Goal: Task Accomplishment & Management: Use online tool/utility

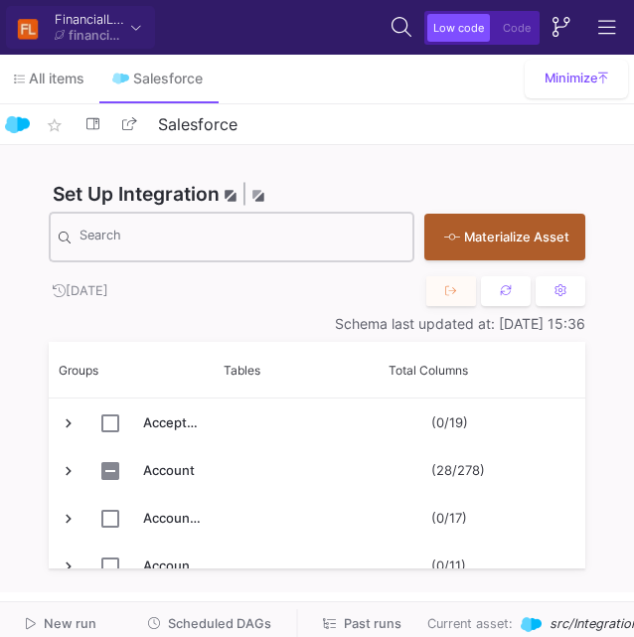
click at [204, 213] on div "Search" at bounding box center [241, 236] width 325 height 55
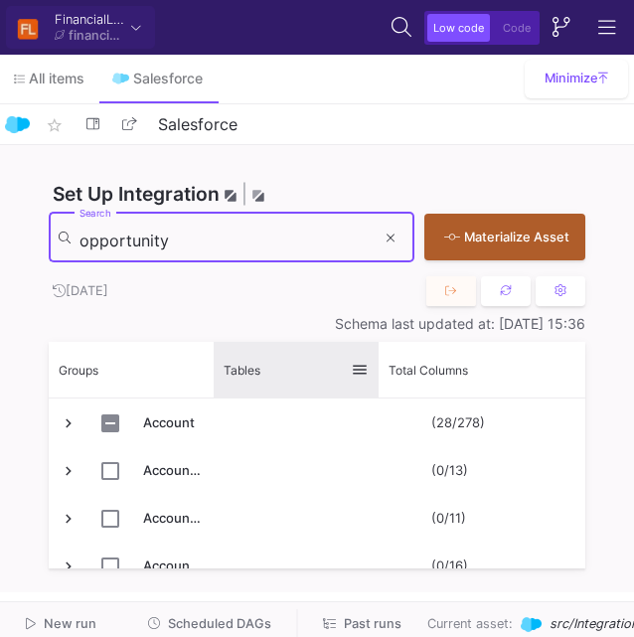
type input "opportunity"
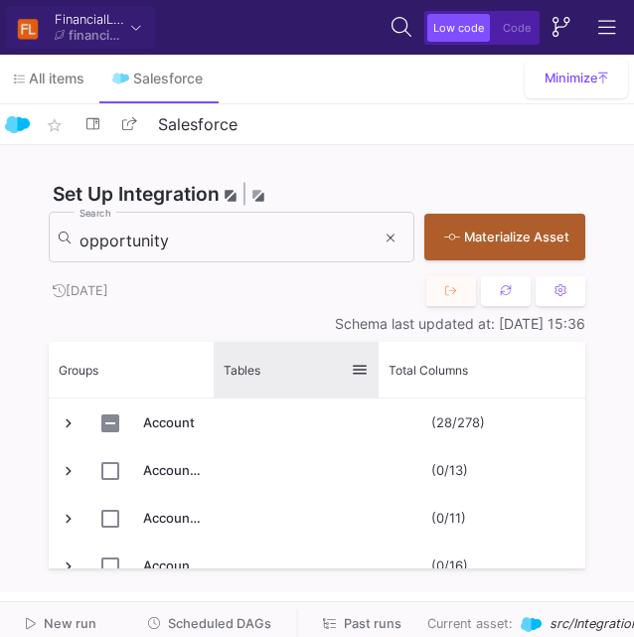
click at [363, 368] on span at bounding box center [360, 370] width 18 height 18
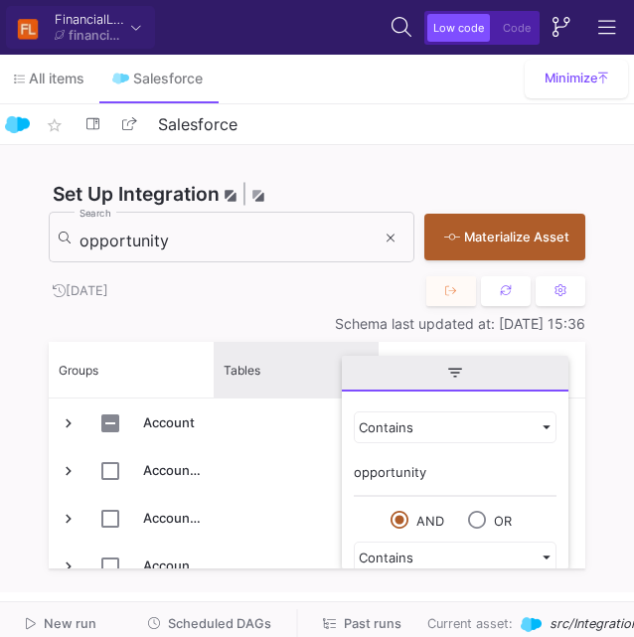
type input "opportunity"
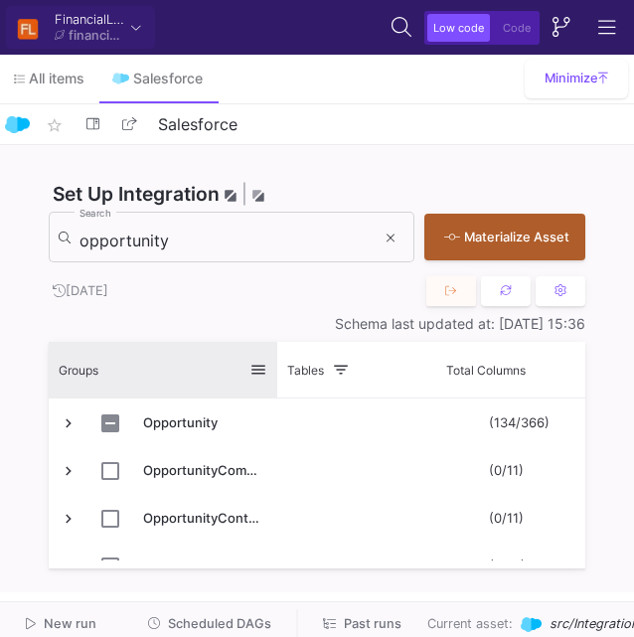
drag, startPoint x: 211, startPoint y: 374, endPoint x: 274, endPoint y: 385, distance: 64.7
click at [274, 385] on div at bounding box center [277, 370] width 8 height 56
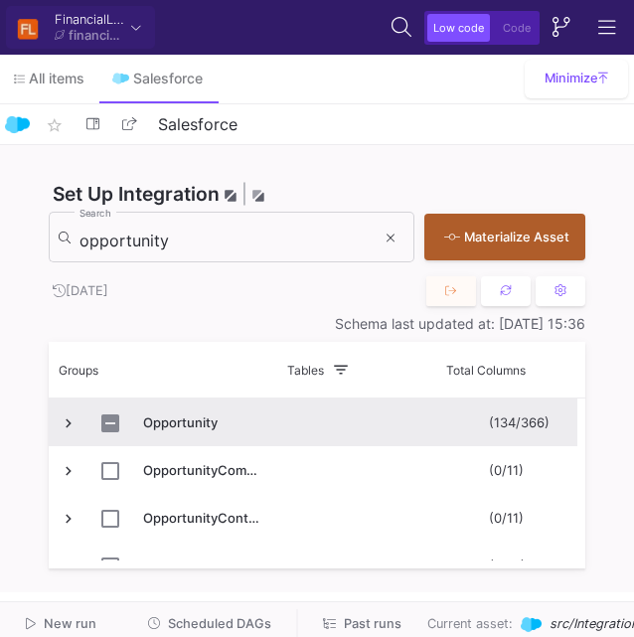
click at [68, 419] on span "Press SPACE to select this row." at bounding box center [69, 423] width 18 height 18
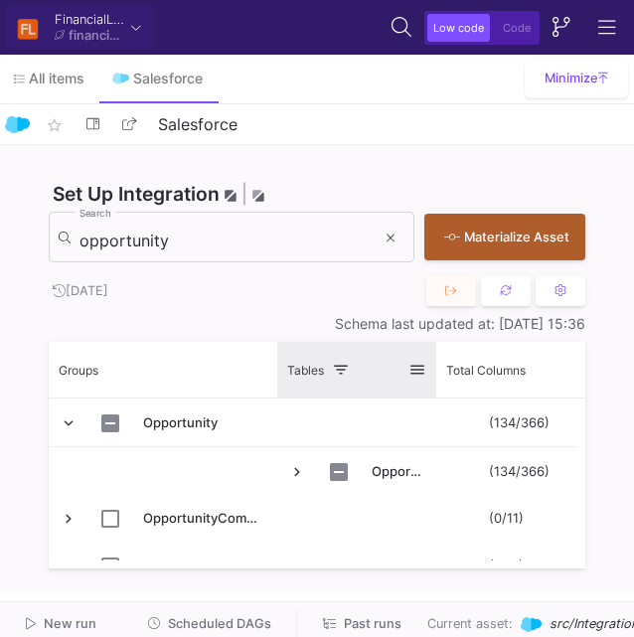
click at [345, 372] on span at bounding box center [341, 370] width 18 height 18
click at [309, 373] on span "Tables" at bounding box center [305, 370] width 37 height 15
click at [434, 374] on div at bounding box center [436, 370] width 8 height 56
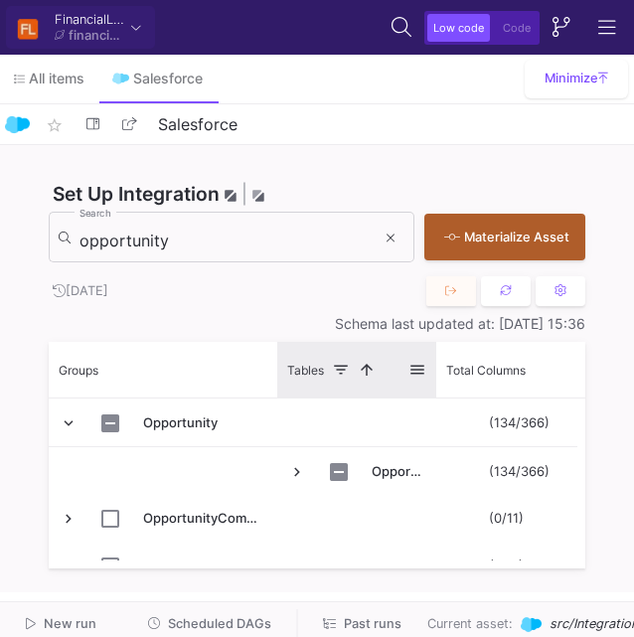
click at [414, 370] on span at bounding box center [417, 370] width 18 height 18
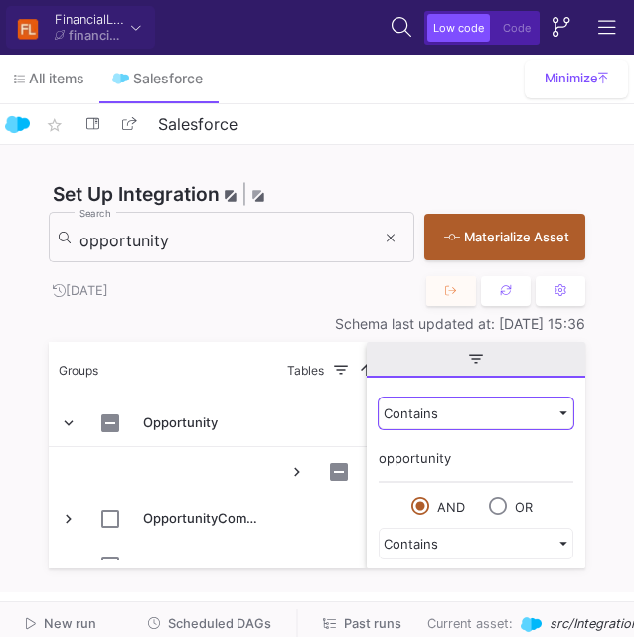
click at [431, 413] on div "Contains" at bounding box center [467, 413] width 167 height 16
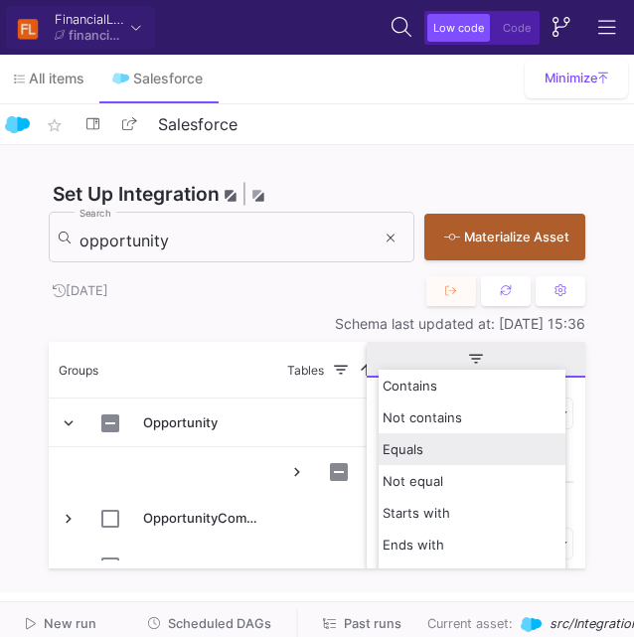
click at [419, 454] on span "Equals" at bounding box center [403, 449] width 41 height 16
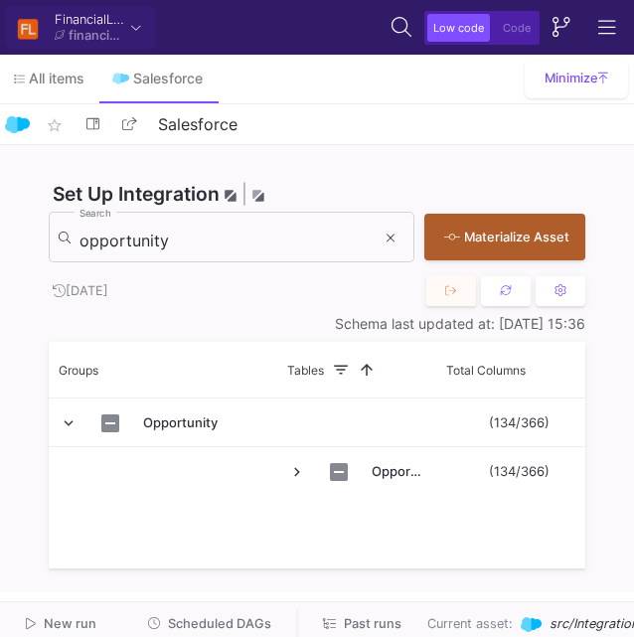
click at [261, 322] on div "Schema last updated at: [DATE] 15:36" at bounding box center [317, 324] width 537 height 16
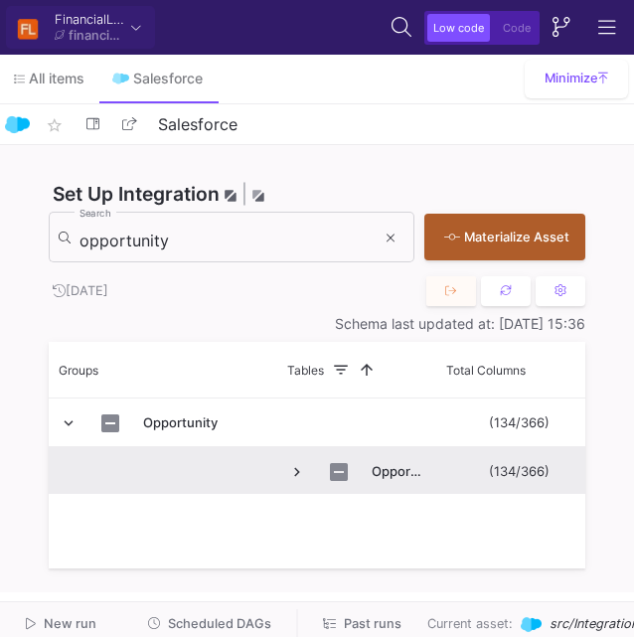
click at [296, 470] on span "Press SPACE to select this row." at bounding box center [297, 472] width 18 height 18
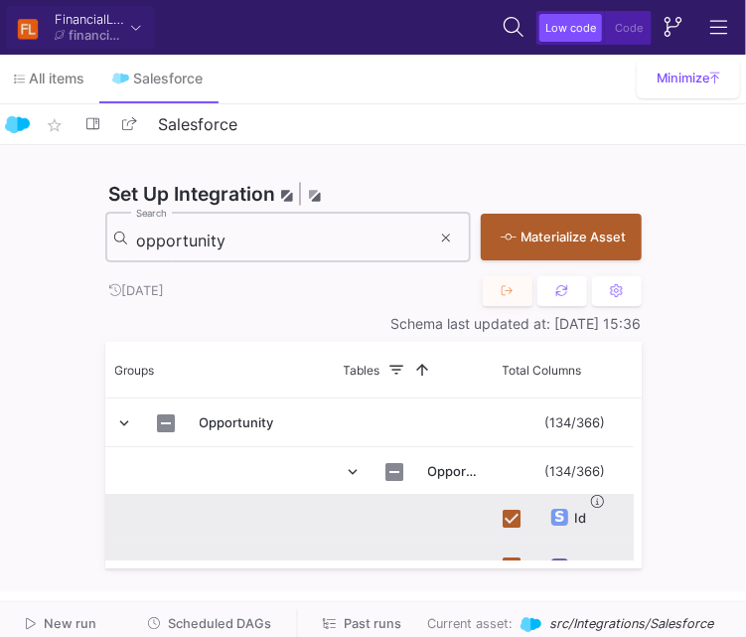
click at [341, 248] on input "opportunity" at bounding box center [283, 241] width 295 height 20
paste input "Aanbetaling__c"
click at [341, 248] on input "opportunity" at bounding box center [283, 241] width 295 height 20
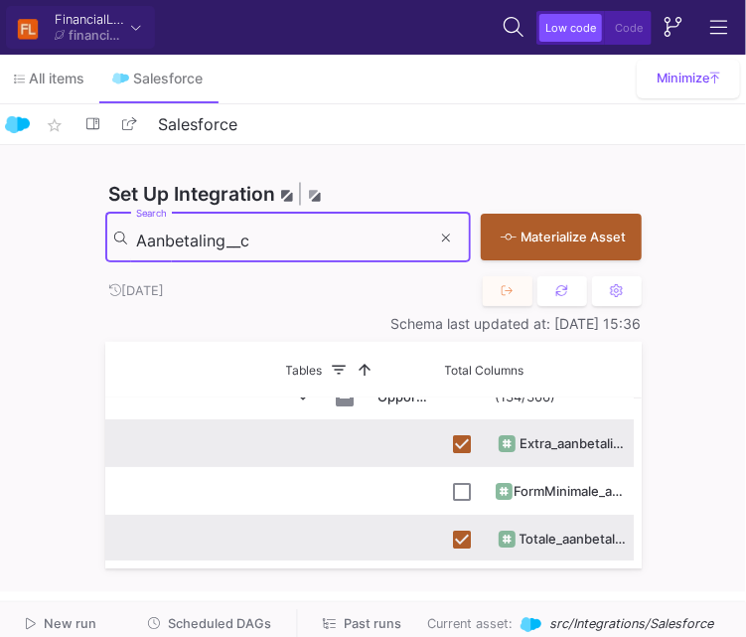
scroll to position [124, 0]
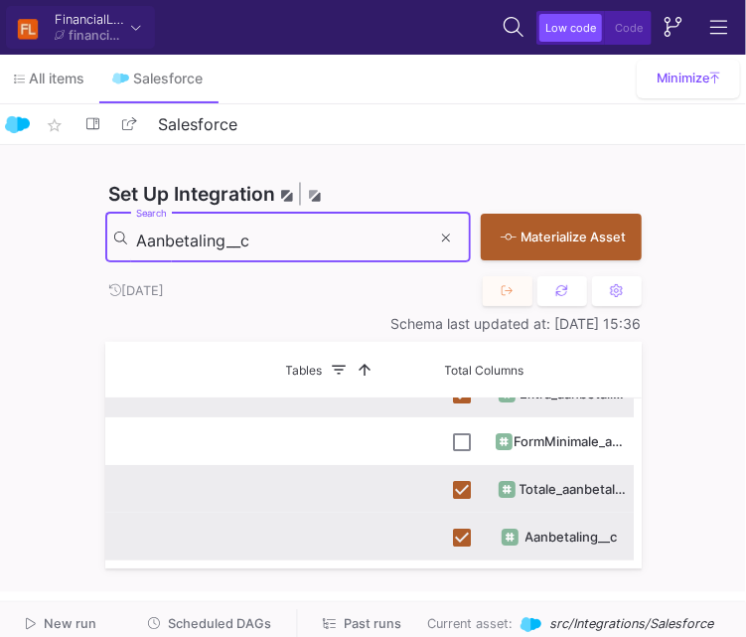
click at [366, 247] on input "Aanbetaling__c" at bounding box center [283, 241] width 295 height 20
paste input "koop_auto"
click at [366, 247] on input "Aankoop_auto__c" at bounding box center [283, 241] width 295 height 20
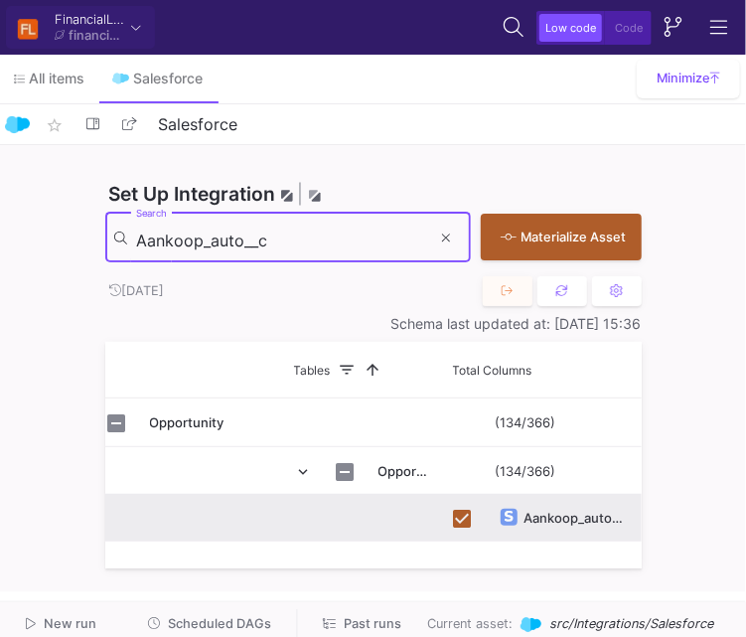
click at [387, 244] on input "Aankoop_auto__c" at bounding box center [283, 241] width 295 height 20
paste input "schafwaarde_ex_BTW"
click at [387, 244] on input "Aankoop_auto__c" at bounding box center [283, 241] width 295 height 20
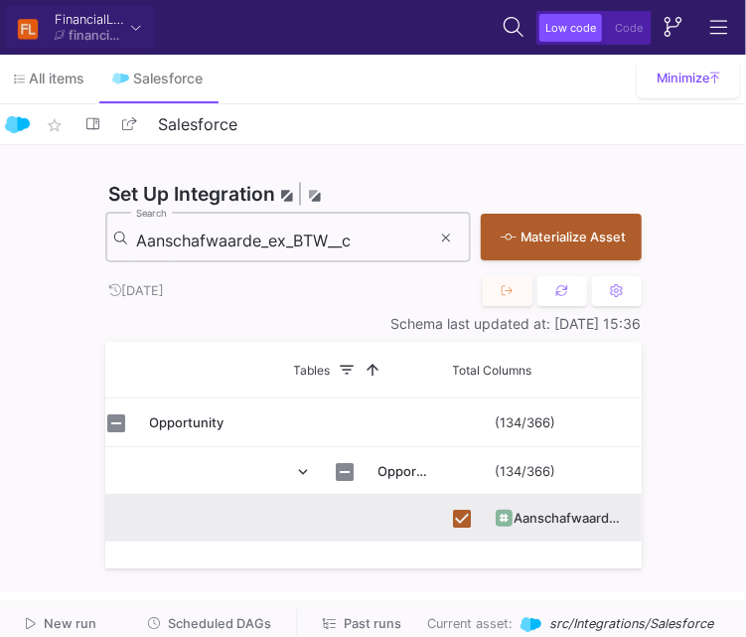
click at [209, 234] on div "Aanschafwaarde_ex_BTW__c Search" at bounding box center [283, 236] width 295 height 55
click at [209, 234] on input "Aanschafwaarde_ex_BTW__c" at bounding box center [283, 241] width 295 height 20
paste input "incl_BTW2"
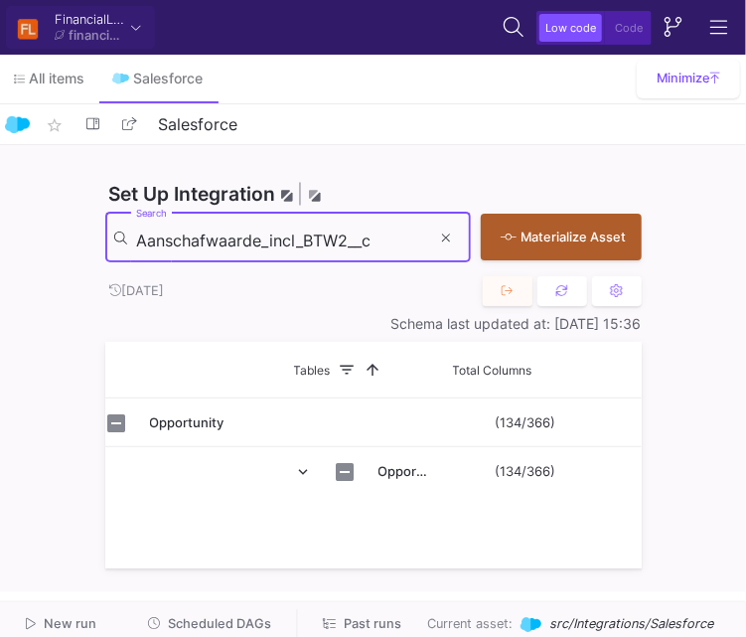
type input "Aanschafwaarde_incl_BTW2__c"
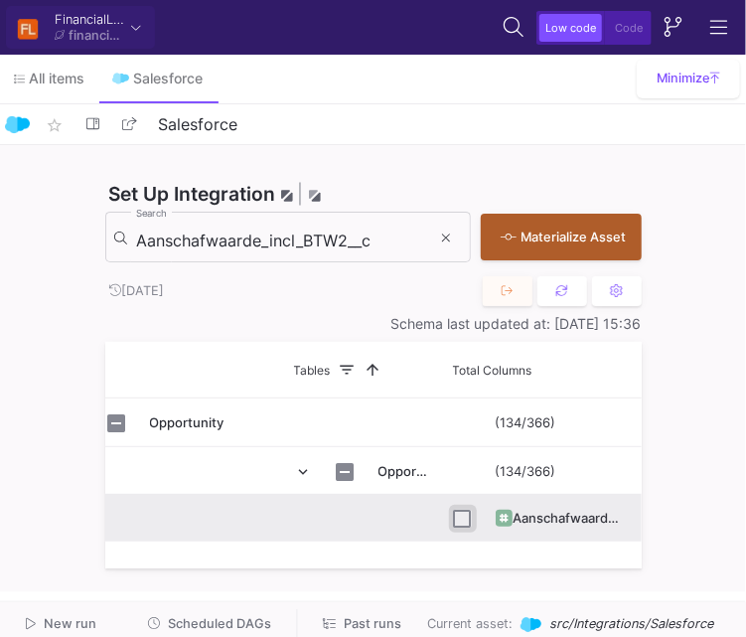
click at [465, 521] on input "Press Space to toggle row selection (unchecked)" at bounding box center [463, 519] width 18 height 18
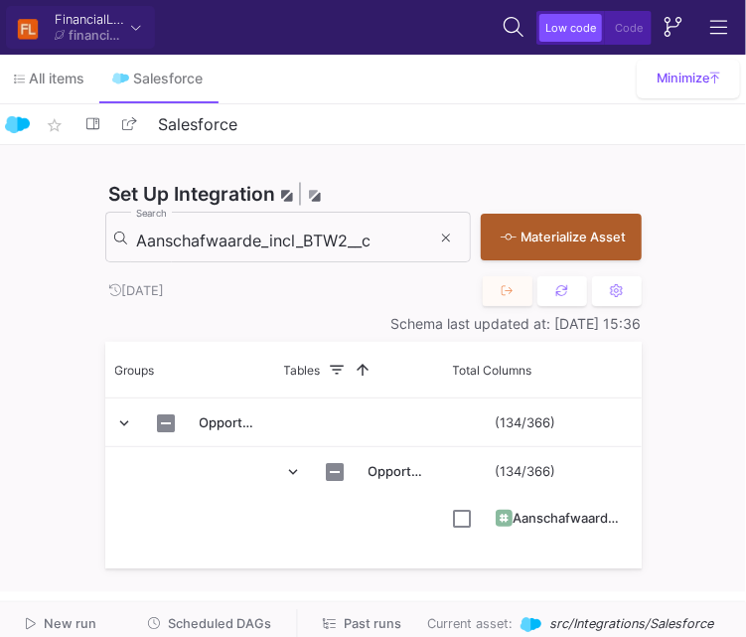
scroll to position [0, 0]
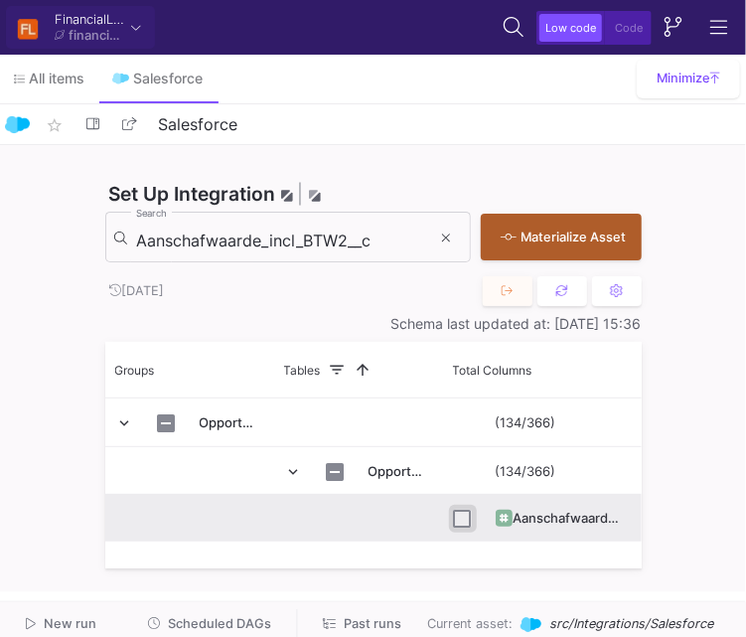
click at [465, 517] on input "Press Space to toggle row selection (unchecked)" at bounding box center [463, 519] width 18 height 18
checkbox input "true"
click at [324, 242] on input "Aanschafwaarde_incl_BTW2__c" at bounding box center [283, 241] width 295 height 20
paste input "ccountId"
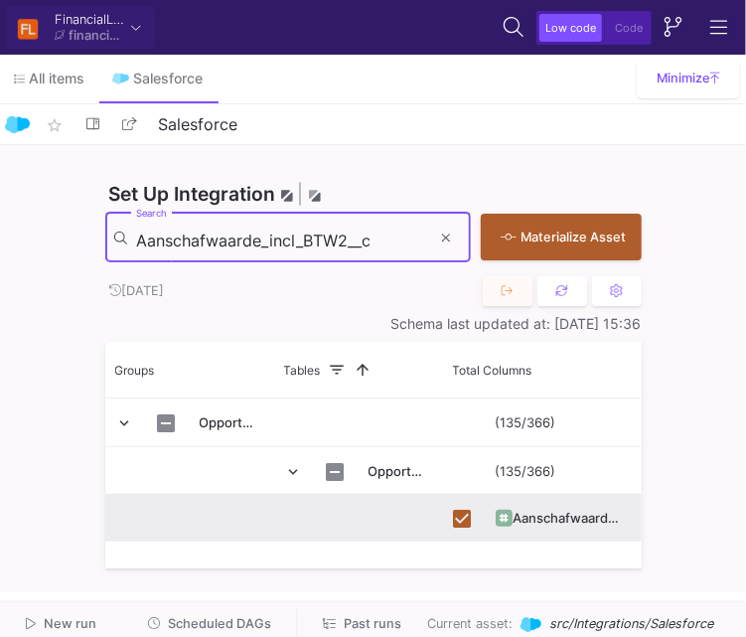
click at [324, 242] on input "Aanschafwaarde_incl_BTW2__c" at bounding box center [283, 241] width 295 height 20
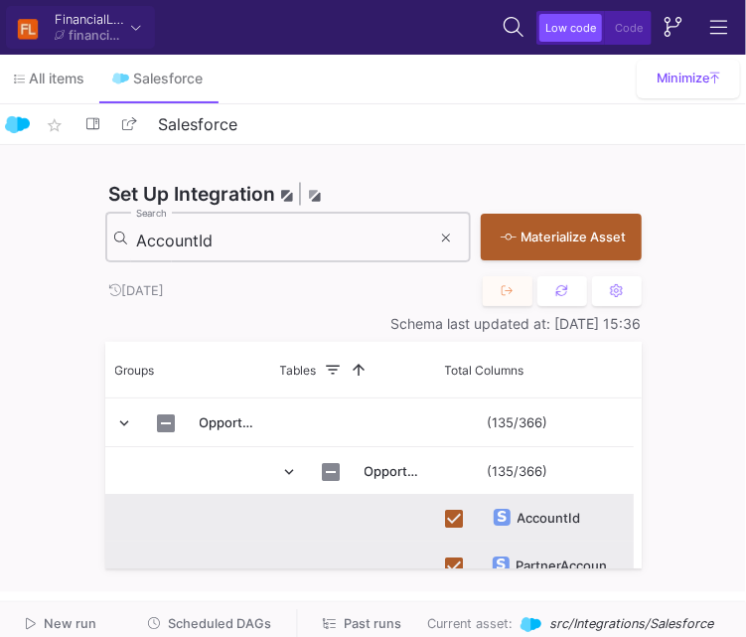
click at [348, 234] on input "AccountId" at bounding box center [283, 241] width 295 height 20
paste input "mount"
click at [348, 234] on input "Amount" at bounding box center [283, 241] width 295 height 20
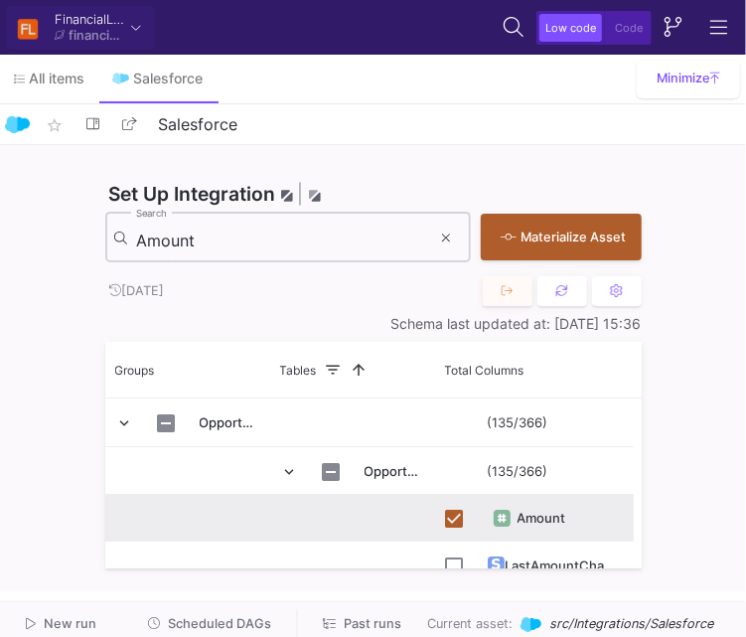
click at [329, 228] on div "Amount Search" at bounding box center [283, 236] width 295 height 55
drag, startPoint x: 329, startPoint y: 228, endPoint x: 336, endPoint y: 238, distance: 13.0
click at [336, 238] on div "Amount Search" at bounding box center [283, 236] width 295 height 55
click at [336, 238] on input "Amount" at bounding box center [283, 241] width 295 height 20
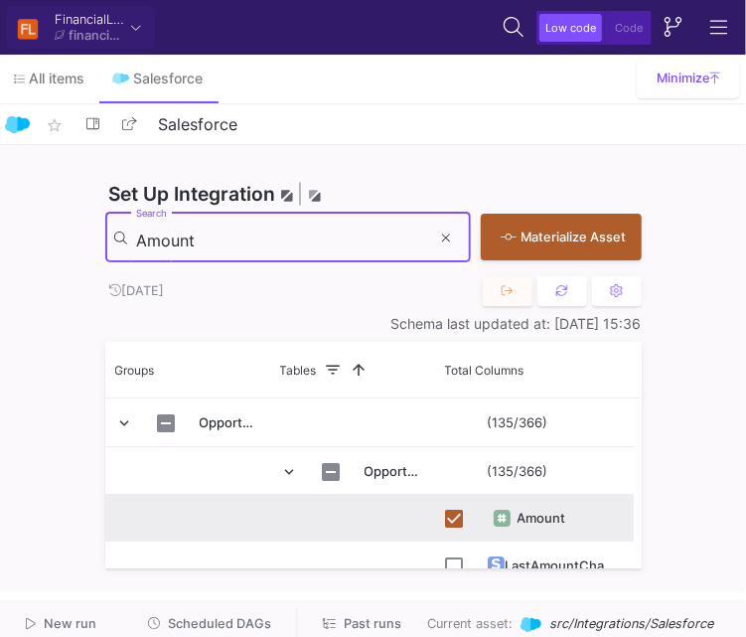
paste input "BasisrenteC__c"
click at [336, 238] on input "Amount" at bounding box center [283, 241] width 295 height 20
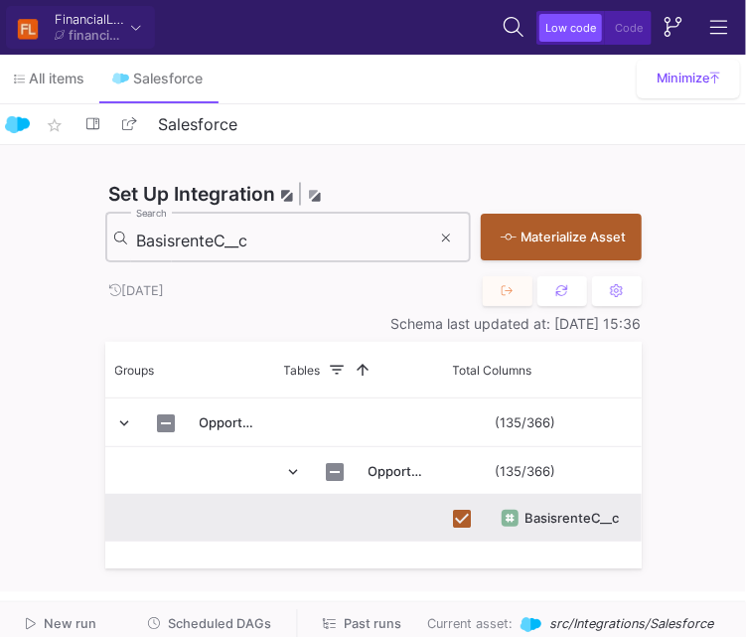
click at [370, 250] on div "BasisrenteC__c Search" at bounding box center [283, 236] width 295 height 55
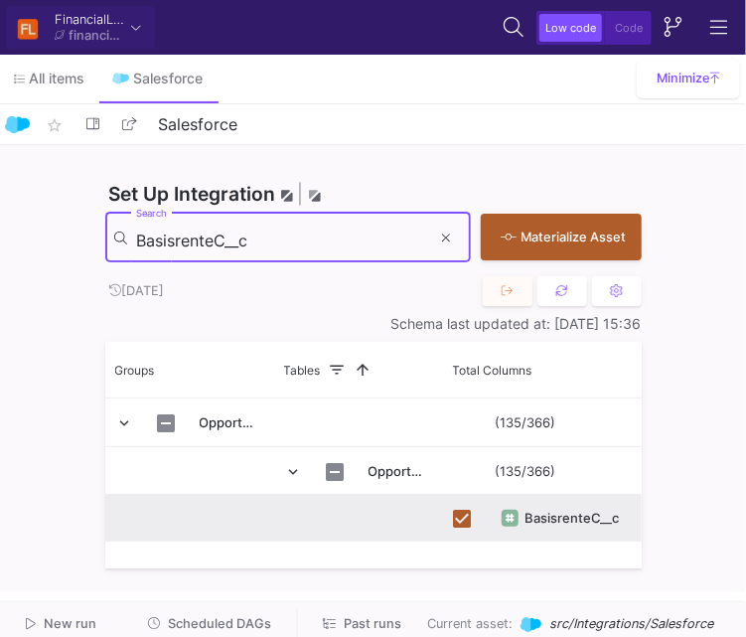
click at [370, 250] on div "BasisrenteC__c Search" at bounding box center [283, 236] width 295 height 55
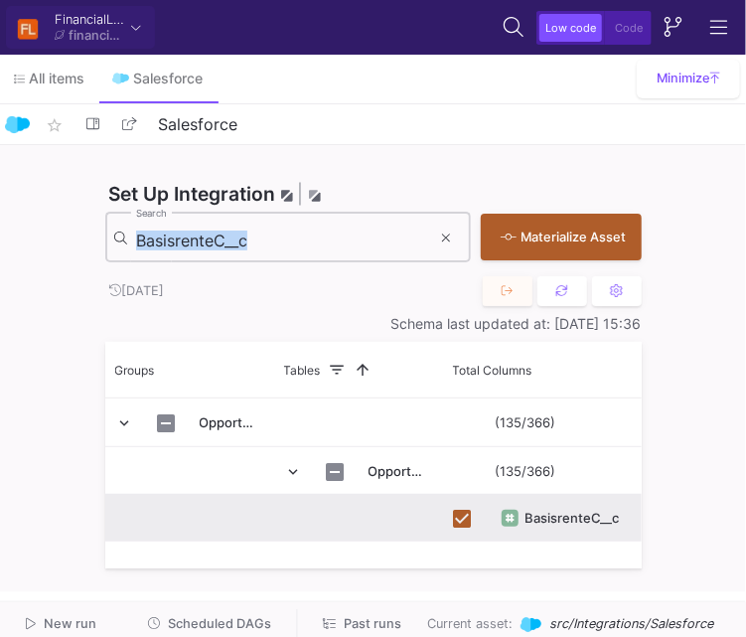
click at [370, 250] on div "BasisrenteC__c Search" at bounding box center [283, 236] width 295 height 55
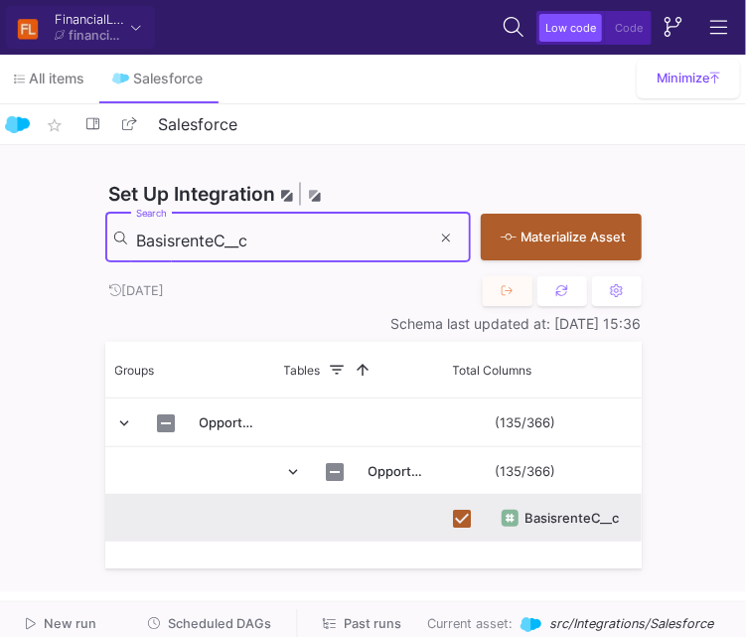
paste input "Best_Rating__c"
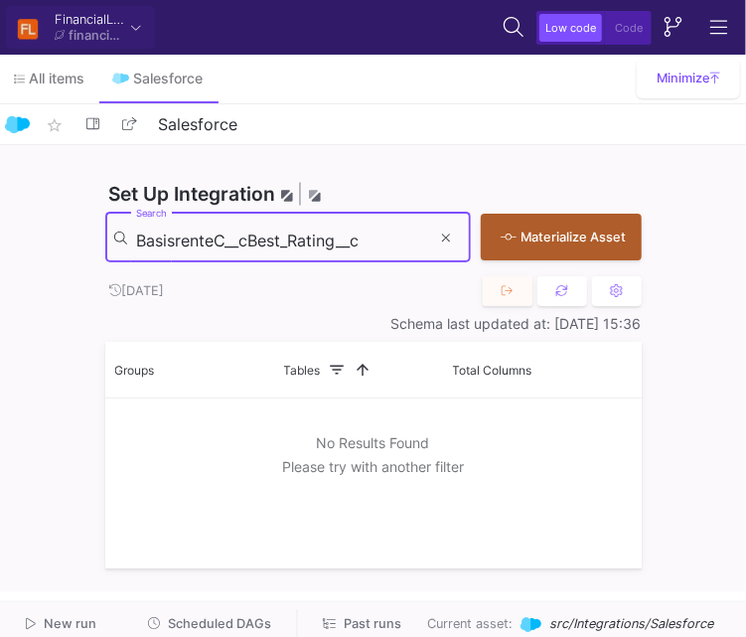
paste input
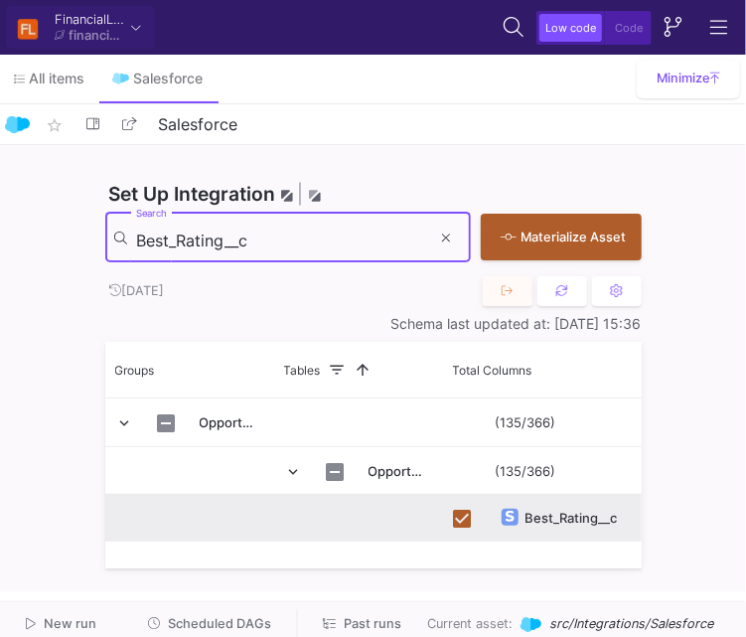
click at [372, 242] on input "Best_Rating__c" at bounding box center [283, 241] width 295 height 20
paste input "onuss"
click at [248, 236] on input "Bonuss__c" at bounding box center [283, 241] width 295 height 20
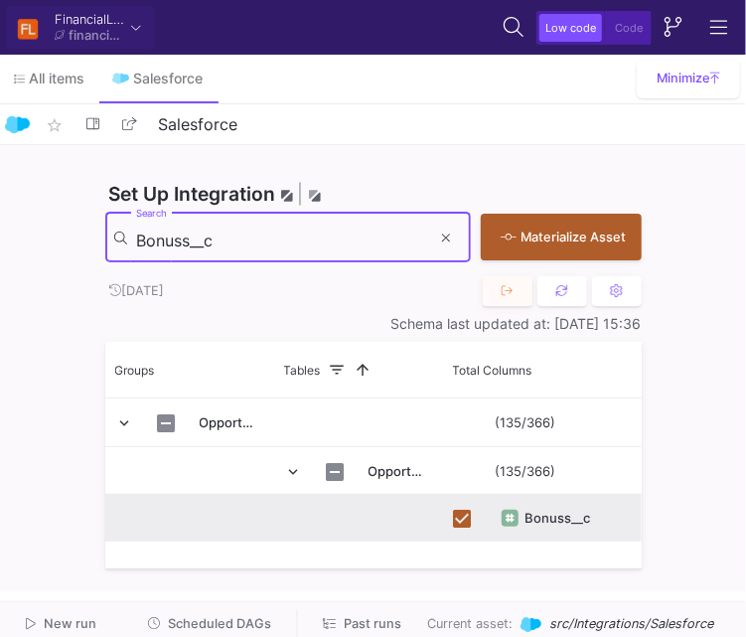
paste input "uwjaar_maandF"
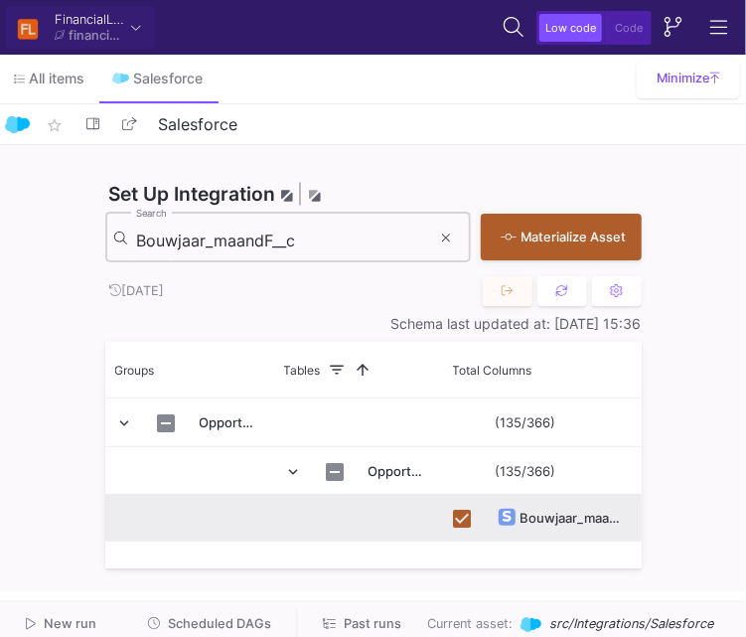
click at [322, 242] on input "Bouwjaar_maandF__c" at bounding box center [283, 241] width 295 height 20
paste input "PM"
click at [322, 242] on input "Bouwjaar_maandF__c" at bounding box center [283, 241] width 295 height 20
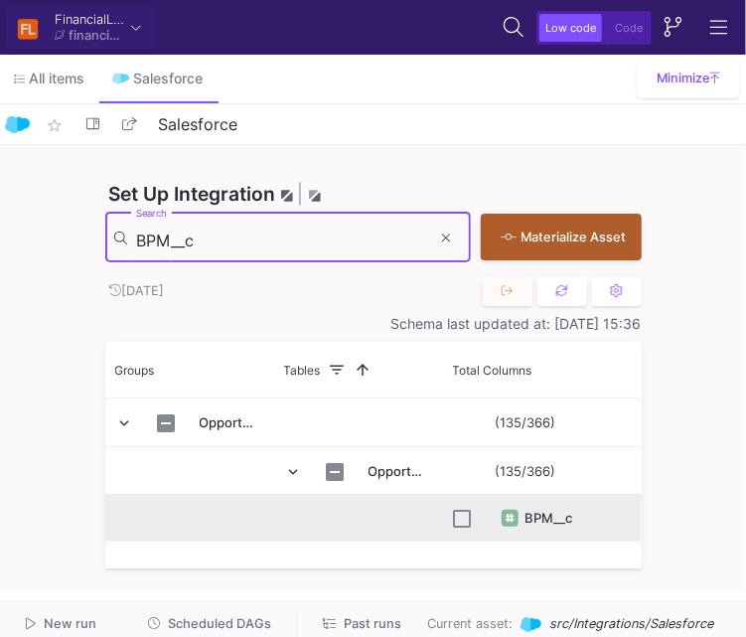
type input "BPM__c"
click at [462, 521] on input "Press Space to toggle row selection (unchecked)" at bounding box center [463, 519] width 18 height 18
checkbox input "true"
drag, startPoint x: 343, startPoint y: 252, endPoint x: 327, endPoint y: 243, distance: 18.2
click at [327, 243] on div "BPM__c Search" at bounding box center [283, 236] width 295 height 55
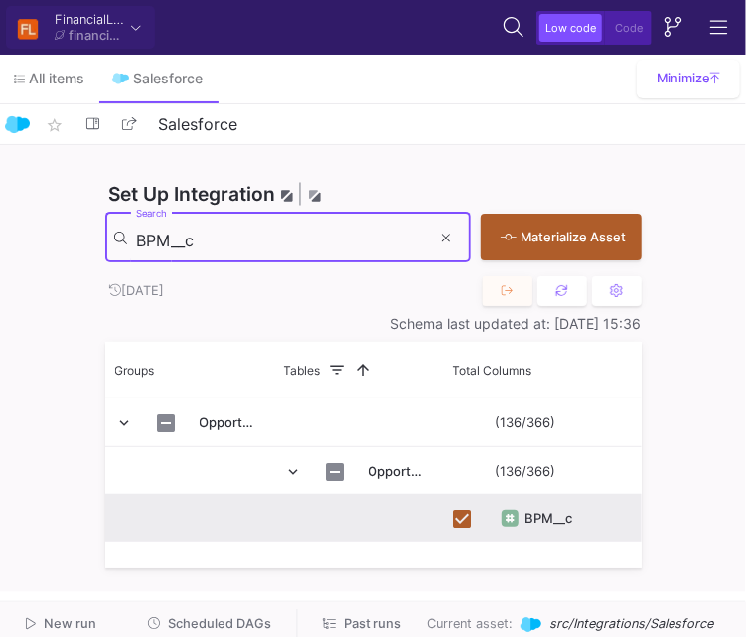
click at [327, 243] on input "BPM__c" at bounding box center [283, 241] width 295 height 20
paste input "TW_bedrag"
click at [292, 248] on input "BTW_bedrag__c" at bounding box center [283, 241] width 295 height 20
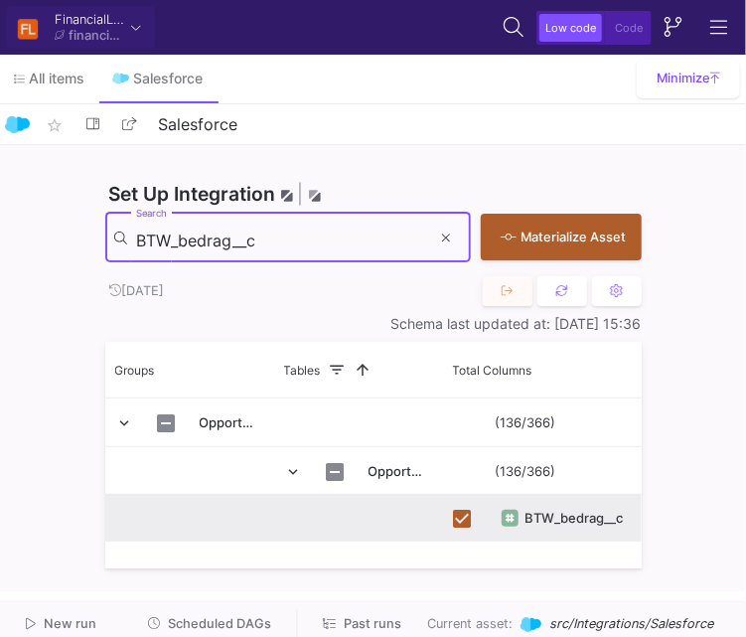
click at [292, 248] on input "BTW_bedrag__c" at bounding box center [283, 241] width 295 height 20
paste input "Concurrent"
click at [292, 248] on input "BTW_bedrag__c" at bounding box center [283, 241] width 295 height 20
click at [296, 244] on input "Concurrent__c" at bounding box center [283, 241] width 295 height 20
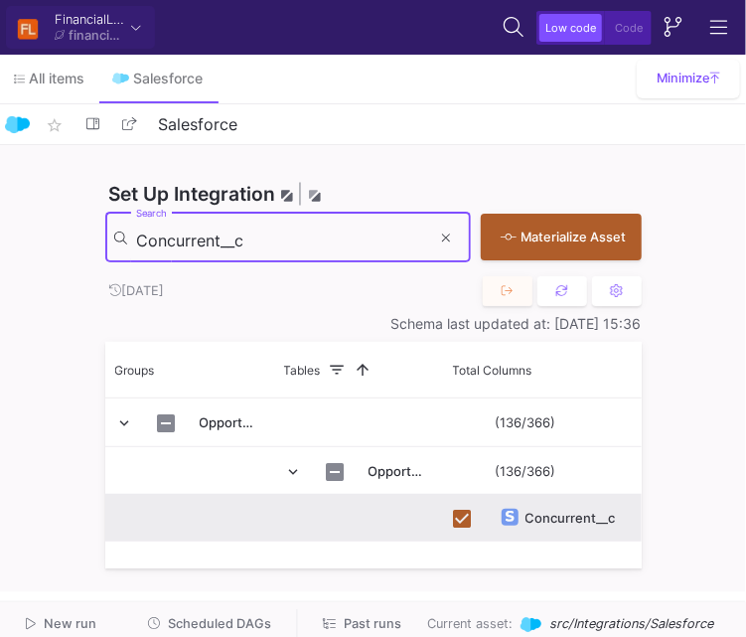
paste input "tactId"
click at [385, 231] on input "ContactId" at bounding box center [283, 241] width 295 height 20
paste input "reatedDate"
click at [385, 231] on input "CreatedDate" at bounding box center [283, 241] width 295 height 20
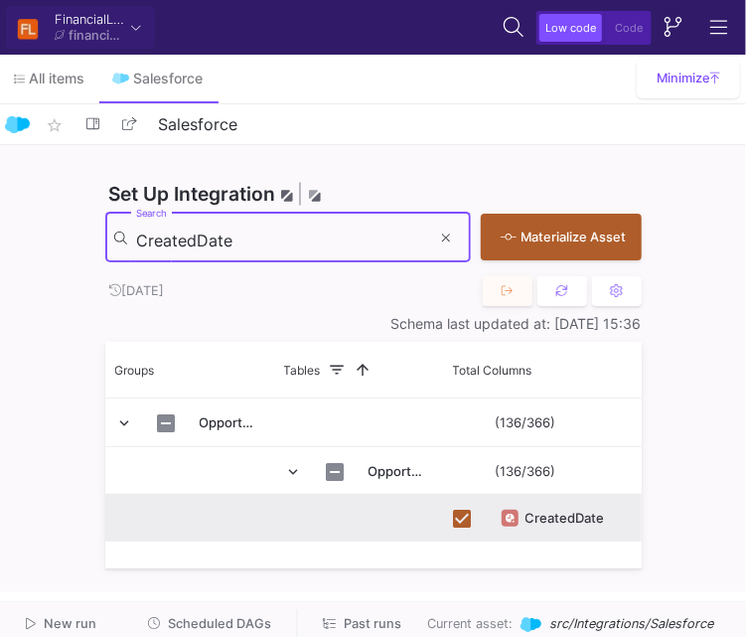
click at [381, 248] on input "CreatedDate" at bounding box center [283, 241] width 295 height 20
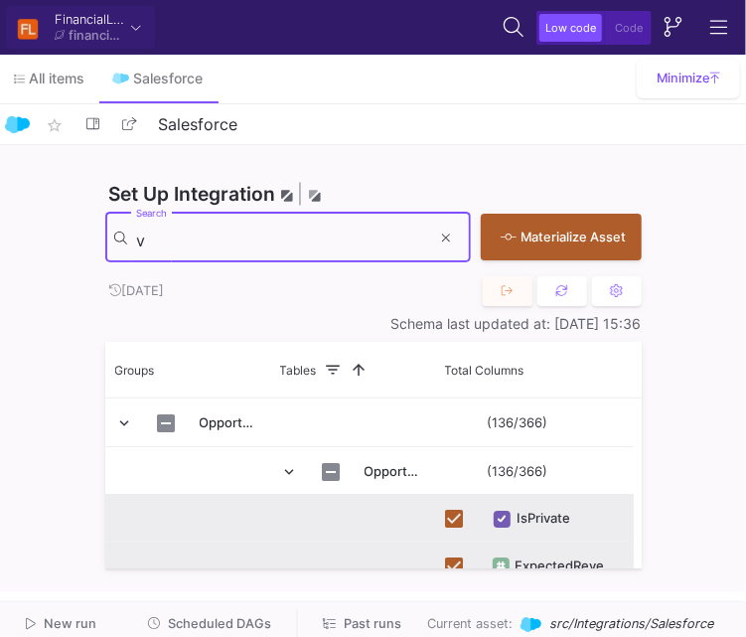
paste input "Datum_closen__c"
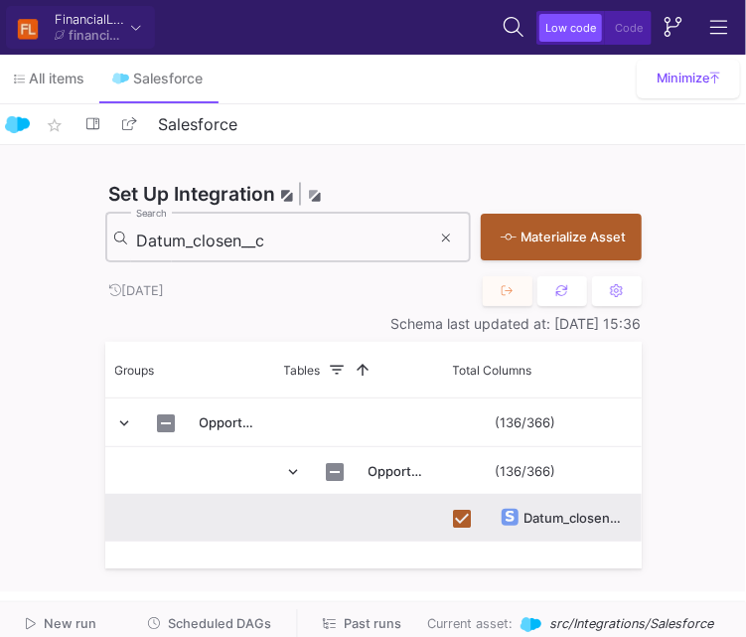
click at [326, 236] on input "Datum_closen__c" at bounding box center [283, 241] width 295 height 20
paste input "eerste_offerte"
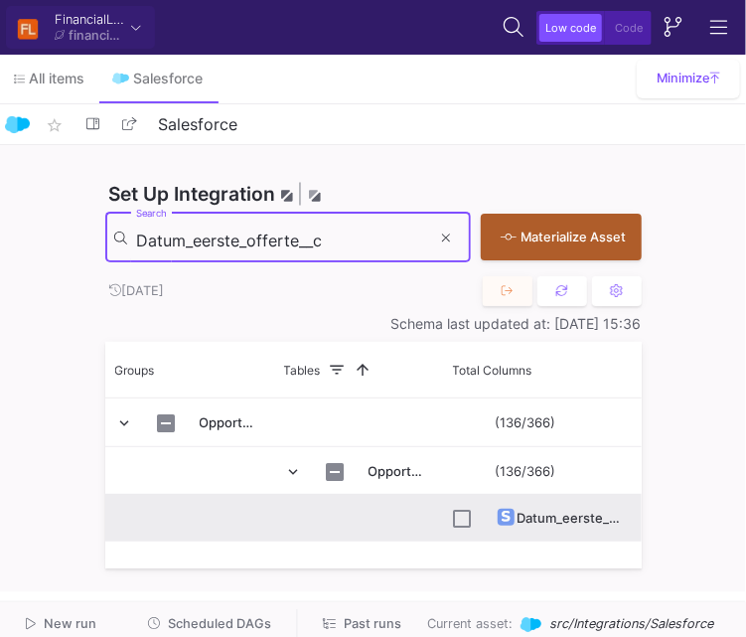
type input "Datum_eerste_offerte__c"
click at [463, 517] on input "Press Space to toggle row selection (unchecked)" at bounding box center [463, 519] width 18 height 18
checkbox input "true"
click at [368, 233] on input "Datum_eerste_offerte__c" at bounding box center [283, 241] width 295 height 20
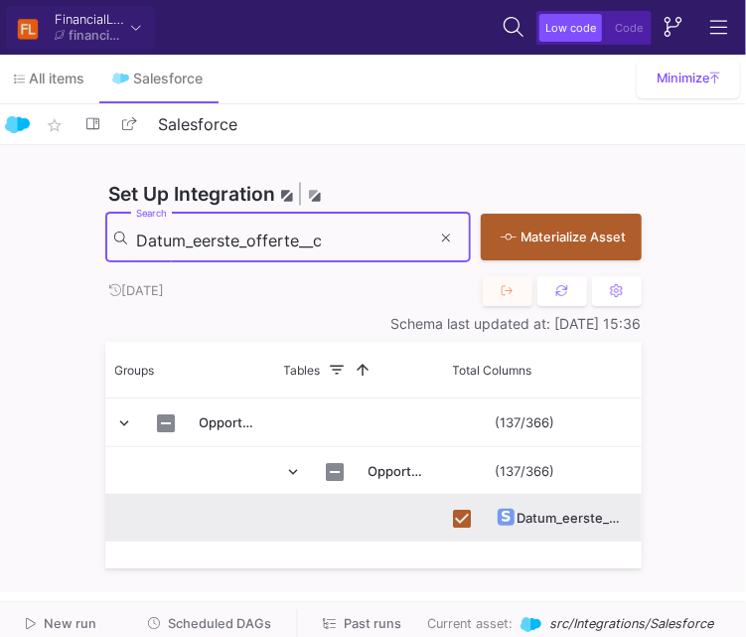
paste input "oprichting_bedrijfF"
click at [351, 239] on input "Datum_oprichting_bedrijfF__c" at bounding box center [283, 241] width 295 height 20
paste input "LT_Uitslag_bank"
click at [351, 239] on input "Datum_oprichting_bedrijfF__c" at bounding box center [283, 241] width 295 height 20
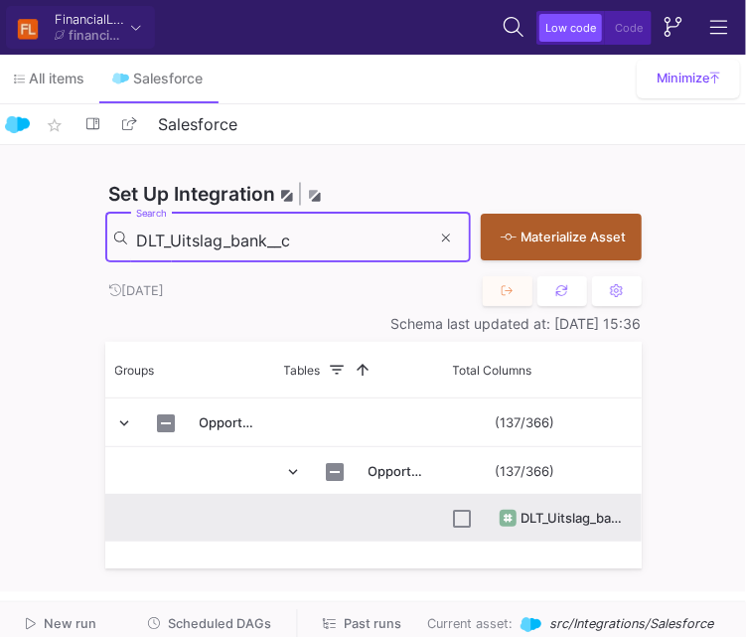
type input "DLT_Uitslag_bank__c"
click at [463, 510] on input "Press Space to toggle row selection (unchecked)" at bounding box center [463, 519] width 18 height 18
checkbox input "true"
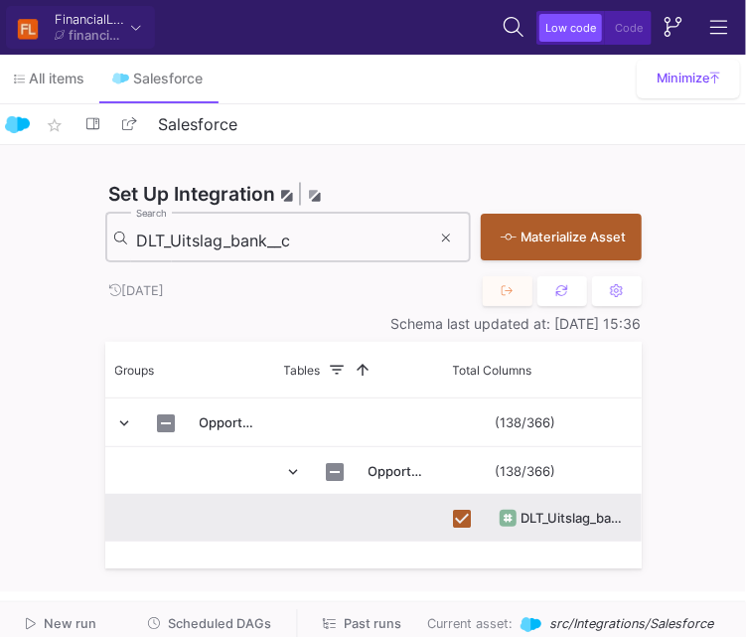
click at [354, 229] on div "DLT_Uitslag_bank__c Search" at bounding box center [283, 236] width 295 height 55
click at [355, 231] on input "DLT_Uitslag_bank__c" at bounding box center [283, 241] width 295 height 20
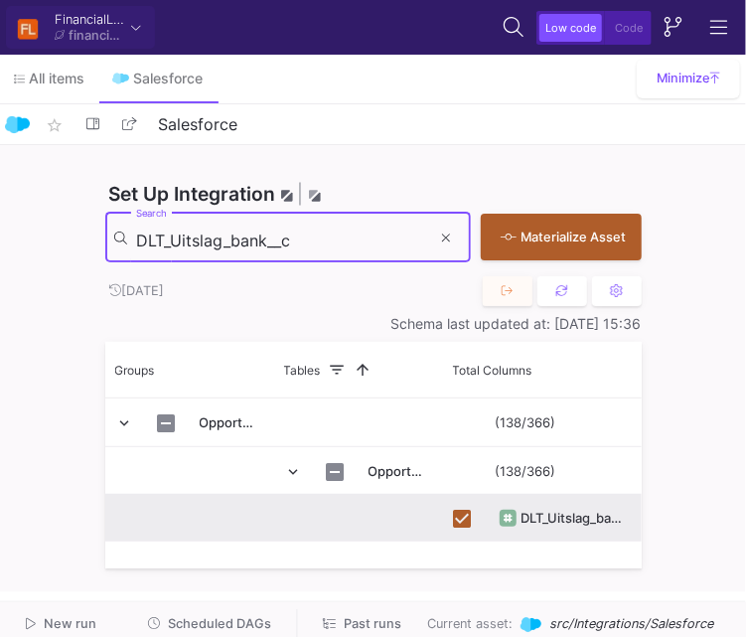
paste input "oorlooptijd_offerte"
type input "Doorlooptijd_offerte__c"
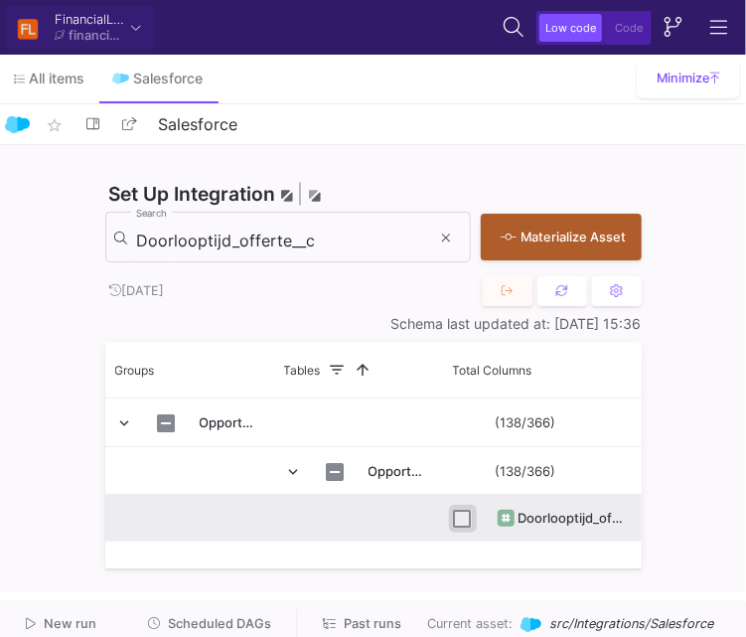
click at [457, 515] on input "Press Space to toggle row selection (unchecked)" at bounding box center [463, 519] width 18 height 18
checkbox input "true"
click at [374, 250] on div "Doorlooptijd_offerte__c Search" at bounding box center [283, 236] width 295 height 55
drag, startPoint x: 374, startPoint y: 250, endPoint x: 363, endPoint y: 235, distance: 18.5
click at [363, 235] on div "Doorlooptijd_offerte__c Search" at bounding box center [283, 236] width 295 height 55
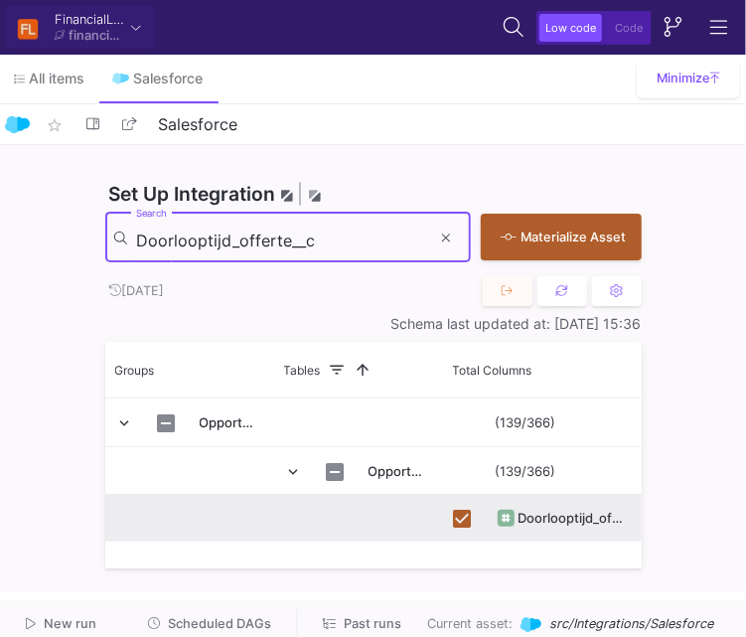
click at [363, 235] on input "Doorlooptijd_offerte__c" at bounding box center [283, 241] width 295 height 20
paste input "HasOpenActivity"
type input "HasOpenActivity"
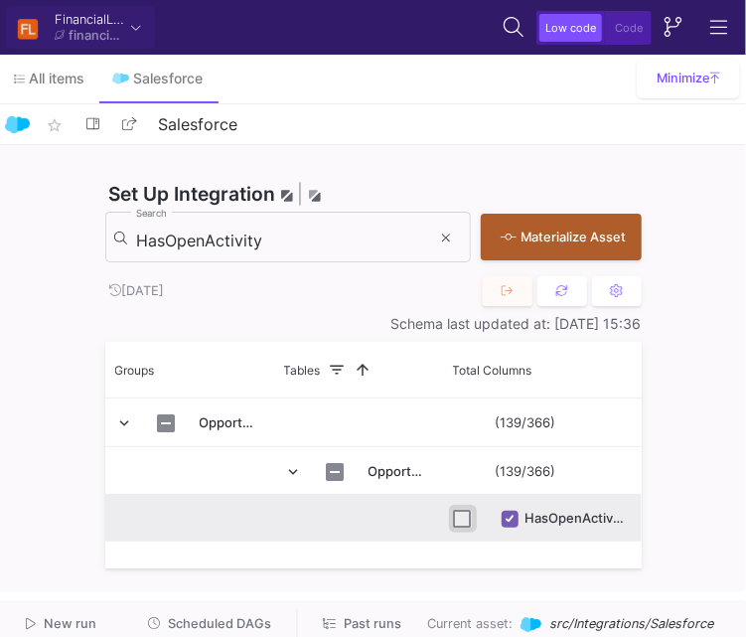
click at [465, 523] on input "Press Space to toggle row selection (unchecked)" at bounding box center [463, 519] width 18 height 18
checkbox input "true"
click at [386, 241] on input "HasOpenActivity" at bounding box center [283, 241] width 295 height 20
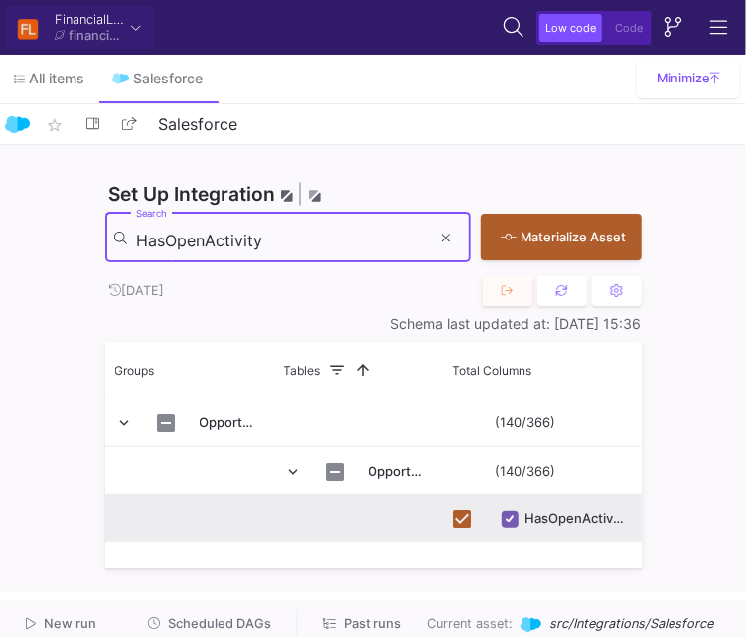
click at [386, 241] on input "HasOpenActivity" at bounding box center [283, 241] width 295 height 20
paste input "erkomst__c"
click at [386, 241] on input "HasOpenActivity" at bounding box center [283, 241] width 295 height 20
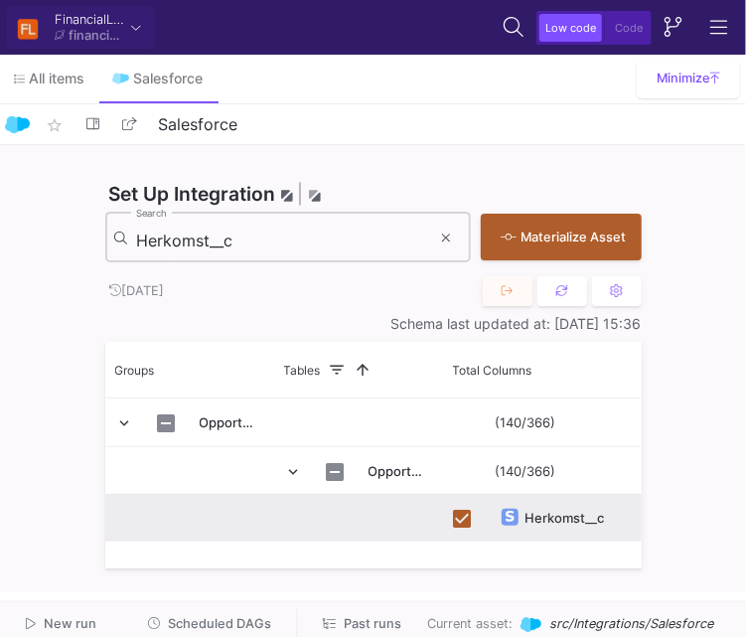
click at [365, 235] on input "Herkomst__c" at bounding box center [283, 241] width 295 height 20
paste input "Id"
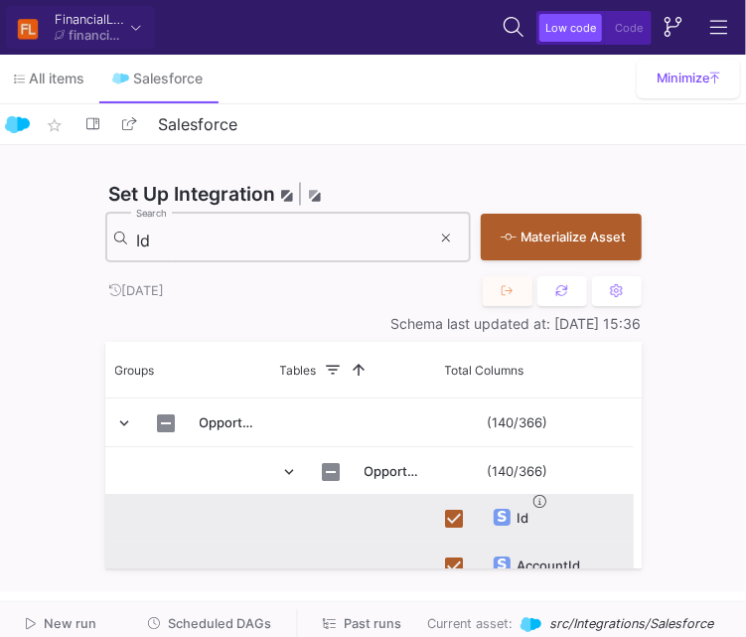
click at [347, 247] on input "Id" at bounding box center [283, 241] width 295 height 20
paste input "sClose"
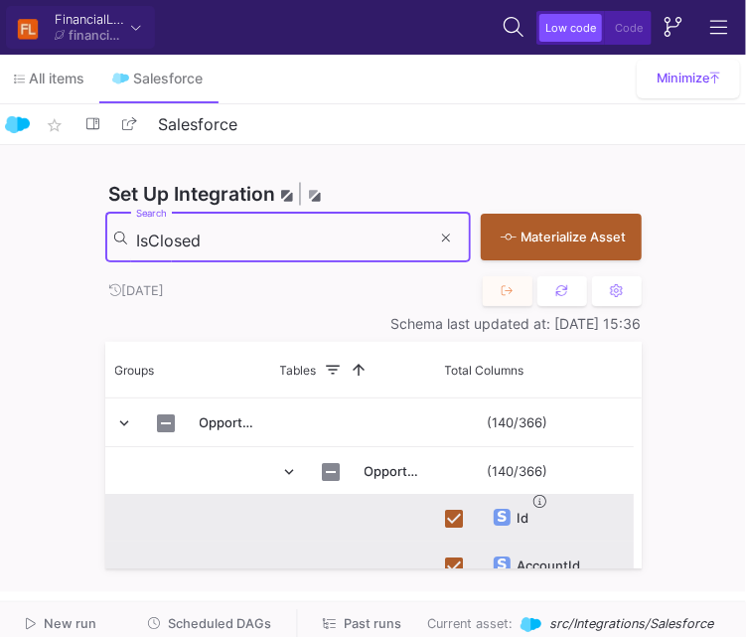
click at [347, 247] on input "IsClosed" at bounding box center [283, 241] width 295 height 20
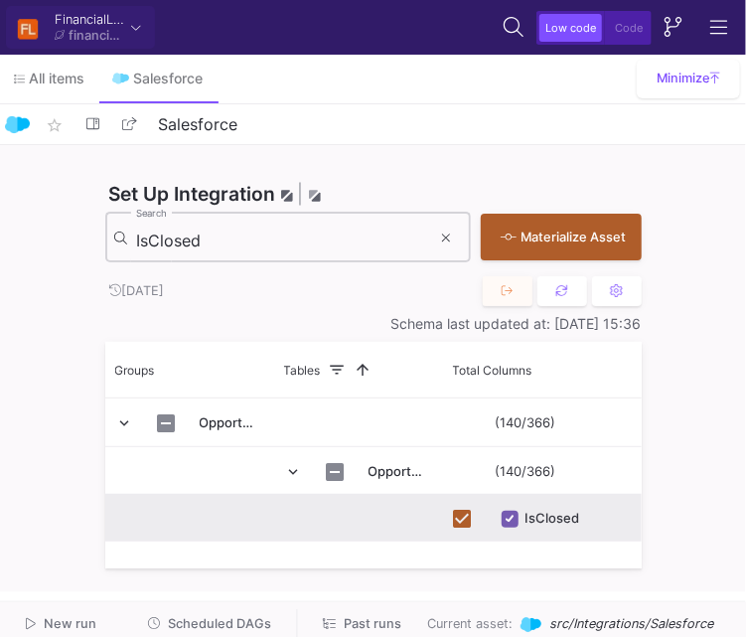
click at [380, 250] on div "IsClosed Search" at bounding box center [283, 236] width 295 height 55
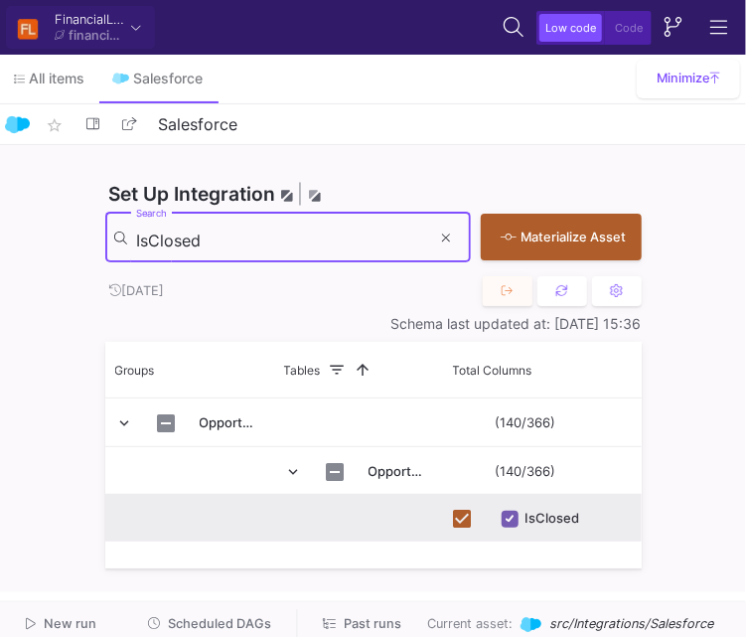
click at [358, 234] on input "IsClosed" at bounding box center [283, 241] width 295 height 20
paste input "Won"
click at [340, 238] on input "[DEMOGRAPHIC_DATA]" at bounding box center [283, 241] width 295 height 20
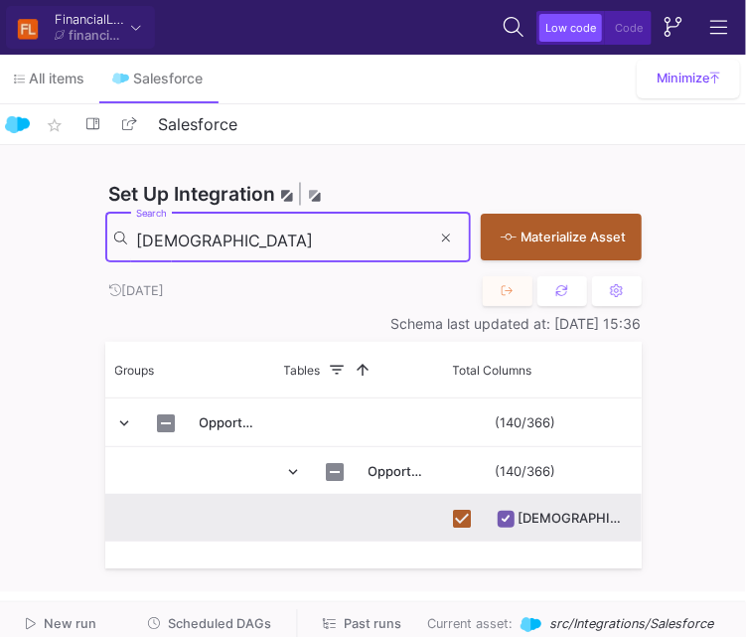
click at [340, 238] on input "[DEMOGRAPHIC_DATA]" at bounding box center [283, 241] width 295 height 20
paste input "_Equipment__c"
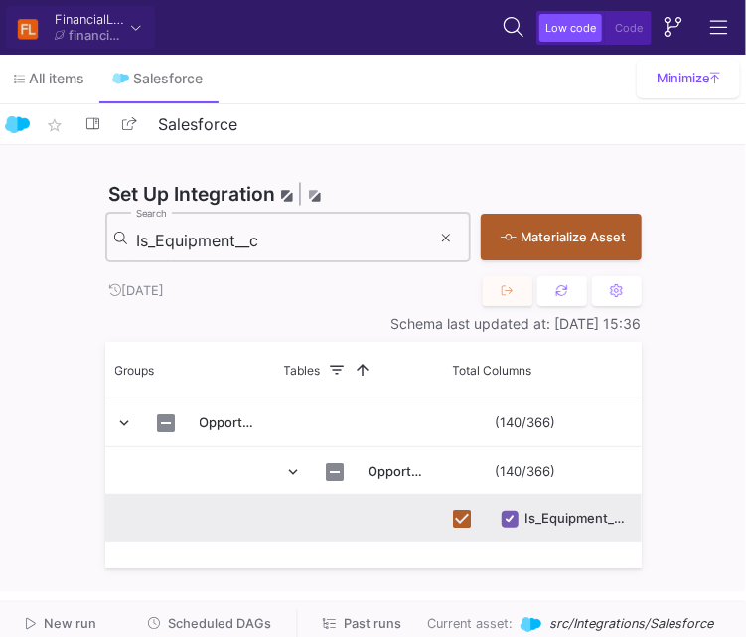
click at [351, 242] on input "Is_Equipment__c" at bounding box center [283, 241] width 295 height 20
paste input "Kredietvergoeding"
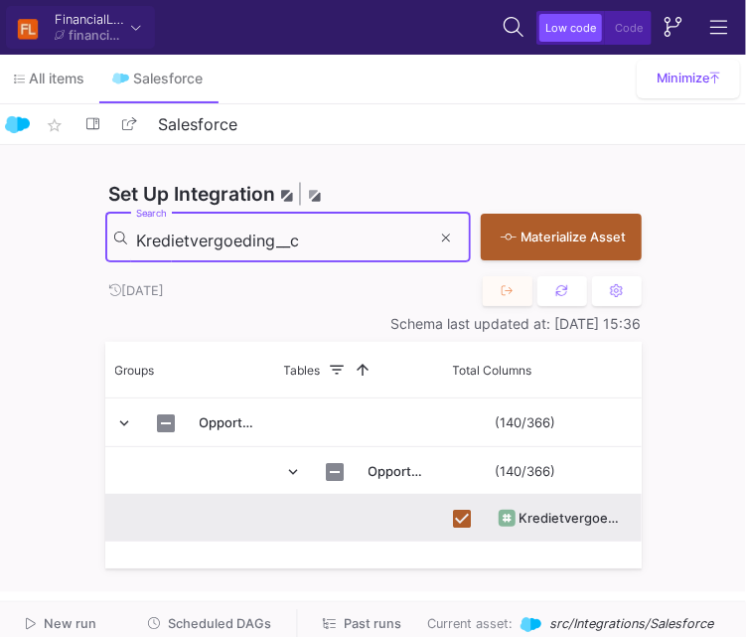
click at [362, 240] on input "Kredietvergoeding__c" at bounding box center [283, 241] width 295 height 20
paste input "leasebedrag_"
click at [362, 240] on input "Kredietvergoeding__c" at bounding box center [283, 241] width 295 height 20
click at [266, 231] on input "Kredietvergoeding_leasebedrag__c" at bounding box center [283, 241] width 295 height 20
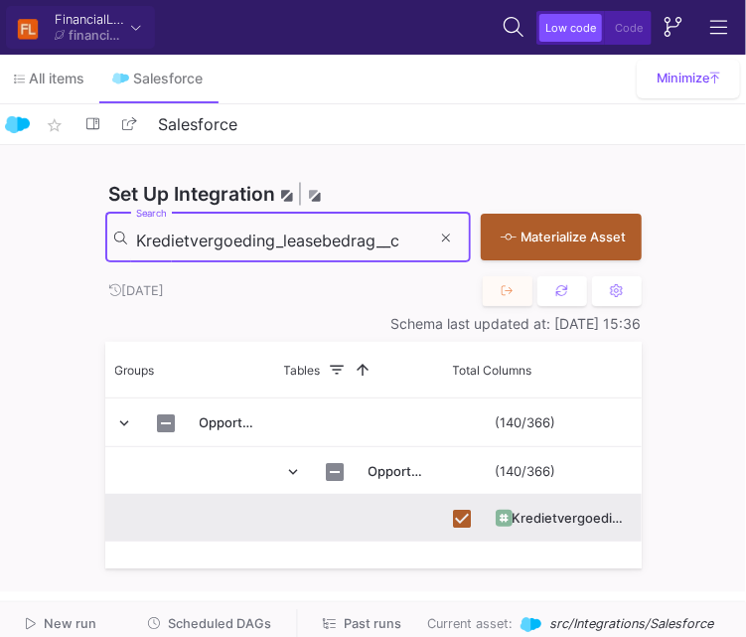
click at [266, 231] on input "Kredietvergoeding_leasebedrag__c" at bounding box center [283, 241] width 295 height 20
paste input "Maandbedrag1"
type input "Maandbedrag1__c"
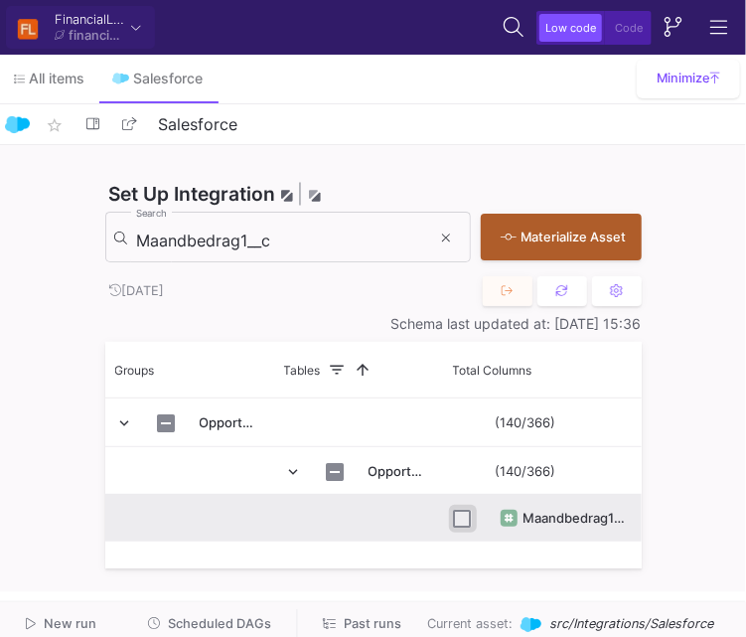
click at [461, 515] on input "Press Space to toggle row selection (unchecked)" at bounding box center [463, 519] width 18 height 18
checkbox input "true"
click at [354, 231] on input "Maandbedrag1__c" at bounding box center [283, 241] width 295 height 20
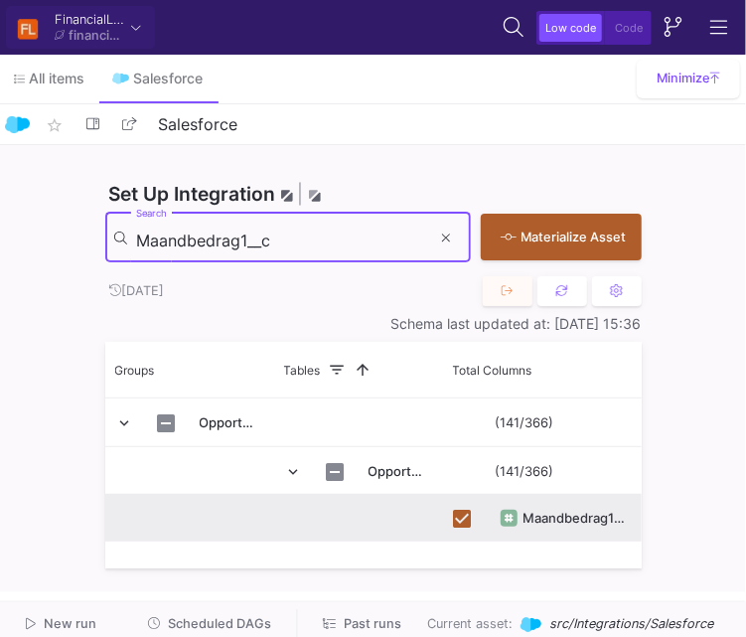
paste input "termijn"
click at [354, 231] on input "Maandbedrag1__c" at bounding box center [283, 241] width 295 height 20
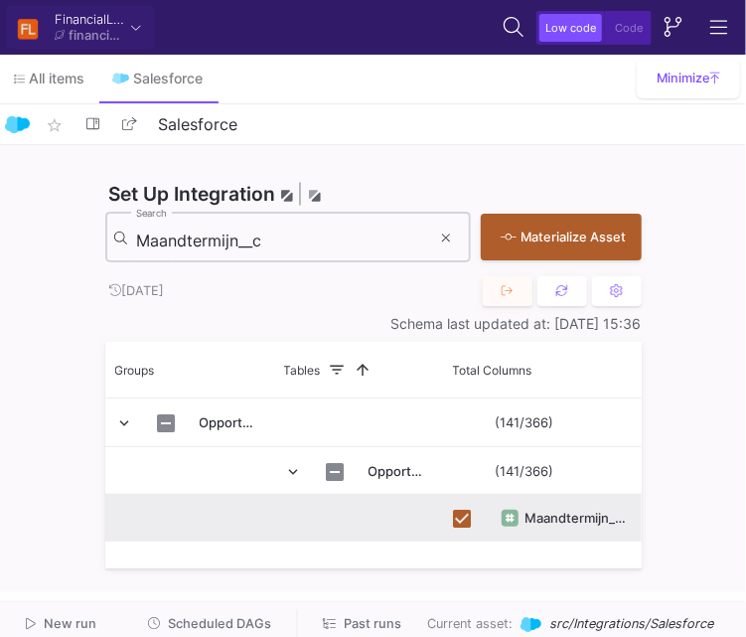
click at [314, 242] on input "Maandtermijn__c" at bounding box center [283, 241] width 295 height 20
paste input "Name"
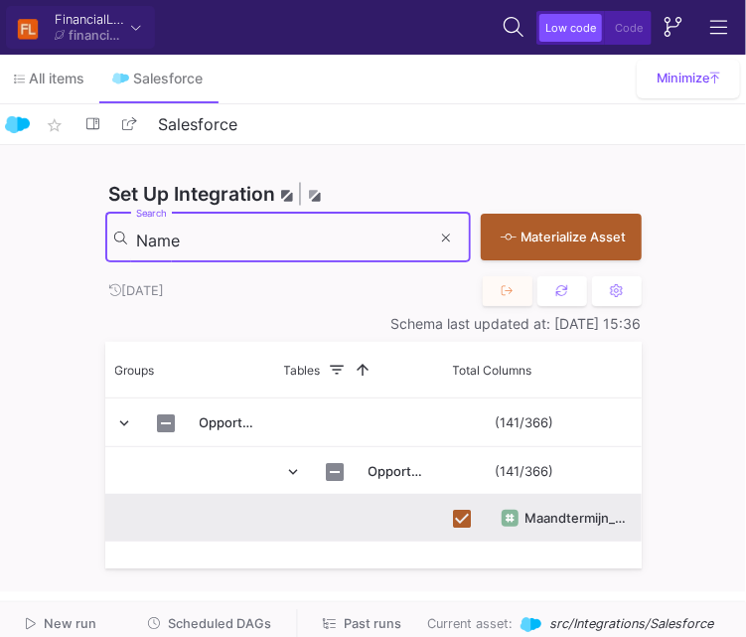
click at [314, 242] on input "Name" at bounding box center [283, 241] width 295 height 20
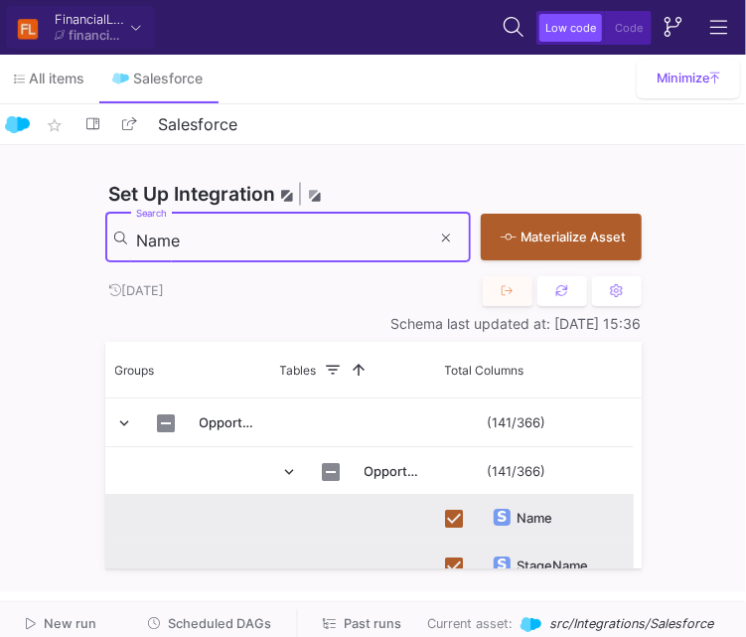
click at [344, 246] on input "Name" at bounding box center [283, 241] width 295 height 20
paste input "Omzet__c"
click at [344, 246] on input "Omzet__c" at bounding box center [283, 241] width 295 height 20
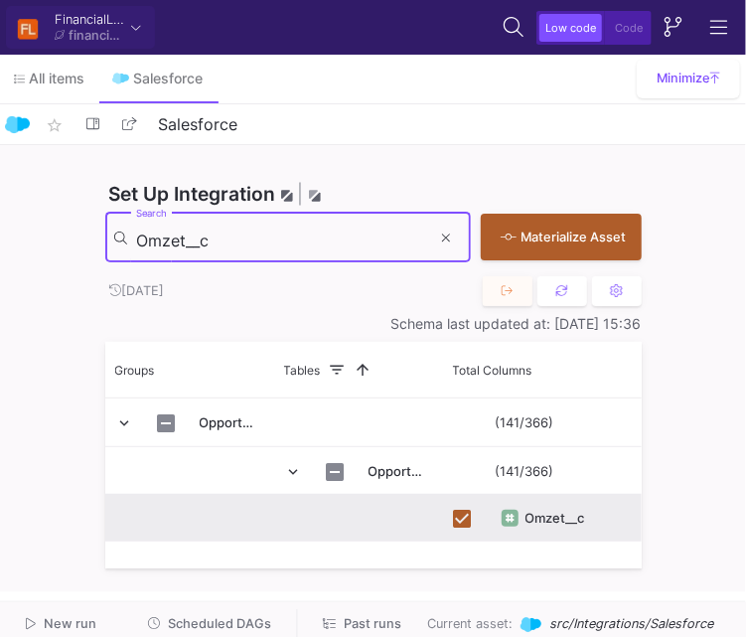
click at [270, 240] on input "Omzet__c" at bounding box center [283, 241] width 295 height 20
paste input "ndergebracht_bij"
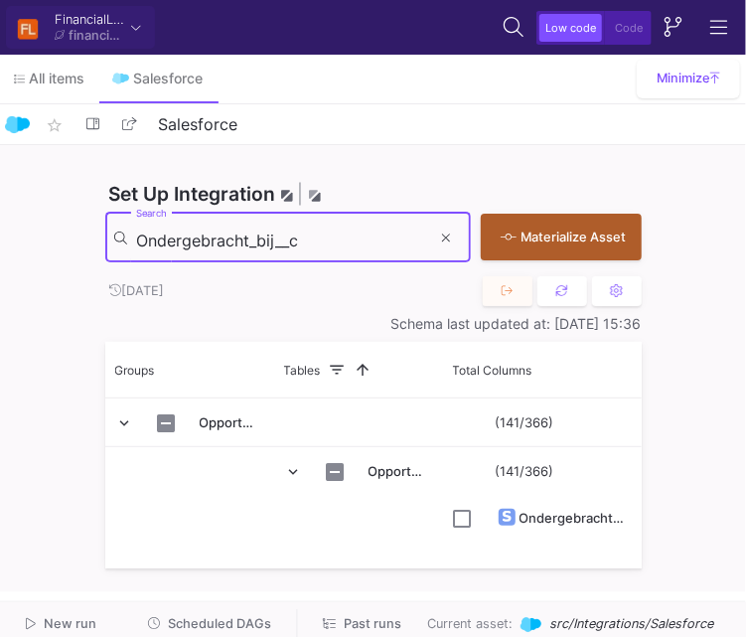
click at [270, 240] on input "Ondergebracht_bij__c" at bounding box center [283, 241] width 295 height 20
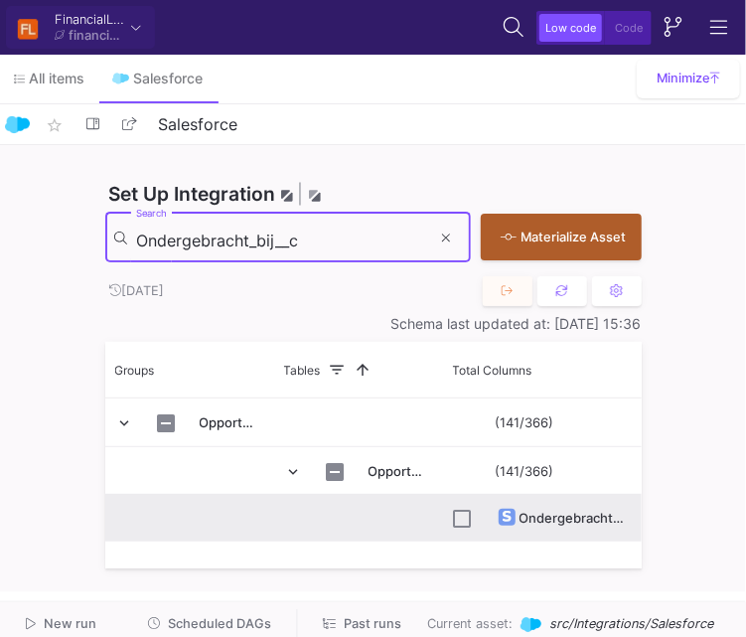
type input "Ondergebracht_bij__c"
click at [467, 520] on input "Press Space to toggle row selection (unchecked)" at bounding box center [463, 519] width 18 height 18
checkbox input "true"
click at [335, 247] on input "Ondergebracht_bij__c" at bounding box center [283, 241] width 295 height 20
paste input "Opportunity_ID_18_characters__c"
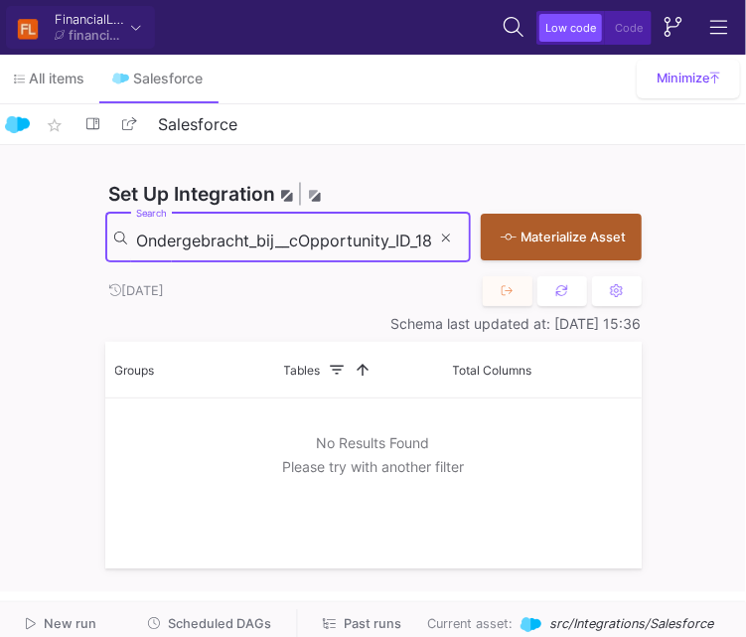
scroll to position [0, 113]
click at [335, 247] on input "Ondergebracht_bij__cOpportunity_ID_18_characters__c" at bounding box center [283, 241] width 295 height 20
paste input
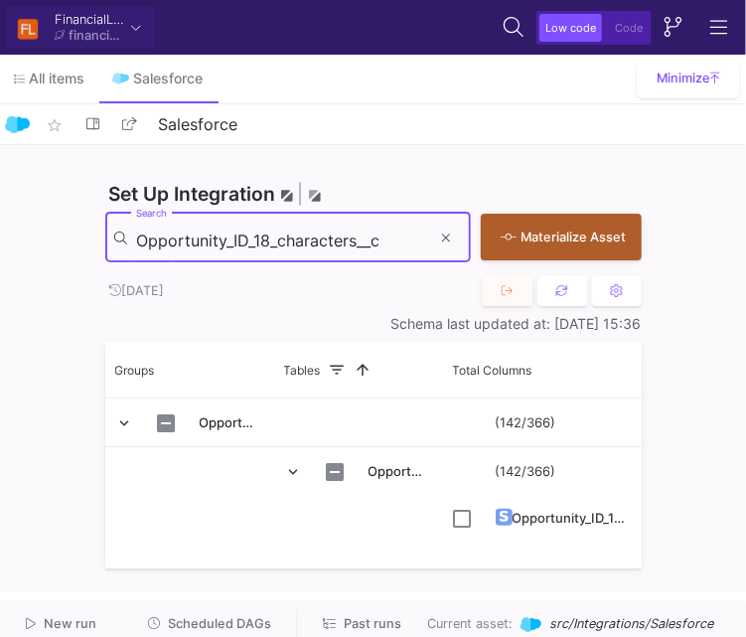
scroll to position [0, 0]
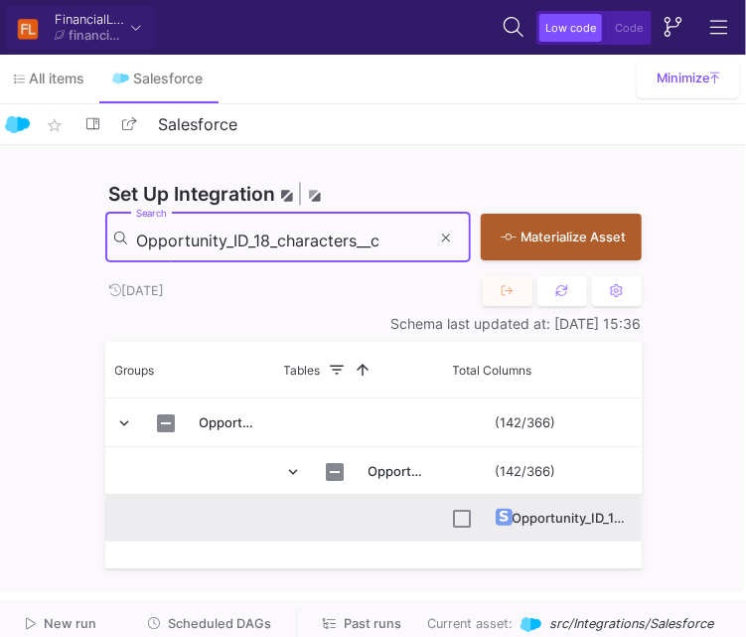
type input "Opportunity_ID_18_characters__c"
click at [459, 519] on input "Press Space to toggle row selection (unchecked)" at bounding box center [463, 519] width 18 height 18
checkbox input "true"
click at [360, 243] on input "Opportunity_ID_18_characters__c" at bounding box center [283, 241] width 295 height 20
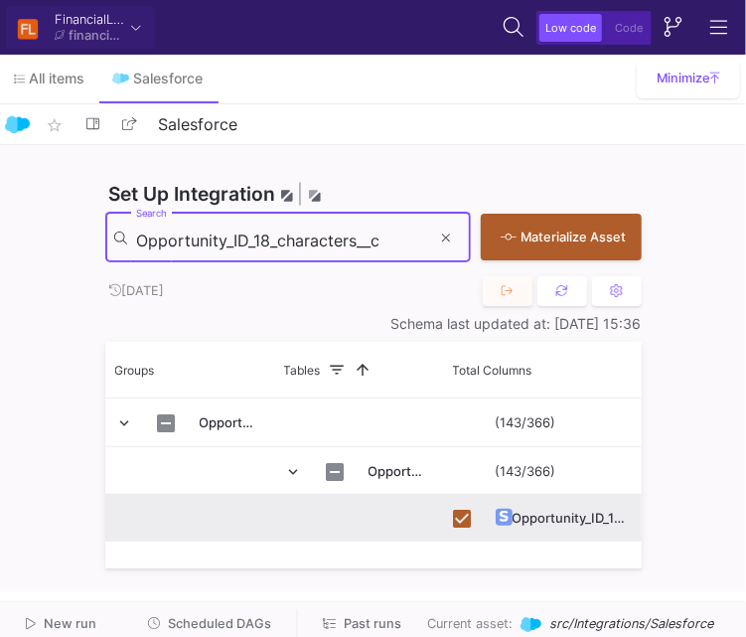
click at [360, 243] on input "Opportunity_ID_18_characters__c" at bounding box center [283, 241] width 295 height 20
paste input "wnerId"
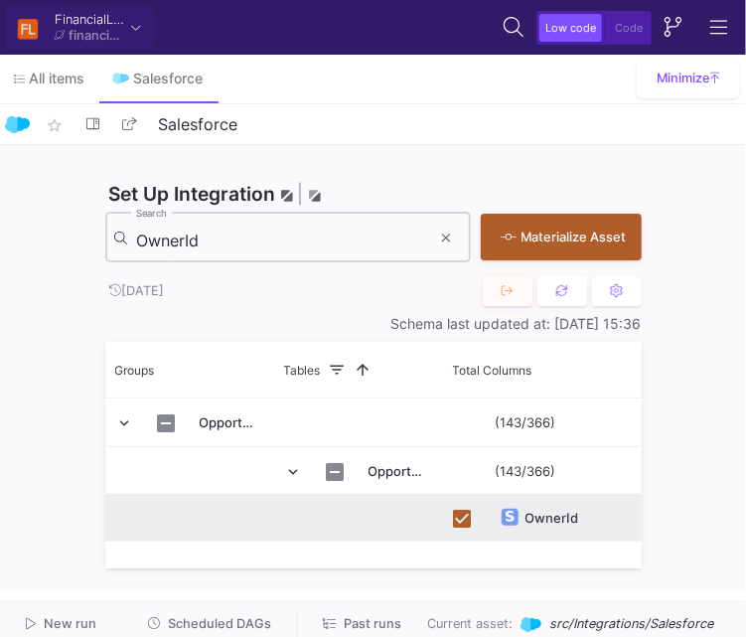
click at [362, 250] on div "OwnerId Search" at bounding box center [283, 236] width 295 height 55
click at [342, 242] on input "OwnerId" at bounding box center [283, 241] width 295 height 20
paste input "ProvisiebedragF__c"
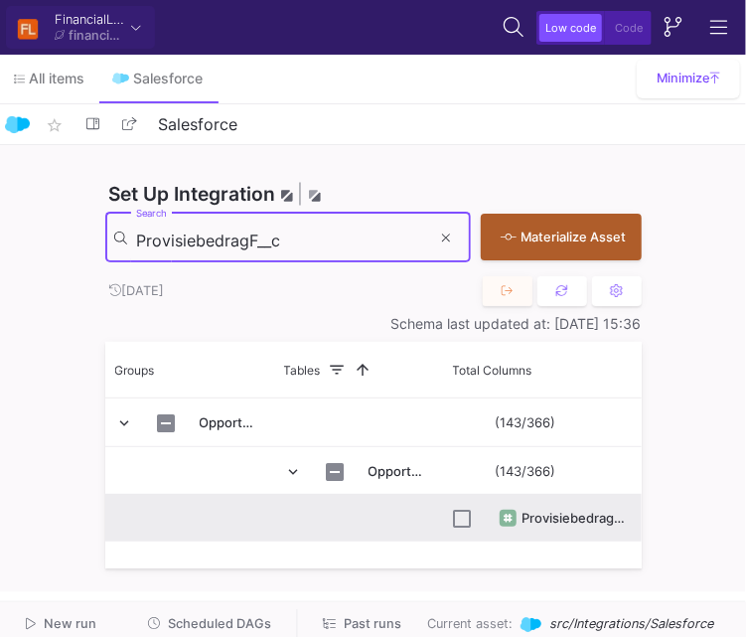
type input "ProvisiebedragF__c"
click at [463, 516] on input "Press Space to toggle row selection (unchecked)" at bounding box center [463, 519] width 18 height 18
checkbox input "true"
click at [313, 244] on div "ProvisiebedragF__c Search" at bounding box center [283, 236] width 295 height 55
click at [313, 244] on input "ProvisiebedragF__c" at bounding box center [283, 241] width 295 height 20
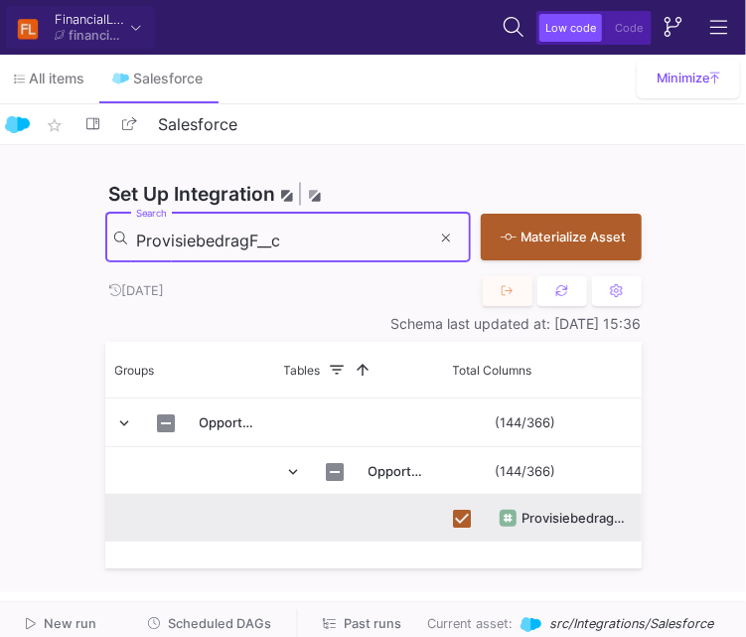
click at [313, 244] on input "ProvisiebedragF__c" at bounding box center [283, 241] width 295 height 20
paste input "percentage"
type input "Provisiepercentage__c"
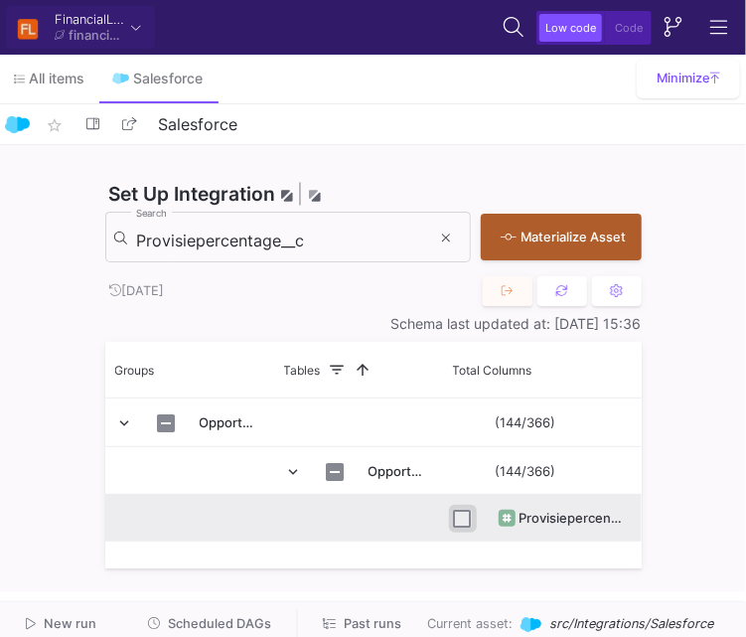
click at [465, 517] on input "Press Space to toggle row selection (unchecked)" at bounding box center [463, 519] width 18 height 18
checkbox input "true"
click at [302, 234] on div "Provisiepercentage__c Search" at bounding box center [283, 236] width 295 height 55
click at [302, 234] on input "Provisiepercentage__c" at bounding box center [283, 241] width 295 height 20
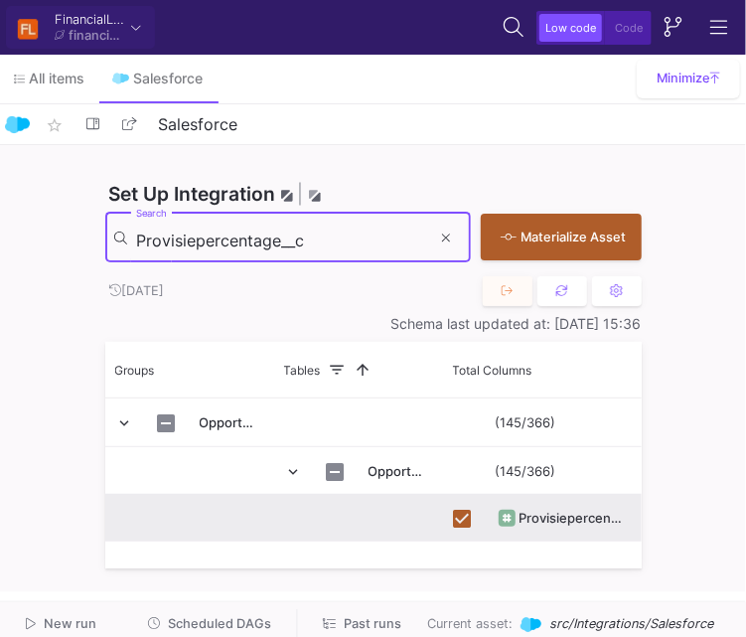
click at [302, 234] on input "Provisiepercentage__c" at bounding box center [283, 241] width 295 height 20
paste input "Reden_afgewezen"
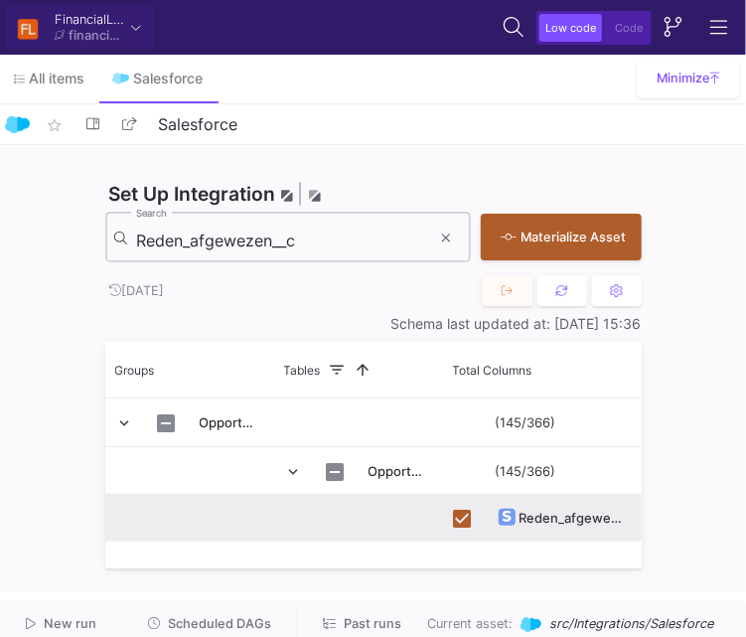
click at [322, 238] on input "Reden_afgewezen__c" at bounding box center [283, 241] width 295 height 20
paste input "Slottermij"
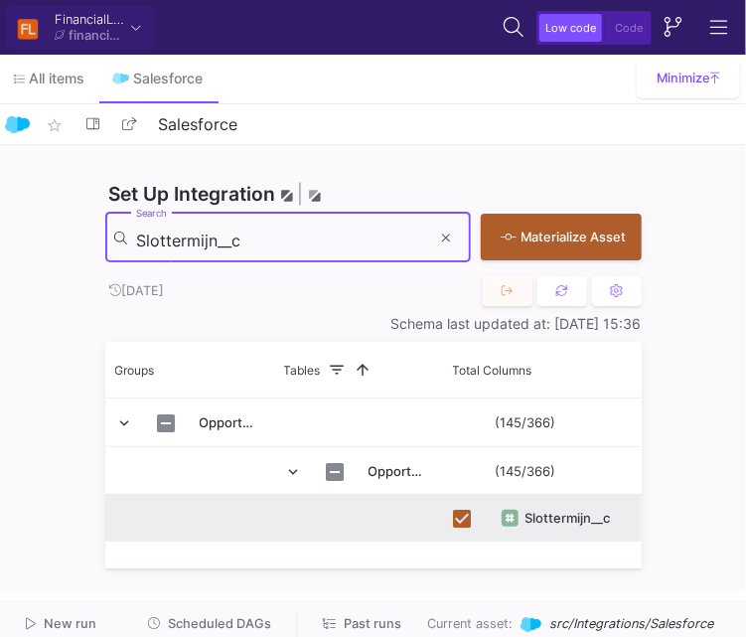
click at [274, 243] on input "Slottermijn__c" at bounding box center [283, 241] width 295 height 20
paste input "oort_objectF"
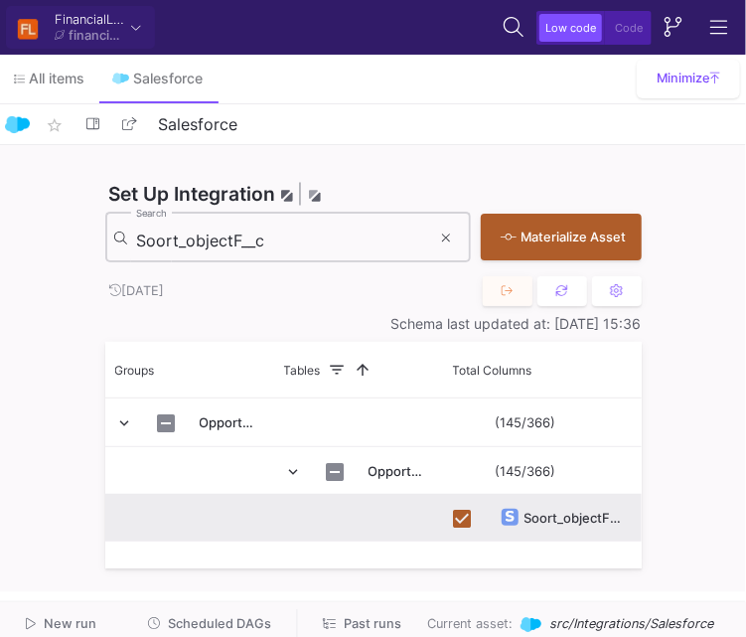
click at [295, 247] on input "Soort_objectF__c" at bounding box center [283, 241] width 295 height 20
paste input "tageName"
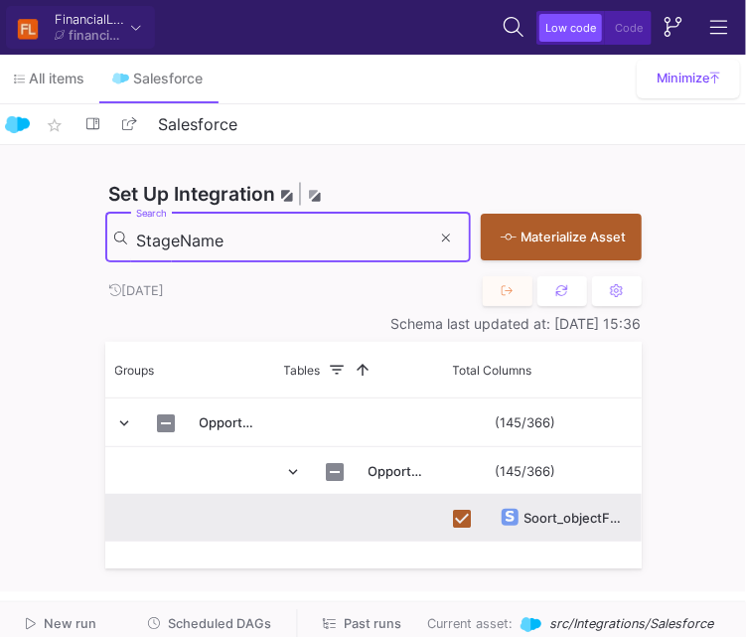
click at [295, 247] on input "StageName" at bounding box center [283, 241] width 295 height 20
click at [297, 231] on input "StageName" at bounding box center [283, 241] width 295 height 20
paste input "Te_leasen_bedrag__c"
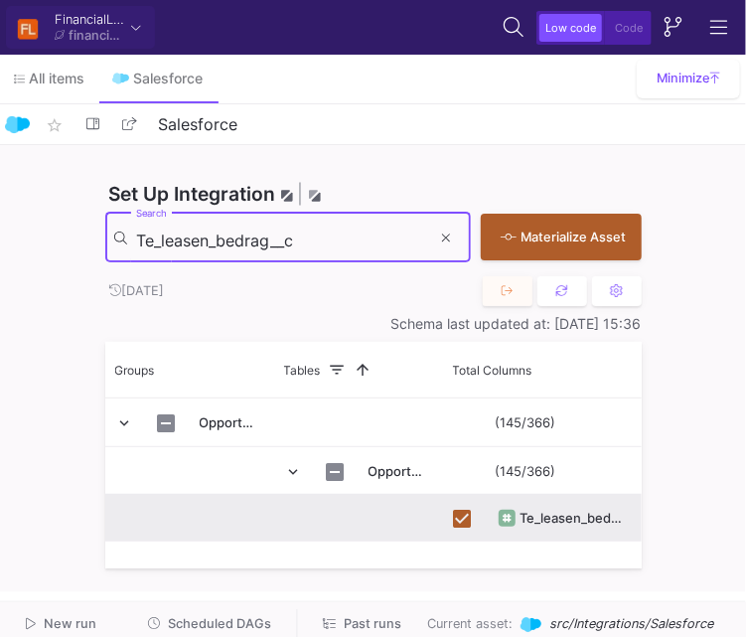
click at [332, 248] on input "Te_leasen_bedrag__c" at bounding box center [283, 241] width 295 height 20
paste input "Used_to_be_ROS"
click at [332, 248] on input "Te_leasen_bedrag__c" at bounding box center [283, 241] width 295 height 20
type input "Used_to_be_ROS__c"
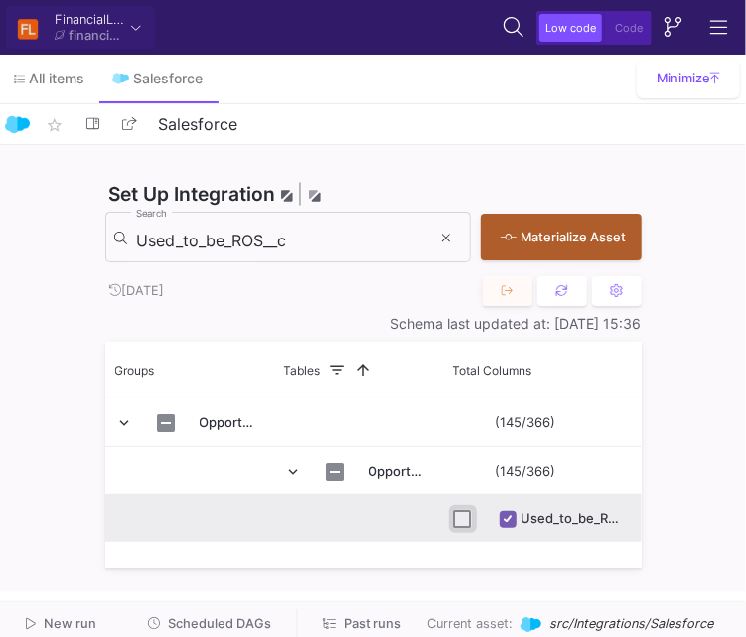
click at [454, 513] on input "Press Space to toggle row selection (unchecked)" at bounding box center [463, 519] width 18 height 18
checkbox input "true"
click at [313, 233] on input "Used_to_be_ROS__c" at bounding box center [283, 241] width 295 height 20
paste input "Aanvraag_via_tussenpersoon"
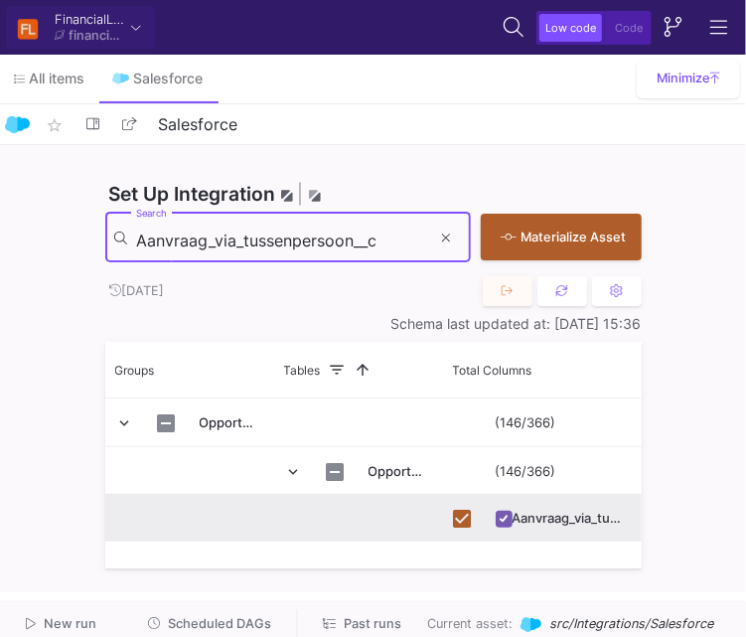
click at [313, 233] on input "Aanvraag_via_tussenpersoon__c" at bounding box center [283, 241] width 295 height 20
type input "Aanvraag_via_tussenpersoon__c"
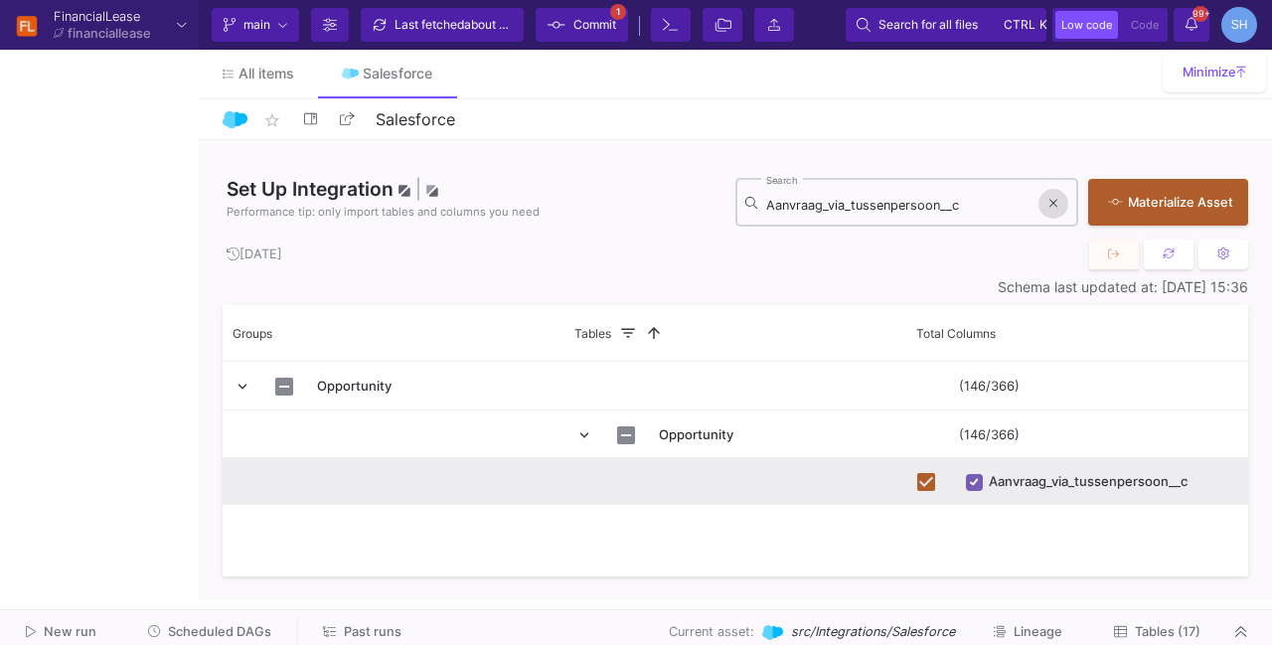
click at [1045, 204] on button at bounding box center [1053, 204] width 30 height 30
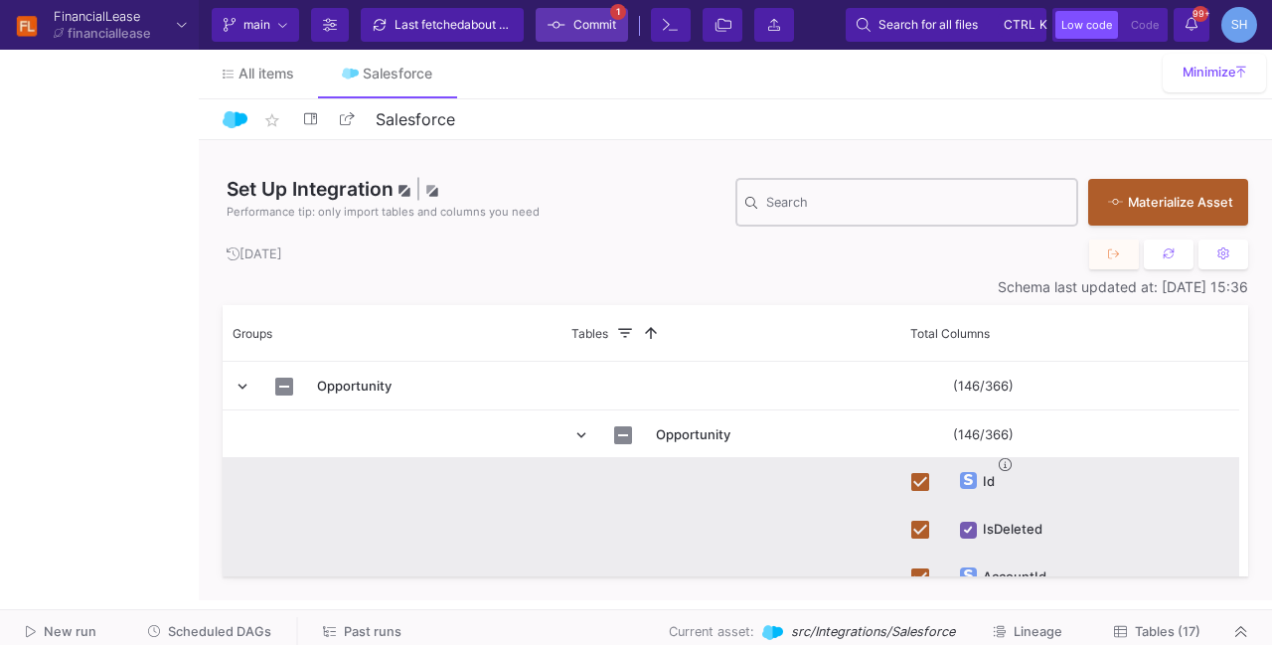
click at [578, 22] on span "Commit" at bounding box center [594, 25] width 43 height 30
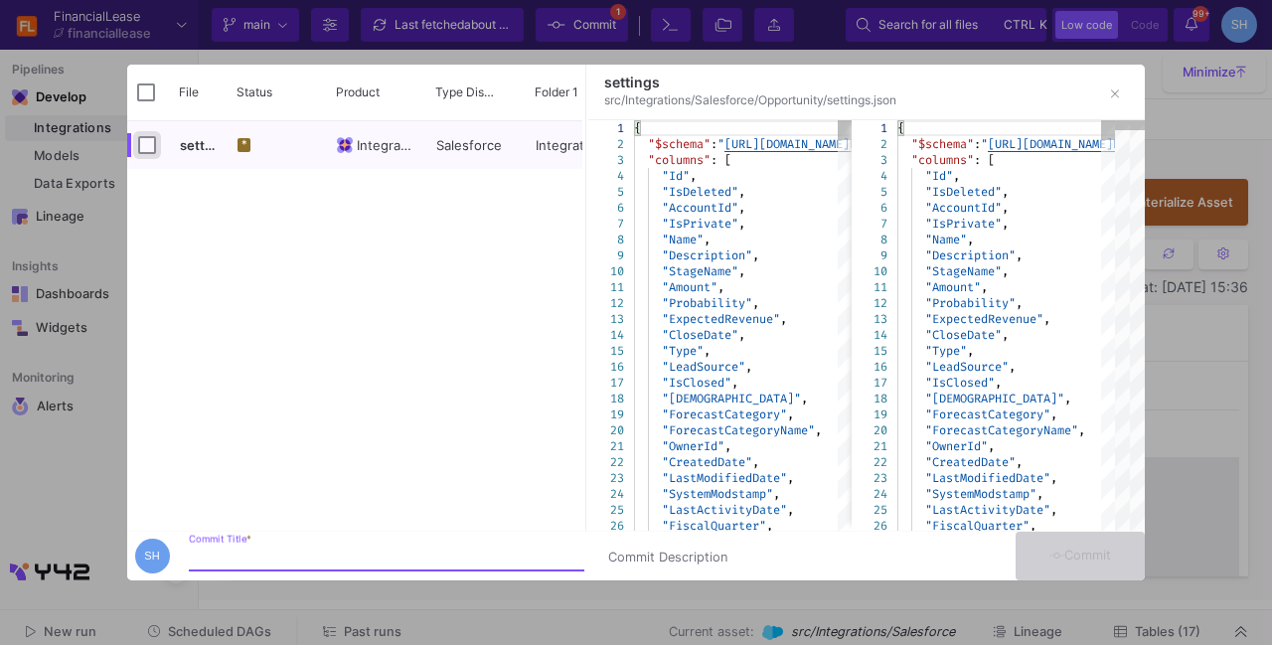
click at [147, 145] on input "Press Space to toggle row selection (unchecked)" at bounding box center [147, 145] width 18 height 18
checkbox input "true"
click at [219, 549] on input "Commit Title *" at bounding box center [386, 557] width 395 height 16
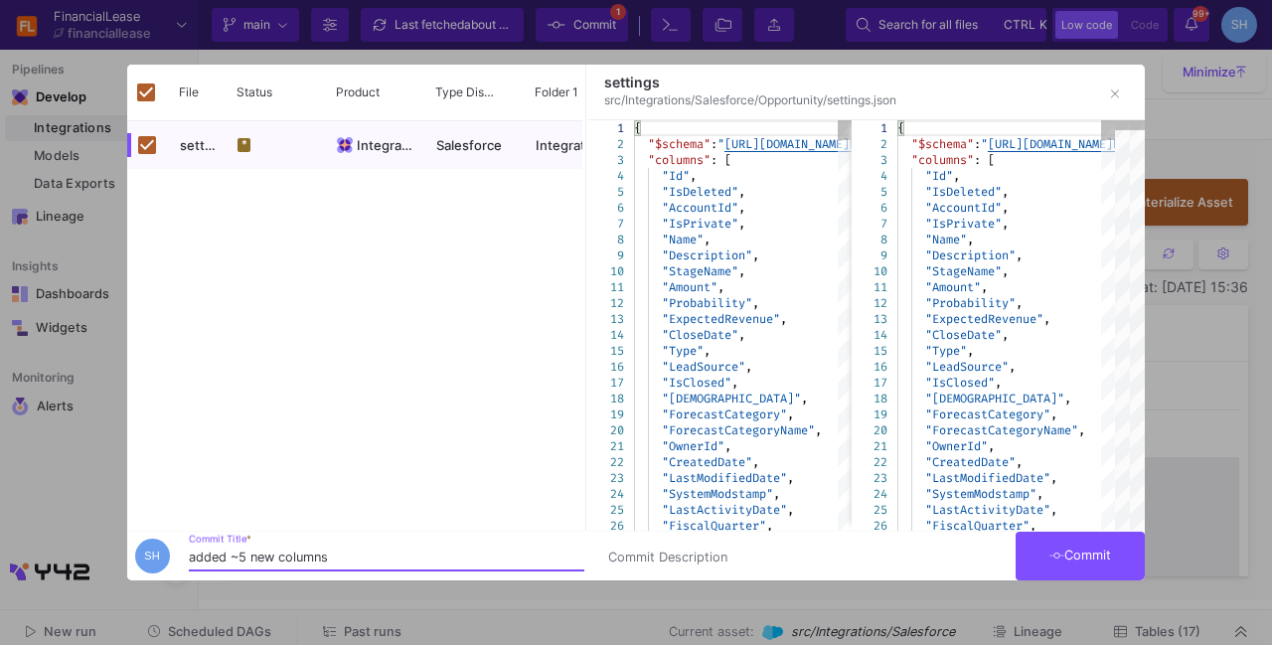
type input "added ~5 new columns"
click at [1058, 550] on icon at bounding box center [1057, 555] width 16 height 13
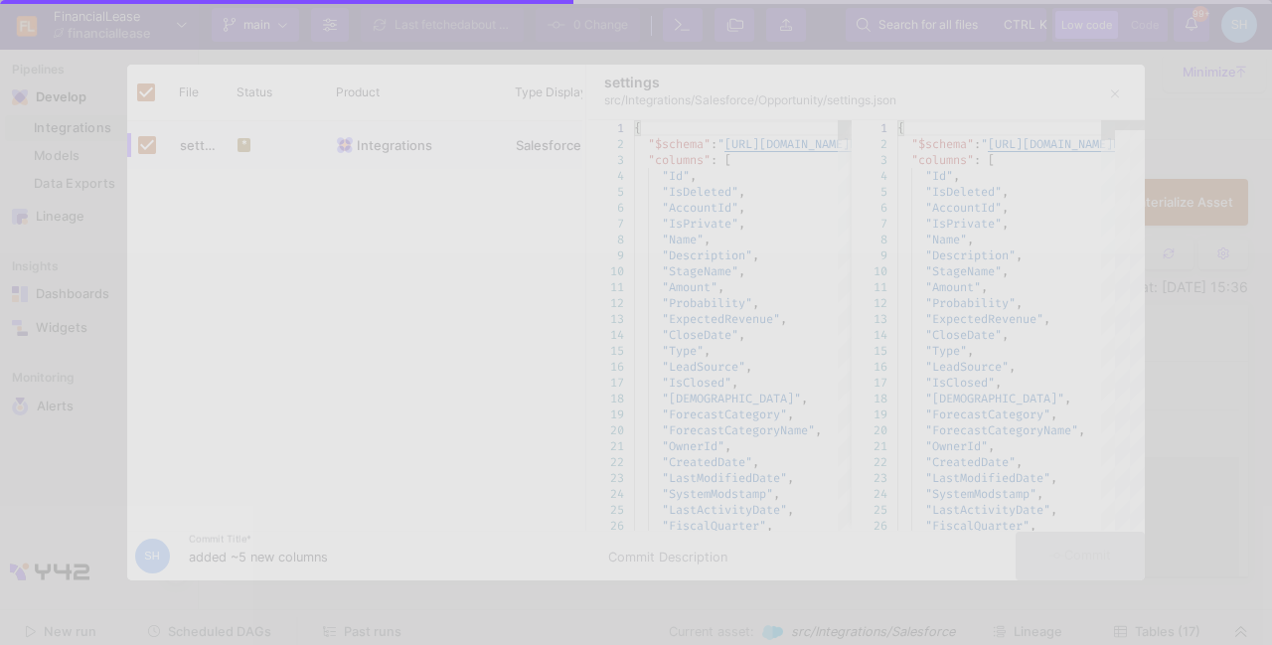
checkbox input "false"
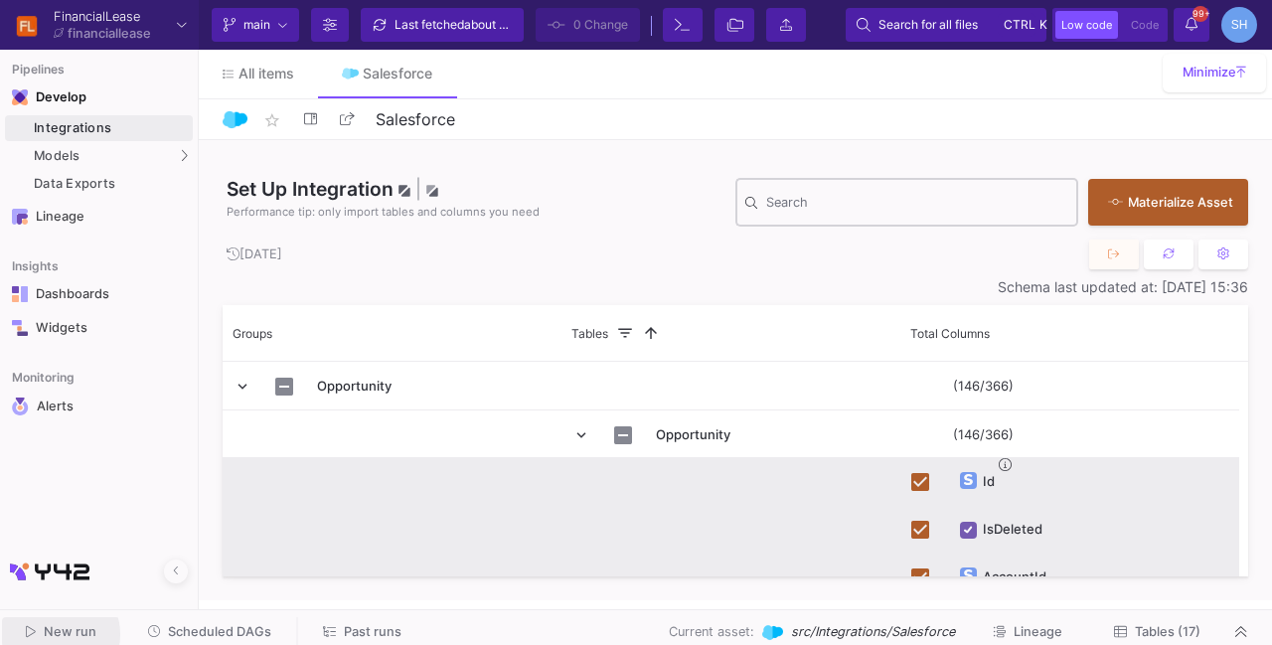
click at [58, 635] on span "New run" at bounding box center [70, 631] width 53 height 15
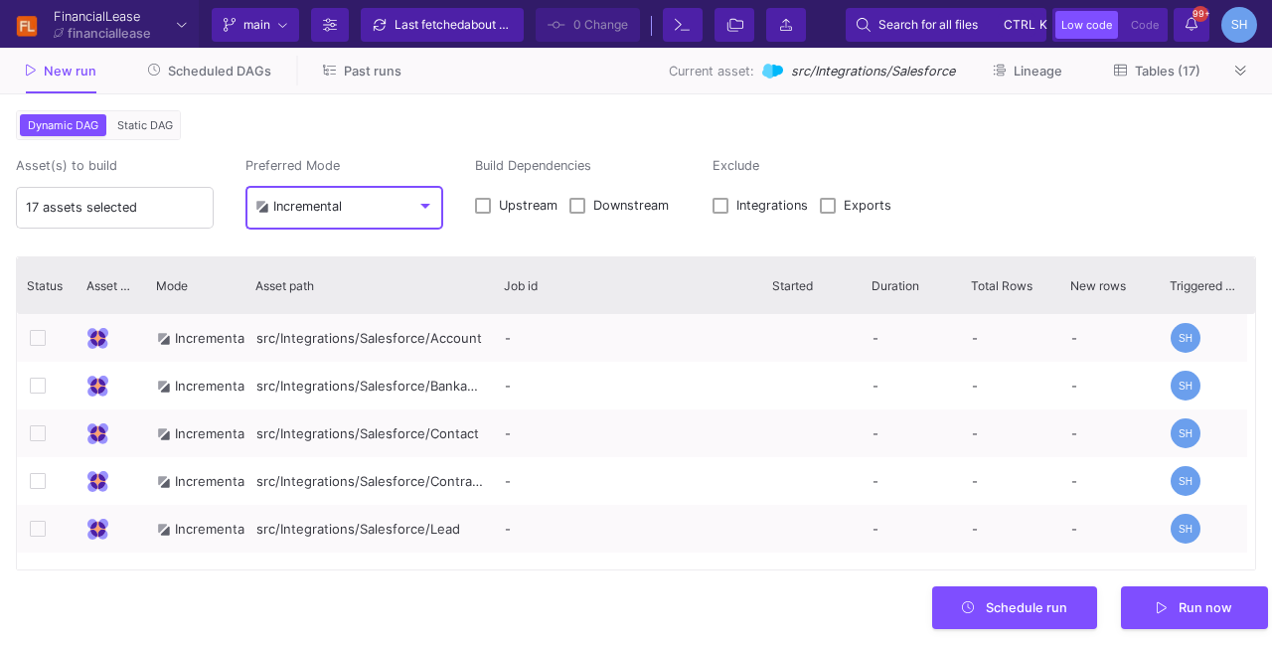
click at [335, 206] on div "Incremental" at bounding box center [298, 207] width 86 height 16
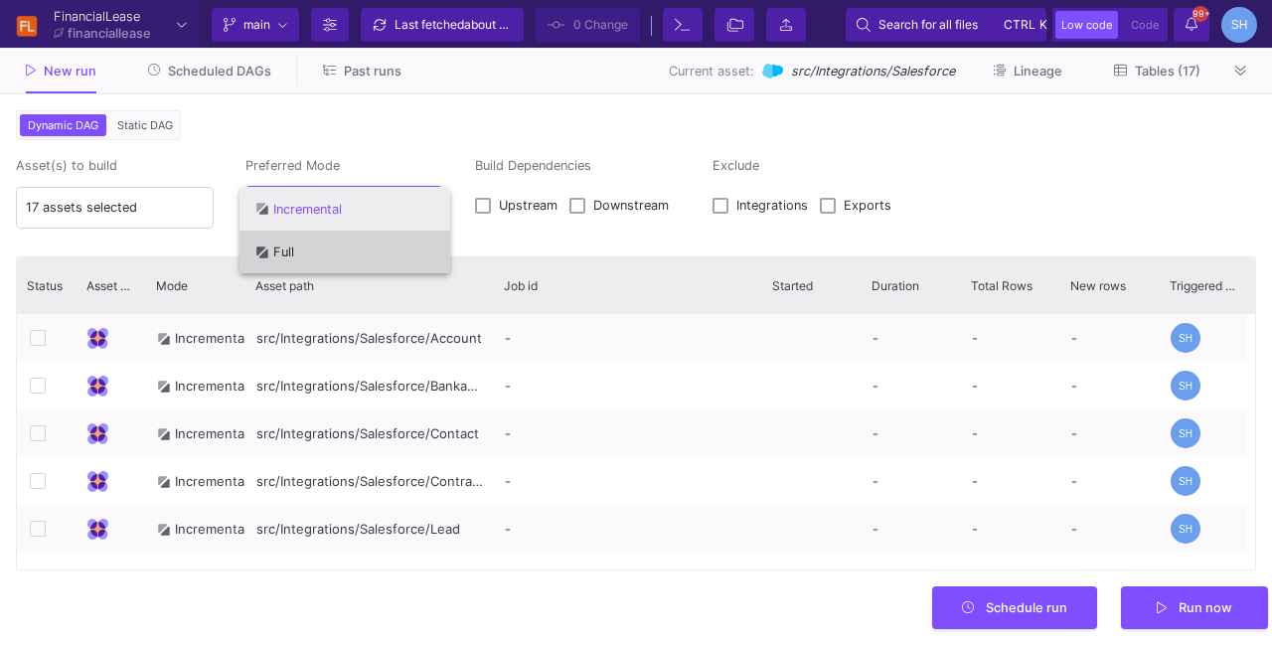
click at [359, 236] on span "Full" at bounding box center [344, 252] width 179 height 44
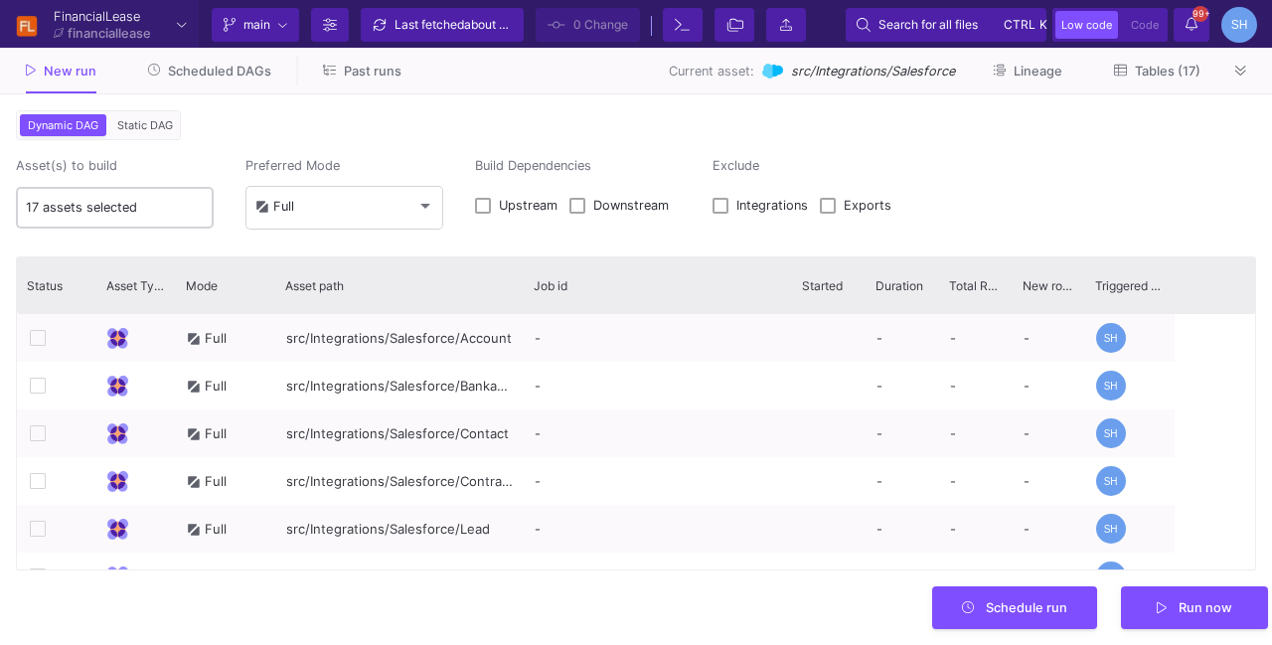
click at [147, 192] on div "17 assets selected" at bounding box center [115, 206] width 179 height 45
click at [147, 202] on input "17 assets selected" at bounding box center [115, 208] width 179 height 16
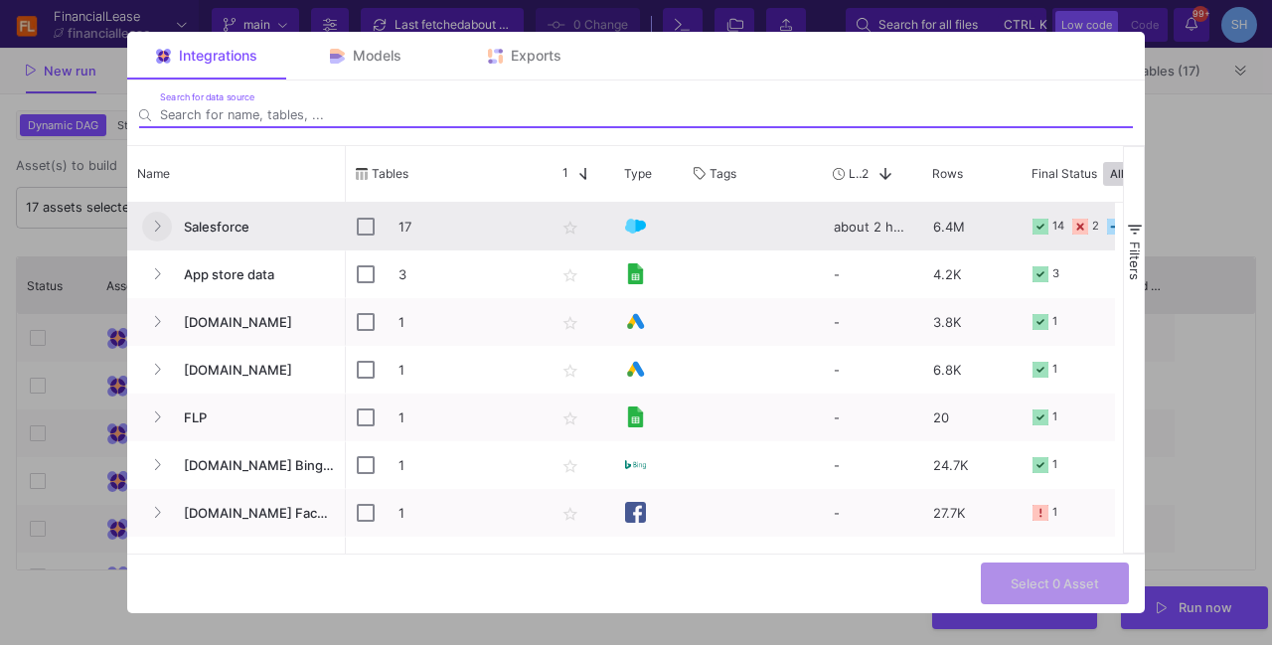
click at [155, 214] on button "Press SPACE to select this row." at bounding box center [157, 227] width 30 height 30
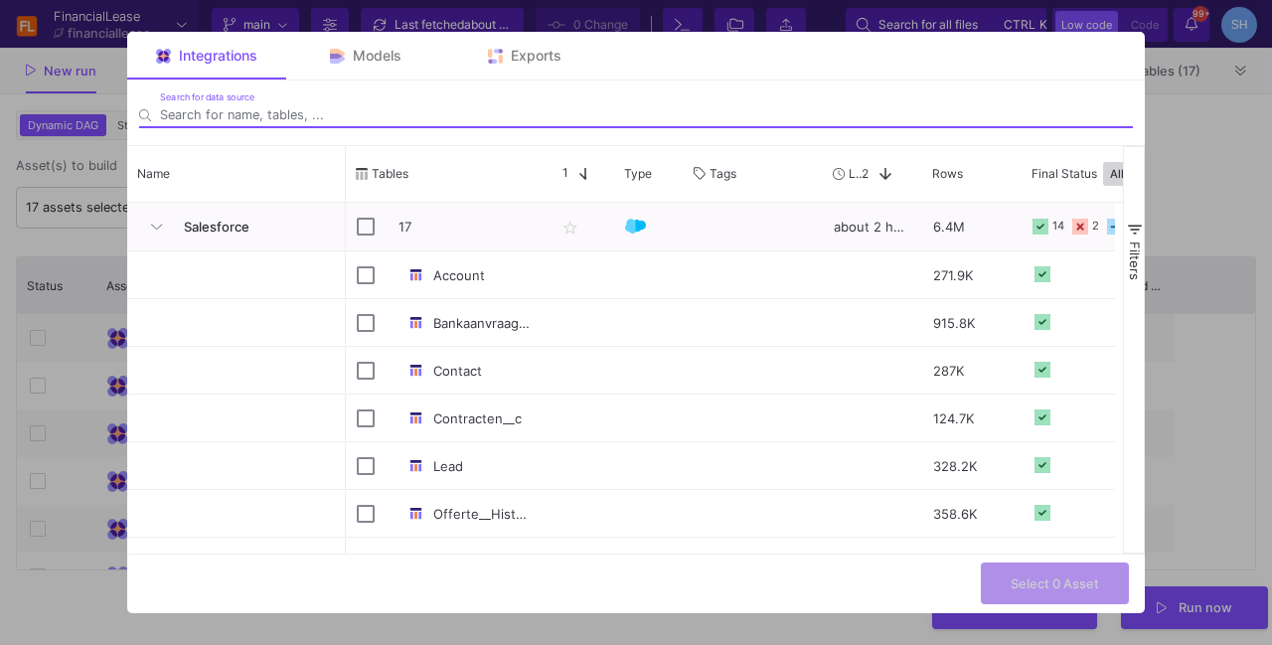
click at [385, 119] on input "Search for data source" at bounding box center [646, 114] width 973 height 15
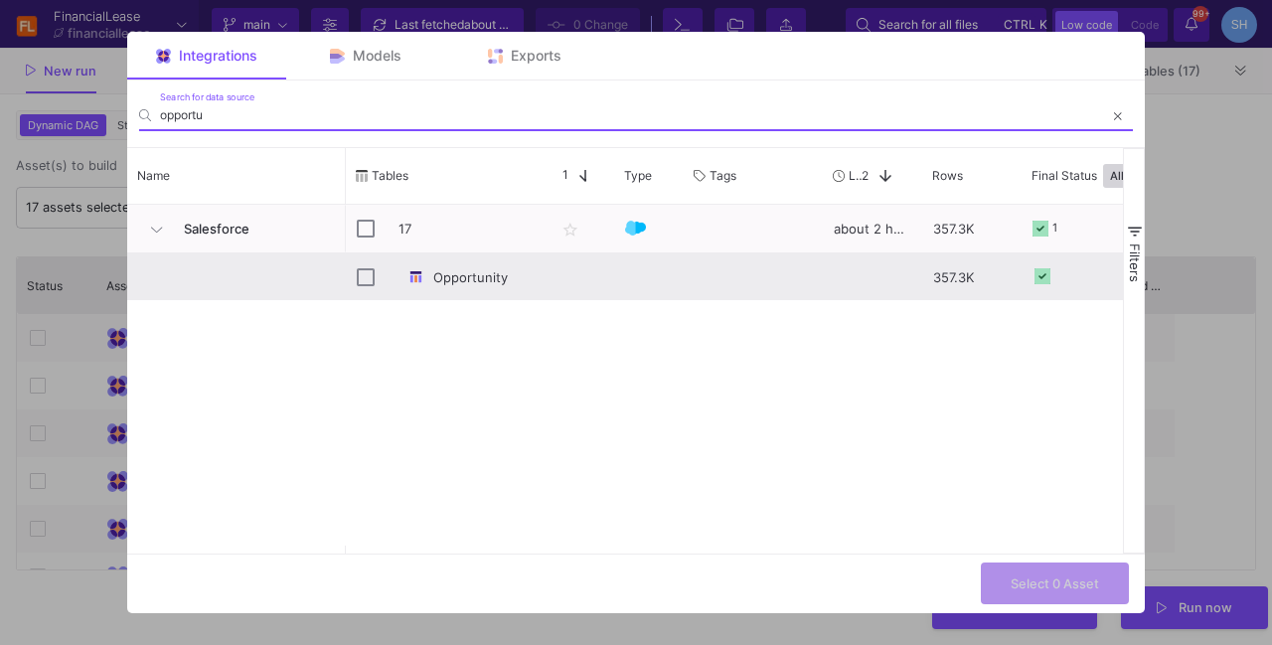
type input "opportu"
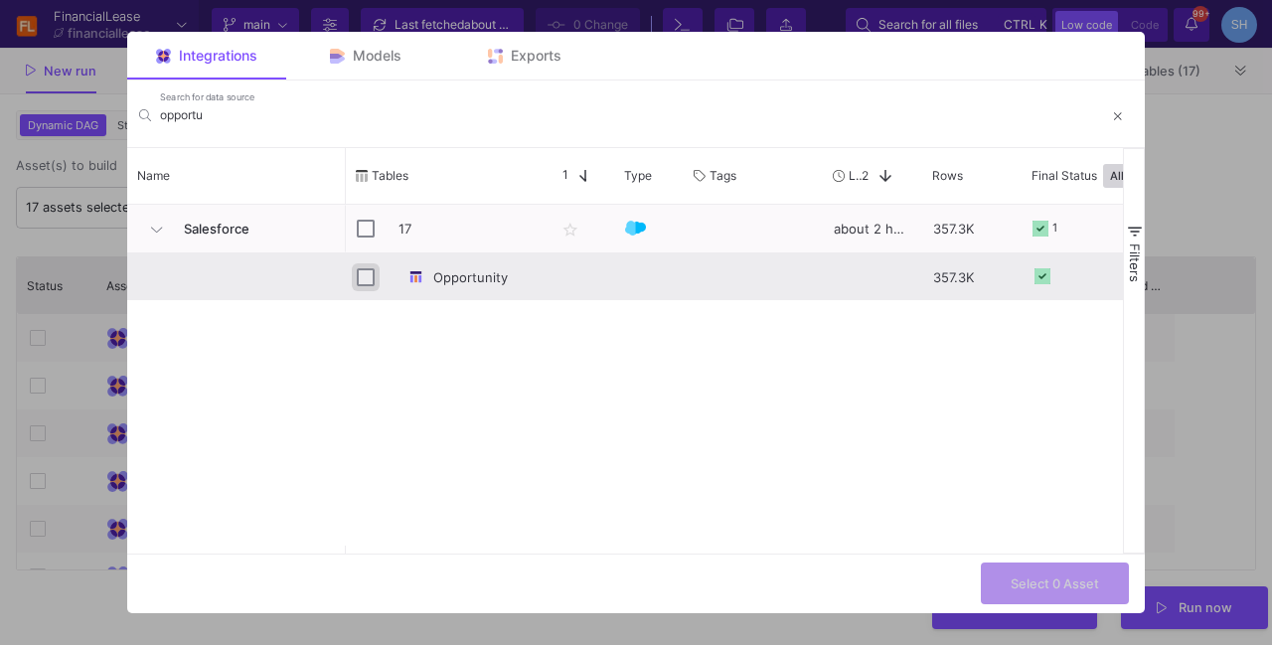
click at [362, 283] on input "Press Space to toggle row selection (unchecked)" at bounding box center [366, 277] width 18 height 18
checkbox input "true"
checkbox input "false"
click at [1044, 569] on button "Select 1 Asset" at bounding box center [1056, 581] width 146 height 43
type input "1 asset selected"
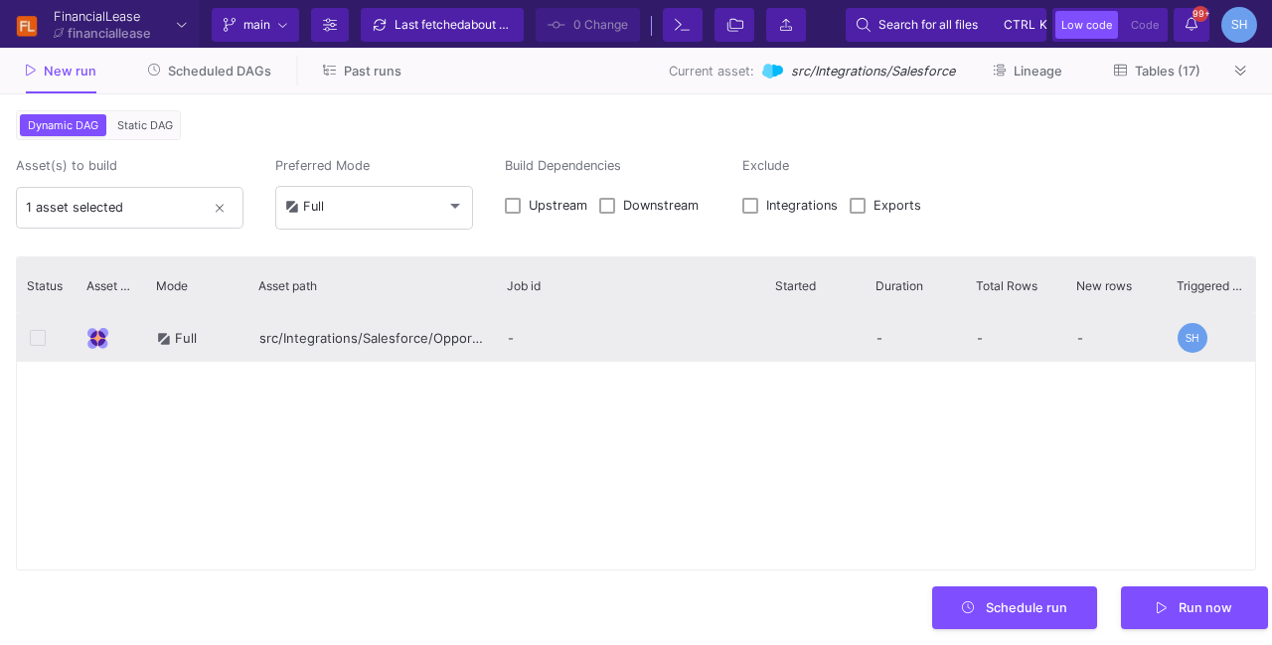
click at [39, 334] on icon at bounding box center [38, 338] width 16 height 16
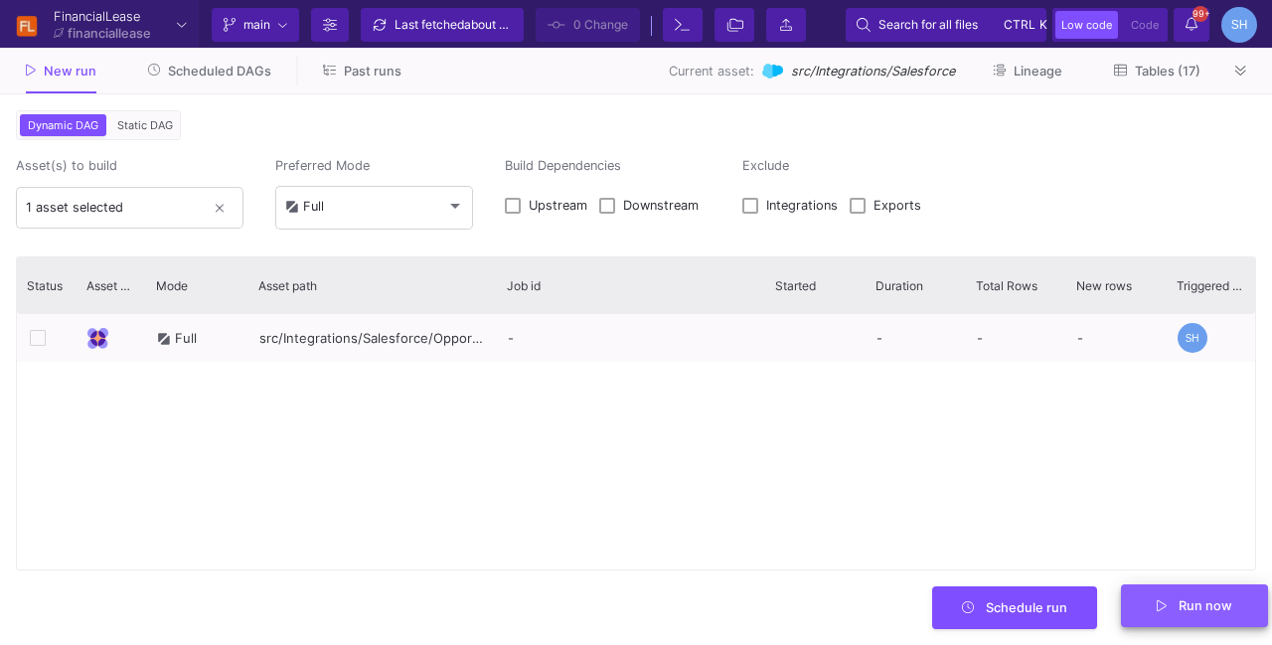
click at [1174, 622] on button "Run now" at bounding box center [1194, 605] width 147 height 43
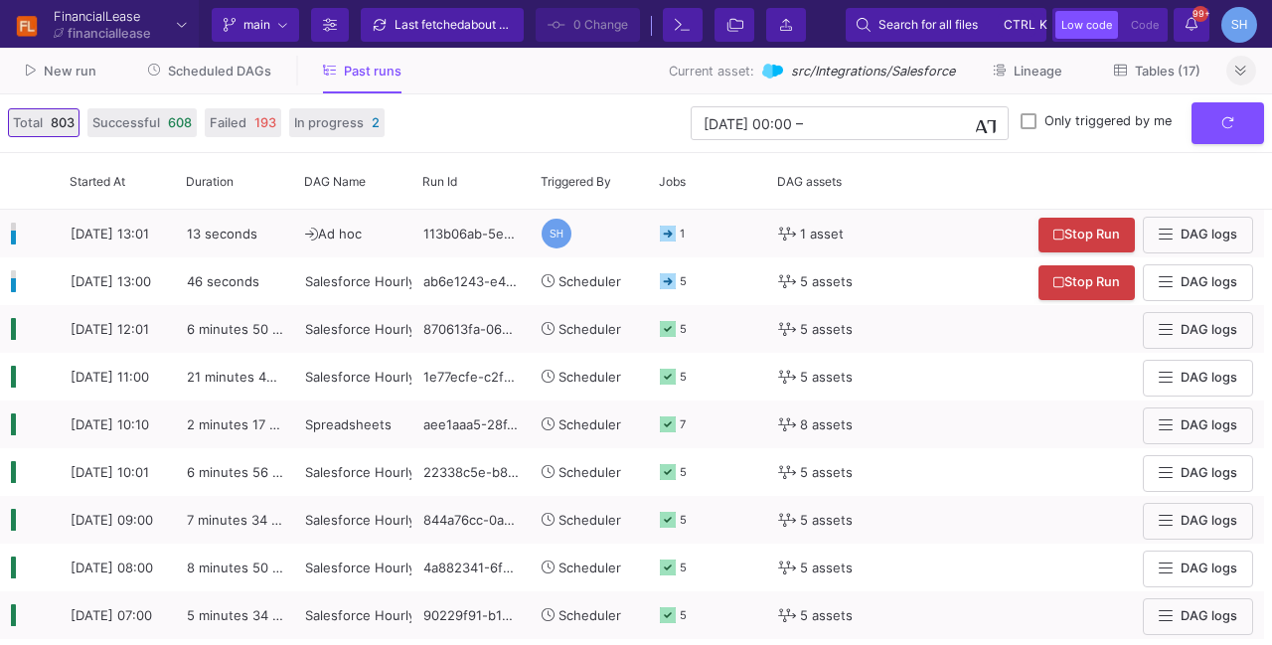
click at [1241, 68] on icon at bounding box center [1240, 71] width 11 height 13
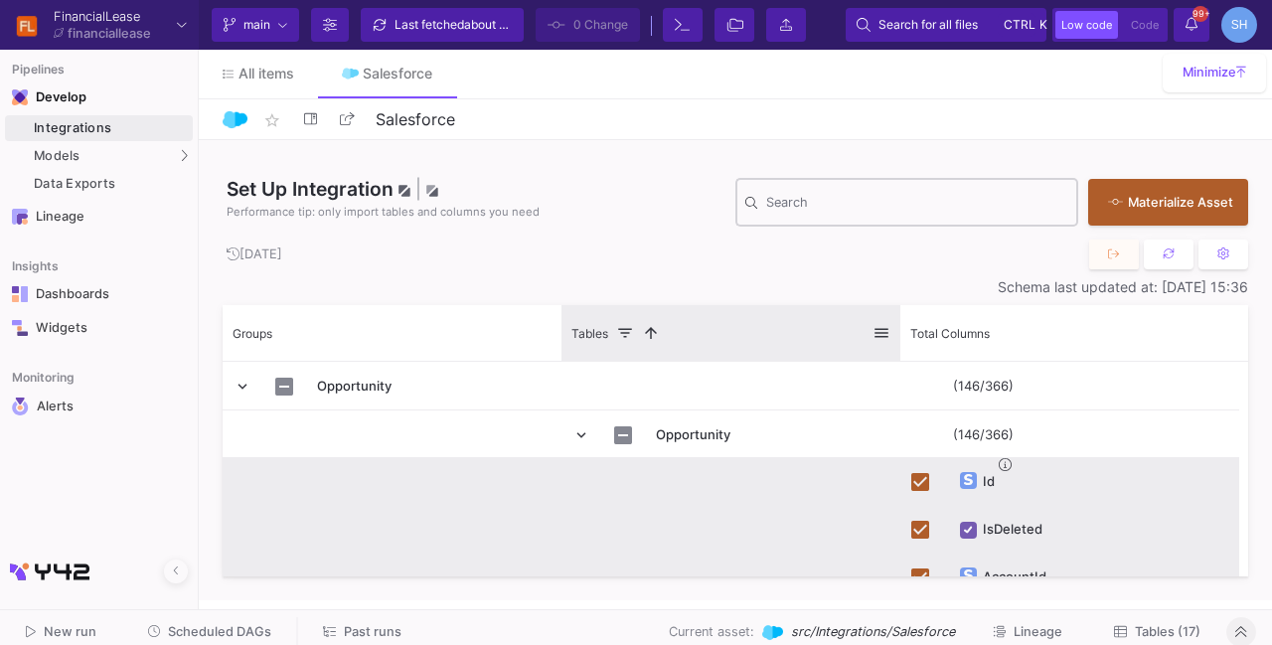
click at [630, 331] on span at bounding box center [625, 333] width 18 height 18
click at [880, 341] on span at bounding box center [881, 333] width 18 height 18
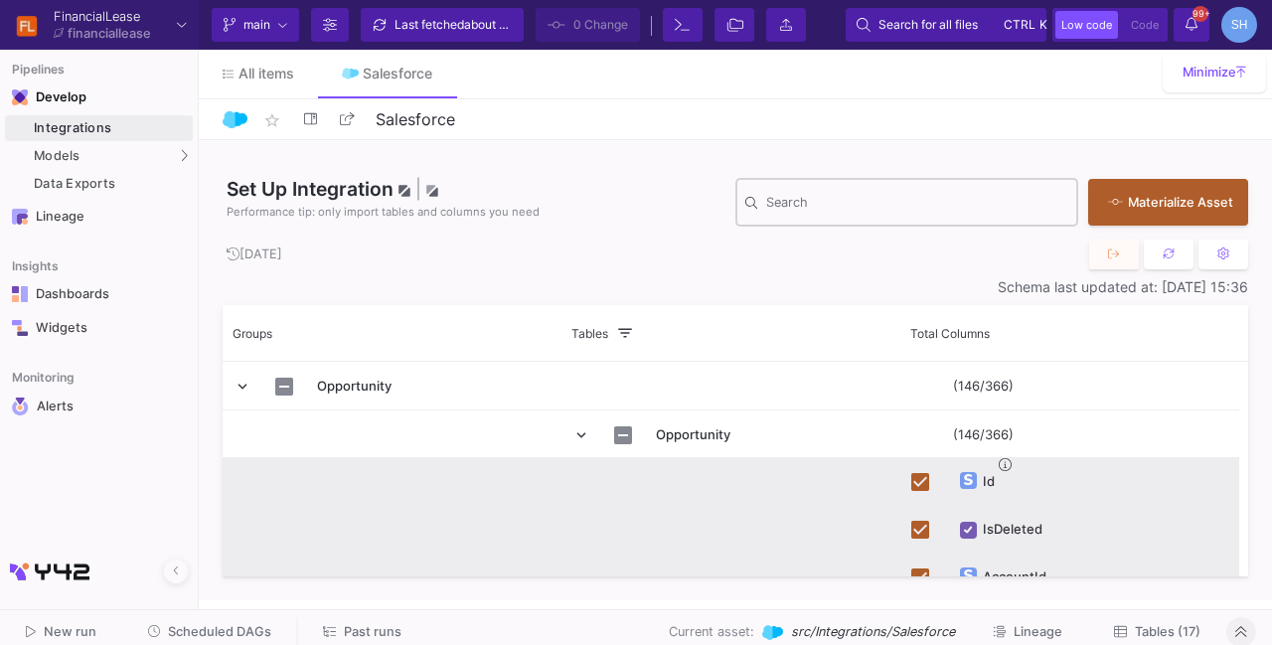
click at [628, 222] on div "Set Up Integration | Performance tip: only import tables and columns you need" at bounding box center [479, 202] width 513 height 55
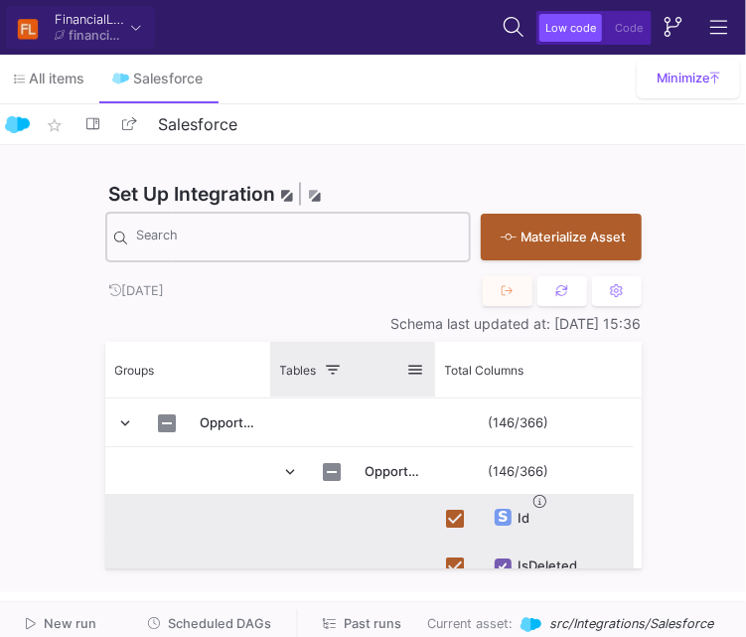
click at [411, 367] on span at bounding box center [416, 370] width 18 height 18
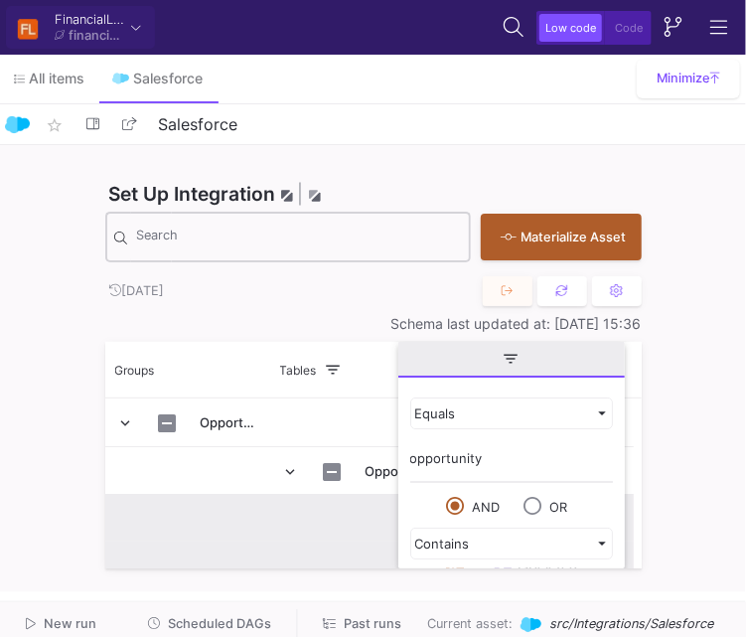
click at [443, 455] on input "opportunity" at bounding box center [511, 463] width 203 height 40
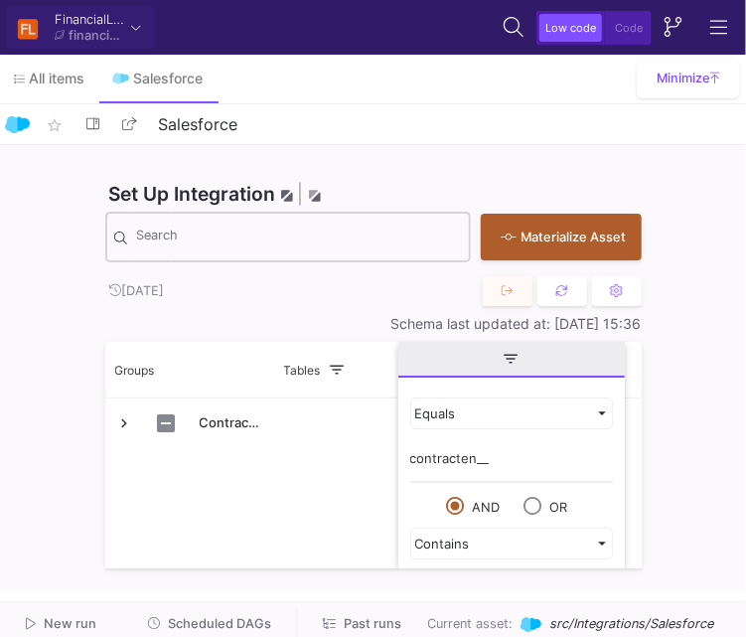
type input "contracten__c"
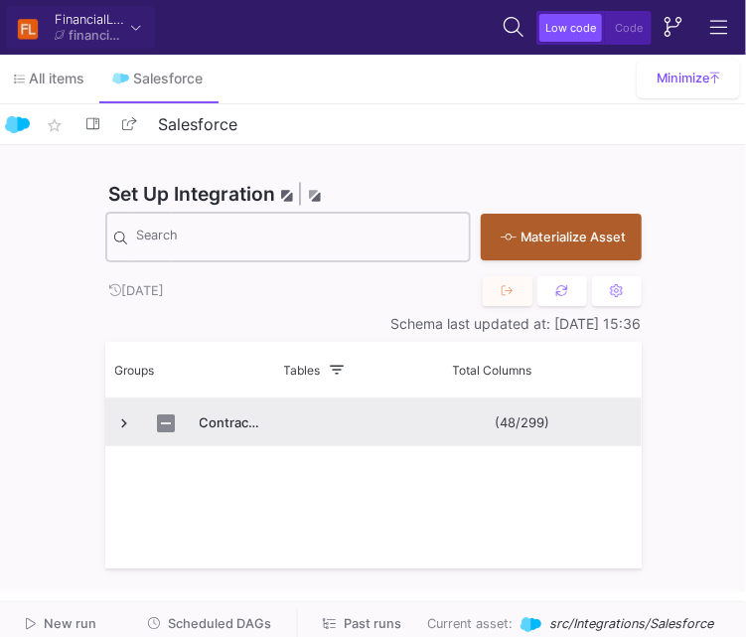
click at [250, 433] on span "Contracten__c" at bounding box center [231, 422] width 62 height 47
click at [125, 426] on span "Press SPACE to select this row." at bounding box center [125, 423] width 18 height 18
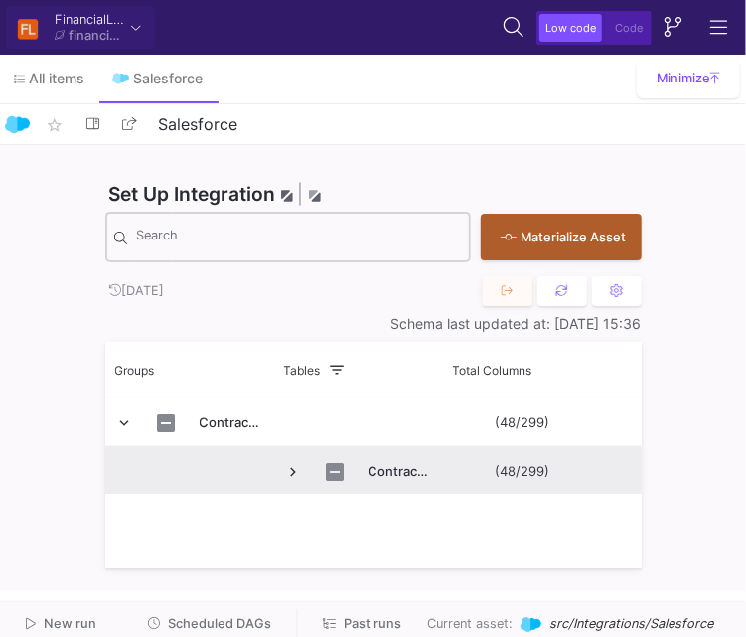
click at [290, 470] on span "Press SPACE to select this row." at bounding box center [294, 472] width 18 height 18
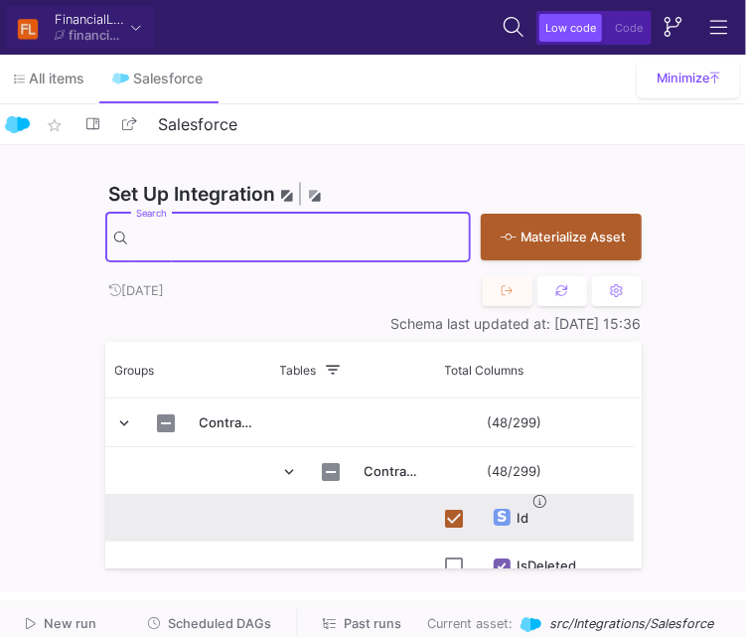
paste input "Aanbetaling__c"
click at [288, 240] on input "Search" at bounding box center [298, 241] width 325 height 20
click at [258, 241] on input "Aanbetaling__c" at bounding box center [283, 241] width 295 height 20
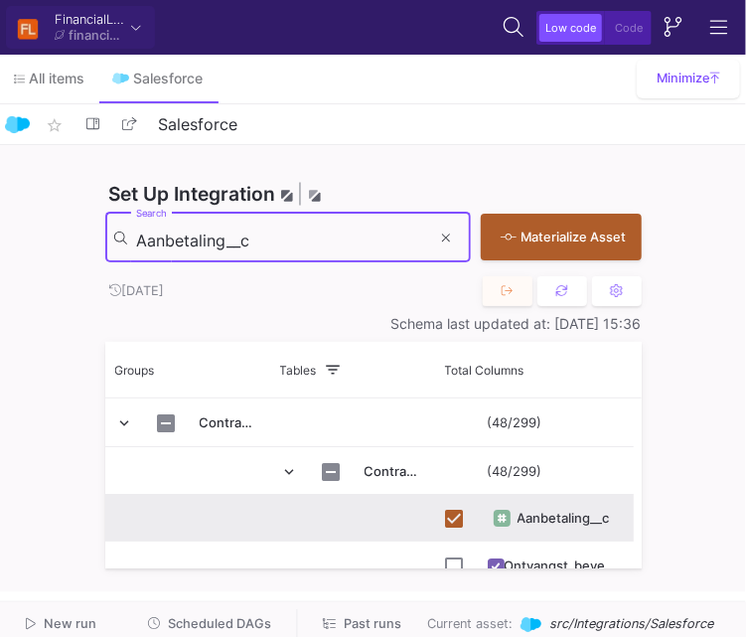
paste input "ccount"
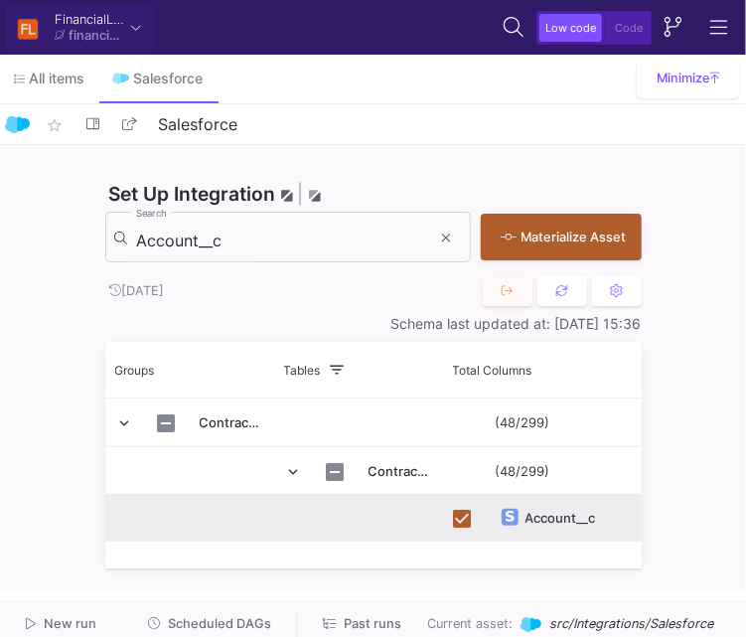
click at [260, 264] on mat-form-field "Account__c Search" at bounding box center [288, 238] width 366 height 58
drag, startPoint x: 260, startPoint y: 264, endPoint x: 252, endPoint y: 250, distance: 16.0
click at [252, 250] on div "Account__c Search" at bounding box center [283, 236] width 295 height 55
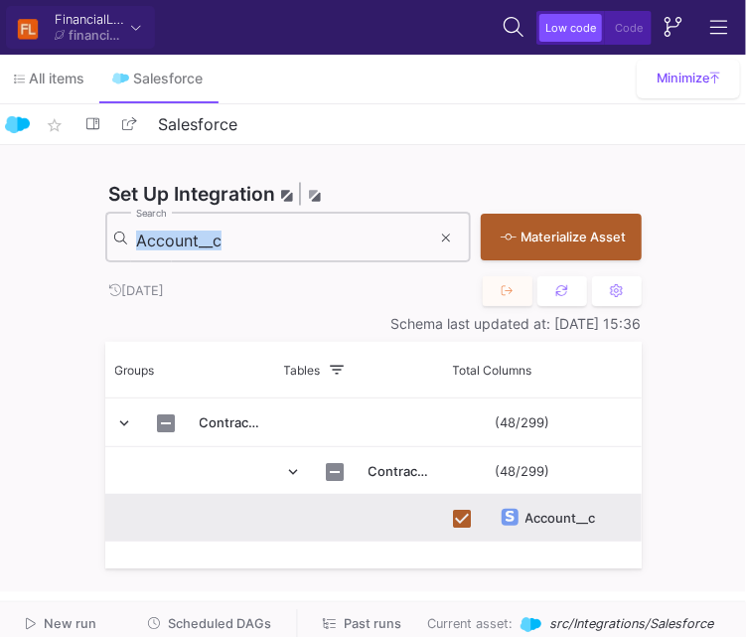
click at [252, 250] on div "Account__c Search" at bounding box center [283, 236] width 295 height 55
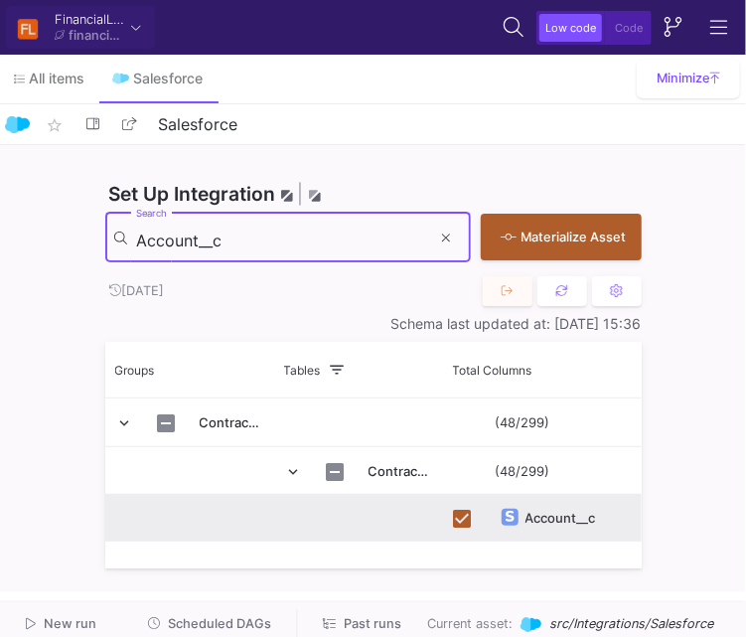
click at [231, 231] on input "Account__c" at bounding box center [283, 241] width 295 height 20
paste input "dres_bedrijf"
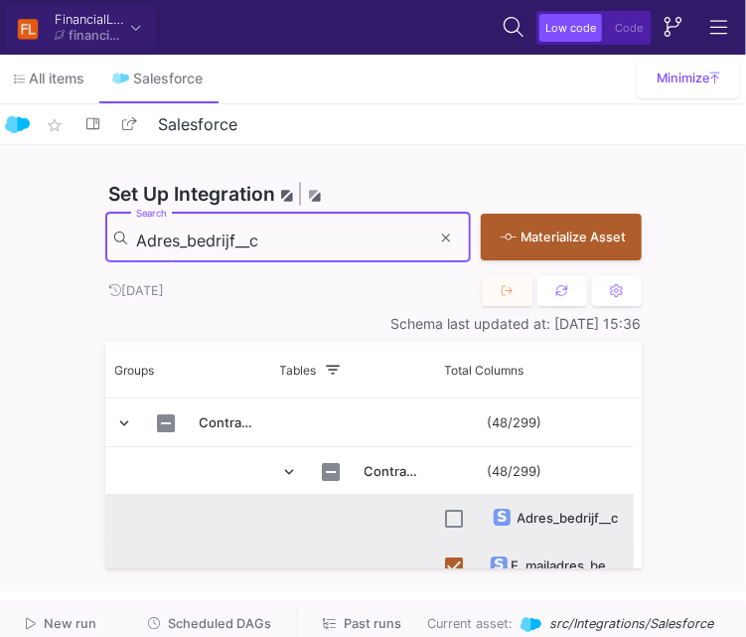
type input "Adres_bedrijf__c"
click at [455, 520] on input "Press Space to toggle row selection (unchecked)" at bounding box center [455, 519] width 18 height 18
checkbox input "true"
click at [203, 234] on input "Adres_bedrijf__c" at bounding box center [283, 241] width 295 height 20
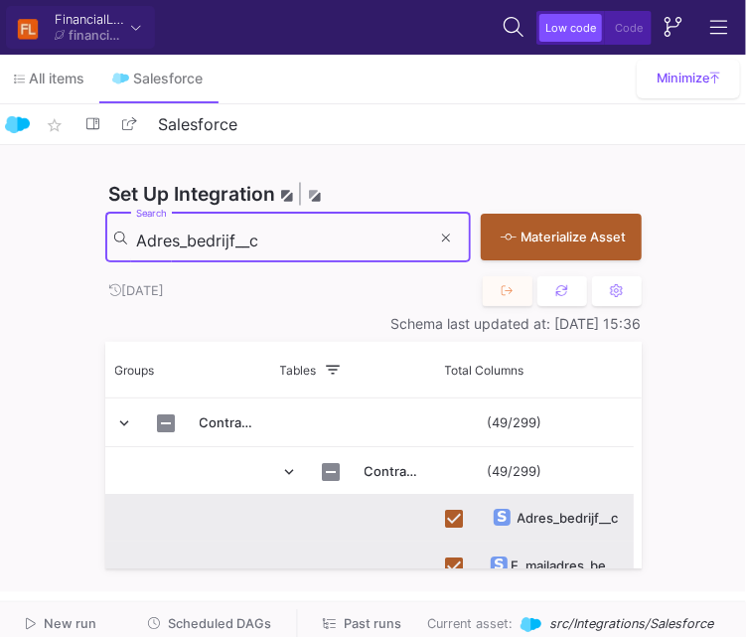
paste input "dealer"
click at [203, 234] on input "Adres_bedrijf__c" at bounding box center [283, 241] width 295 height 20
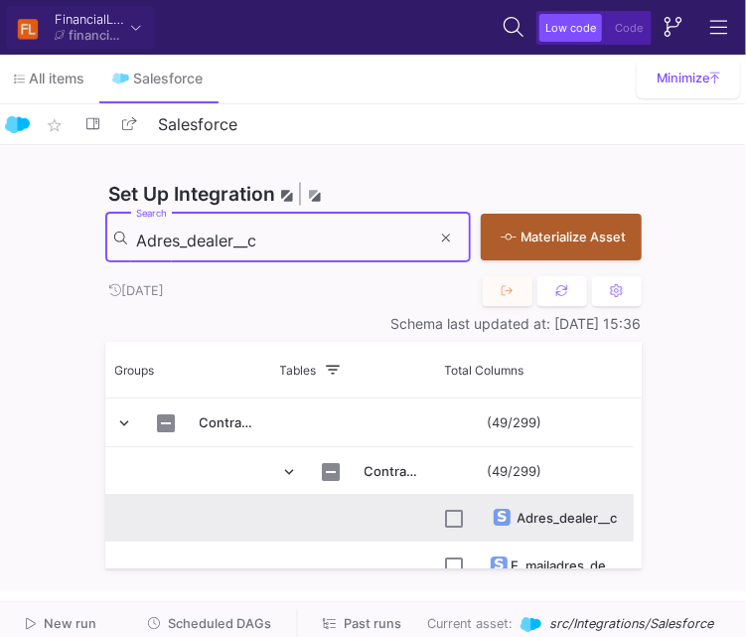
type input "Adres_dealer__c"
click at [459, 517] on input "Press Space to toggle row selection (unchecked)" at bounding box center [455, 519] width 18 height 18
checkbox input "true"
click at [359, 245] on input "Adres_dealer__c" at bounding box center [283, 241] width 295 height 20
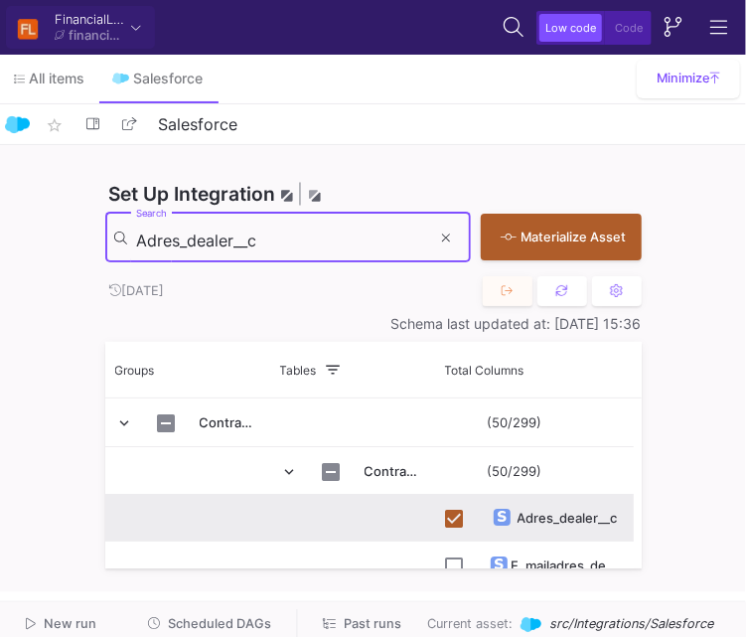
paste input "Bank"
click at [359, 245] on input "Adres_dealer__c" at bounding box center [283, 241] width 295 height 20
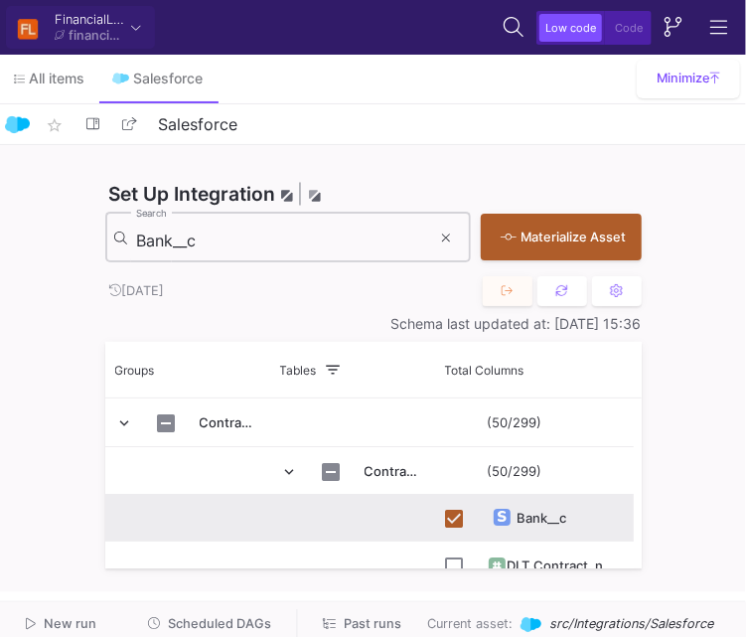
click at [390, 244] on input "Bank__c" at bounding box center [283, 241] width 295 height 20
paste input "inlossing_"
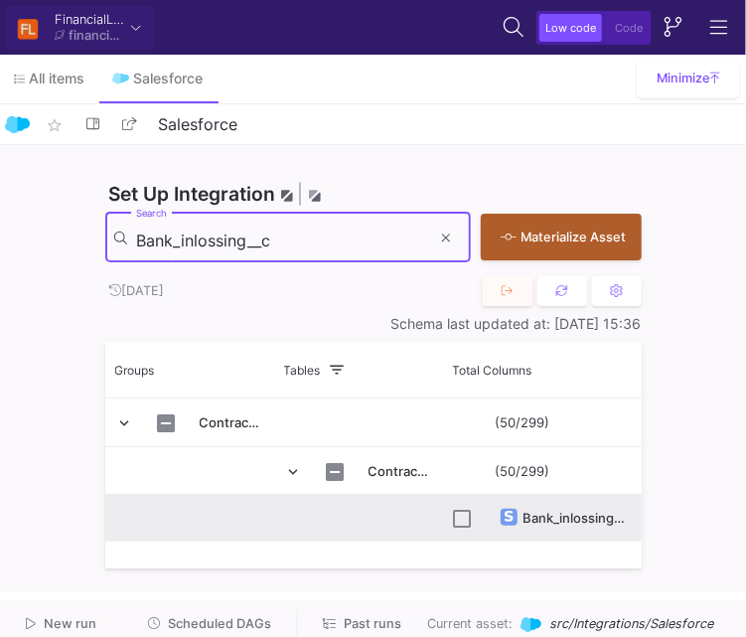
type input "Bank_inlossing__c"
click at [477, 520] on div "Bank_inlossing__c" at bounding box center [542, 518] width 177 height 47
click at [463, 519] on input "Press Space to toggle row selection (unchecked)" at bounding box center [463, 519] width 18 height 18
checkbox input "true"
click at [314, 234] on input "Bank_inlossing__c" at bounding box center [283, 241] width 295 height 20
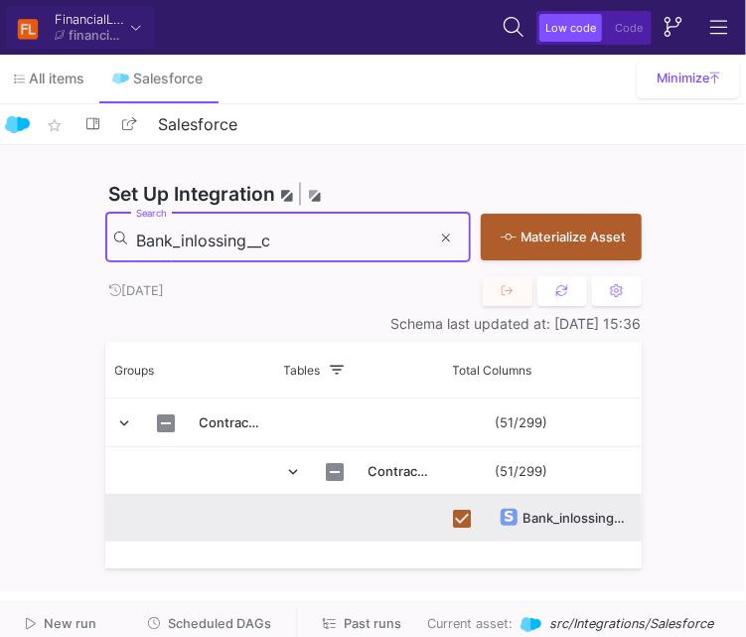
click at [314, 234] on input "Bank_inlossing__c" at bounding box center [283, 241] width 295 height 20
paste input "aanvraa"
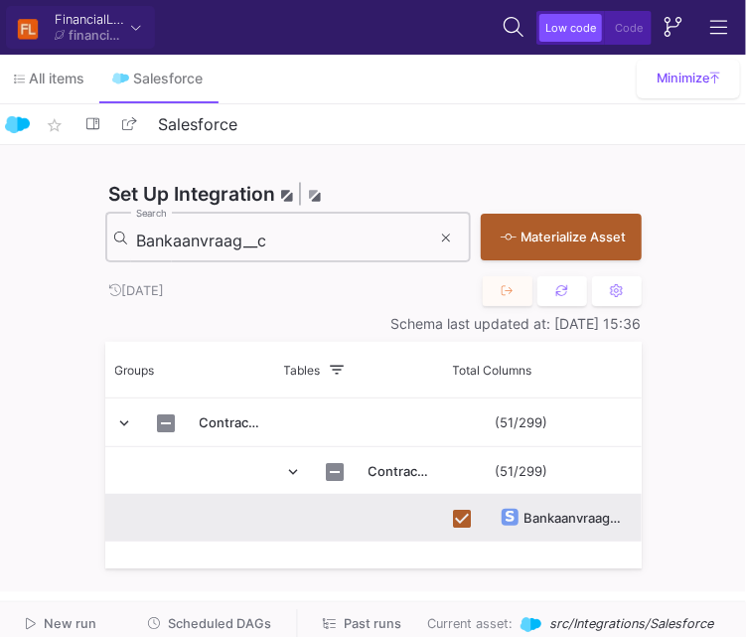
click at [322, 237] on input "Bankaanvraag__c" at bounding box center [283, 241] width 295 height 20
paste input "edrag_inlossin"
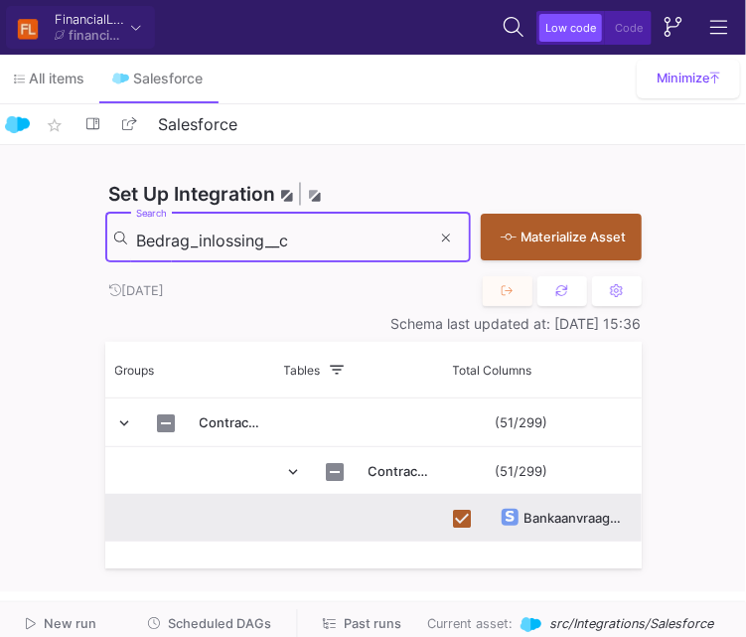
click at [322, 237] on input "Bedrag_inlossing__c" at bounding box center [283, 241] width 295 height 20
type input "Bedrag_inlossing__c"
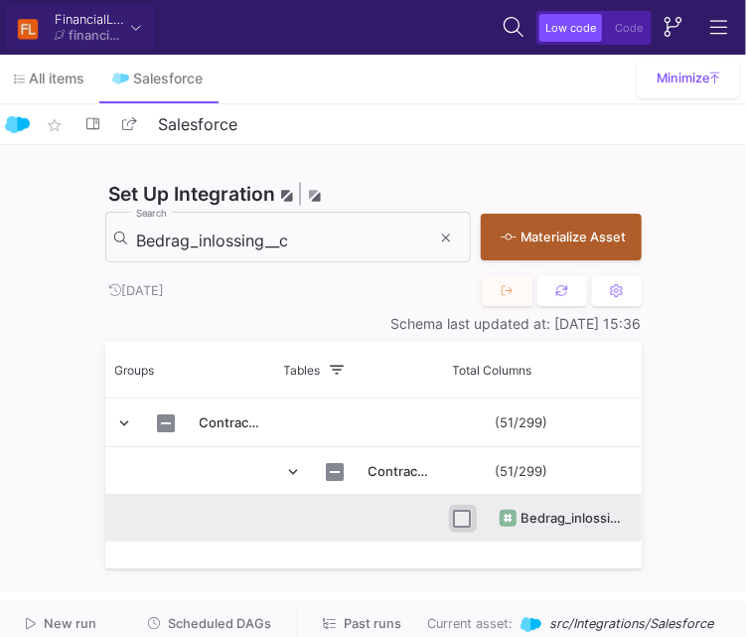
click at [462, 520] on input "Press Space to toggle row selection (unchecked)" at bounding box center [463, 519] width 18 height 18
checkbox input "true"
click at [301, 234] on input "Bedrag_inlossing__c" at bounding box center [283, 241] width 295 height 20
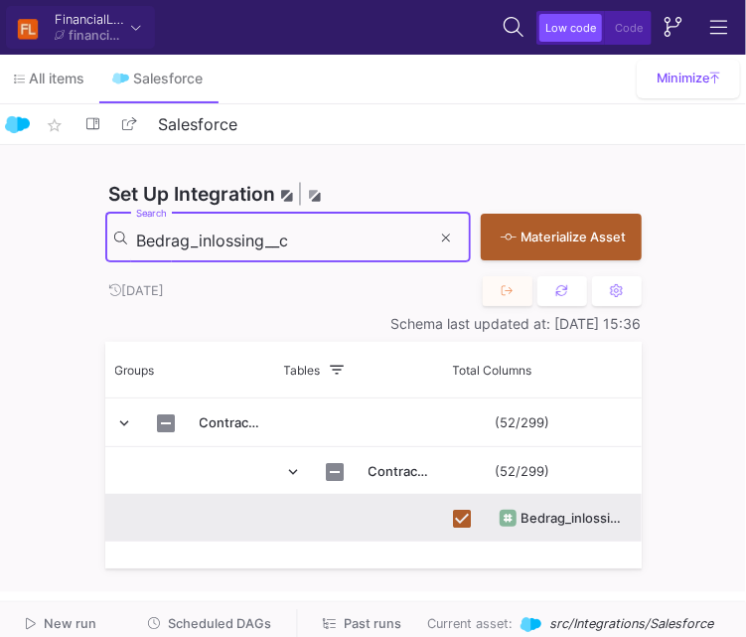
click at [301, 234] on input "Bedrag_inlossing__c" at bounding box center [283, 241] width 295 height 20
paste input "onus_per_contract"
click at [301, 234] on input "Bedrag_inlossing__c" at bounding box center [283, 241] width 295 height 20
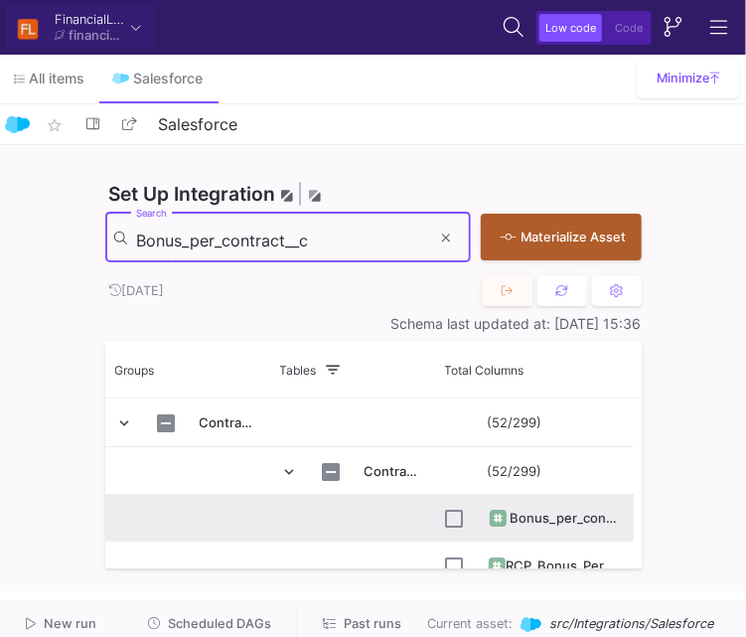
type input "Bonus_per_contract__c"
click at [454, 515] on input "Press Space to toggle row selection (unchecked)" at bounding box center [455, 519] width 18 height 18
checkbox input "true"
click at [324, 245] on input "Bonus_per_contract__c" at bounding box center [283, 241] width 295 height 20
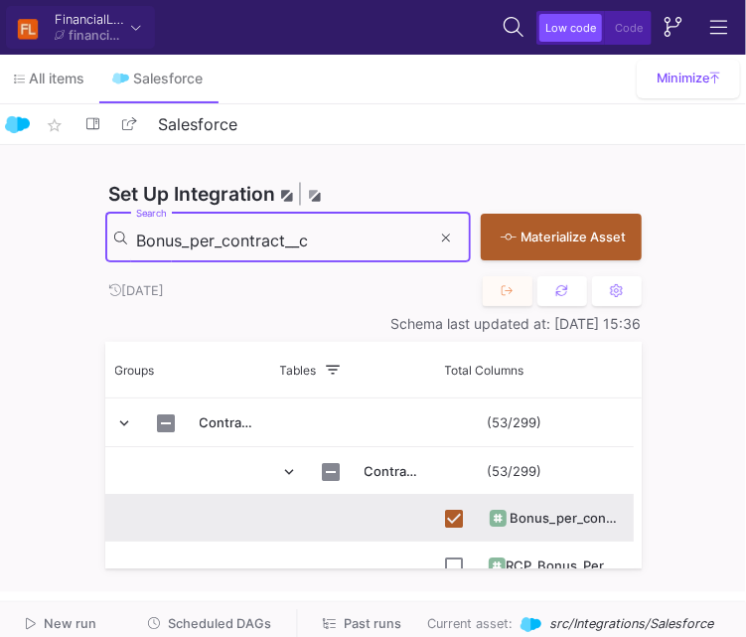
click at [324, 245] on input "Bonus_per_contract__c" at bounding box center [283, 241] width 295 height 20
paste input "uwjaar"
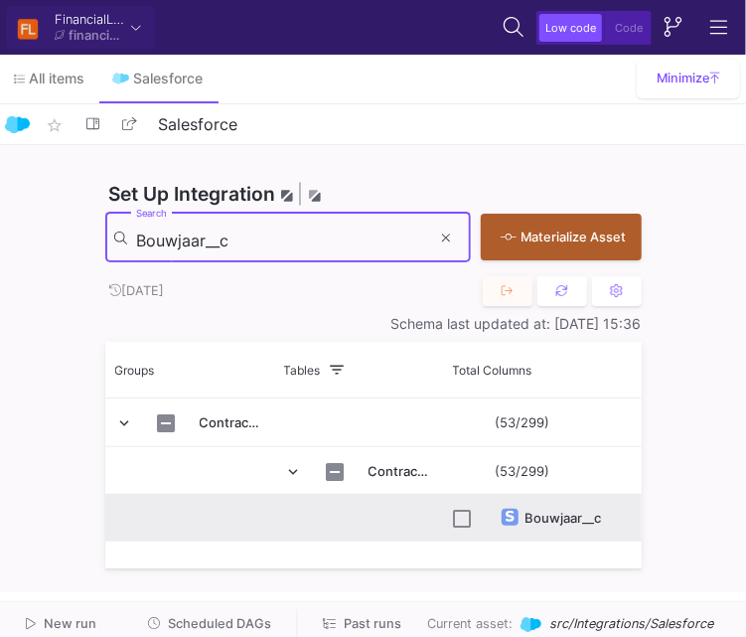
type input "Bouwjaar__c"
click at [457, 523] on input "Press Space to toggle row selection (unchecked)" at bounding box center [463, 519] width 18 height 18
checkbox input "true"
click at [271, 231] on input "Bouwjaar__c" at bounding box center [283, 241] width 295 height 20
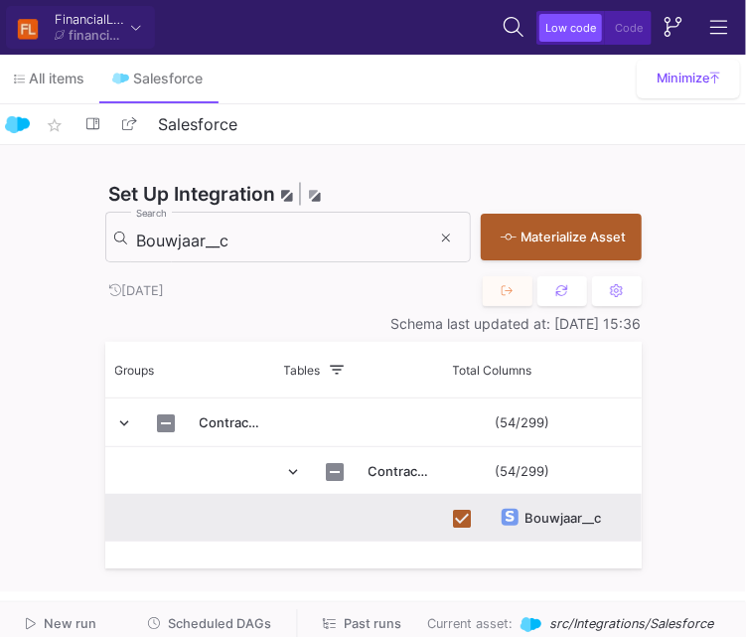
click at [364, 168] on div "Set Up Integration | Performance tip: only import tables and columns you need B…" at bounding box center [373, 210] width 537 height 131
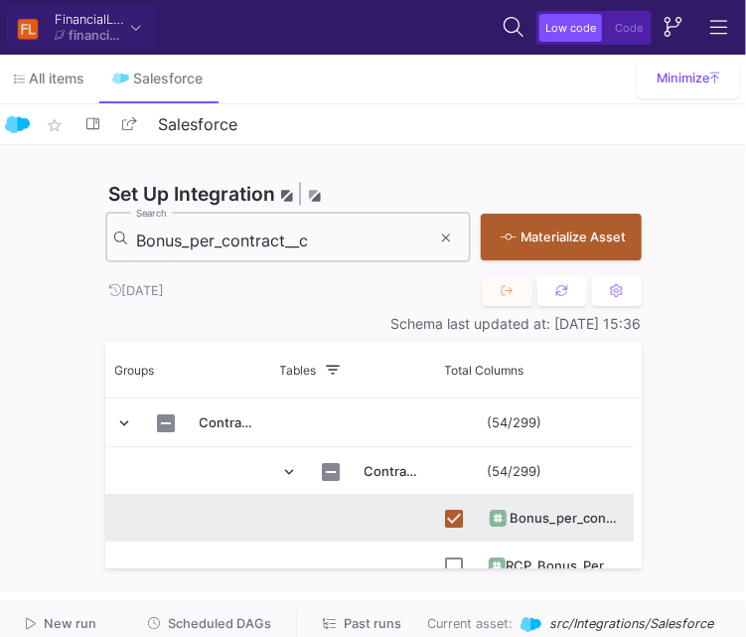
click at [326, 234] on input "Bonus_per_contract__c" at bounding box center [283, 241] width 295 height 20
paste input "uwjaar"
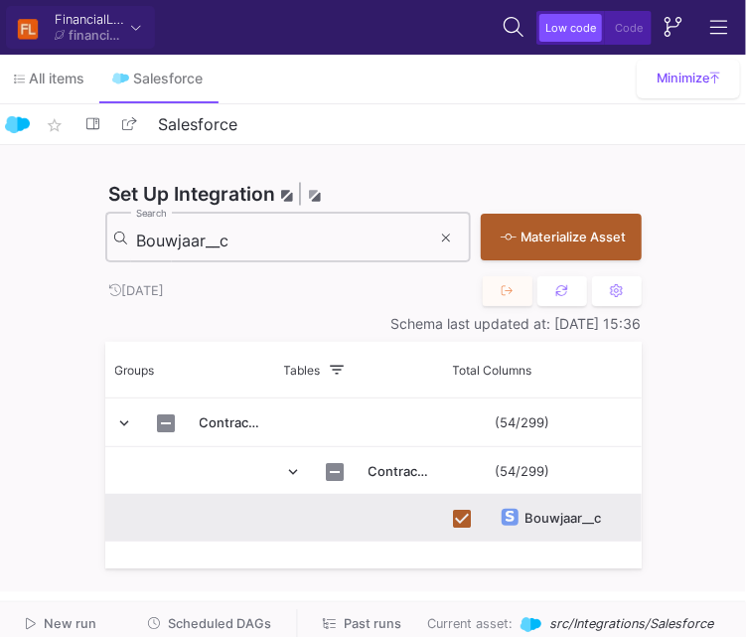
click at [291, 222] on div "Bouwjaar__c Search" at bounding box center [283, 236] width 295 height 55
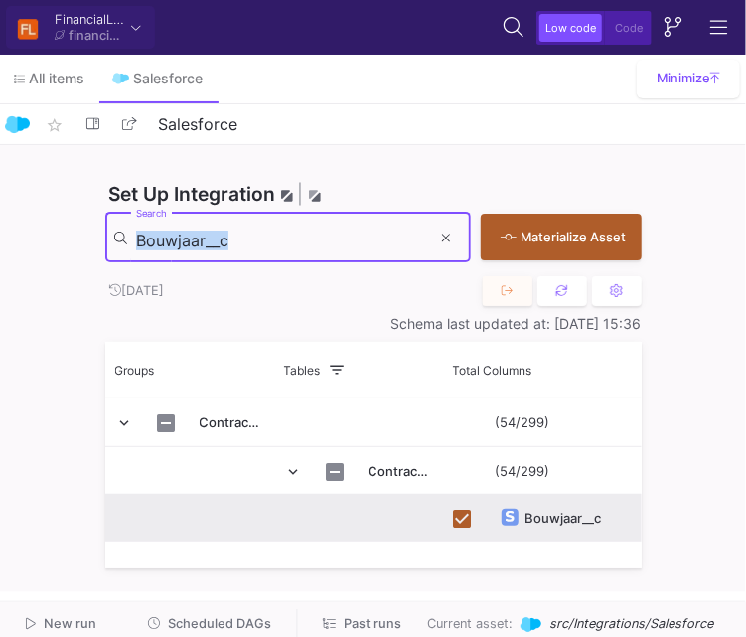
click at [291, 222] on div "Bouwjaar__c Search" at bounding box center [283, 236] width 295 height 55
paste input "Contactpersoon__c"
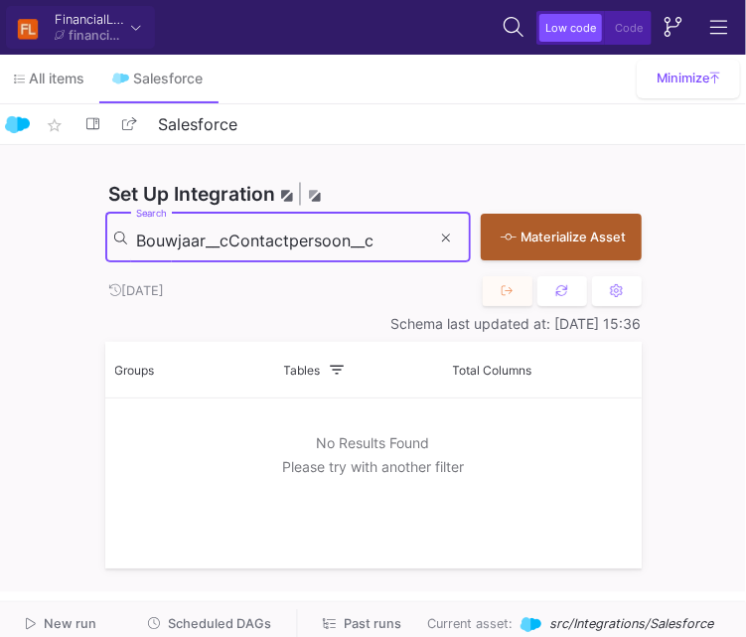
click at [290, 231] on input "Bouwjaar__cContactpersoon__c" at bounding box center [283, 241] width 295 height 20
paste input
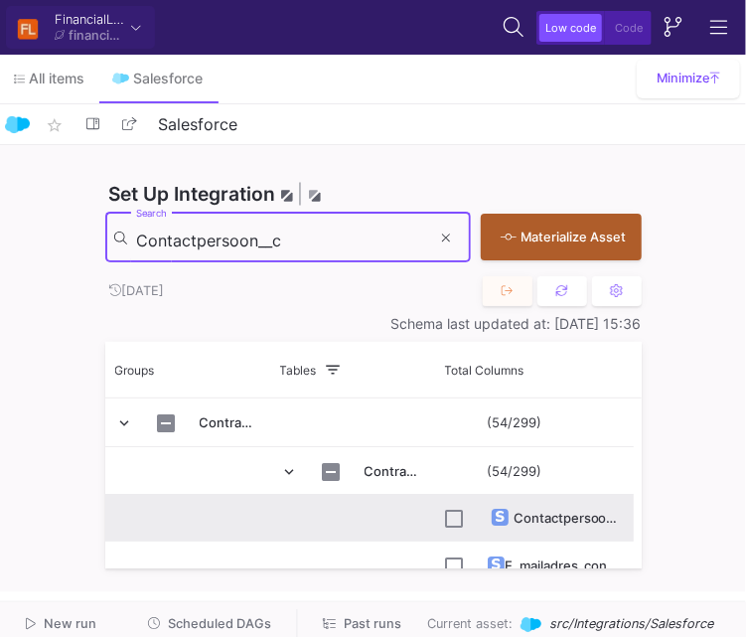
type input "Contactpersoon__c"
click at [451, 515] on input "Press Space to toggle row selection (unchecked)" at bounding box center [455, 519] width 18 height 18
checkbox input "true"
click at [368, 249] on input "Contactpersoon__c" at bounding box center [283, 241] width 295 height 20
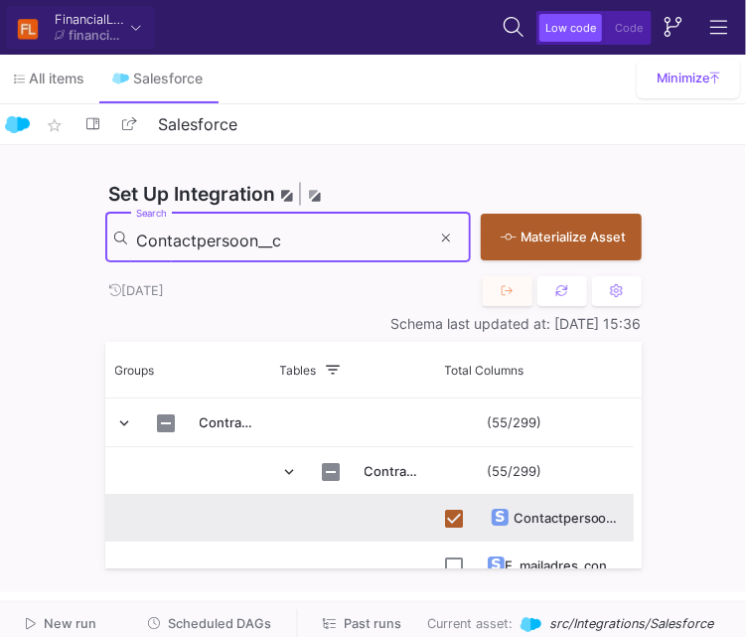
paste input "ract_inlossing"
click at [368, 249] on input "Contract_inlossing__c" at bounding box center [283, 241] width 295 height 20
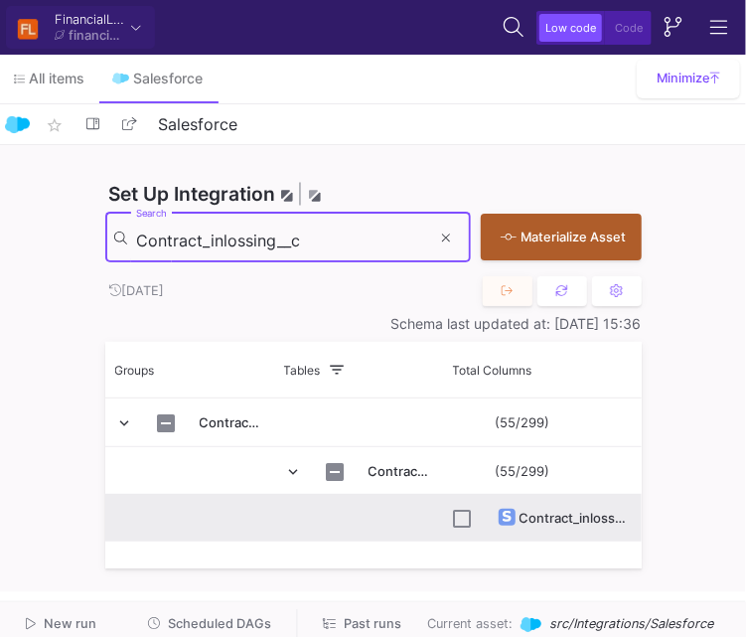
type input "Contract_inlossing__c"
click at [460, 517] on input "Press Space to toggle row selection (unchecked)" at bounding box center [463, 519] width 18 height 18
checkbox input "true"
click at [338, 246] on input "Contract_inlossing__c" at bounding box center [283, 241] width 295 height 20
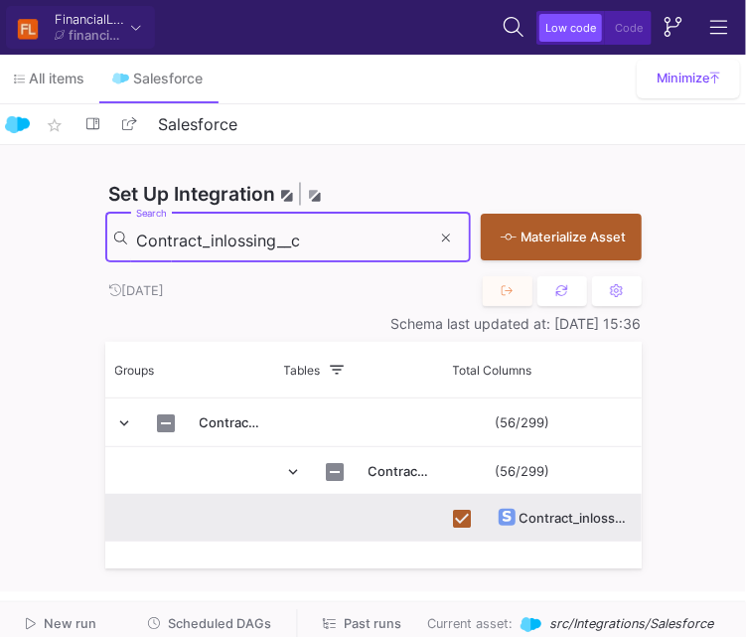
paste input "nummer"
type input "Contractnummer_inlossing__c"
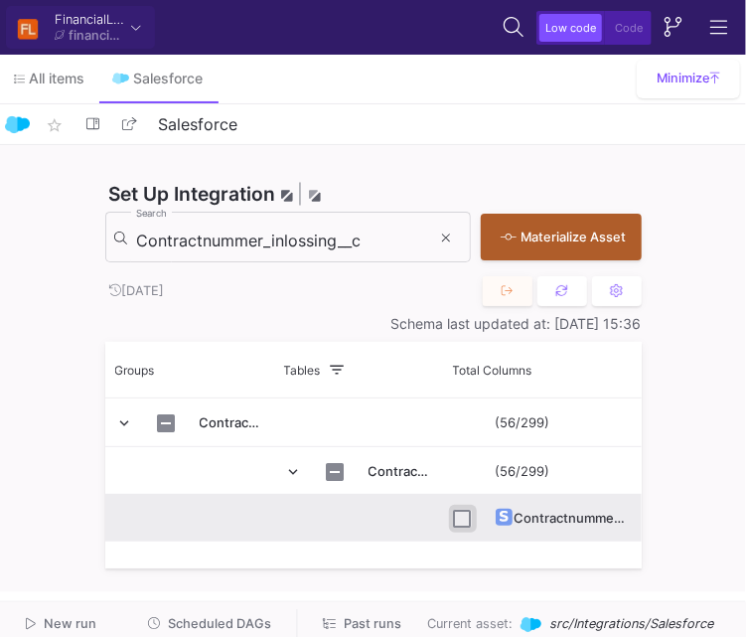
click at [459, 523] on input "Press Space to toggle row selection (unchecked)" at bounding box center [463, 519] width 18 height 18
checkbox input "true"
drag, startPoint x: 370, startPoint y: 252, endPoint x: 366, endPoint y: 238, distance: 14.5
click at [366, 238] on div "Contractnummer_inlossing__c Search" at bounding box center [283, 236] width 295 height 55
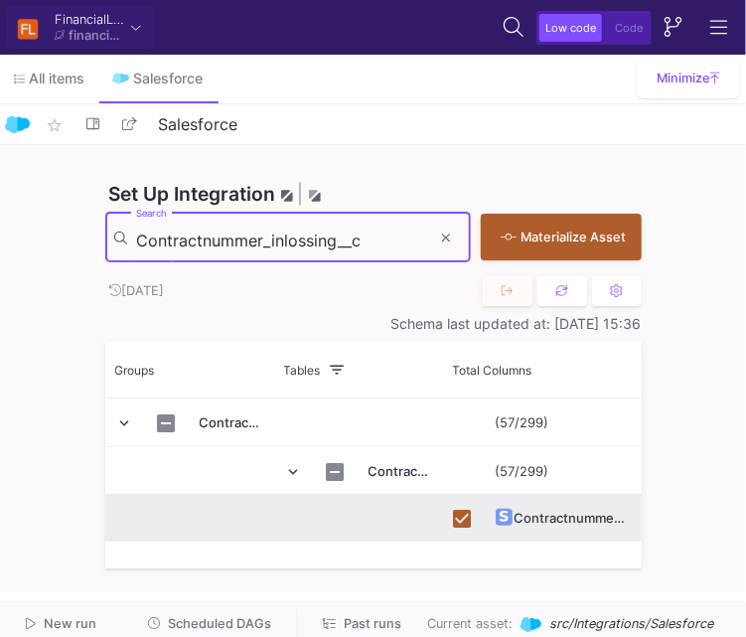
click at [366, 238] on input "Contractnummer_inlossing__c" at bounding box center [283, 241] width 295 height 20
paste input "reatedDate"
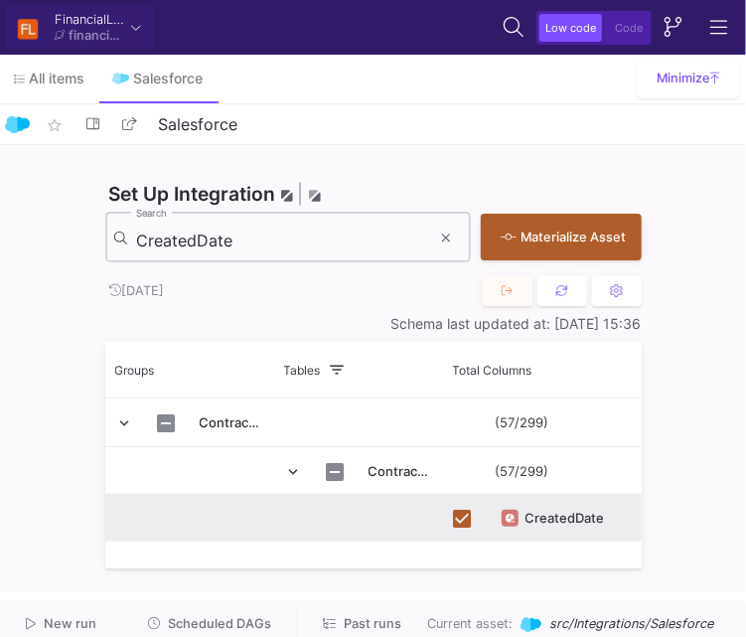
click at [334, 228] on div "CreatedDate Search" at bounding box center [283, 236] width 295 height 55
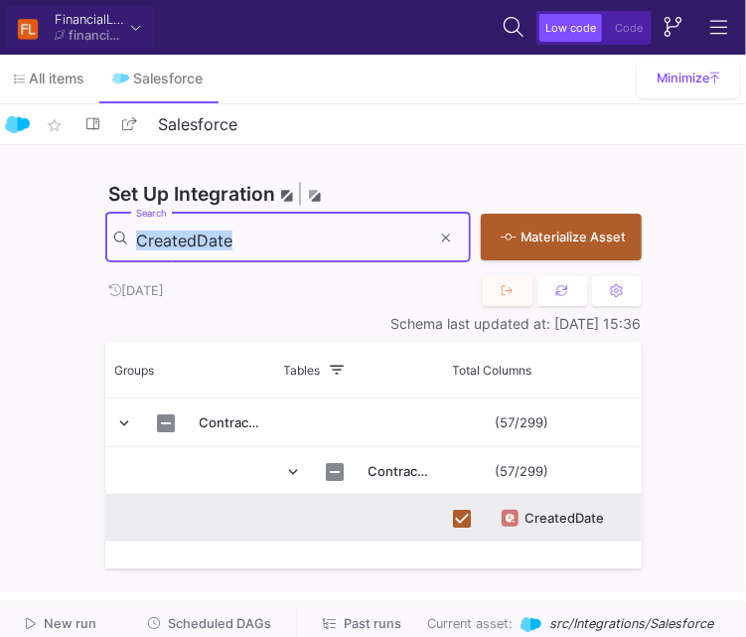
click at [334, 228] on div "CreatedDate Search" at bounding box center [283, 236] width 295 height 55
click at [310, 243] on input "CreatedDate" at bounding box center [283, 241] width 295 height 20
paste input "Dealer__c"
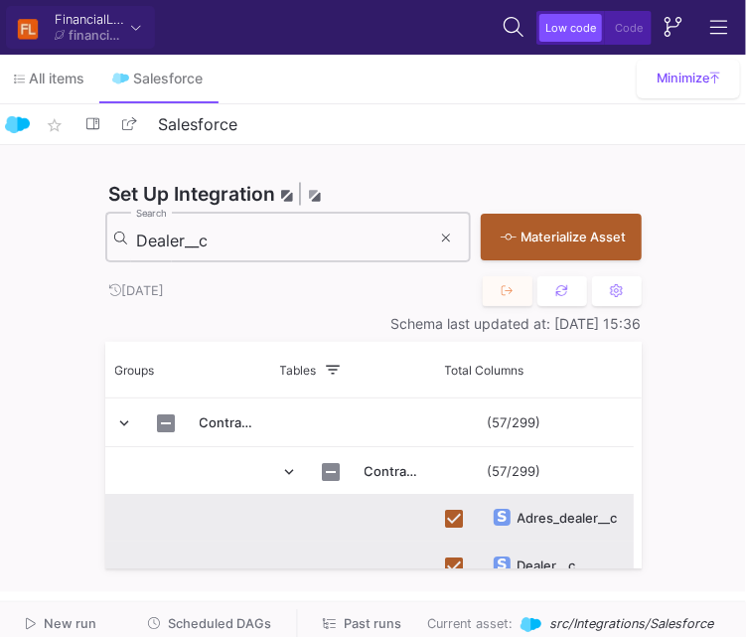
drag, startPoint x: 292, startPoint y: 219, endPoint x: 274, endPoint y: 240, distance: 28.2
click at [274, 240] on div "Dealer__c Search" at bounding box center [283, 236] width 295 height 55
click at [274, 240] on input "Dealer__c" at bounding box center [283, 241] width 295 height 20
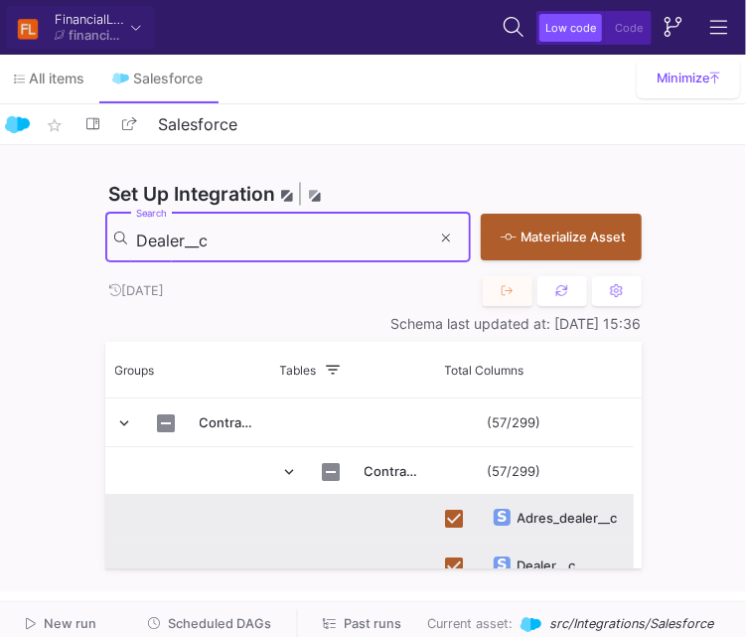
paste input "oorlooptijd_contract"
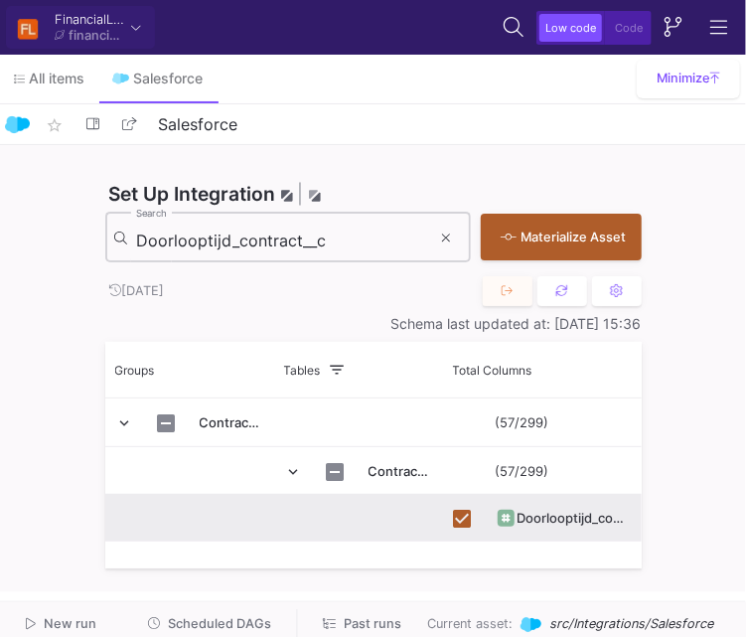
click at [321, 246] on input "Doorlooptijd_contract__c" at bounding box center [283, 241] width 295 height 20
paste input "Effectieve_rente"
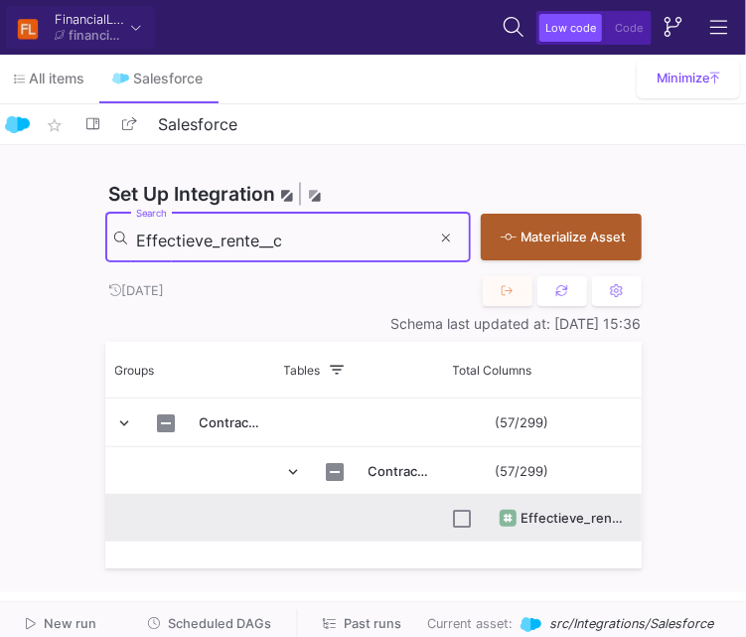
type input "Effectieve_rente__c"
click at [457, 515] on input "Press Space to toggle row selection (unchecked)" at bounding box center [463, 519] width 18 height 18
checkbox input "true"
click at [318, 240] on input "Effectieve_rente__c" at bounding box center [283, 241] width 295 height 20
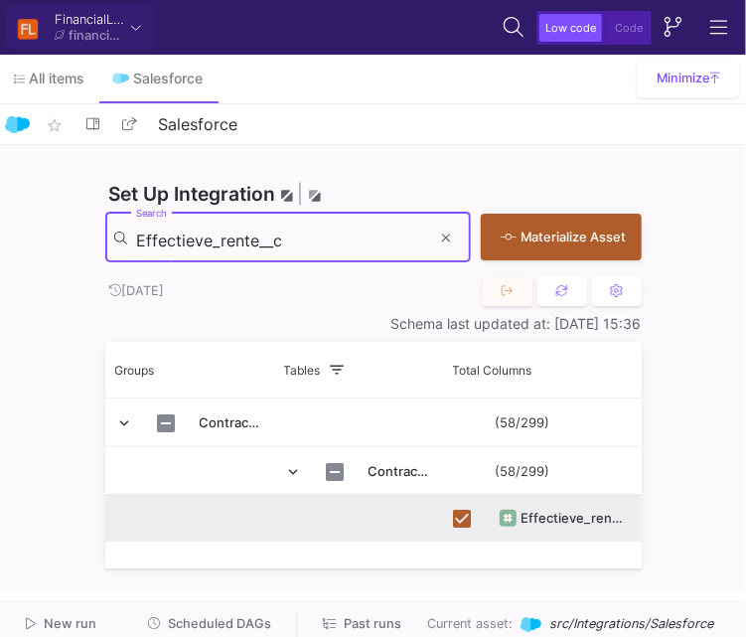
paste input "inddatum_Formul"
type input "Einddatum_Formule__c"
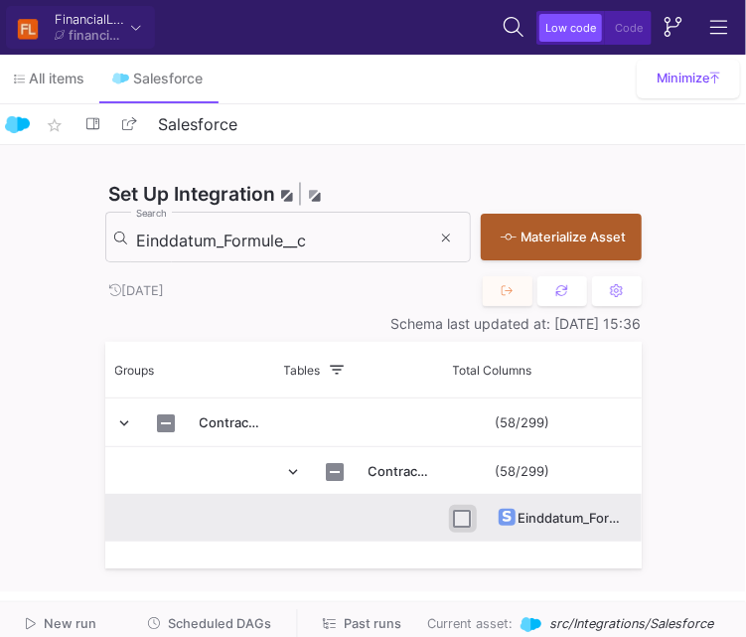
click at [459, 522] on input "Press Space to toggle row selection (unchecked)" at bounding box center [463, 519] width 18 height 18
checkbox input "true"
click at [330, 236] on input "Einddatum_Formule__c" at bounding box center [283, 241] width 295 height 20
paste input
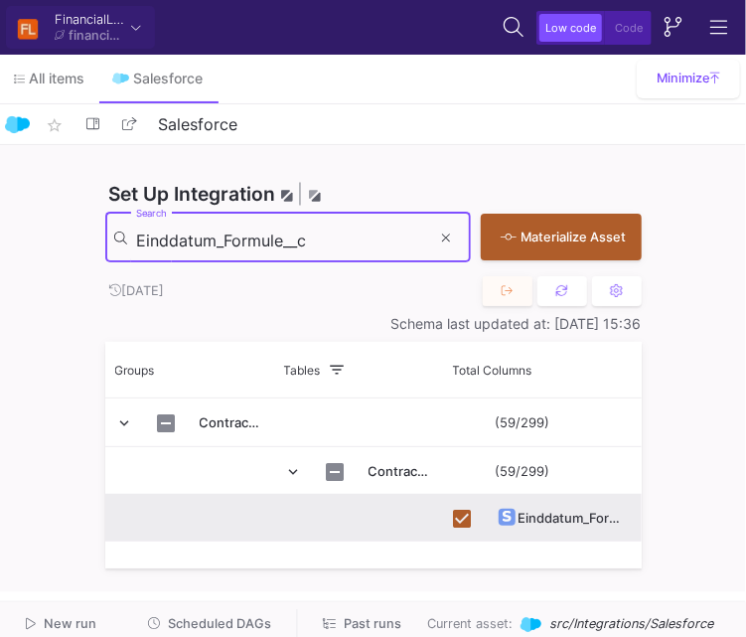
click at [330, 236] on input "Einddatum_Formule__c" at bounding box center [283, 241] width 295 height 20
click at [309, 242] on input "Einddatum__c" at bounding box center [283, 241] width 295 height 20
paste input "infopost_"
type input "Einddatum_infopost__c"
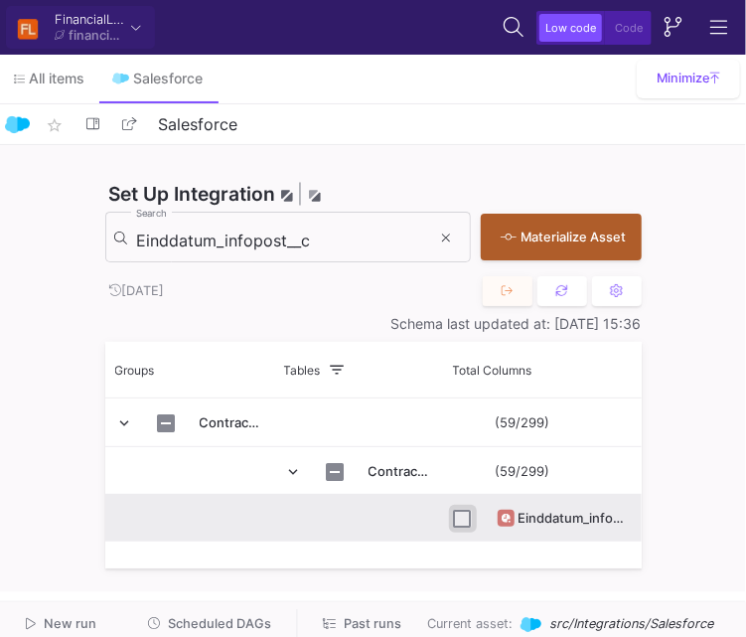
click at [466, 523] on input "Press Space to toggle row selection (unchecked)" at bounding box center [463, 519] width 18 height 18
checkbox input "true"
click at [292, 252] on div "Einddatum_infopost__c Search" at bounding box center [283, 236] width 295 height 55
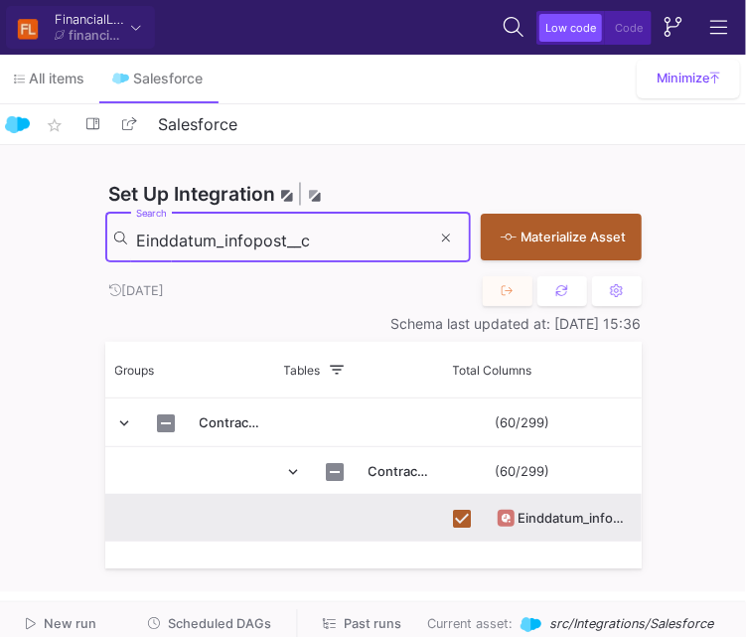
click at [280, 231] on input "Einddatum_infopost__c" at bounding box center [283, 241] width 295 height 20
paste input "T_betaalbevestiging_inlossing_dealer"
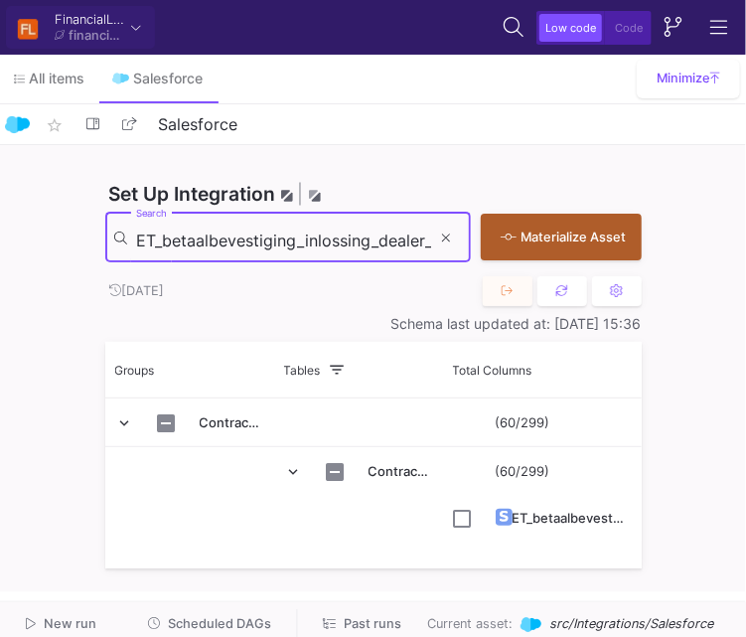
scroll to position [0, 18]
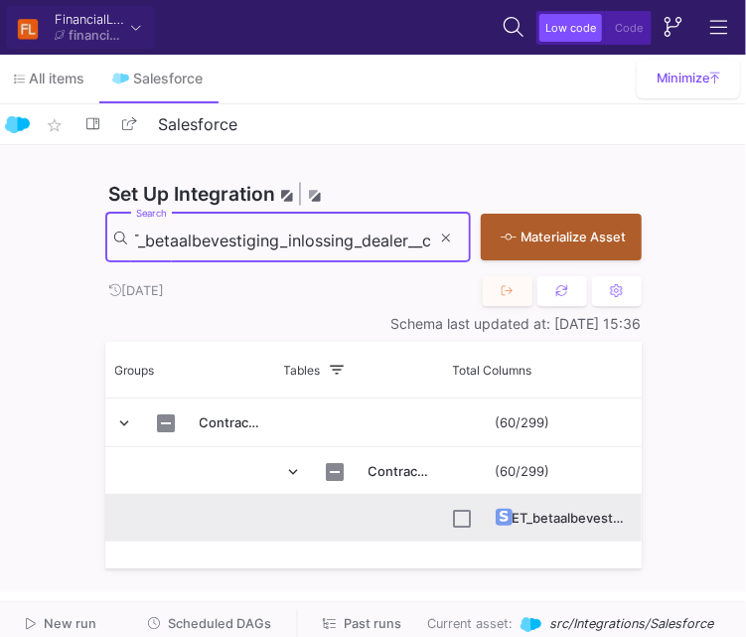
type input "ET_betaalbevestiging_inlossing_dealer__c"
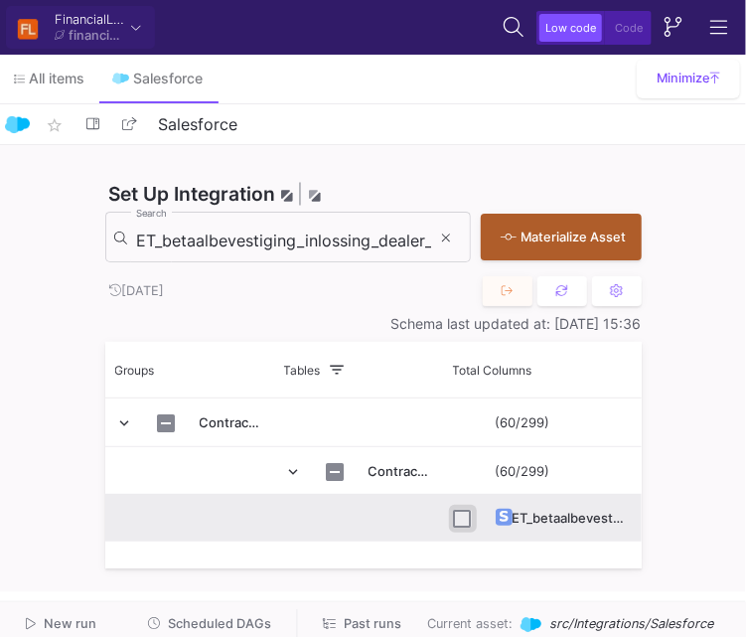
click at [460, 514] on input "Press Space to toggle row selection (unchecked)" at bounding box center [463, 519] width 18 height 18
checkbox input "true"
click at [372, 237] on input "ET_betaalbevestiging_inlossing_dealer__c" at bounding box center [283, 241] width 295 height 20
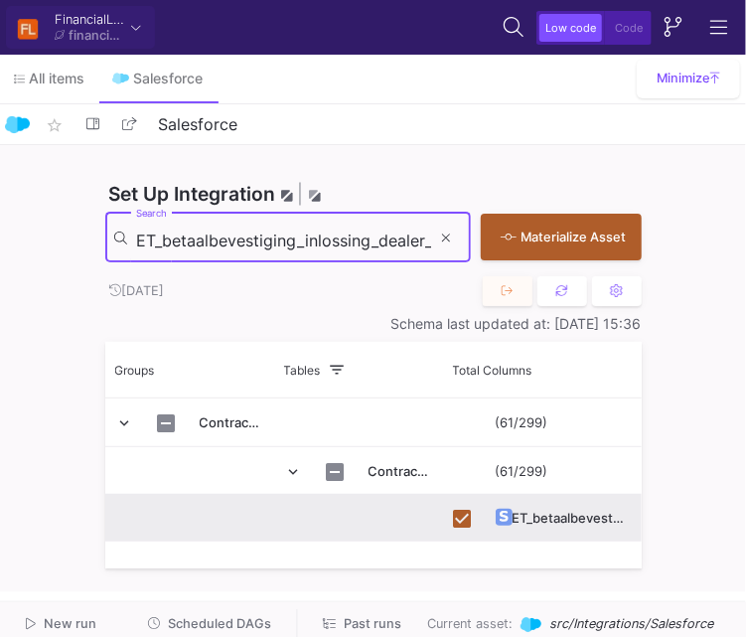
click at [372, 237] on input "ET_betaalbevestiging_inlossing_dealer__c" at bounding box center [283, 241] width 295 height 20
paste input "Lease_Object_Type"
type input "ET_Lease_Object_Type__c"
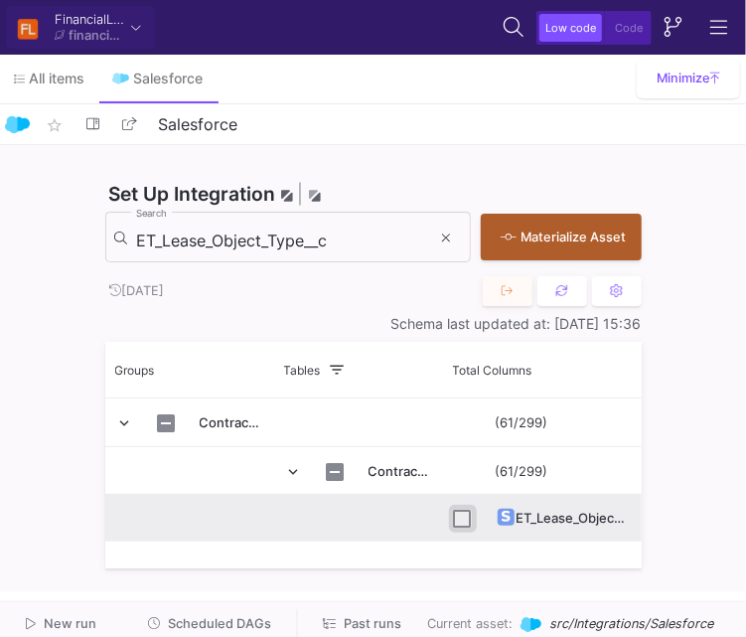
click at [461, 524] on input "Press Space to toggle row selection (unchecked)" at bounding box center [463, 519] width 18 height 18
checkbox input "true"
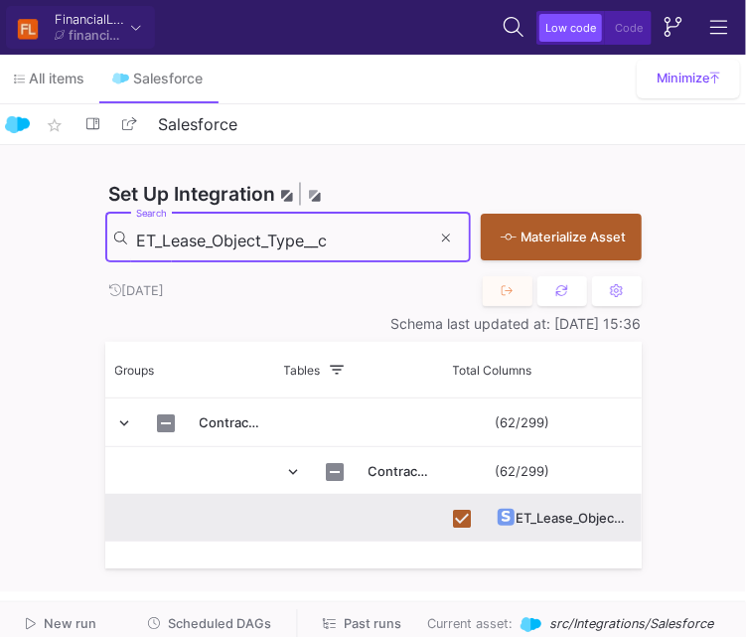
click at [376, 231] on input "ET_Lease_Object_Type__c" at bounding box center [283, 241] width 295 height 20
paste input "Geboortedatum"
click at [376, 231] on input "ET_Lease_Object_Type__c" at bounding box center [283, 241] width 295 height 20
type input "Geboortedatum__c"
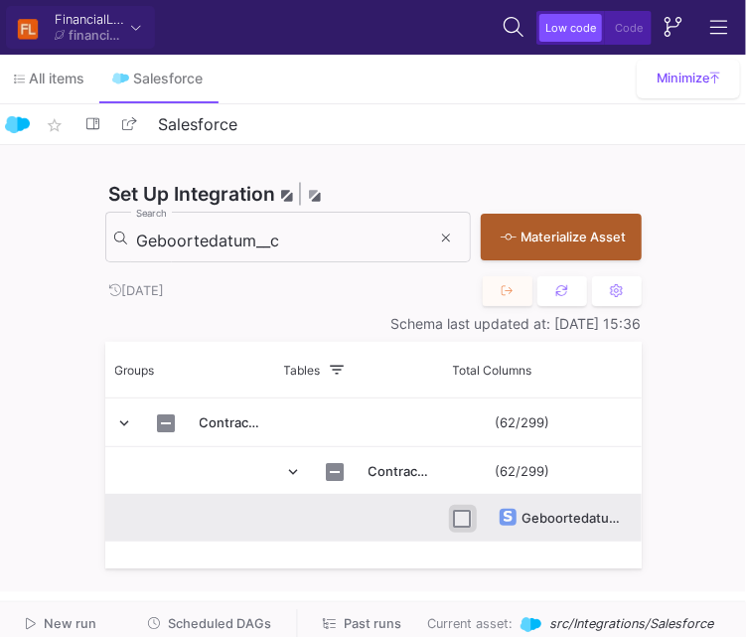
click at [465, 521] on input "Press Space to toggle row selection (unchecked)" at bounding box center [463, 519] width 18 height 18
checkbox input "true"
click at [351, 242] on input "Geboortedatum__c" at bounding box center [283, 241] width 295 height 20
paste input "Id"
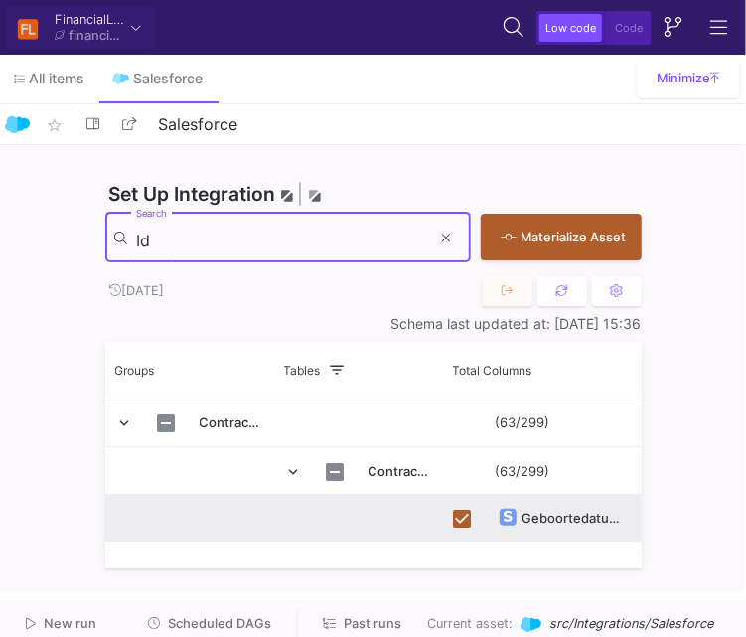
click at [351, 242] on input "Id" at bounding box center [283, 241] width 295 height 20
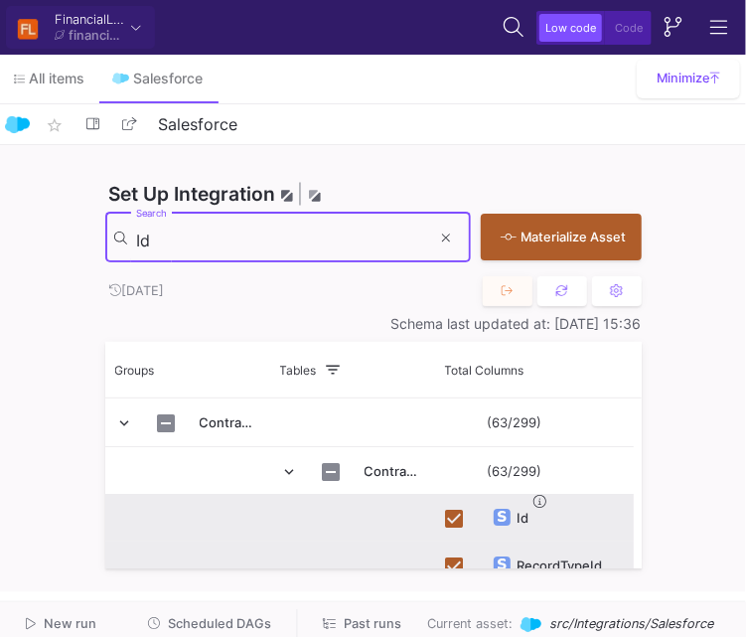
click at [331, 231] on input "Id" at bounding box center [283, 241] width 295 height 20
paste input "nlossing__c"
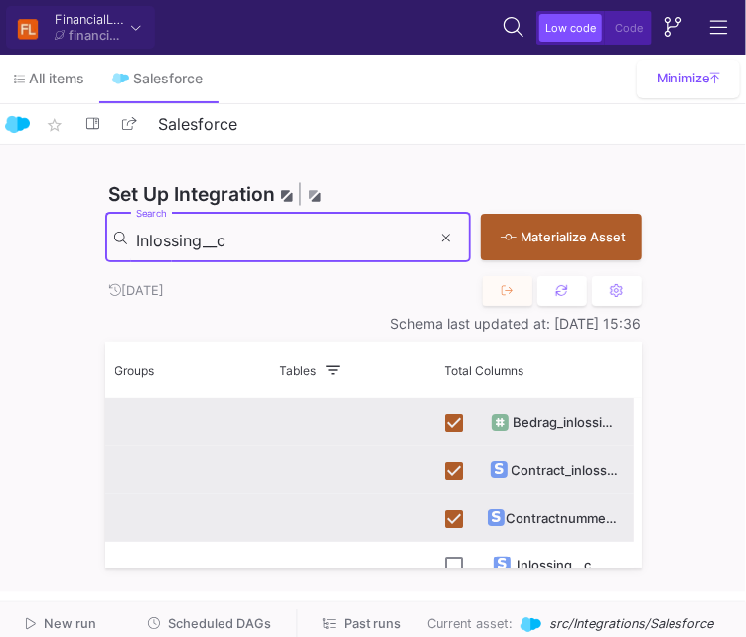
scroll to position [164, 0]
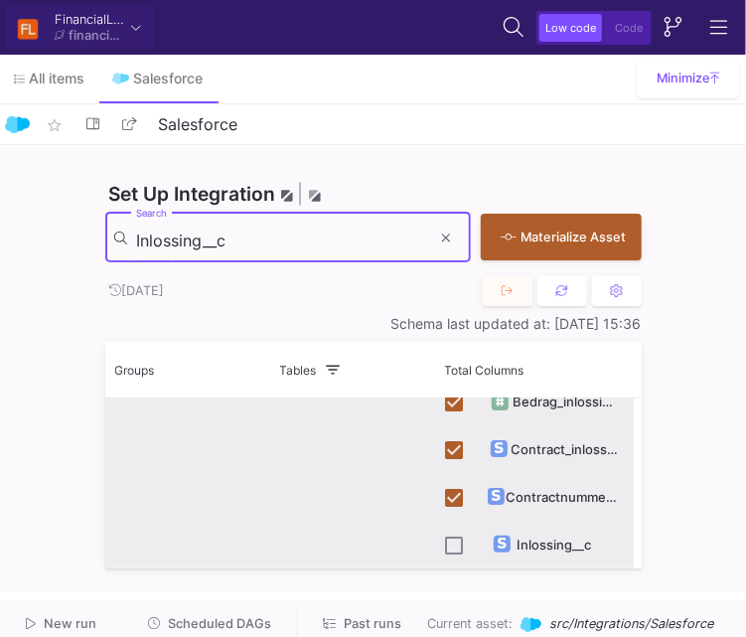
type input "Inlossing__c"
click at [453, 544] on input "Press Space to toggle row selection (unchecked)" at bounding box center [455, 546] width 18 height 18
checkbox input "true"
click at [353, 231] on input "Inlossing__c" at bounding box center [283, 241] width 295 height 20
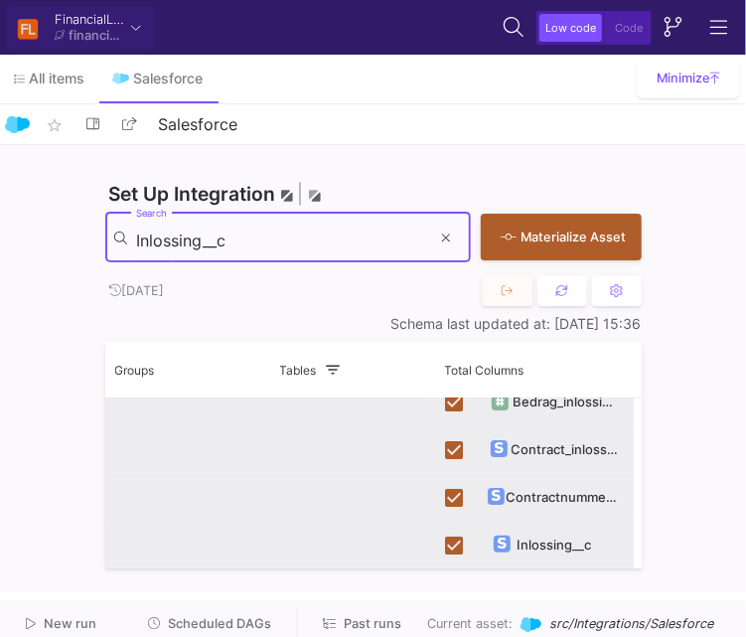
paste input "ruilwaarde"
click at [353, 231] on input "Inlossing__c" at bounding box center [283, 241] width 295 height 20
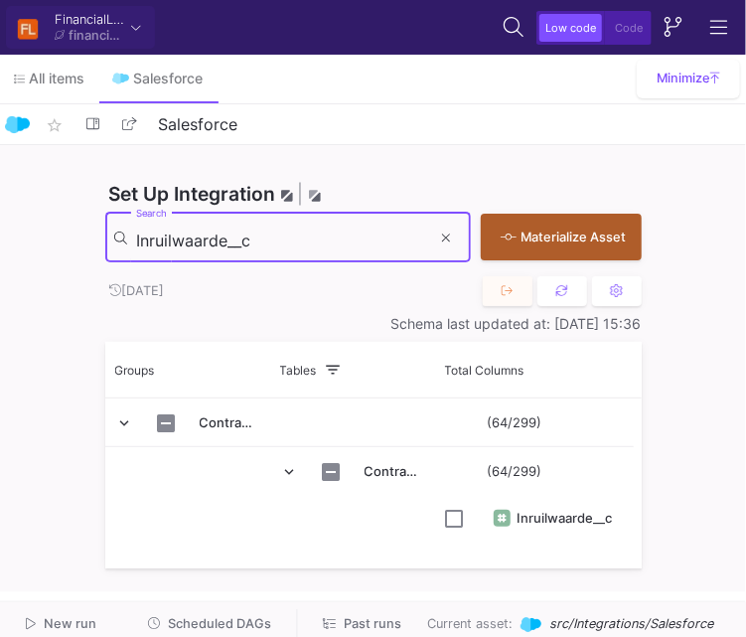
scroll to position [0, 0]
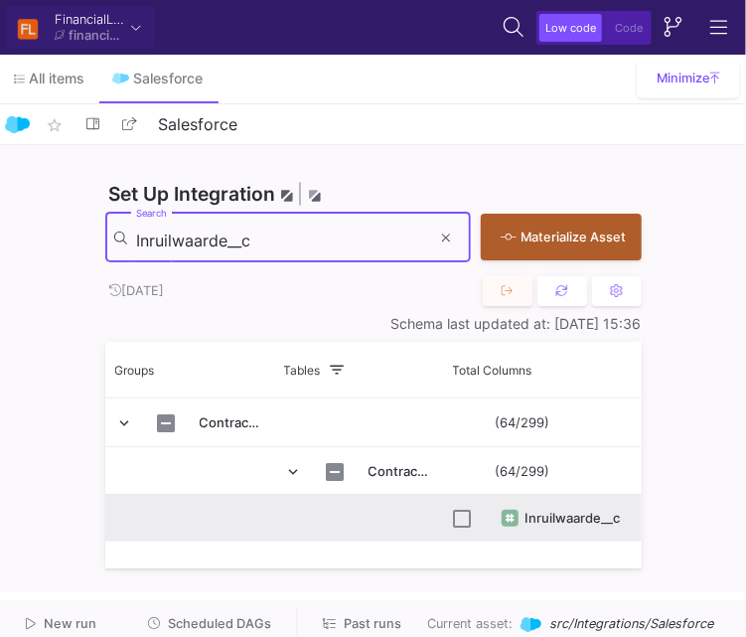
type input "Inruilwaarde__c"
click at [470, 521] on input "Press Space to toggle row selection (unchecked)" at bounding box center [463, 519] width 18 height 18
checkbox input "true"
click at [334, 229] on div "Inruilwaarde__c Search" at bounding box center [283, 236] width 295 height 55
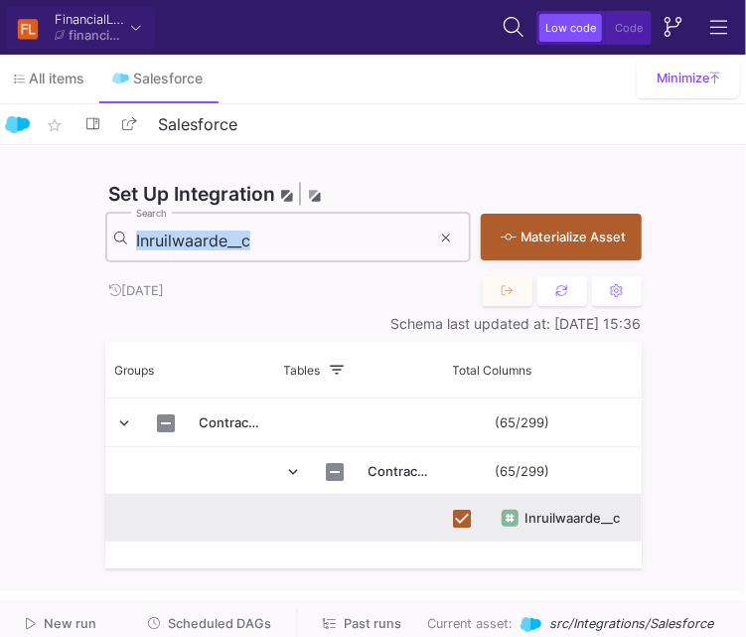
click at [334, 229] on div "Inruilwaarde__c Search" at bounding box center [283, 236] width 295 height 55
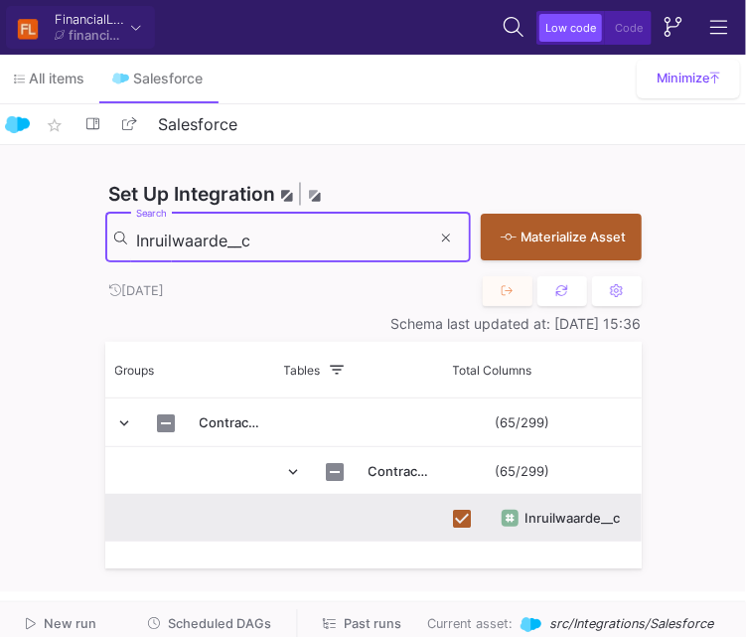
click at [327, 243] on input "Inruilwaarde__c" at bounding box center [283, 241] width 295 height 20
paste input "Kredietvergoeding"
click at [327, 243] on input "Inruilwaarde__c" at bounding box center [283, 241] width 295 height 20
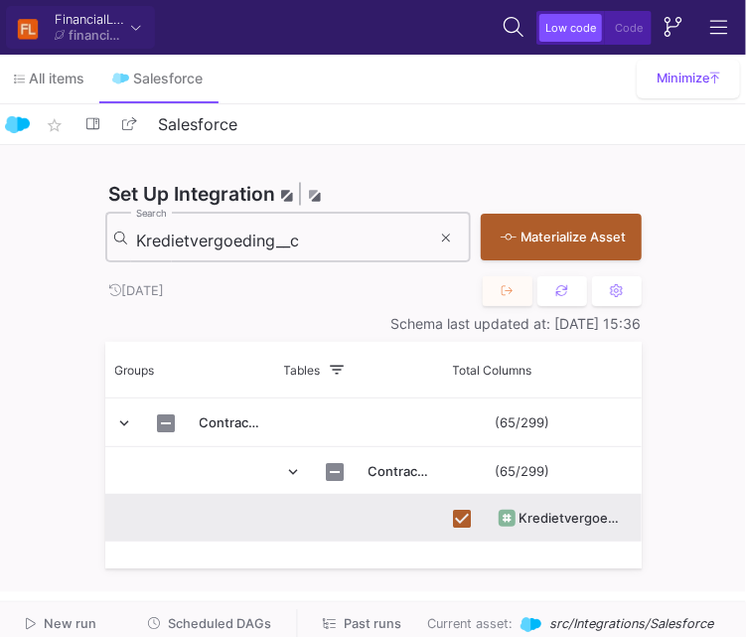
drag, startPoint x: 360, startPoint y: 256, endPoint x: 349, endPoint y: 242, distance: 17.7
click at [349, 242] on div "Kredietvergoeding__c Search" at bounding box center [283, 236] width 295 height 55
click at [349, 242] on input "Kredietvergoeding__c" at bounding box center [283, 241] width 295 height 20
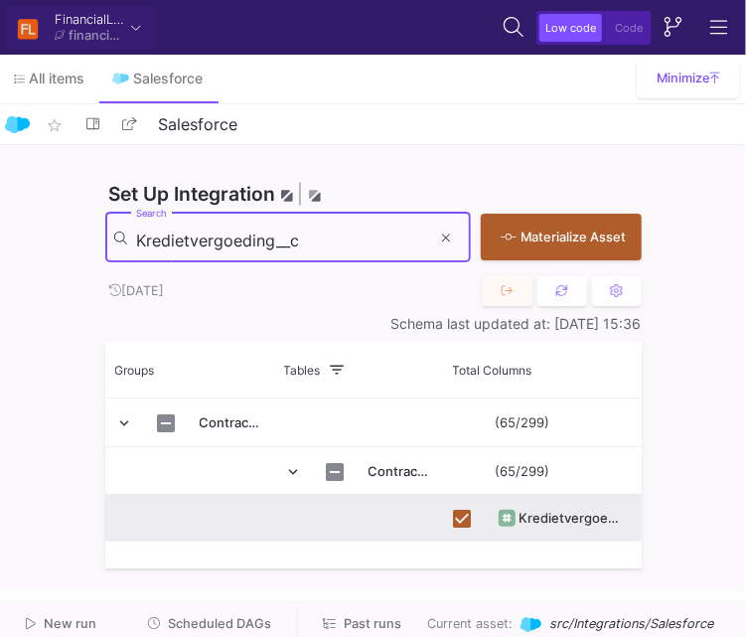
paste input "vK_nummer"
type input "KvK_nummer__c"
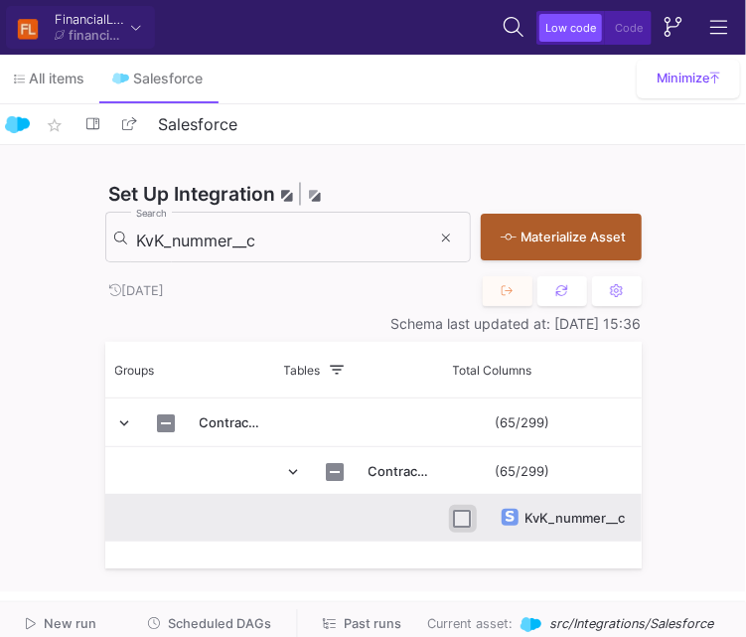
click at [464, 523] on input "Press Space to toggle row selection (unchecked)" at bounding box center [463, 519] width 18 height 18
checkbox input "true"
click at [335, 231] on input "KvK_nummer__c" at bounding box center [283, 241] width 295 height 20
paste input "Leasebedrag"
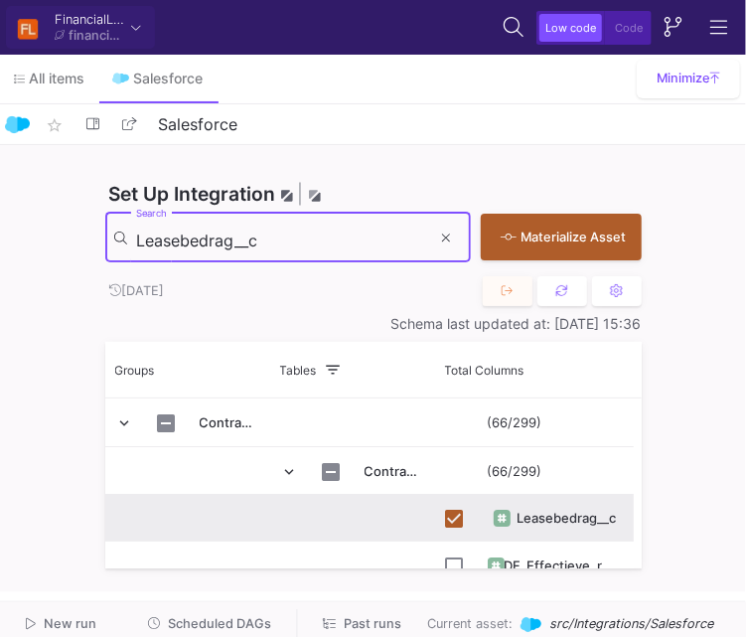
click at [363, 240] on input "Leasebedrag__c" at bounding box center [283, 241] width 295 height 20
paste input "termijn"
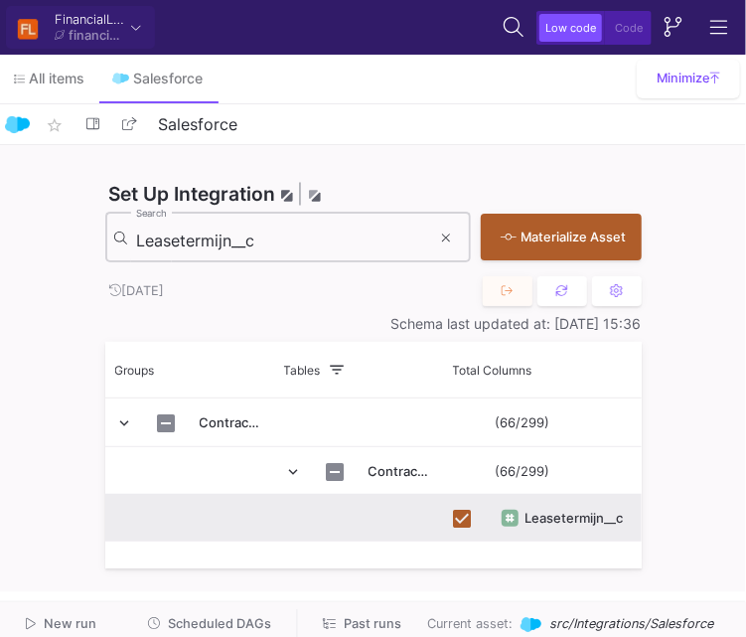
click at [300, 247] on input "Leasetermijn__c" at bounding box center [283, 241] width 295 height 20
paste input "ooptijd"
drag, startPoint x: 318, startPoint y: 220, endPoint x: 326, endPoint y: 244, distance: 26.1
click at [326, 244] on div "Looptijd__c Search" at bounding box center [283, 236] width 295 height 55
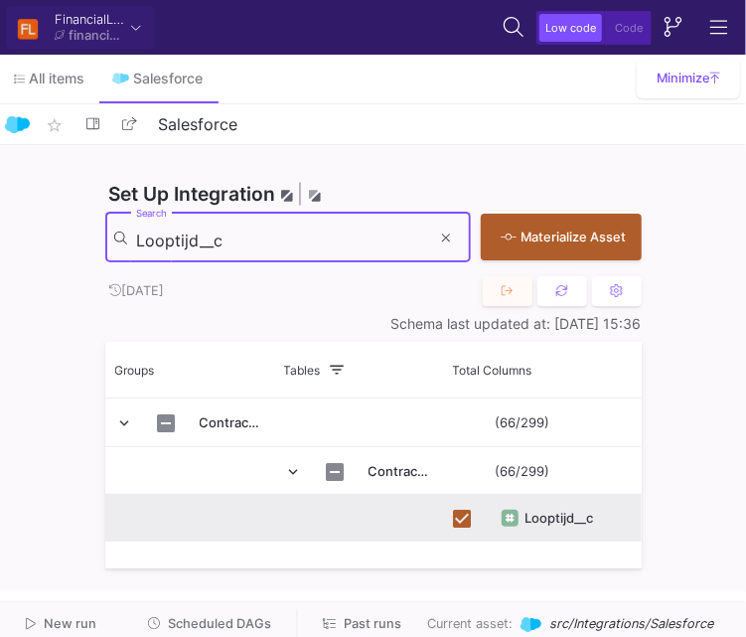
click at [326, 244] on input "Looptijd__c" at bounding box center [283, 241] width 295 height 20
paste input "Merk"
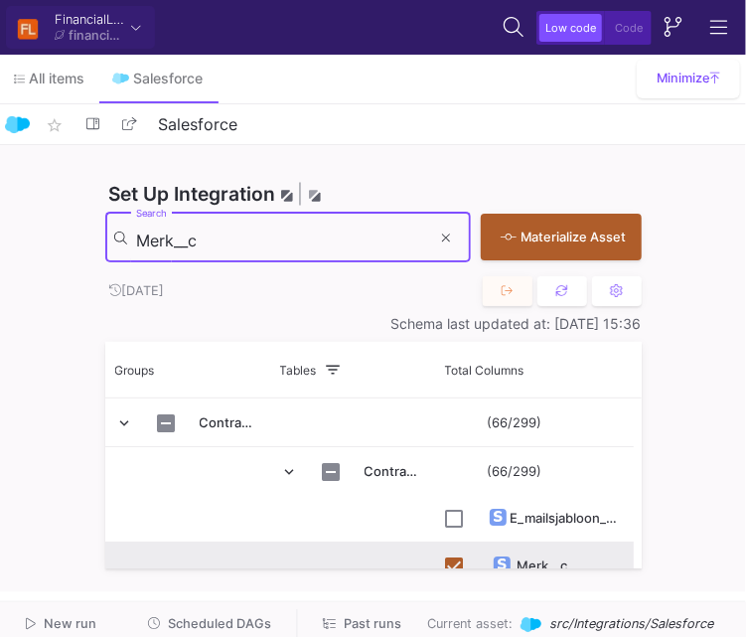
scroll to position [21, 0]
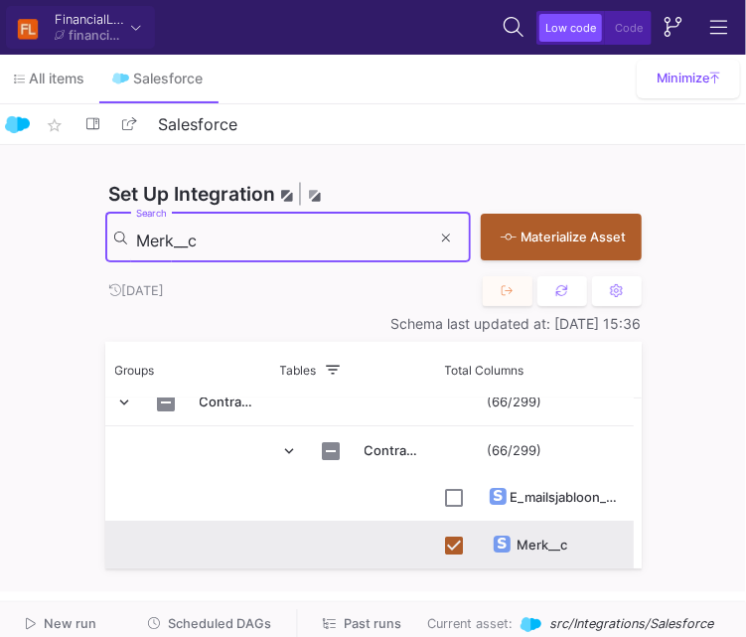
click at [350, 241] on input "Merk__c" at bounding box center [283, 241] width 295 height 20
paste input "odel"
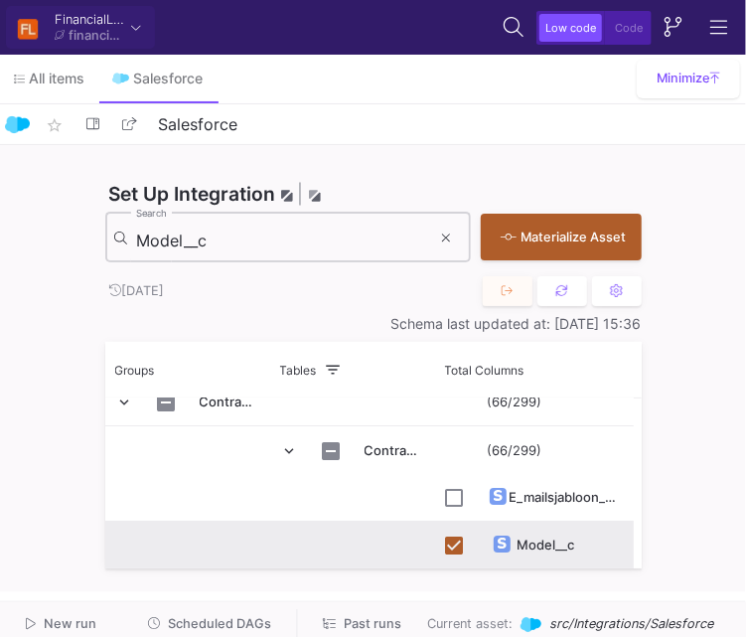
click at [310, 227] on div "Model__c Search" at bounding box center [283, 236] width 295 height 55
click at [268, 248] on input "Model__c" at bounding box center [283, 241] width 295 height 20
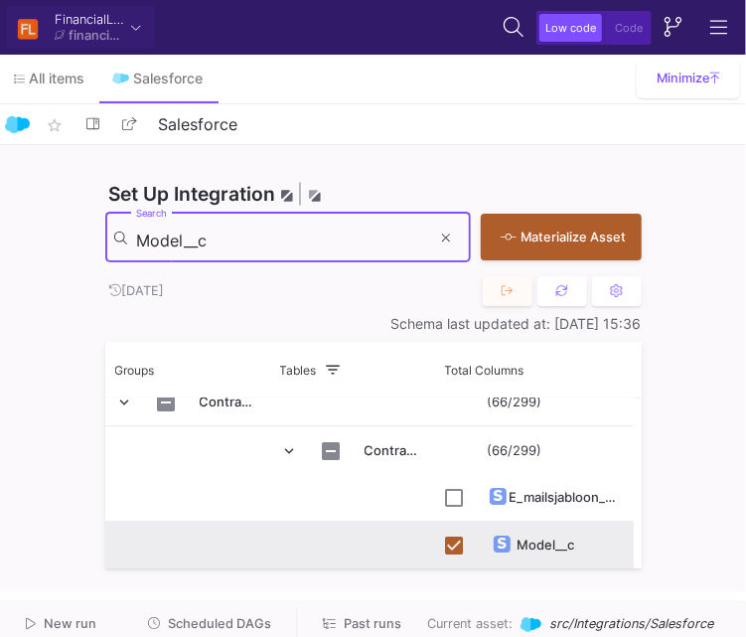
click at [268, 248] on input "Model__c" at bounding box center [283, 241] width 295 height 20
paste input "Namens_Domein"
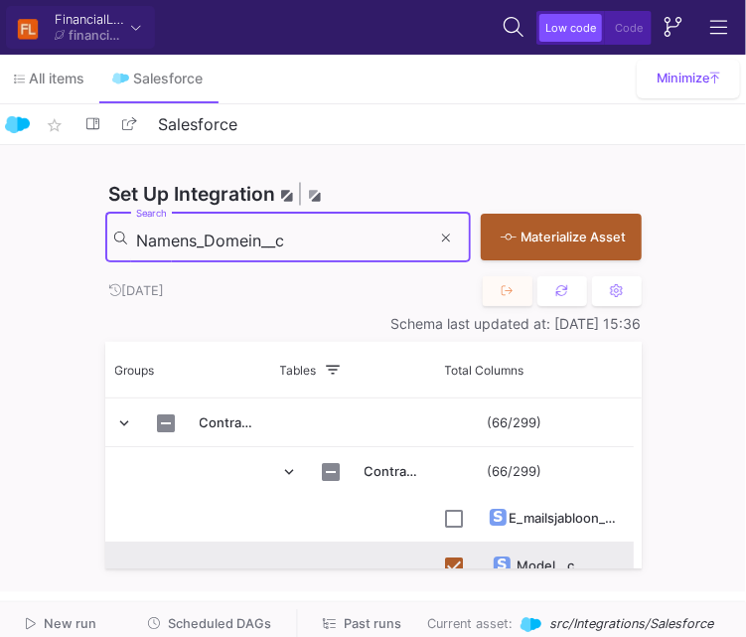
scroll to position [0, 0]
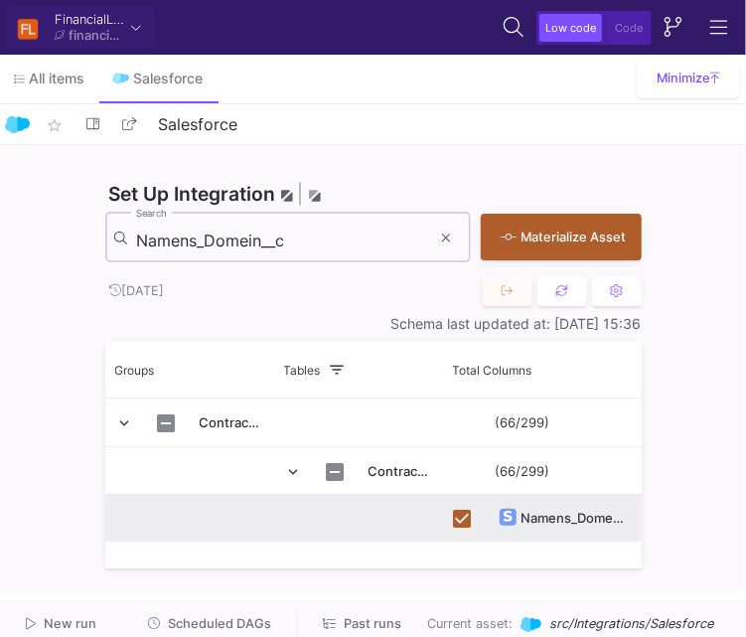
click at [368, 243] on input "Namens_Domein__c" at bounding box center [283, 241] width 295 height 20
paste input
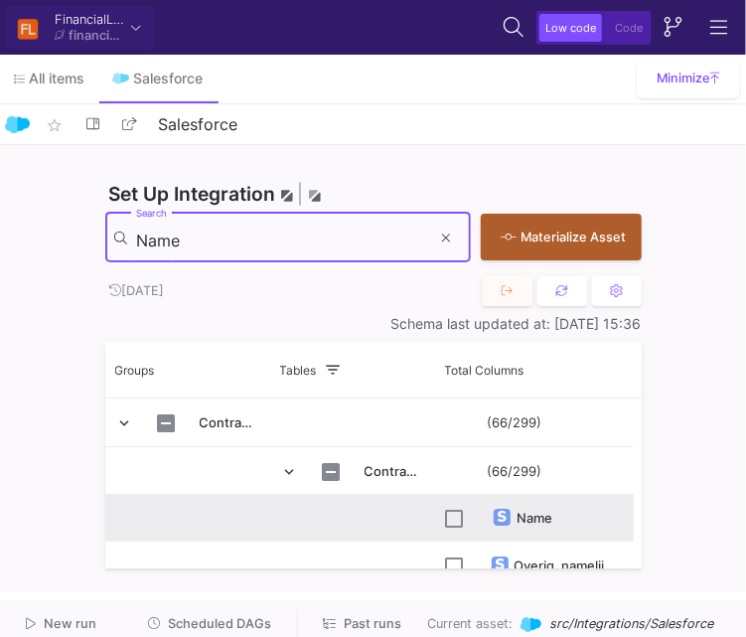
type input "Name"
click at [451, 515] on input "Press Space to toggle row selection (unchecked)" at bounding box center [455, 519] width 18 height 18
checkbox input "true"
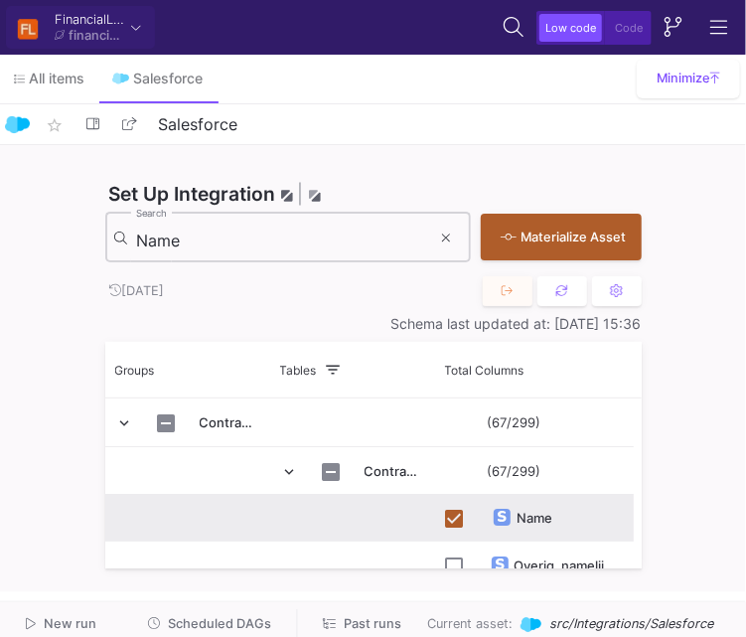
drag, startPoint x: 360, startPoint y: 253, endPoint x: 346, endPoint y: 229, distance: 28.5
click at [346, 229] on div "Name Search" at bounding box center [283, 236] width 295 height 55
click at [350, 237] on div "Name Search" at bounding box center [283, 236] width 295 height 55
click at [350, 237] on input "Name" at bounding box center [283, 241] width 295 height 20
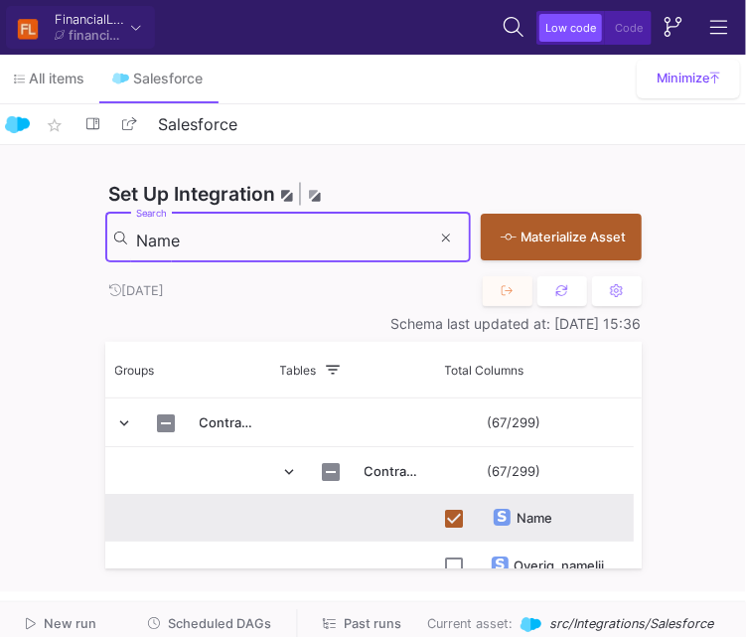
click at [350, 237] on input "Name" at bounding box center [283, 241] width 295 height 20
paste input "Object_TypeF__c"
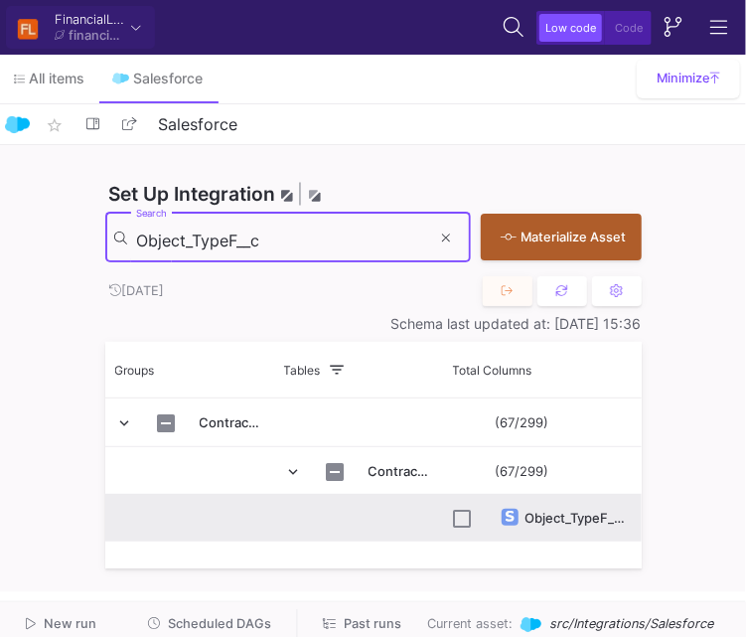
type input "Object_TypeF__c"
click at [457, 523] on input "Press Space to toggle row selection (unchecked)" at bounding box center [463, 519] width 18 height 18
checkbox input "true"
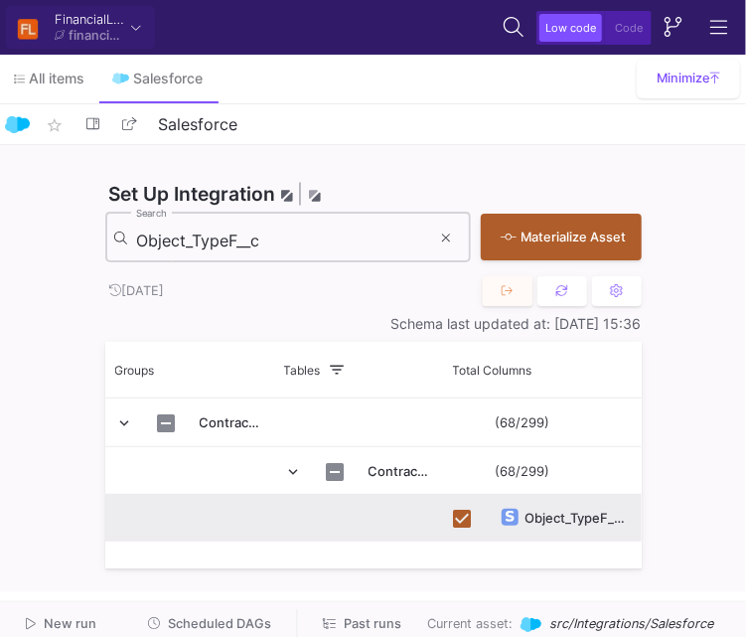
click at [386, 243] on input "Object_TypeF__c" at bounding box center [283, 241] width 295 height 20
paste input "pportunity"
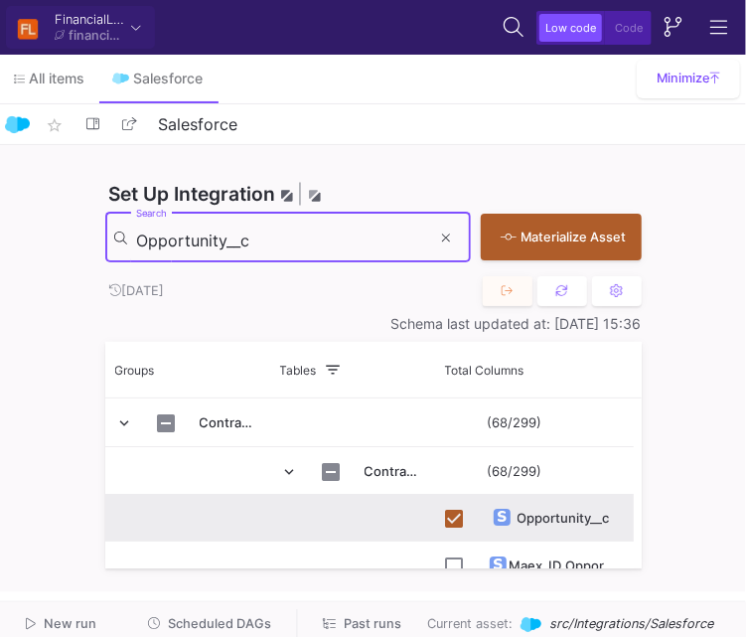
click at [390, 242] on input "Opportunity__c" at bounding box center [283, 241] width 295 height 20
paste input "eigenaar_"
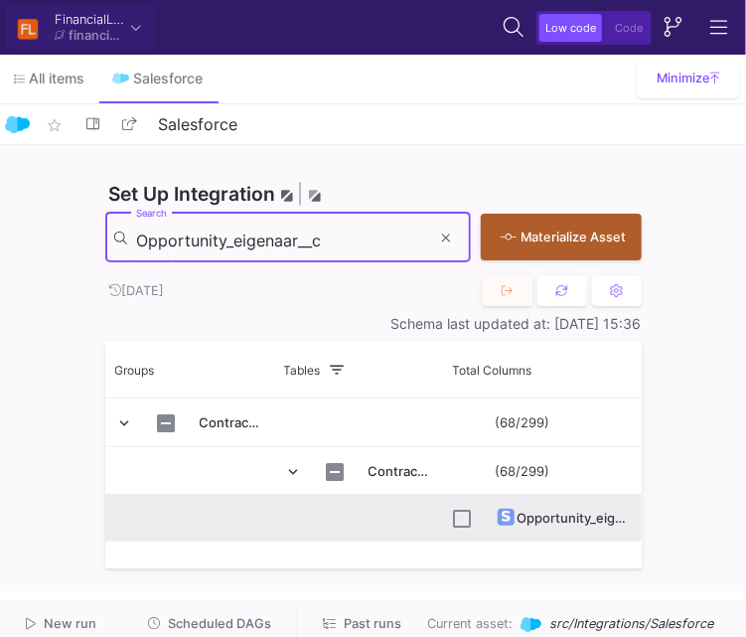
type input "Opportunity_eigenaar__c"
click at [461, 523] on input "Press Space to toggle row selection (unchecked)" at bounding box center [463, 519] width 18 height 18
checkbox input "true"
click at [401, 235] on input "Opportunity_eigenaar__c" at bounding box center [283, 241] width 295 height 20
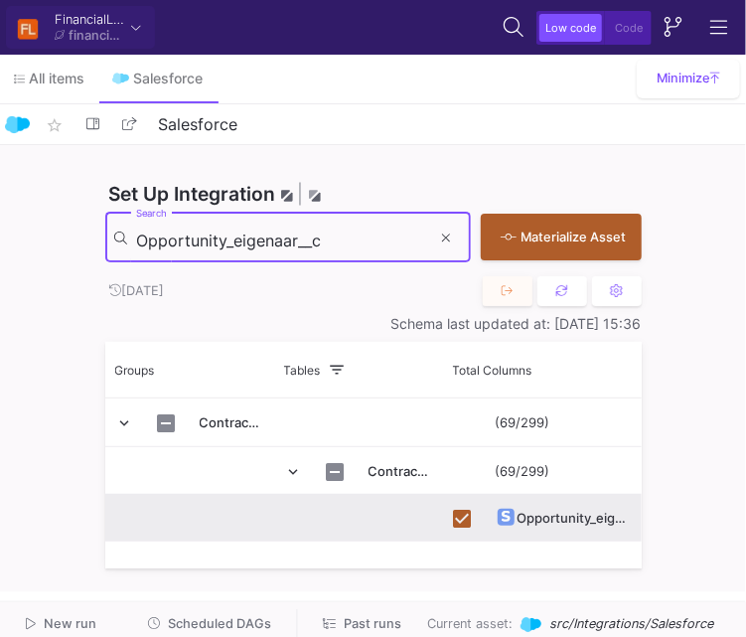
paste input "utstanding_Balance_Valid_Until"
type input "Outstanding_Balance_Valid_Until__c"
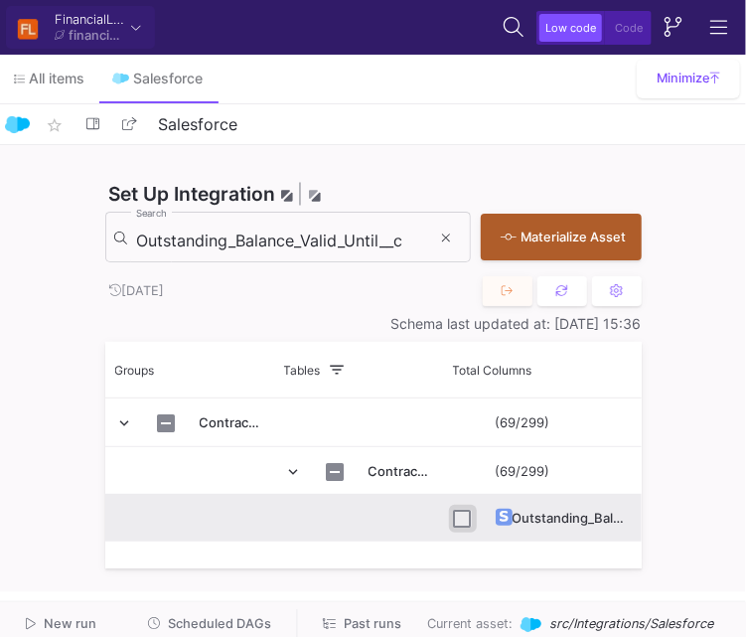
click at [460, 518] on input "Press Space to toggle row selection (unchecked)" at bounding box center [463, 519] width 18 height 18
checkbox input "true"
click at [378, 243] on input "Outstanding_Balance_Valid_Until__c" at bounding box center [283, 241] width 295 height 20
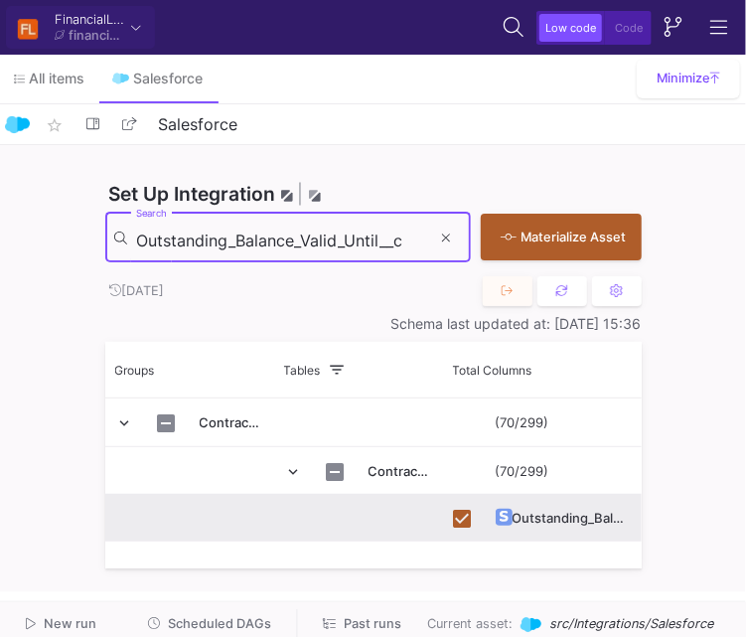
click at [378, 243] on input "Outstanding_Balance_Valid_Until__c" at bounding box center [283, 241] width 295 height 20
paste input "Plaats_bedrijf"
type input "Plaats_bedrijf__c"
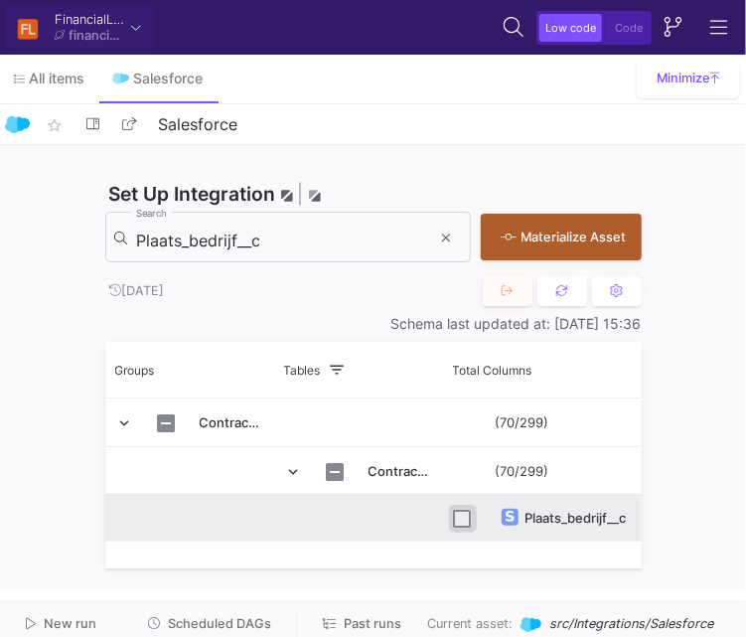
click at [457, 521] on input "Press Space to toggle row selection (unchecked)" at bounding box center [463, 519] width 18 height 18
checkbox input "true"
click at [385, 234] on input "Plaats_bedrijf__c" at bounding box center [283, 241] width 295 height 20
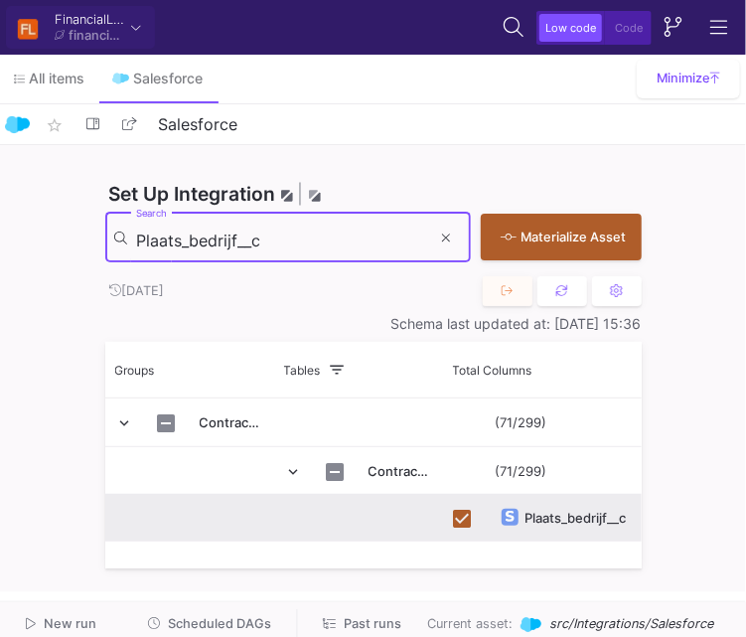
click at [385, 234] on input "Plaats_bedrijf__c" at bounding box center [283, 241] width 295 height 20
paste input "rijs_exclusief_BTW"
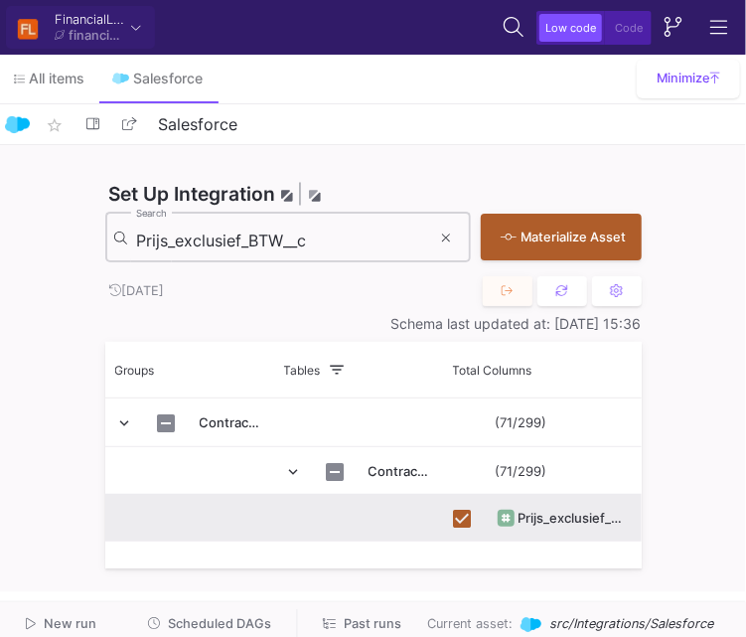
click at [371, 227] on div "Prijs_exclusief_BTW__c Search" at bounding box center [283, 236] width 295 height 55
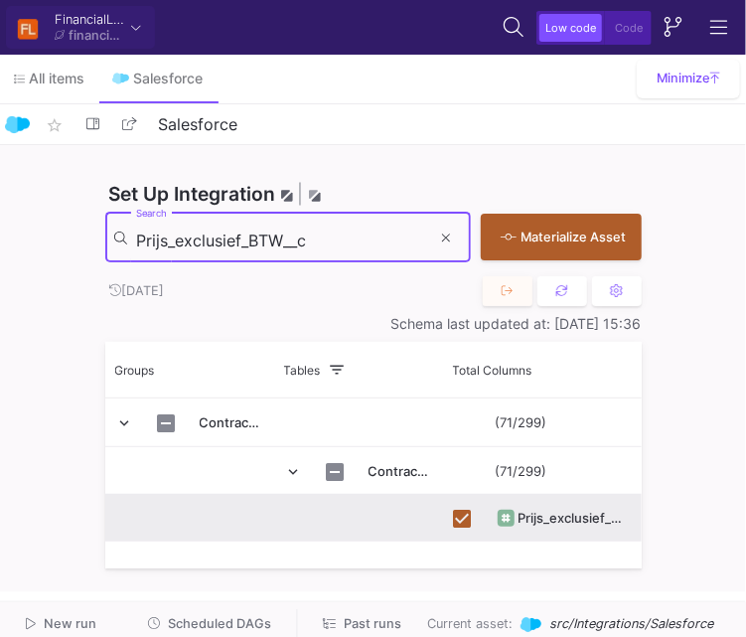
click at [354, 241] on input "Prijs_exclusief_BTW__c" at bounding box center [283, 241] width 295 height 20
paste input "ovisie"
click at [362, 240] on input "Provisie__c" at bounding box center [283, 241] width 295 height 20
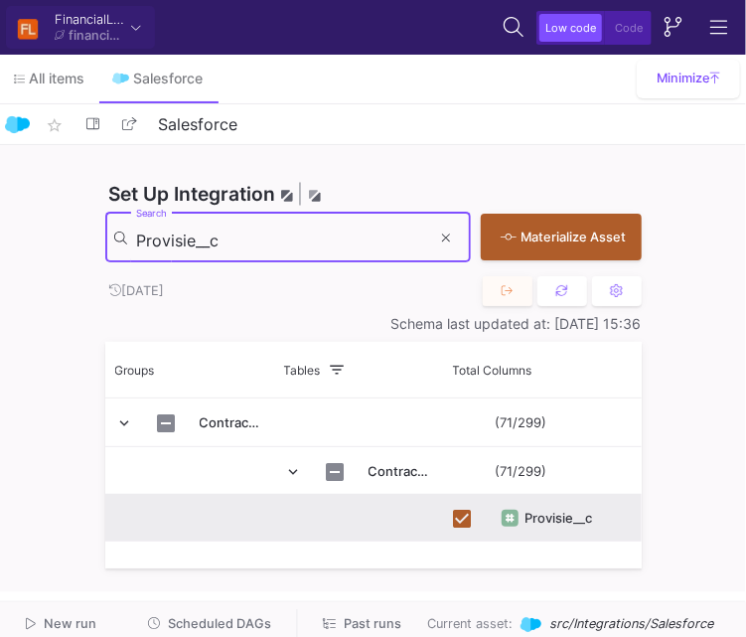
click at [362, 240] on input "Provisie__c" at bounding box center [283, 241] width 295 height 20
paste input "percentage_"
type input "Provisie_percentage__c"
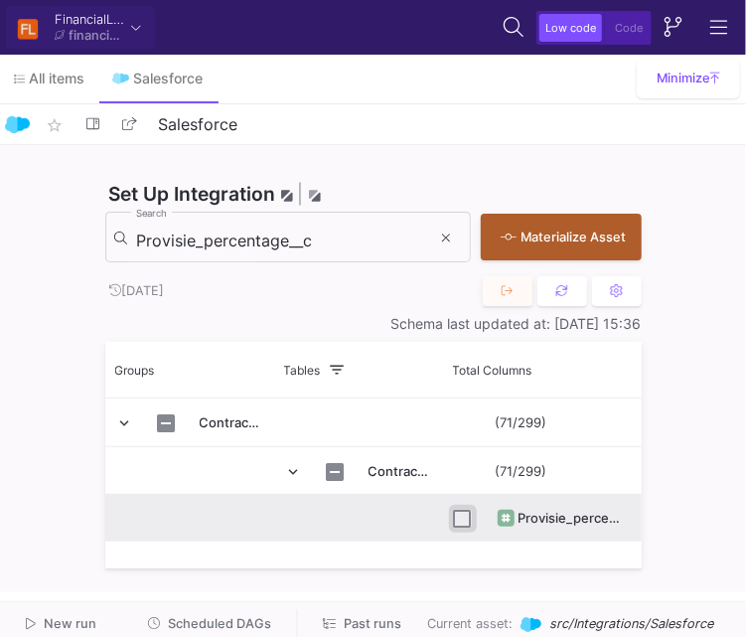
click at [465, 515] on input "Press Space to toggle row selection (unchecked)" at bounding box center [463, 519] width 18 height 18
checkbox input "true"
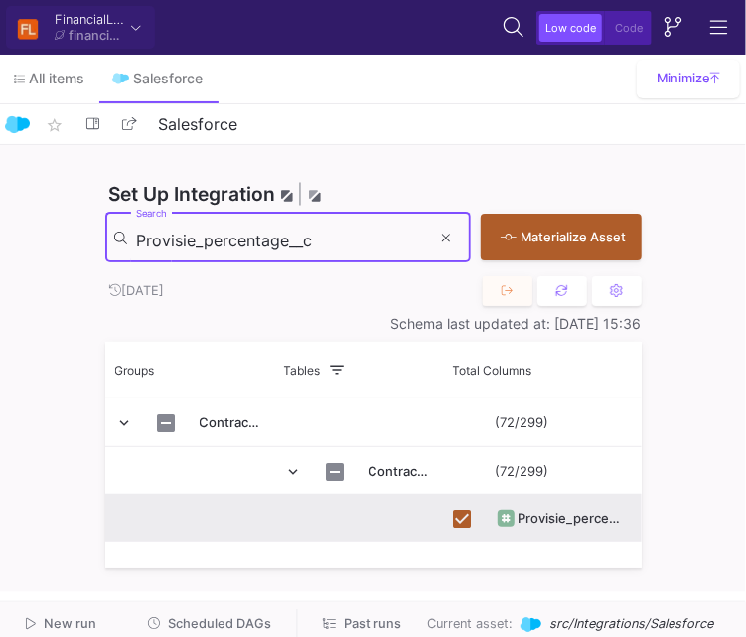
click at [334, 236] on input "Provisie_percentage__c" at bounding box center [283, 241] width 295 height 20
paste input "Role_op_moment_van_closen"
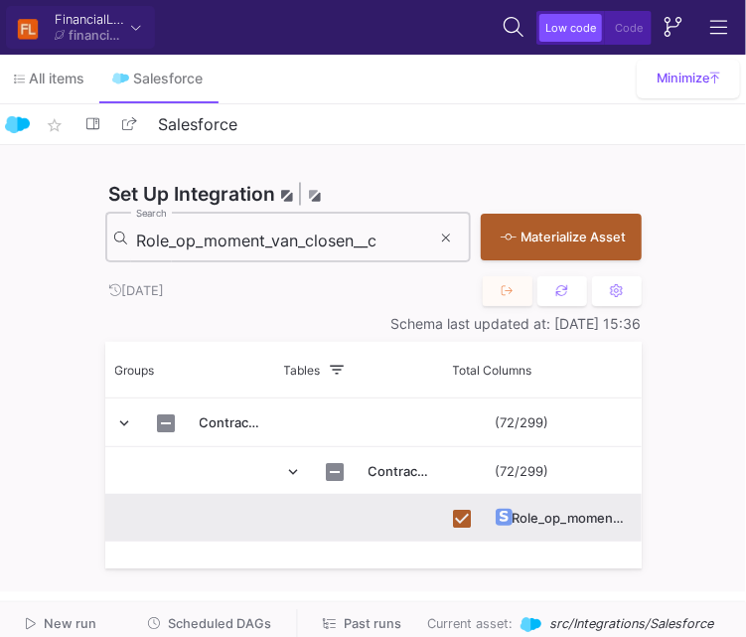
click at [325, 233] on input "Role_op_moment_van_closen__c" at bounding box center [283, 241] width 295 height 20
paste input "Slottermij"
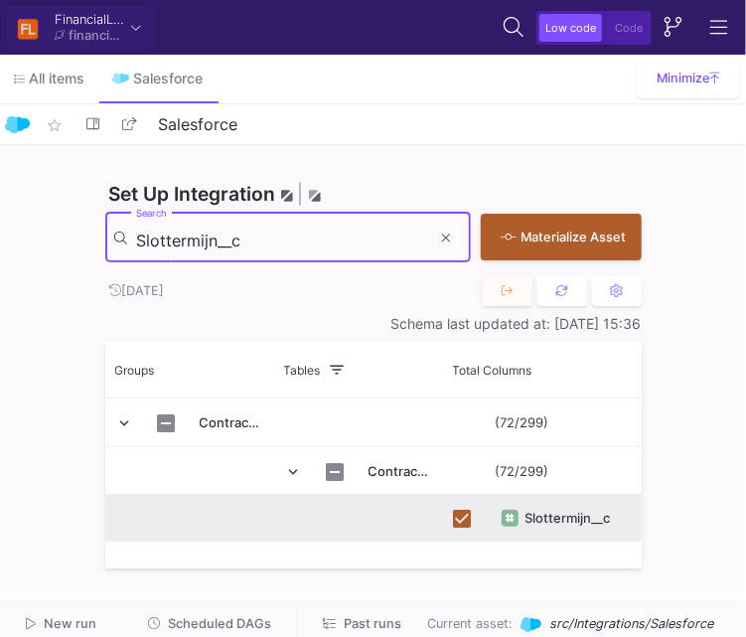
click at [373, 231] on input "Slottermijn__c" at bounding box center [283, 241] width 295 height 20
paste input "oort_object"
click at [286, 240] on input "Soort_object__c" at bounding box center [283, 241] width 295 height 20
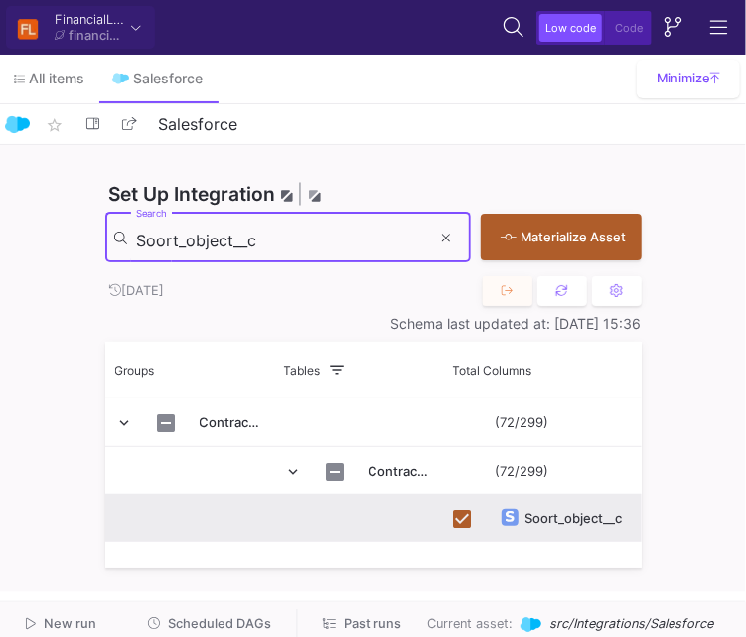
click at [286, 240] on input "Soort_object__c" at bounding box center [283, 241] width 295 height 20
paste input "Telefoonnummer_contactpersoon"
type input "Telefoonnummer_contactpersoon__c"
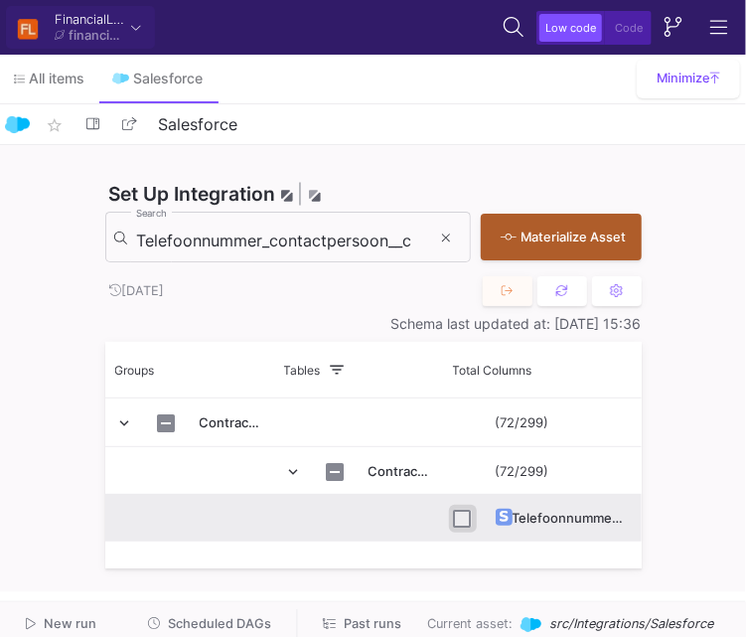
click at [458, 518] on input "Press Space to toggle row selection (unchecked)" at bounding box center [463, 519] width 18 height 18
checkbox input "true"
click at [338, 241] on input "Telefoonnummer_contactpersoon__c" at bounding box center [283, 241] width 295 height 20
paste input "otale_verdienste"
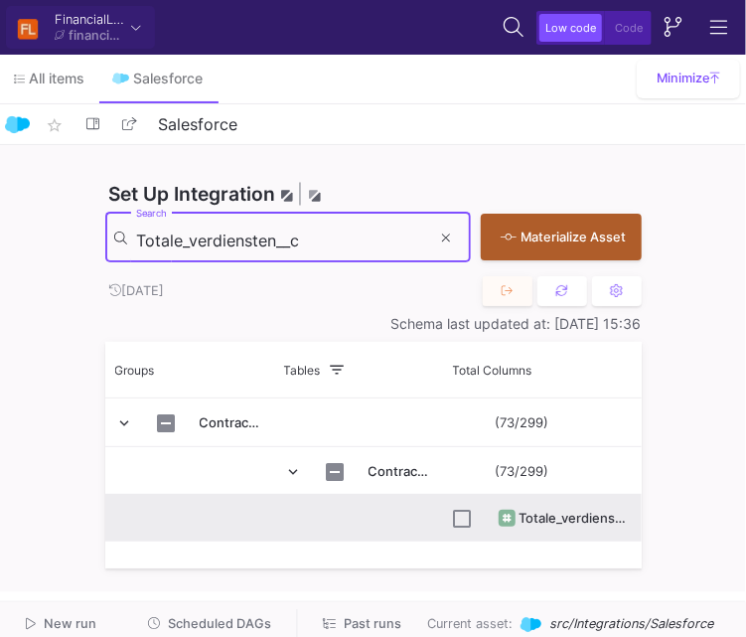
type input "Totale_verdiensten__c"
click at [470, 520] on input "Press Space to toggle row selection (unchecked)" at bounding box center [463, 519] width 18 height 18
checkbox input "true"
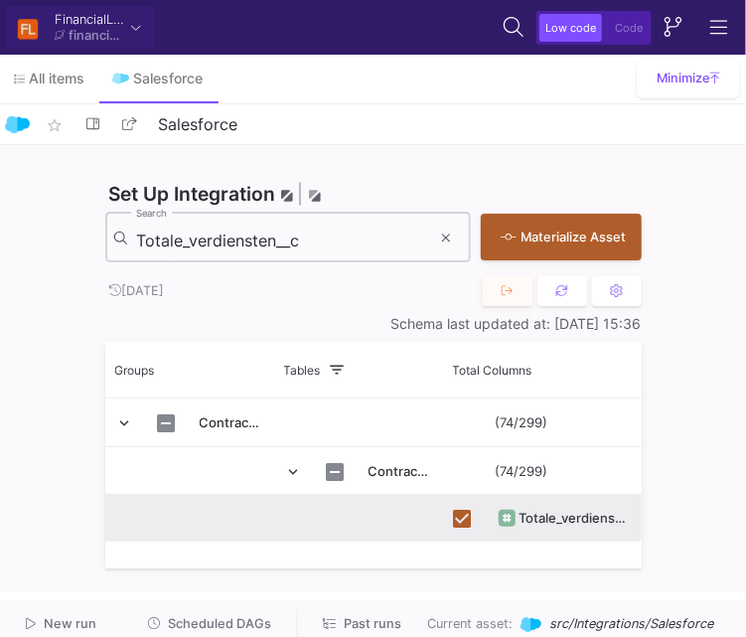
click at [338, 238] on input "Totale_verdiensten__c" at bounding box center [283, 241] width 295 height 20
paste input "ype_contract"
click at [361, 244] on input "Type_contract__c" at bounding box center [283, 241] width 295 height 20
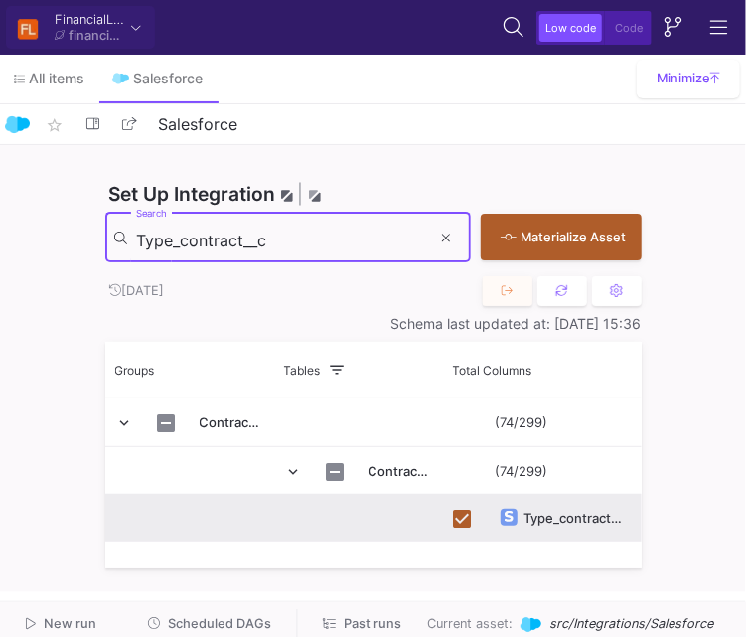
click at [361, 244] on input "Type_contract__c" at bounding box center [283, 241] width 295 height 20
paste input "Uitbetaaldatum"
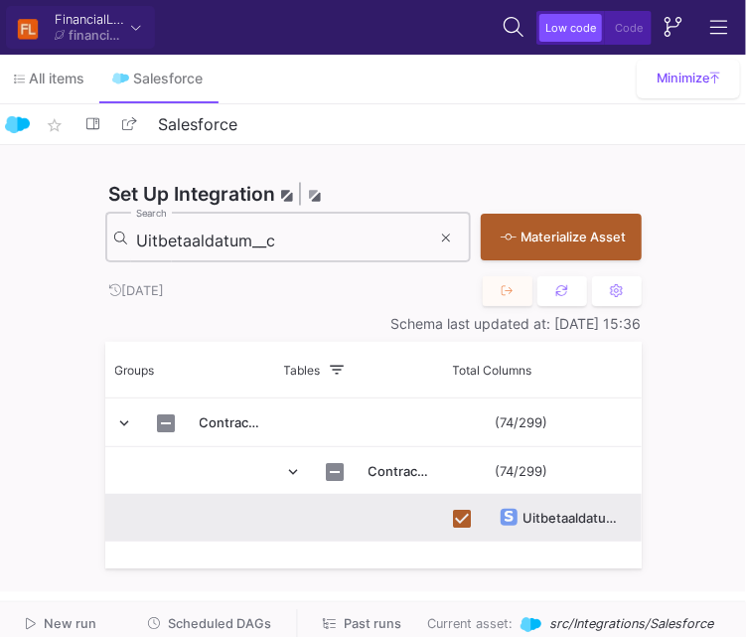
click at [378, 248] on input "Uitbetaaldatum__c" at bounding box center [283, 241] width 295 height 20
paste input "Vestiging"
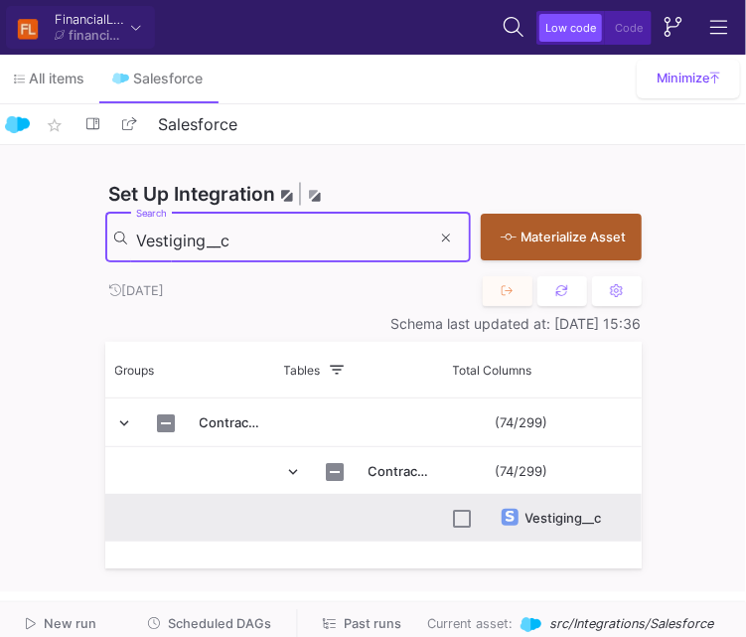
type input "Vestiging__c"
click at [463, 519] on input "Press Space to toggle row selection (unchecked)" at bounding box center [463, 519] width 18 height 18
checkbox input "true"
click at [340, 241] on input "Vestiging__c" at bounding box center [283, 241] width 295 height 20
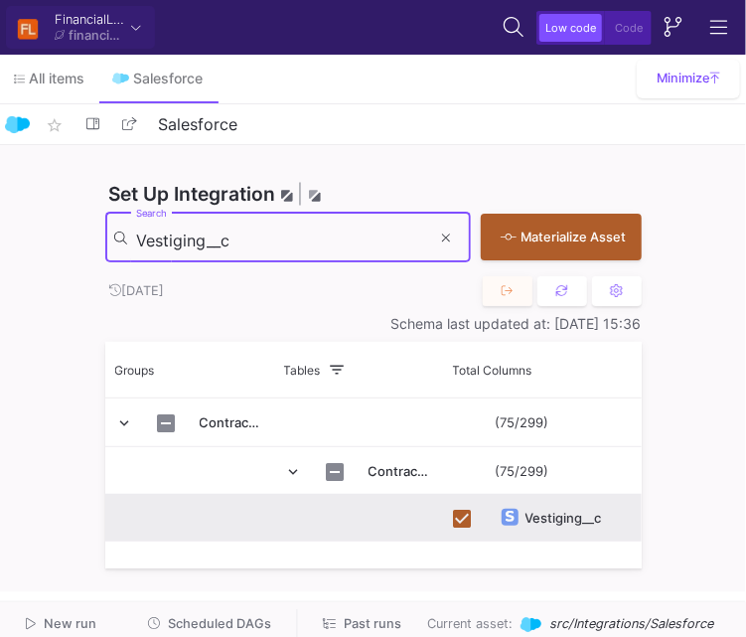
paste input "aanbetaling_aan_dealer"
click at [340, 241] on input "Vestiging__c" at bounding box center [283, 241] width 295 height 20
type input "aanbetaling_aan_dealer__c"
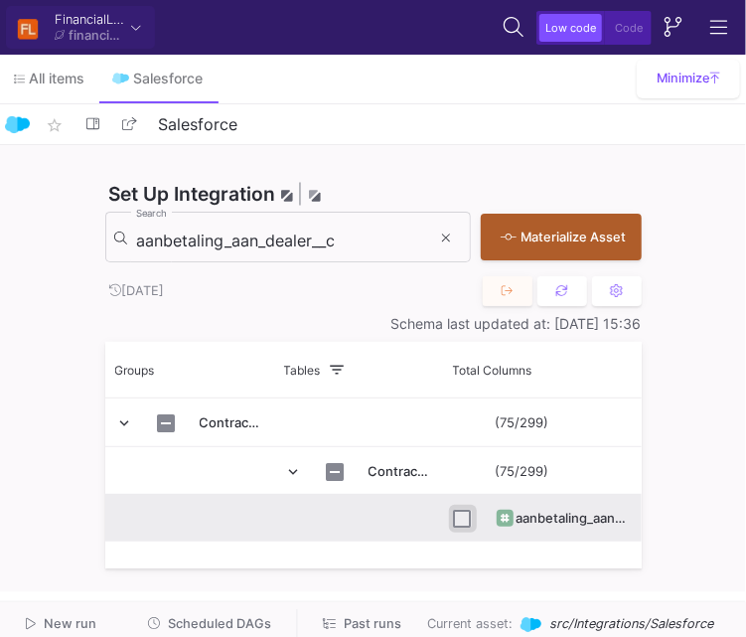
click at [463, 519] on input "Press Space to toggle row selection (unchecked)" at bounding box center [463, 519] width 18 height 18
checkbox input "true"
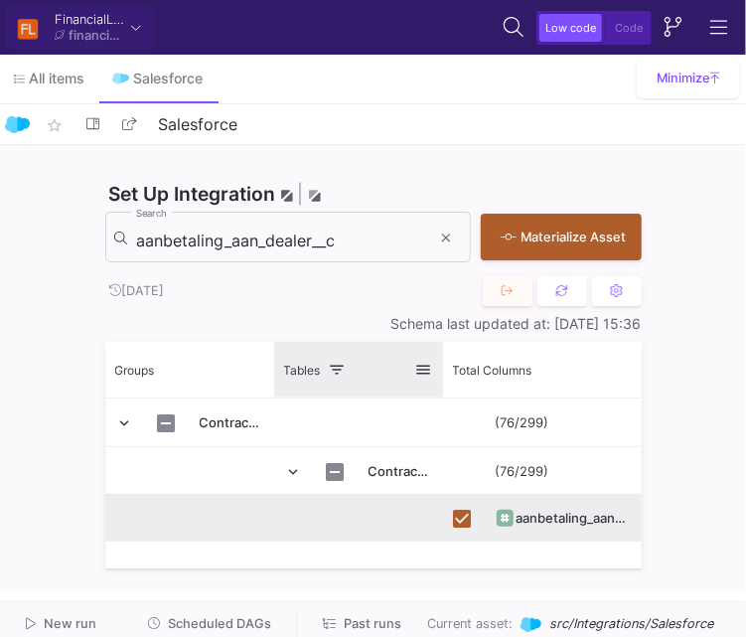
click at [428, 368] on span at bounding box center [424, 370] width 18 height 18
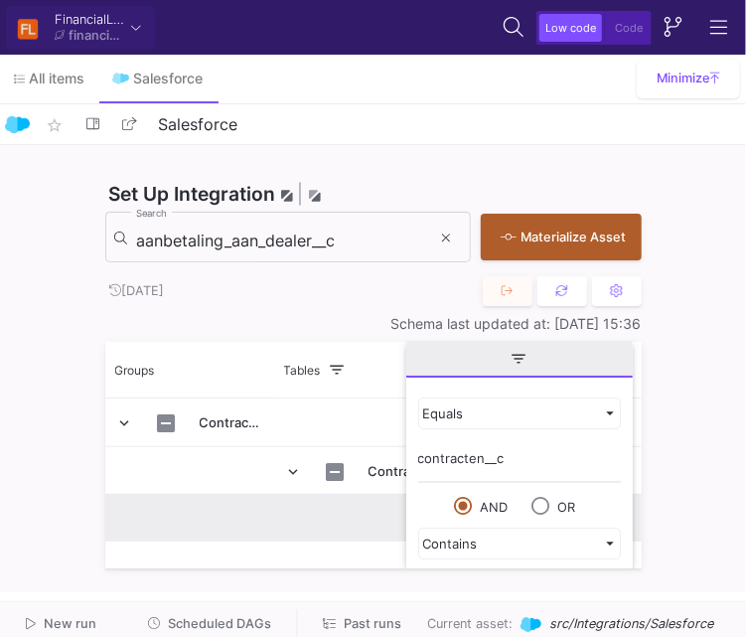
click at [457, 460] on input "contracten__c" at bounding box center [519, 463] width 203 height 40
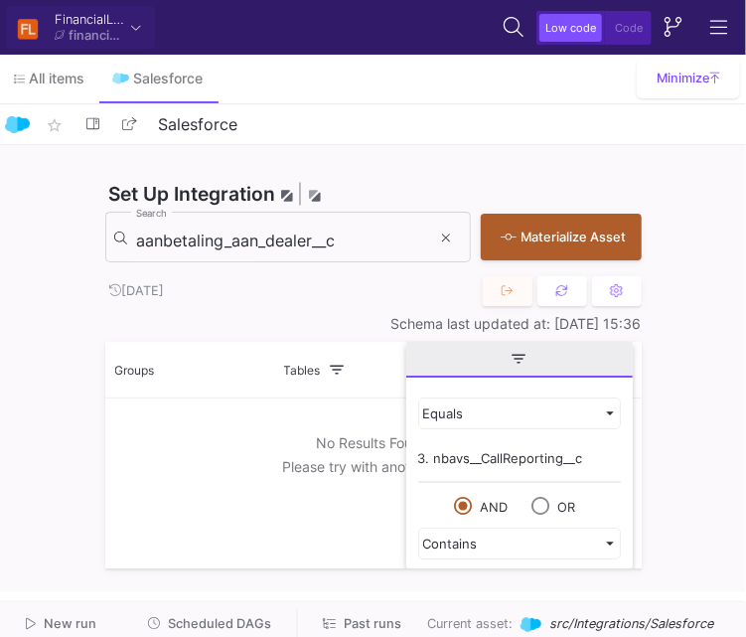
click at [433, 455] on input "3. nbavs__CallReporting__c" at bounding box center [519, 463] width 203 height 40
click at [578, 465] on input "nbavs__CallReporting__c" at bounding box center [519, 463] width 203 height 40
click at [463, 466] on input "nbavs__CallReporting" at bounding box center [519, 463] width 203 height 40
type input "CallReporting"
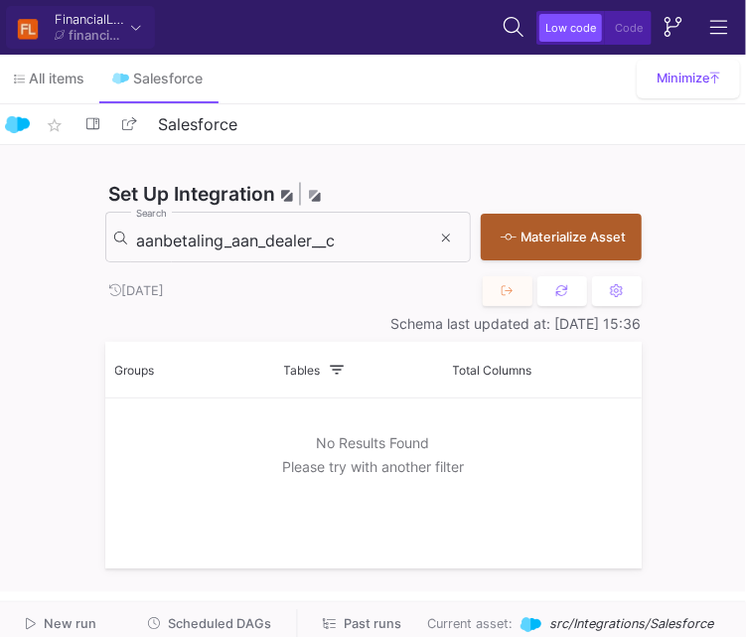
click at [356, 427] on div at bounding box center [373, 483] width 537 height 170
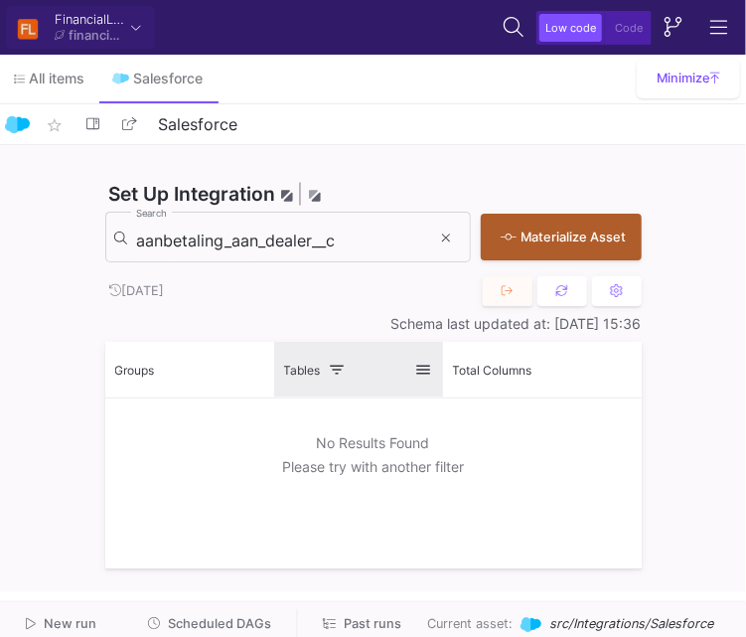
click at [425, 366] on span at bounding box center [424, 370] width 18 height 18
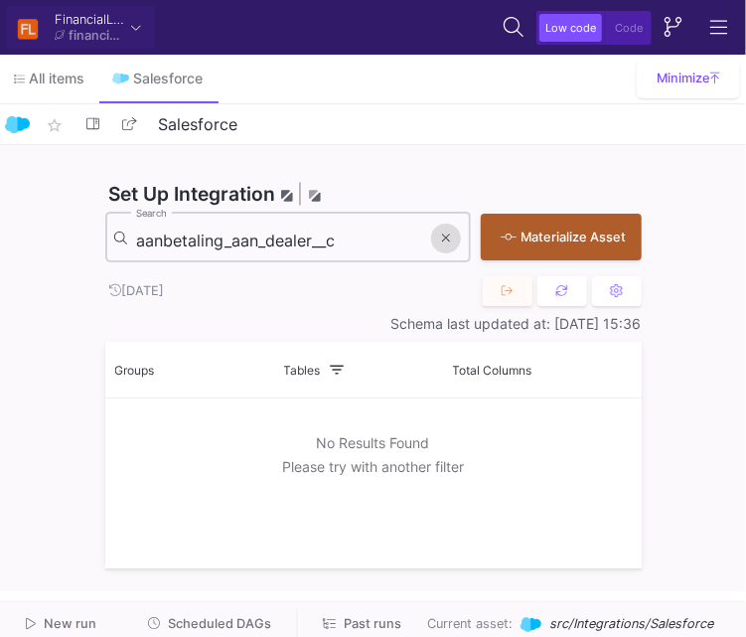
click at [442, 242] on icon at bounding box center [446, 238] width 8 height 8
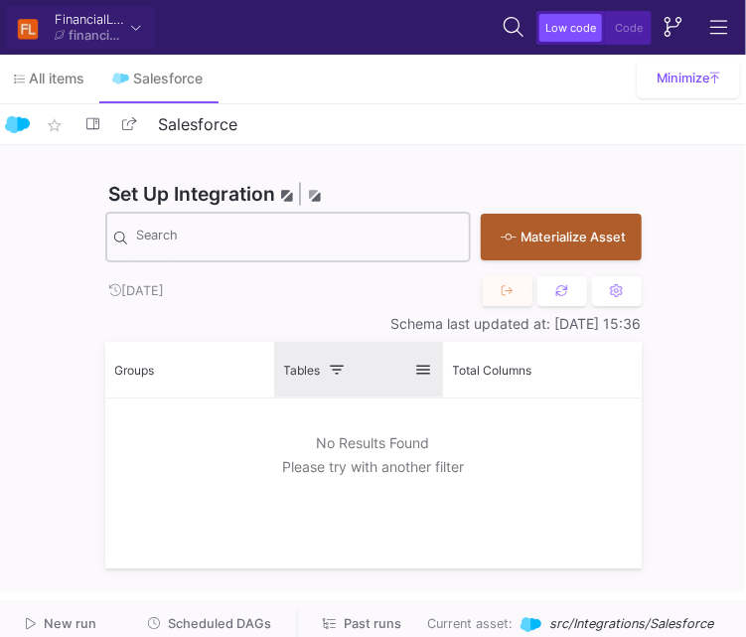
click at [429, 370] on span at bounding box center [424, 370] width 18 height 18
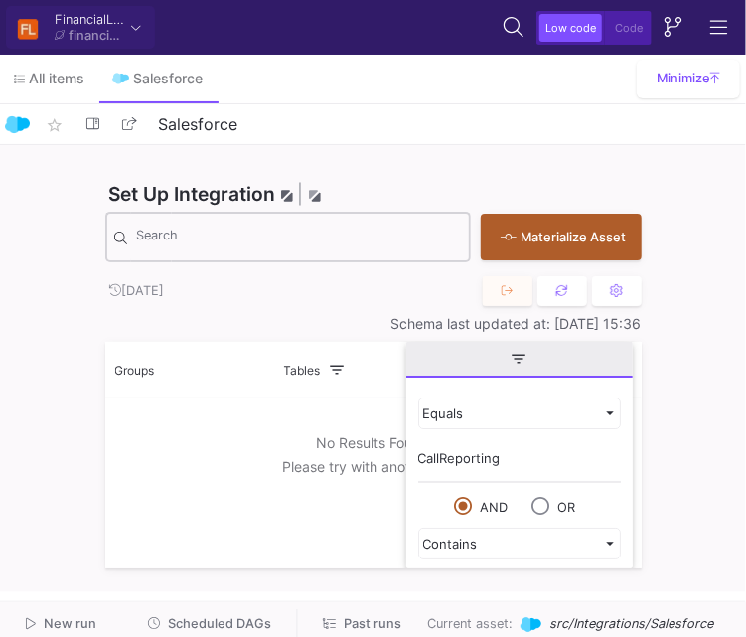
click at [461, 458] on input "CallReporting" at bounding box center [519, 463] width 203 height 40
drag, startPoint x: 433, startPoint y: 460, endPoint x: 411, endPoint y: 457, distance: 22.1
click at [411, 457] on div "Equals 3. nbavs__CallReporting__c AND OR Contains" at bounding box center [519, 505] width 227 height 247
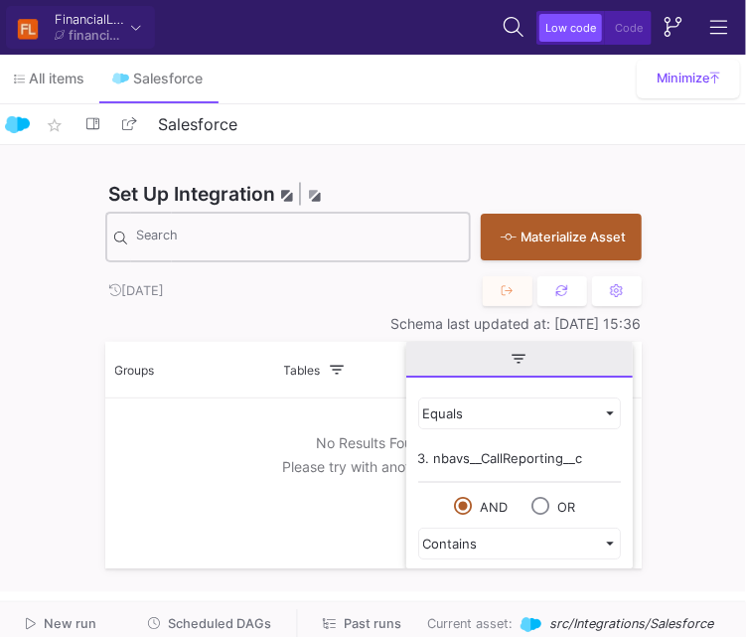
type input "nbavs__CallReporting__c"
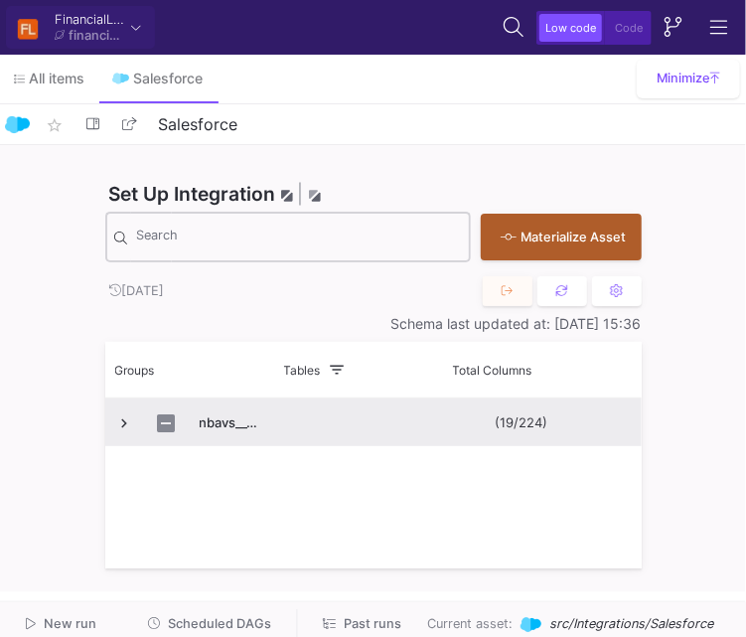
click at [125, 429] on span "Press SPACE to select this row." at bounding box center [125, 423] width 18 height 18
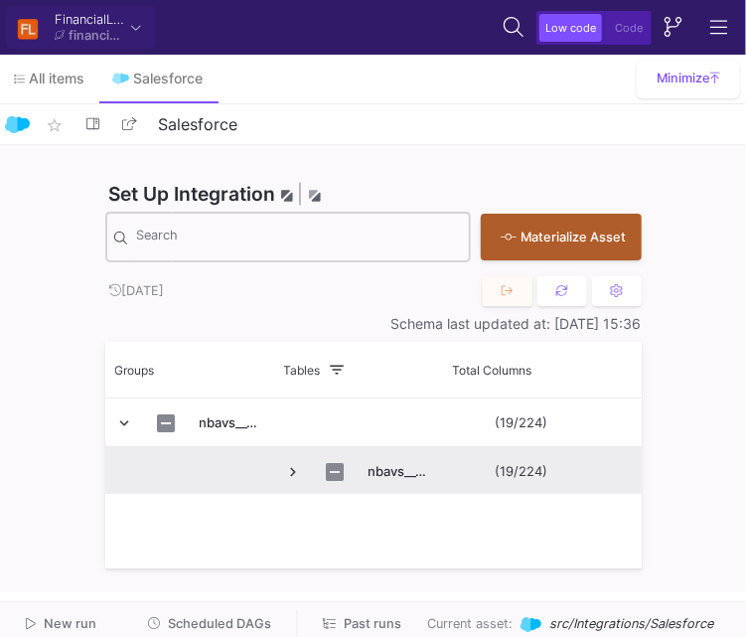
click at [295, 469] on span "Press SPACE to select this row." at bounding box center [294, 472] width 18 height 18
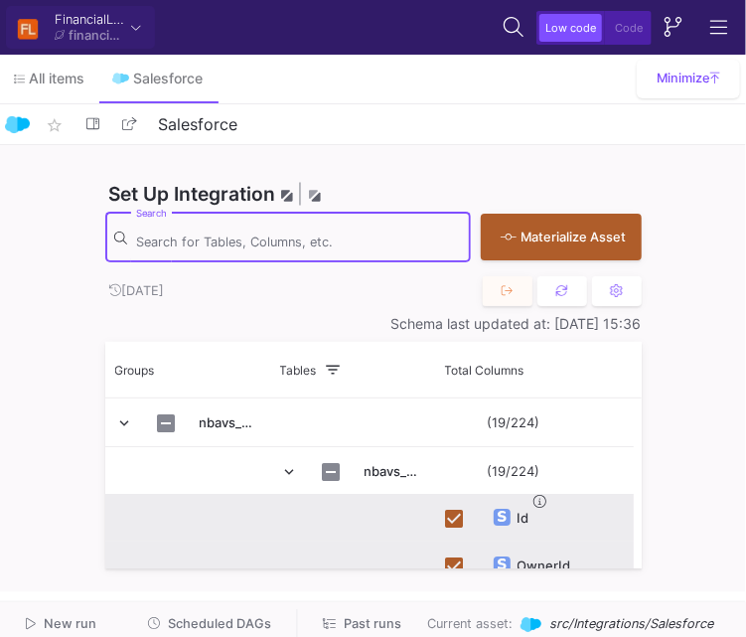
click at [245, 242] on input "Search" at bounding box center [298, 241] width 325 height 20
paste
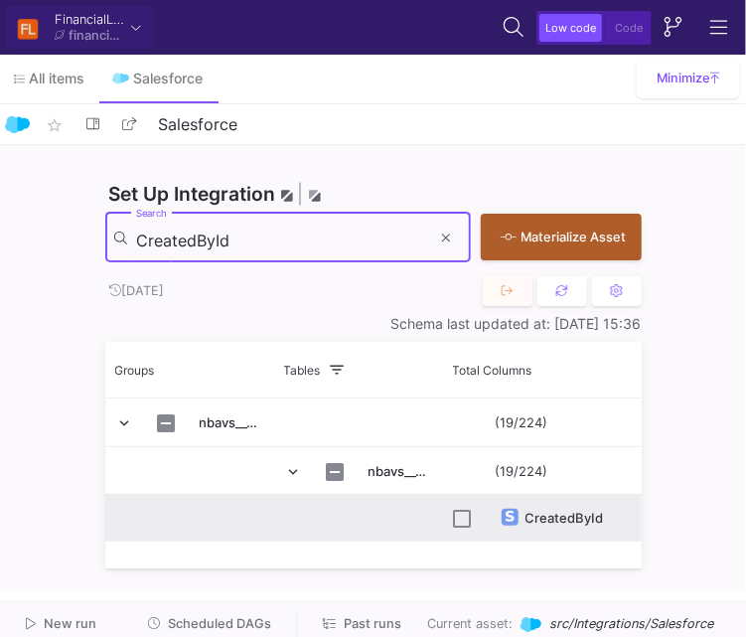
type input "CreatedById"
click at [464, 523] on input "Press Space to toggle row selection (unchecked)" at bounding box center [463, 519] width 18 height 18
checkbox input "true"
click at [254, 247] on input "CreatedById" at bounding box center [283, 241] width 295 height 20
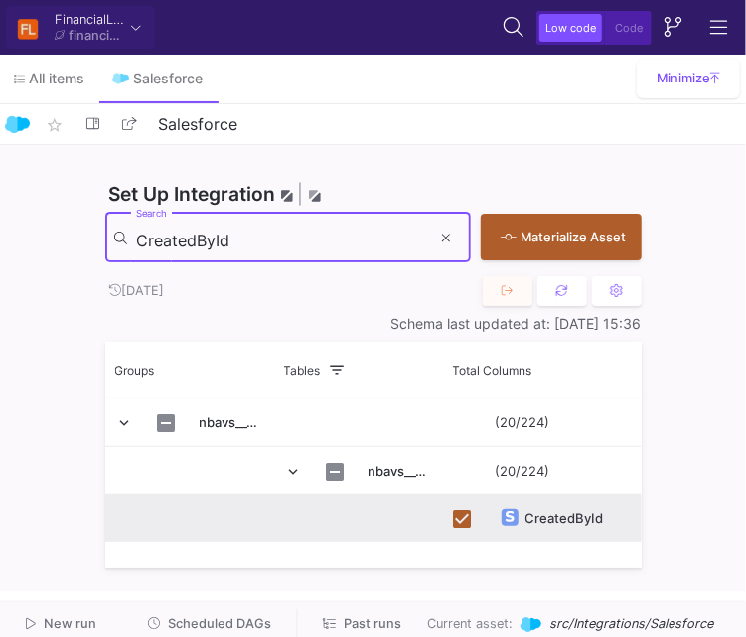
click at [254, 247] on input "CreatedById" at bounding box center [283, 241] width 295 height 20
click at [272, 250] on div "CreatedDate Search" at bounding box center [283, 236] width 295 height 55
click at [267, 244] on input "CreatedDate" at bounding box center [283, 241] width 295 height 20
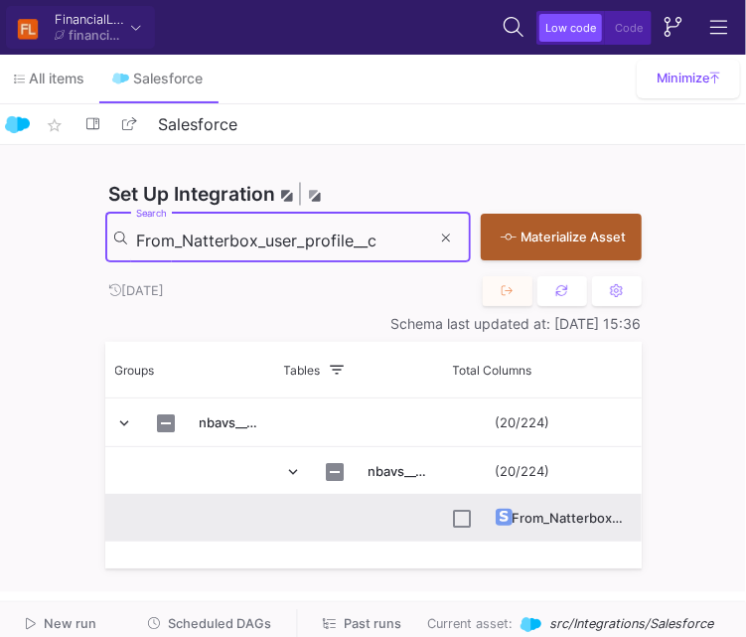
type input "From_Natterbox_user_profile__c"
click at [463, 517] on input "Press Space to toggle row selection (unchecked)" at bounding box center [463, 519] width 18 height 18
checkbox input "true"
click at [316, 246] on input "From_Natterbox_user_profile__c" at bounding box center [283, 241] width 295 height 20
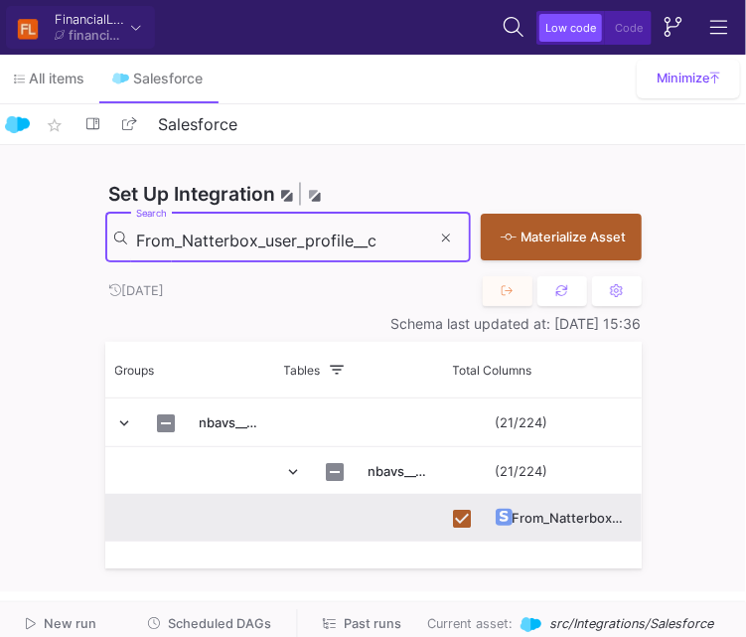
click at [316, 246] on input "From_Natterbox_user_profile__c" at bounding box center [283, 241] width 295 height 20
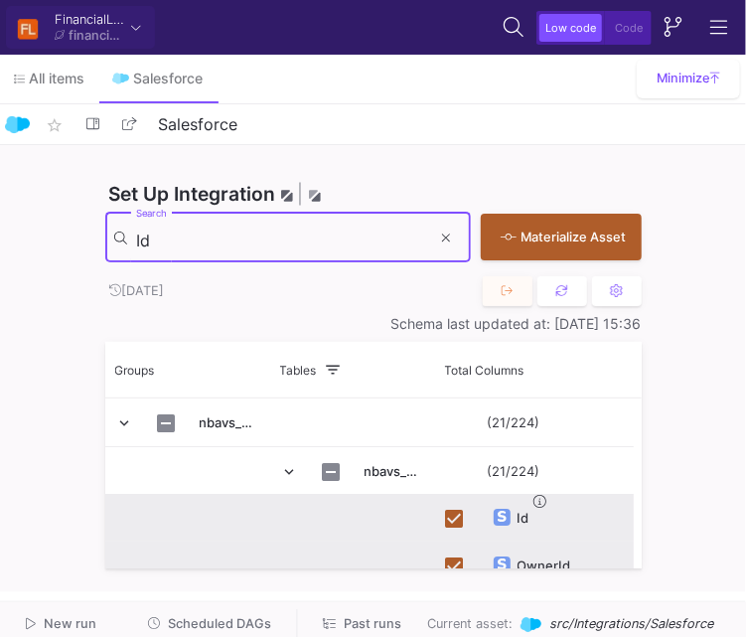
click at [328, 235] on input "Id" at bounding box center [283, 241] width 295 height 20
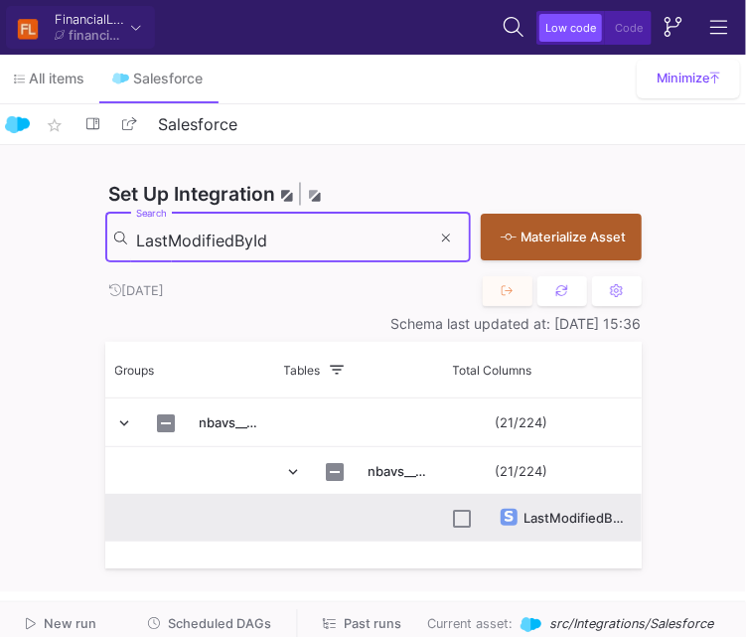
type input "LastModifiedById"
click at [457, 523] on input "Press Space to toggle row selection (unchecked)" at bounding box center [463, 519] width 18 height 18
checkbox input "true"
click at [376, 246] on input "LastModifiedById" at bounding box center [283, 241] width 295 height 20
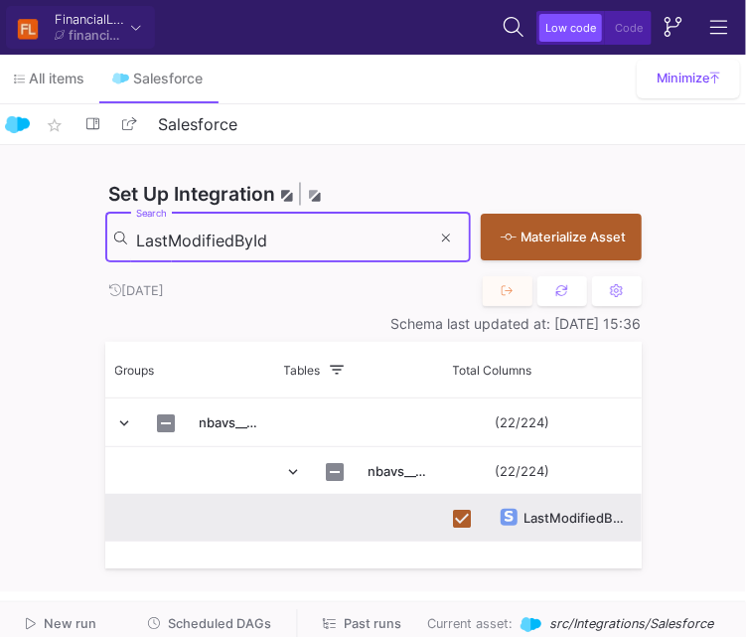
click at [376, 246] on input "LastModifiedById" at bounding box center [283, 241] width 295 height 20
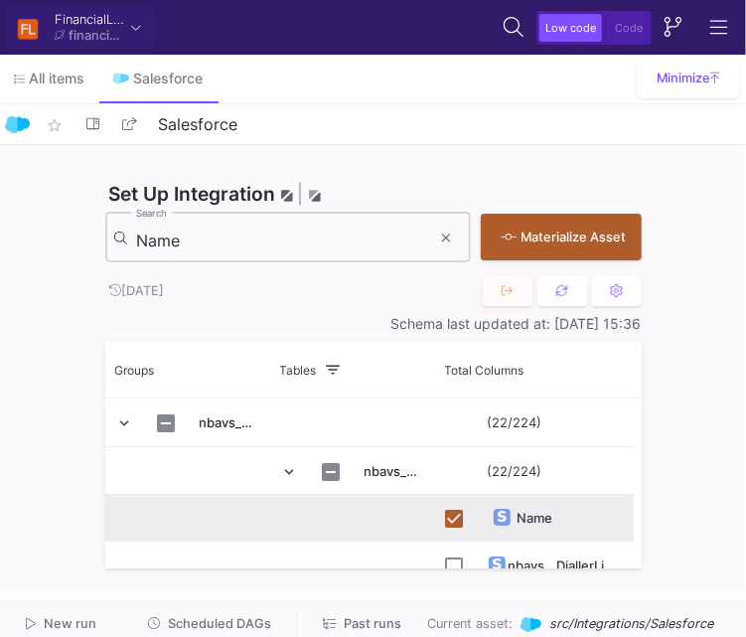
click at [294, 227] on div "Name Search" at bounding box center [283, 236] width 295 height 55
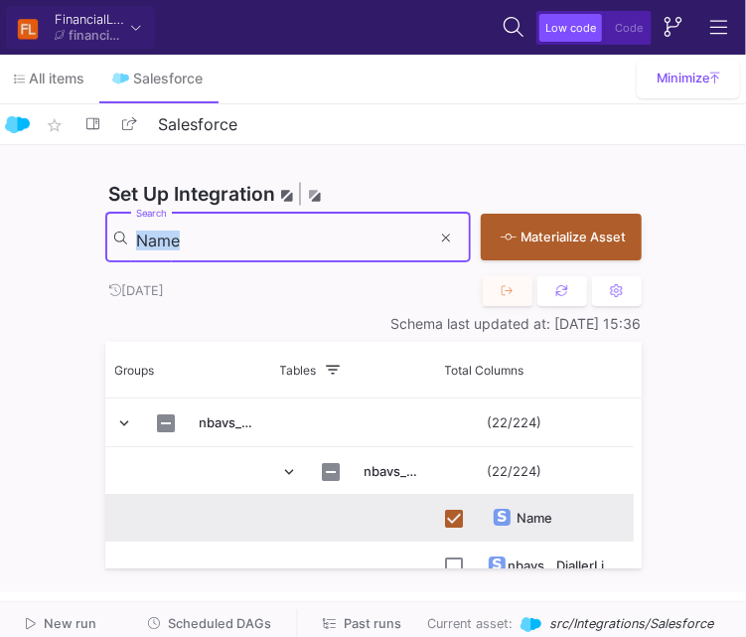
click at [294, 227] on div "Name Search" at bounding box center [283, 236] width 295 height 55
click at [171, 242] on input "Name" at bounding box center [283, 241] width 295 height 20
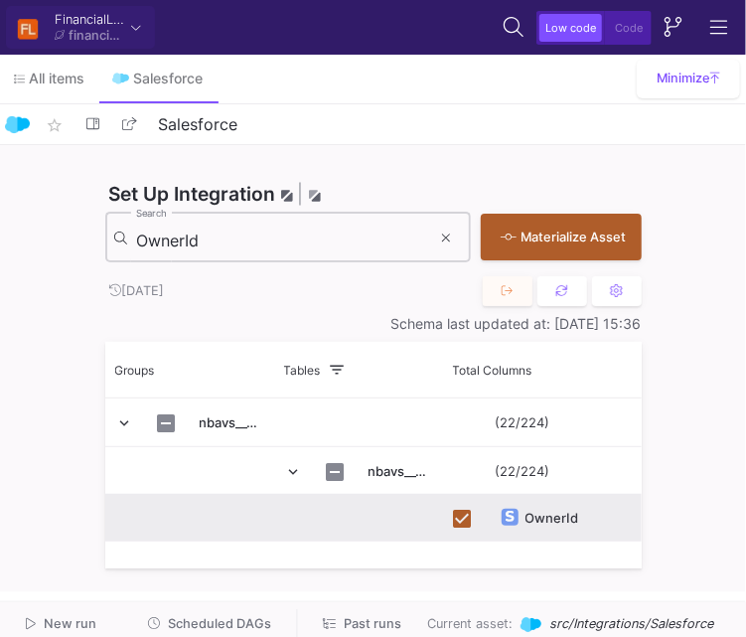
click at [282, 244] on input "OwnerId" at bounding box center [283, 241] width 295 height 20
click at [346, 238] on input "Principal_Domain__c" at bounding box center [283, 241] width 295 height 20
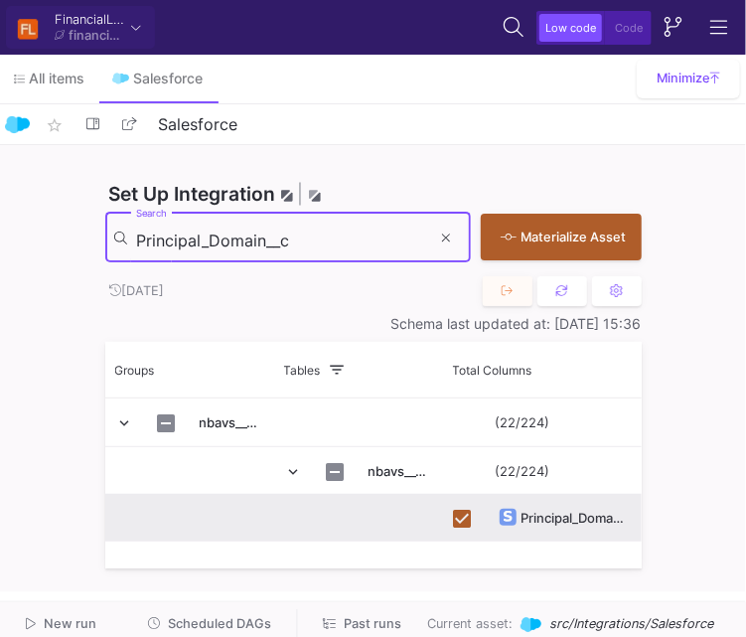
click at [346, 238] on input "Principal_Domain__c" at bounding box center [283, 241] width 295 height 20
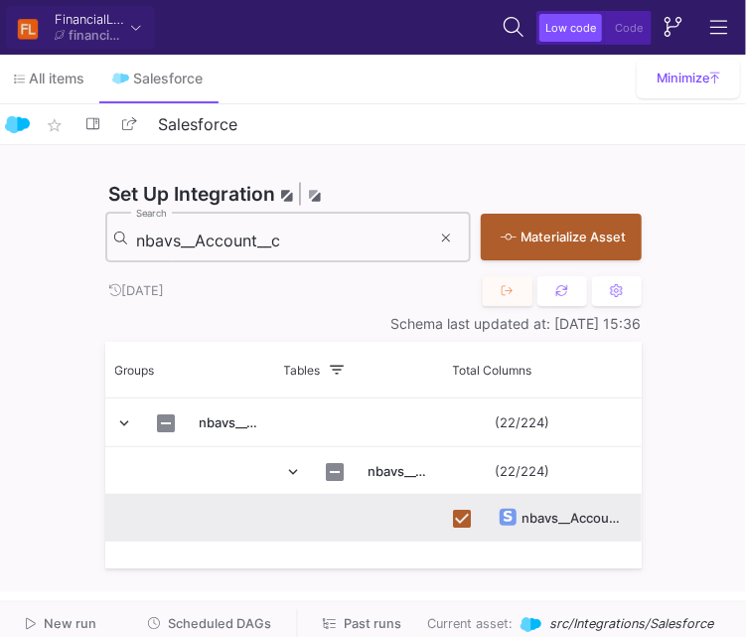
click at [253, 231] on input "nbavs__Account__c" at bounding box center [283, 241] width 295 height 20
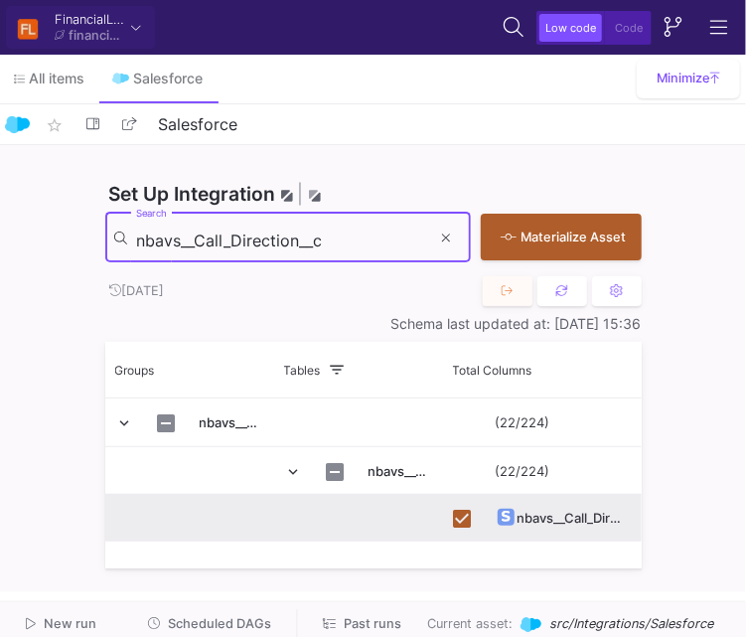
click at [339, 242] on input "nbavs__Call_Direction__c" at bounding box center [283, 241] width 295 height 20
type input "nbavs__Contact__c"
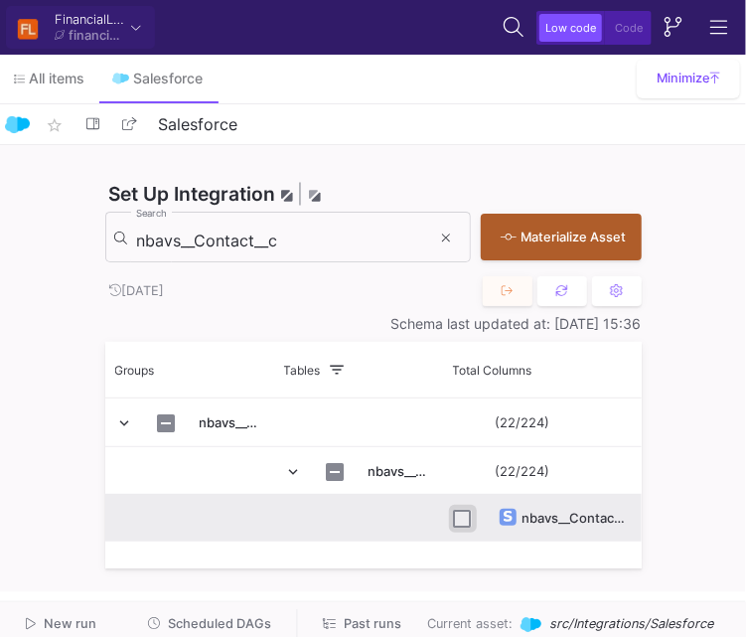
click at [457, 516] on input "Press Space to toggle row selection (unchecked)" at bounding box center [463, 519] width 18 height 18
checkbox input "true"
drag, startPoint x: 330, startPoint y: 228, endPoint x: 339, endPoint y: 240, distance: 15.7
click at [339, 240] on div "nbavs__Contact__c Search" at bounding box center [283, 236] width 295 height 55
click at [339, 240] on input "nbavs__Contact__c" at bounding box center [283, 241] width 295 height 20
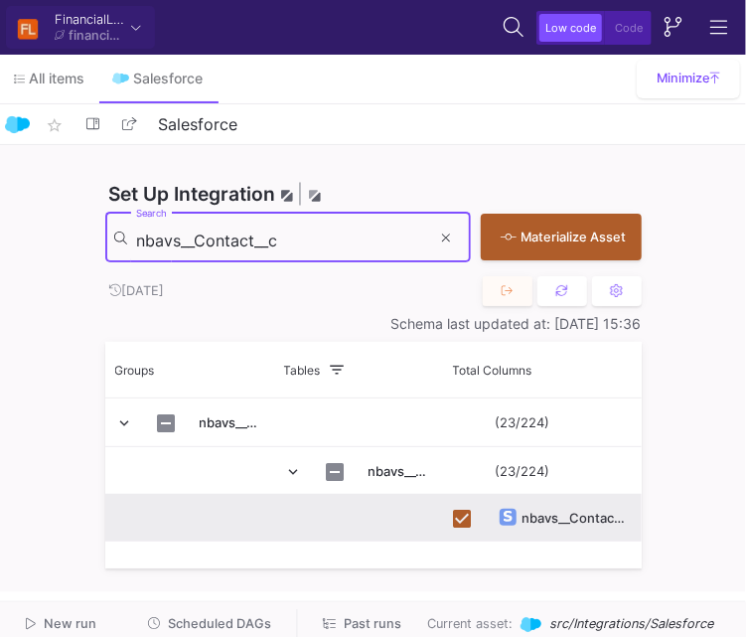
click at [339, 240] on input "nbavs__Contact__c" at bounding box center [283, 241] width 295 height 20
type input "nbavs__From_Time_Talking__c"
click at [465, 524] on input "Press Space to toggle row selection (unchecked)" at bounding box center [463, 519] width 18 height 18
checkbox input "true"
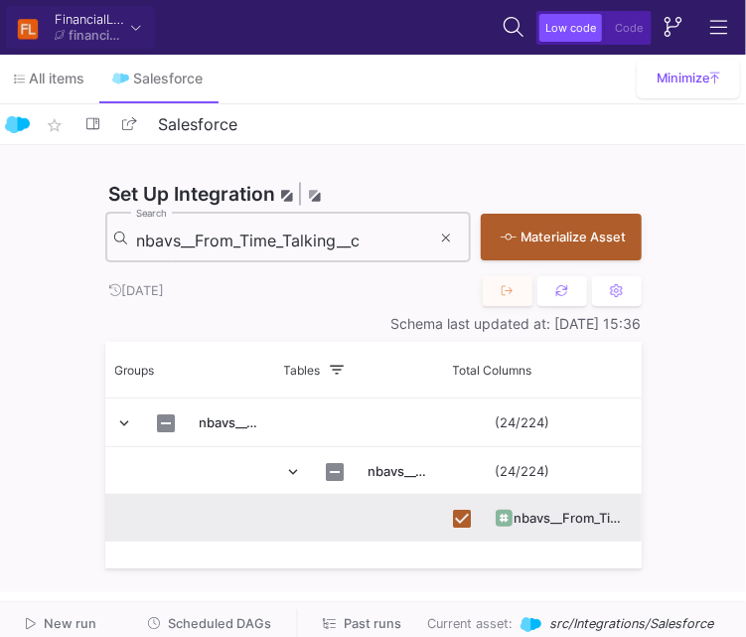
drag, startPoint x: 388, startPoint y: 250, endPoint x: 374, endPoint y: 238, distance: 19.1
click at [374, 238] on div "nbavs__From_Time_Talking__c Search" at bounding box center [283, 236] width 295 height 55
click at [374, 238] on input "nbavs__From_Time_Talking__c" at bounding box center [283, 241] width 295 height 20
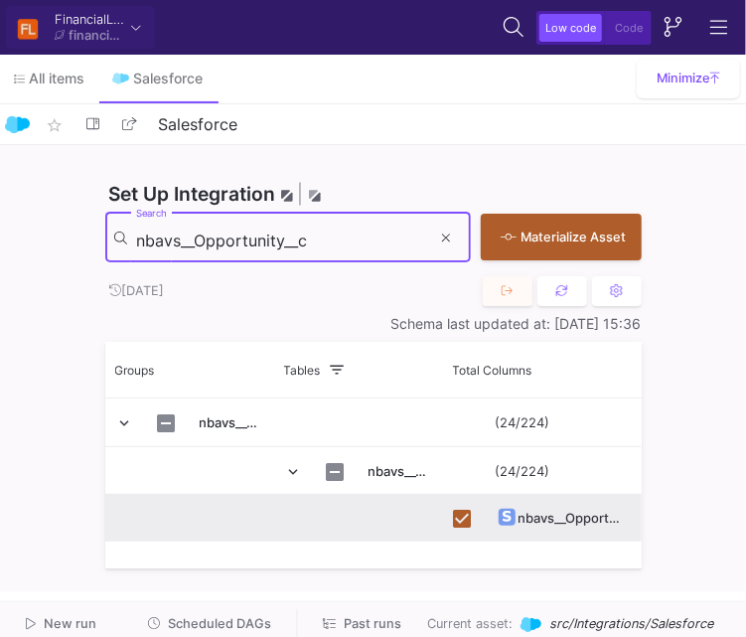
click at [333, 238] on input "nbavs__Opportunity__c" at bounding box center [283, 241] width 295 height 20
type input "nbavs__To_Number__c"
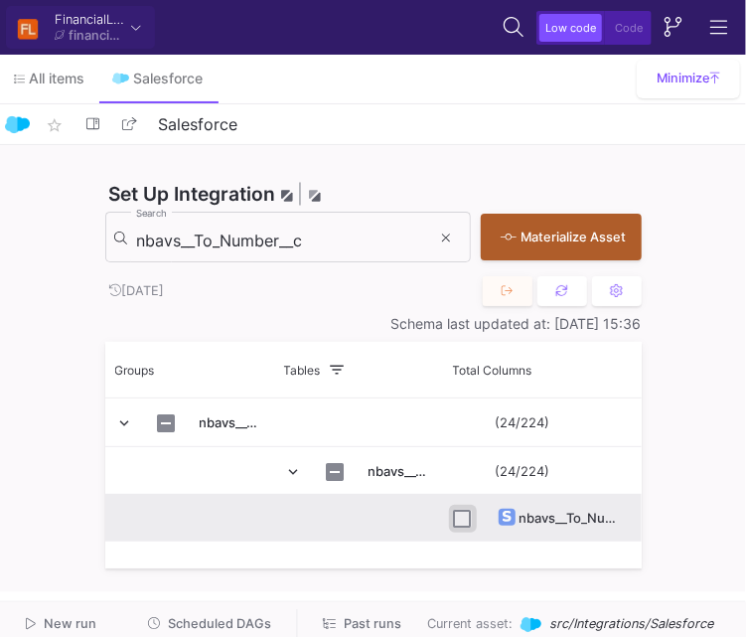
click at [464, 523] on input "Press Space to toggle row selection (unchecked)" at bounding box center [463, 519] width 18 height 18
checkbox input "true"
drag, startPoint x: 360, startPoint y: 252, endPoint x: 352, endPoint y: 245, distance: 10.6
click at [352, 245] on div "nbavs__To_Number__c Search" at bounding box center [283, 236] width 295 height 55
click at [352, 245] on input "nbavs__To_Number__c" at bounding box center [283, 241] width 295 height 20
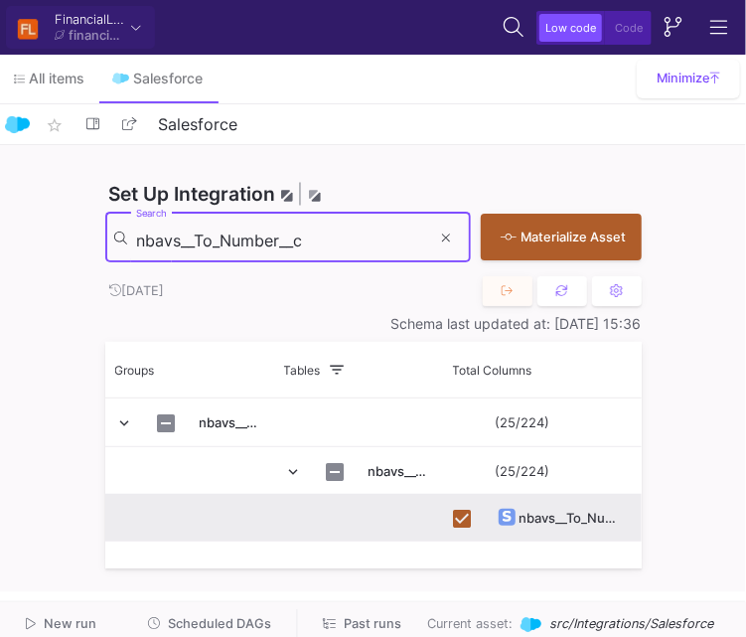
click at [352, 245] on input "nbavs__To_Number__c" at bounding box center [283, 241] width 295 height 20
type input "nbavs__WrapupLabel_0__c"
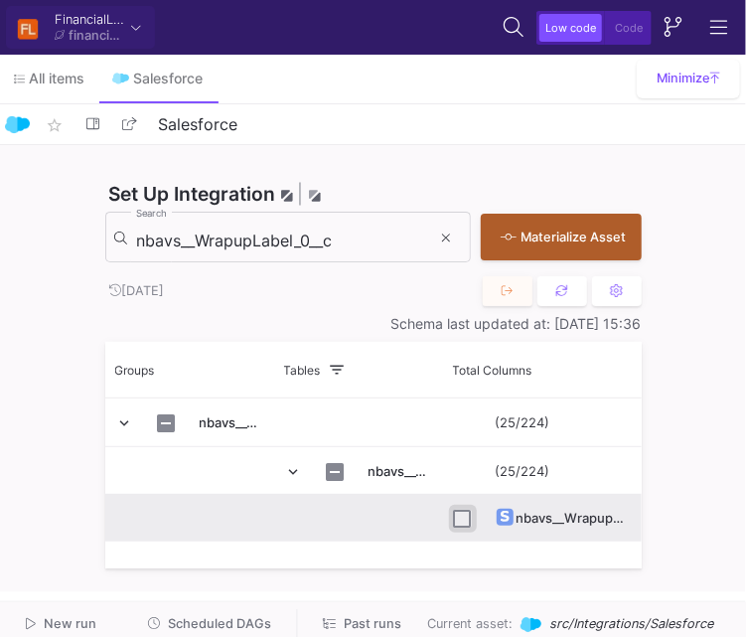
click at [467, 516] on input "Press Space to toggle row selection (unchecked)" at bounding box center [463, 519] width 18 height 18
checkbox input "true"
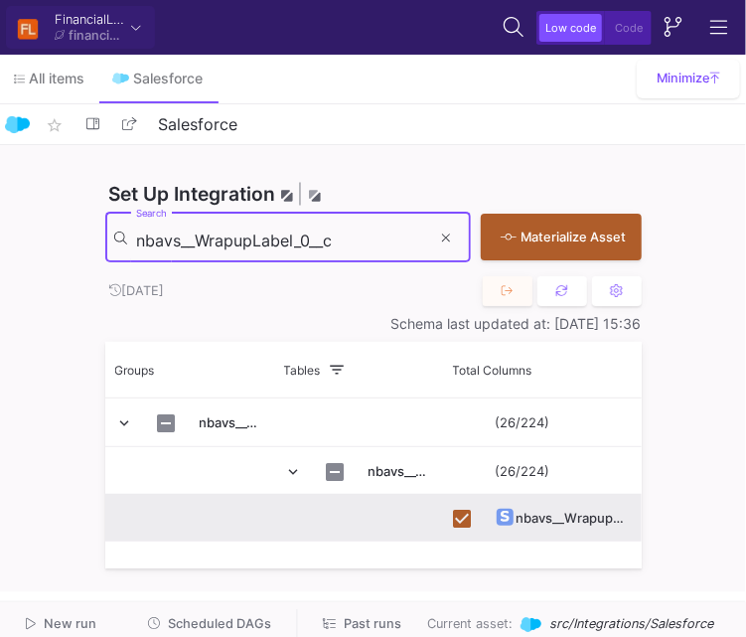
click at [348, 238] on input "nbavs__WrapupLabel_0__c" at bounding box center [283, 241] width 295 height 20
click at [348, 238] on input "Account_ID_18_characters__c" at bounding box center [283, 241] width 295 height 20
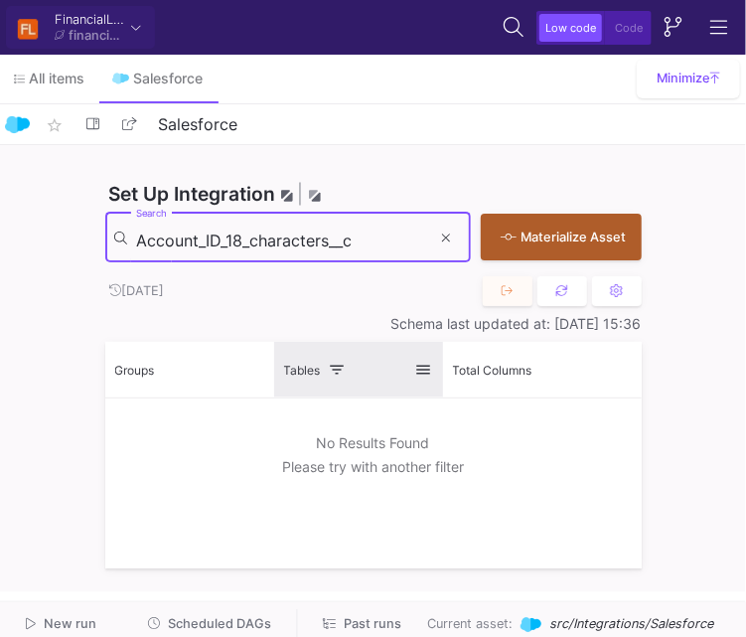
type input "Account_ID_18_characters__c"
click at [418, 373] on span at bounding box center [424, 370] width 18 height 18
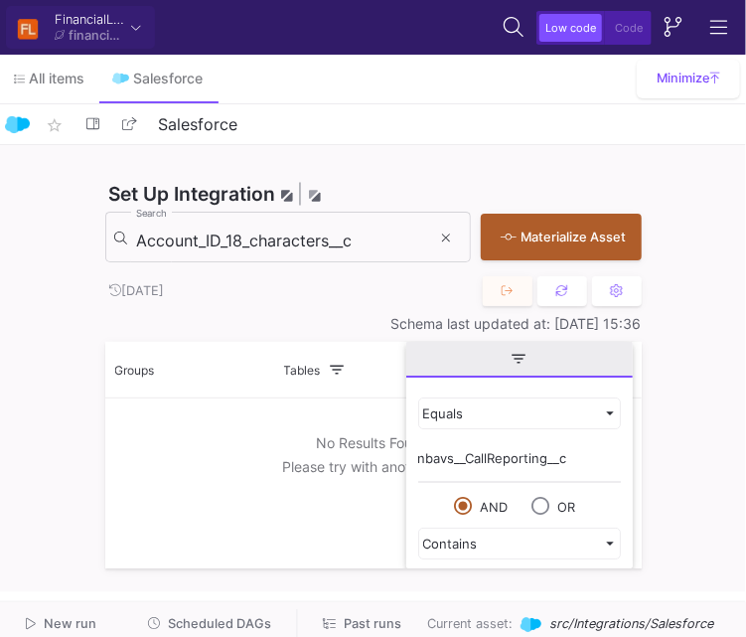
click at [449, 454] on input "nbavs__CallReporting__c" at bounding box center [519, 463] width 203 height 40
type input "name"
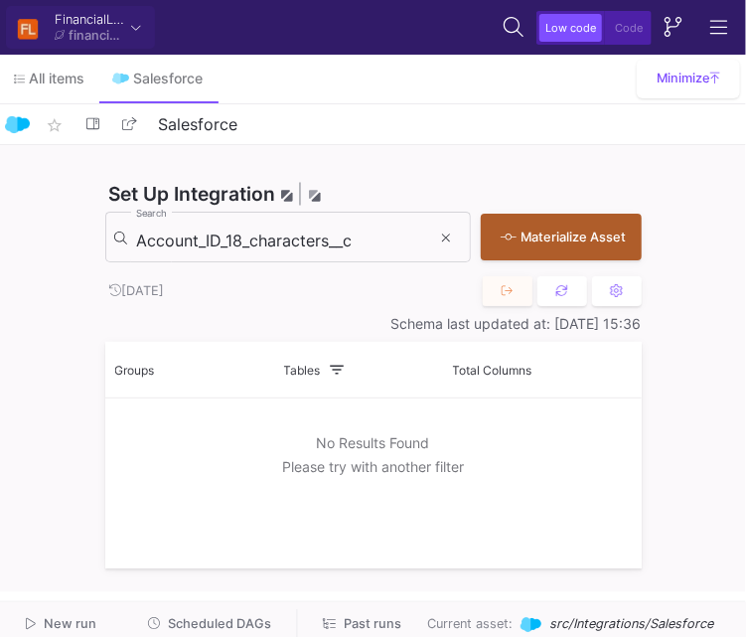
click at [300, 439] on div at bounding box center [373, 483] width 537 height 170
click at [278, 242] on input "Account_ID_18_characters__c" at bounding box center [283, 241] width 295 height 20
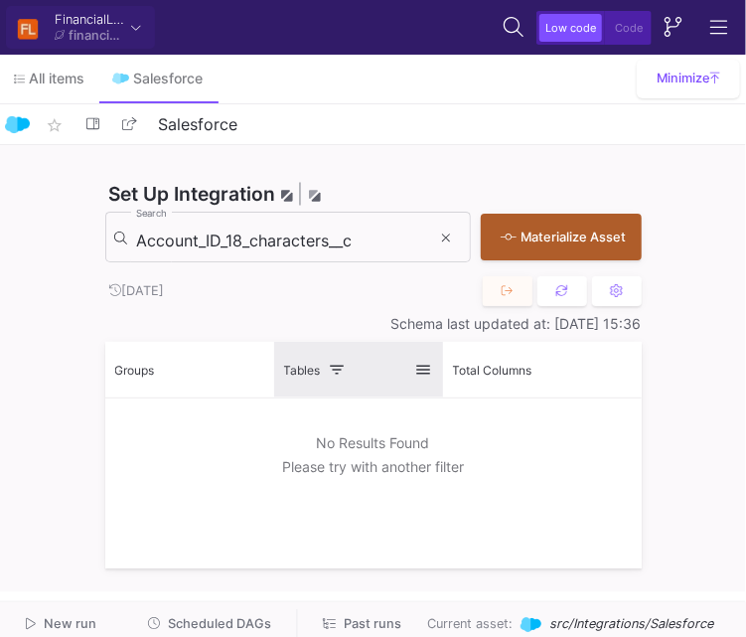
click at [339, 365] on span at bounding box center [338, 370] width 18 height 18
click at [427, 379] on span at bounding box center [424, 370] width 18 height 18
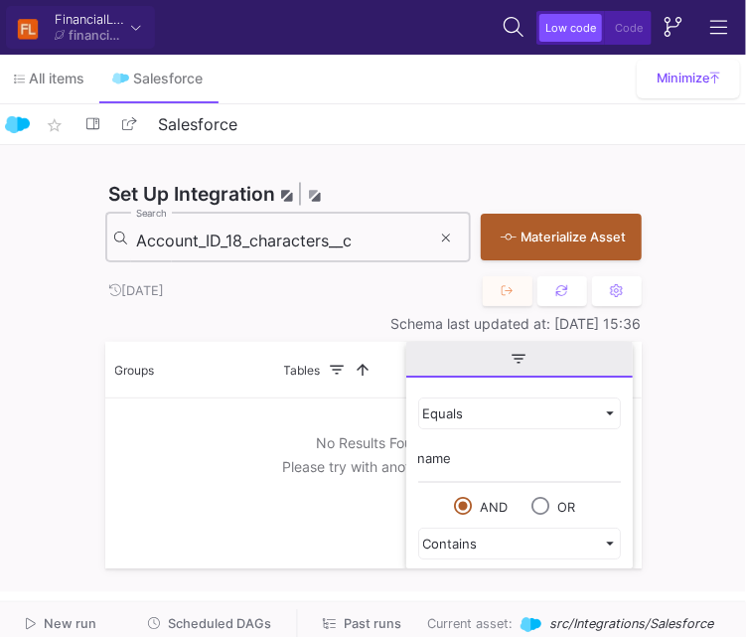
click at [319, 238] on input "Account_ID_18_characters__c" at bounding box center [283, 241] width 295 height 20
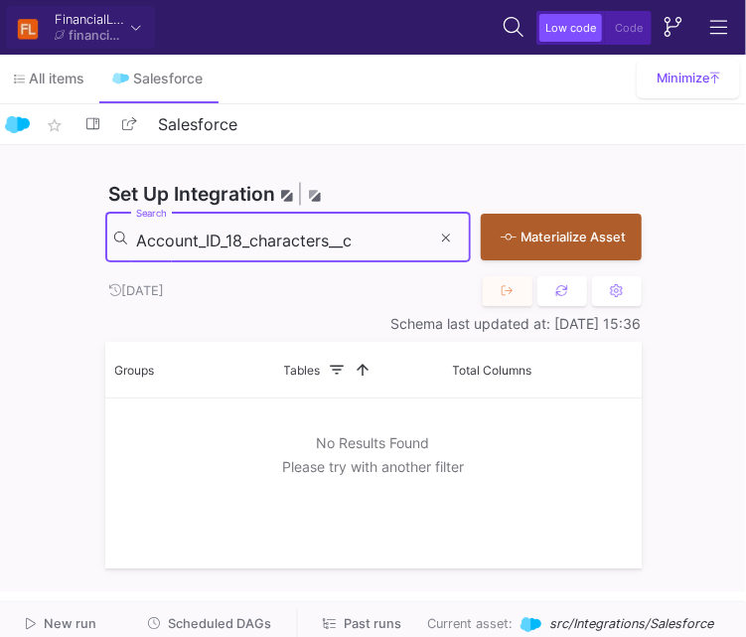
click at [319, 238] on input "Account_ID_18_characters__c" at bounding box center [283, 241] width 295 height 20
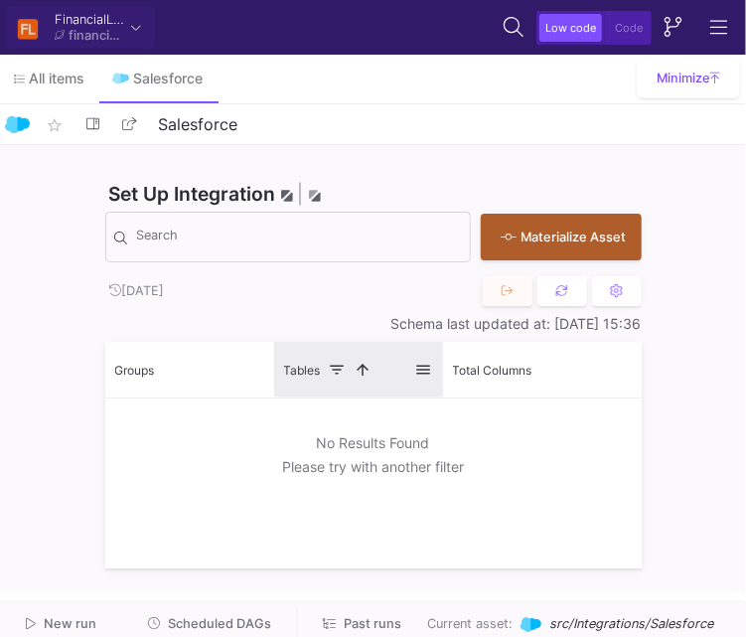
click at [423, 374] on span at bounding box center [424, 370] width 18 height 18
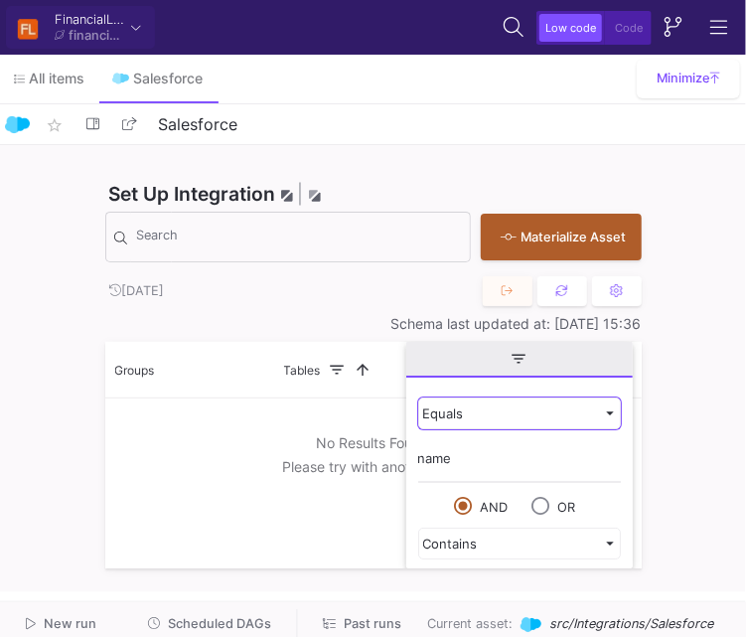
click at [466, 409] on div "Equals" at bounding box center [510, 413] width 175 height 16
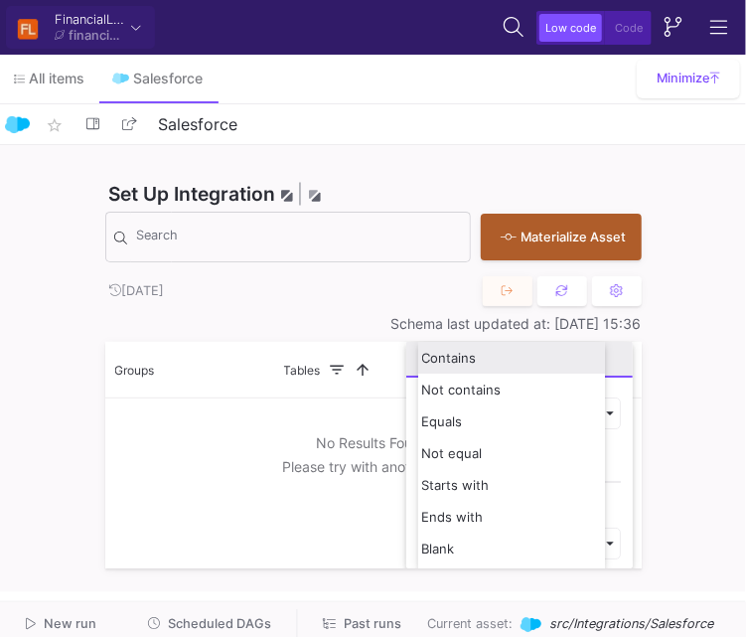
click at [465, 348] on div "Contains" at bounding box center [511, 358] width 187 height 32
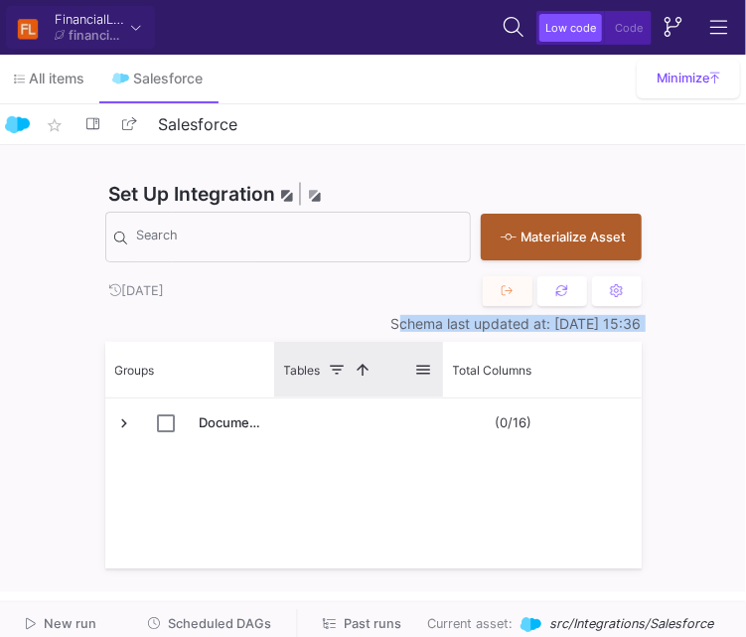
drag, startPoint x: 232, startPoint y: 289, endPoint x: 274, endPoint y: 362, distance: 83.7
click at [274, 362] on div "Set Up Integration | Performance tip: only import tables and columns you need S…" at bounding box center [373, 368] width 537 height 447
drag, startPoint x: 274, startPoint y: 362, endPoint x: 274, endPoint y: 384, distance: 21.9
click at [274, 384] on div "Set Up Integration | Performance tip: only import tables and columns you need S…" at bounding box center [373, 368] width 537 height 447
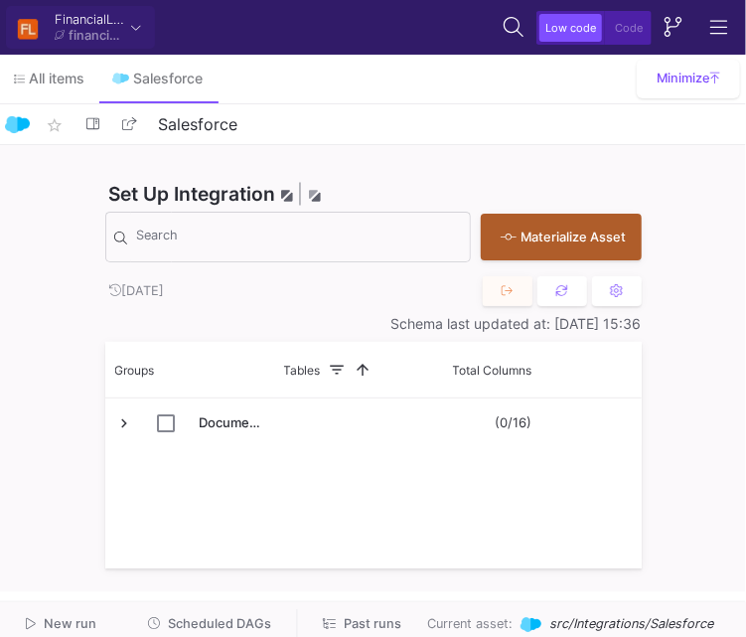
drag, startPoint x: 274, startPoint y: 384, endPoint x: 268, endPoint y: 268, distance: 115.4
click at [268, 268] on div "Set Up Integration | Performance tip: only import tables and columns you need S…" at bounding box center [373, 210] width 537 height 131
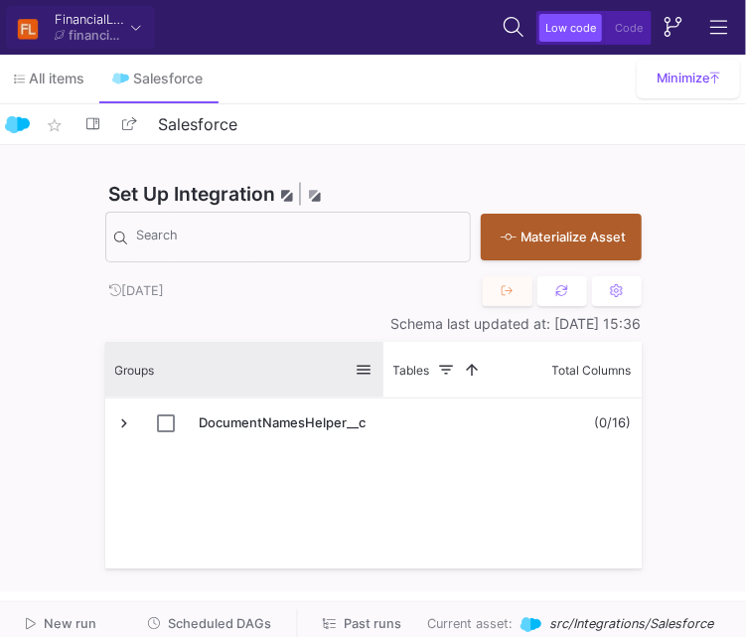
drag, startPoint x: 272, startPoint y: 350, endPoint x: 382, endPoint y: 369, distance: 110.9
click at [382, 369] on div at bounding box center [384, 370] width 8 height 56
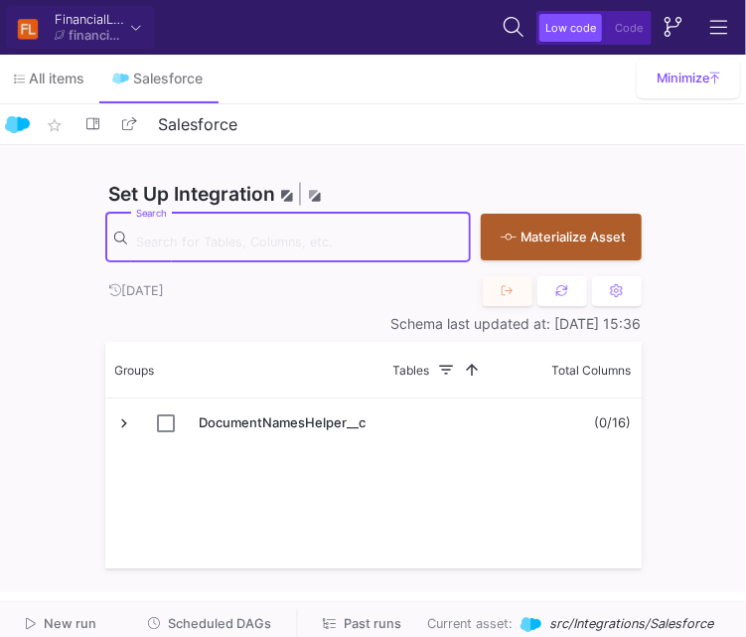
click at [231, 239] on input "Search" at bounding box center [298, 241] width 325 height 20
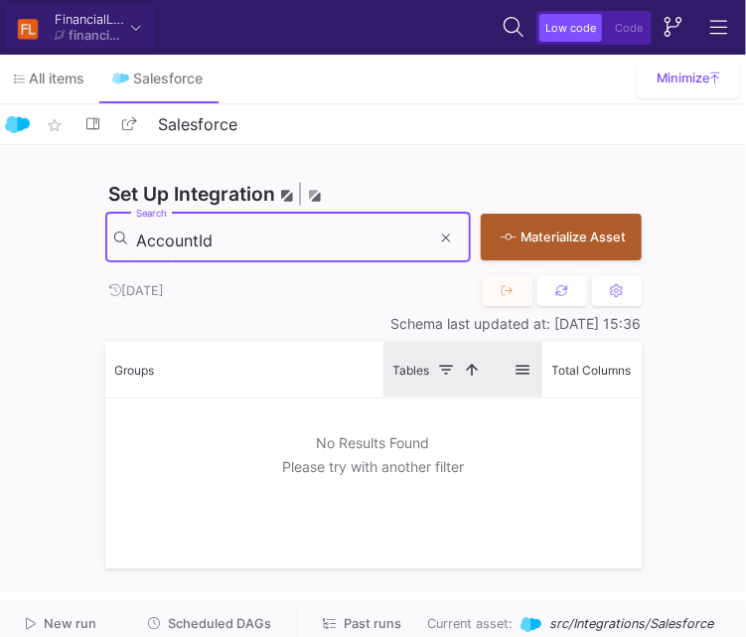
type input "AccountId"
click at [435, 370] on div "Tables 1" at bounding box center [453, 370] width 121 height 46
click at [452, 372] on span at bounding box center [447, 370] width 18 height 18
click at [447, 366] on span at bounding box center [447, 370] width 18 height 18
click at [518, 367] on span at bounding box center [524, 370] width 18 height 18
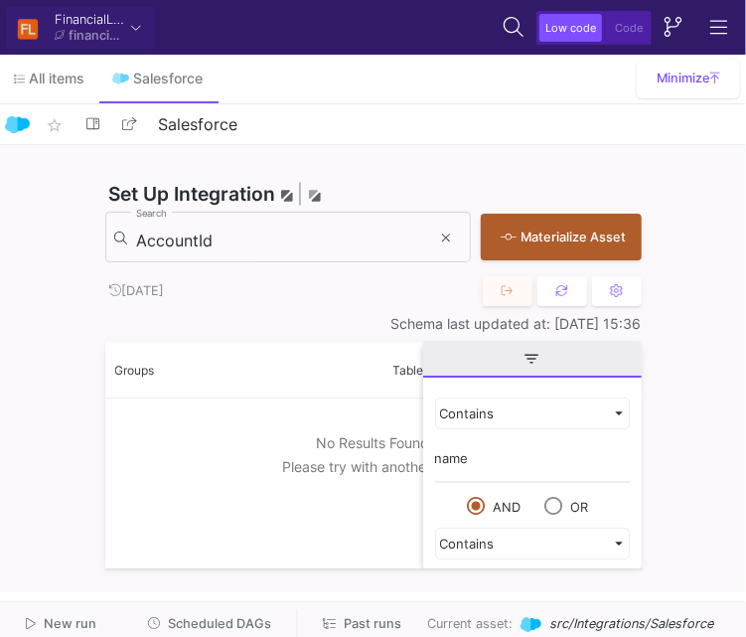
click at [479, 463] on input "name" at bounding box center [532, 463] width 195 height 40
type input "contact"
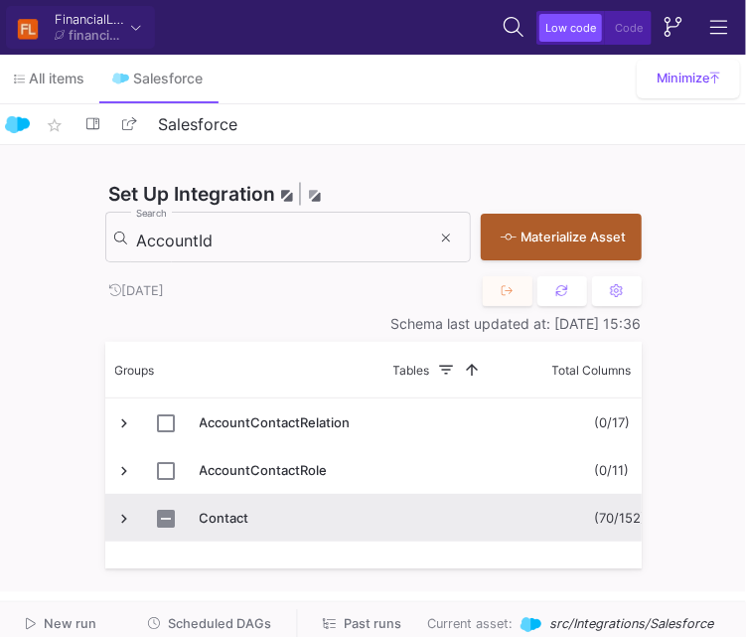
click at [121, 522] on span "Press SPACE to select this row." at bounding box center [125, 519] width 18 height 18
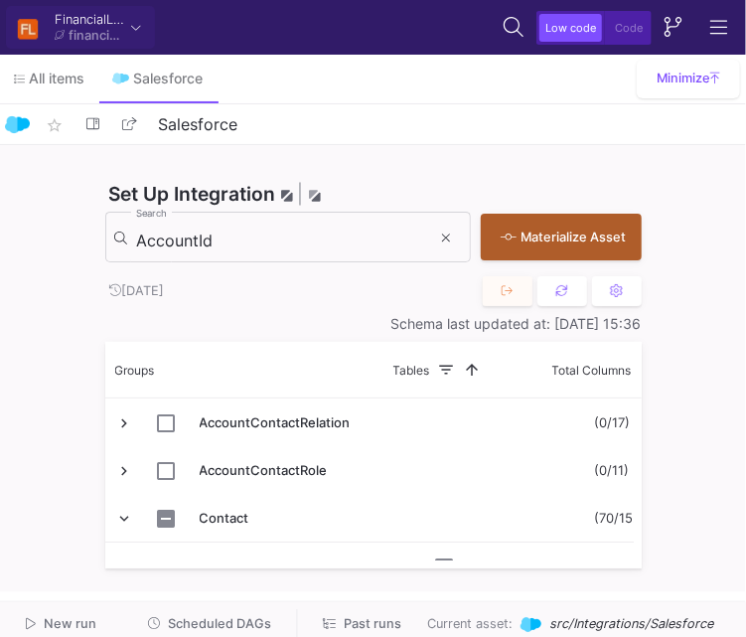
drag, startPoint x: 420, startPoint y: 568, endPoint x: 474, endPoint y: 562, distance: 54.0
click at [474, 562] on div at bounding box center [369, 564] width 529 height 8
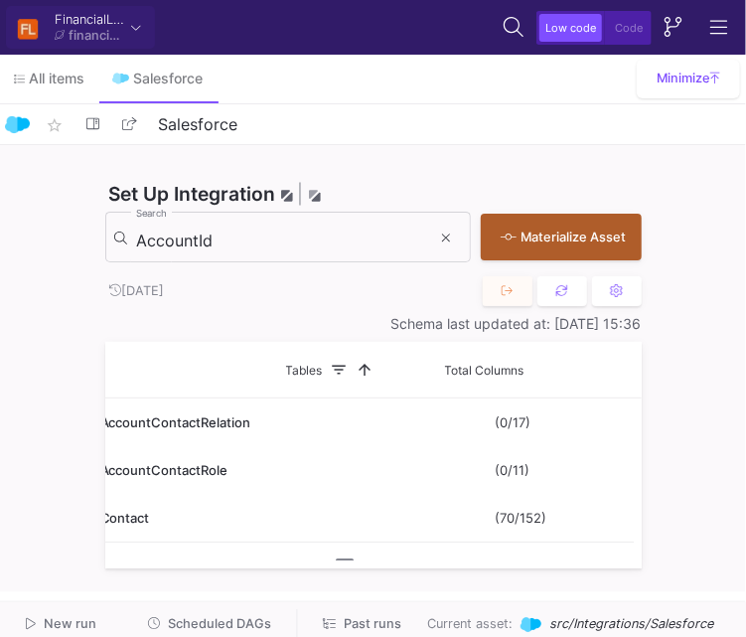
scroll to position [29, 0]
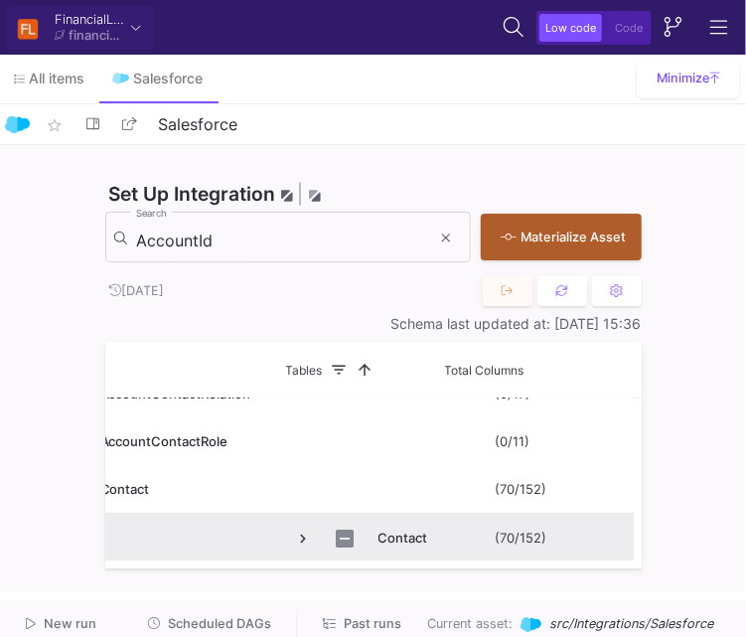
click at [295, 533] on span "Press SPACE to select this row." at bounding box center [304, 539] width 18 height 18
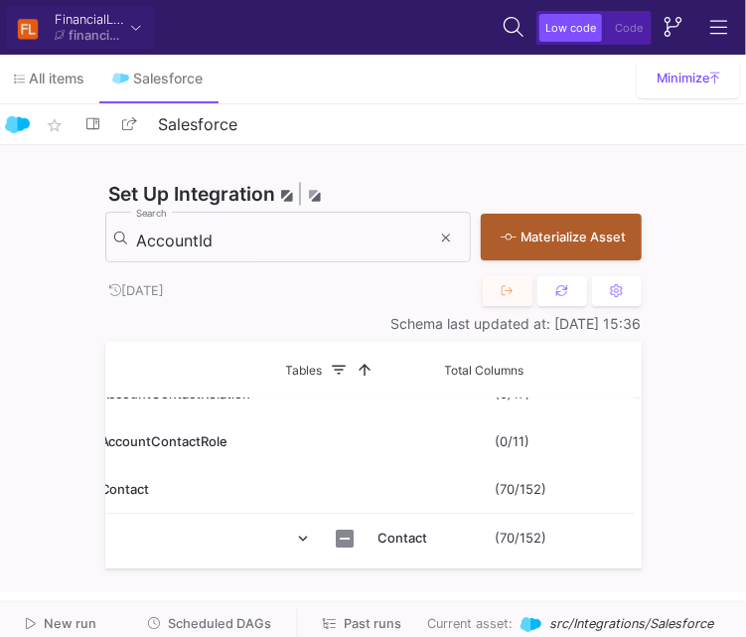
scroll to position [77, 0]
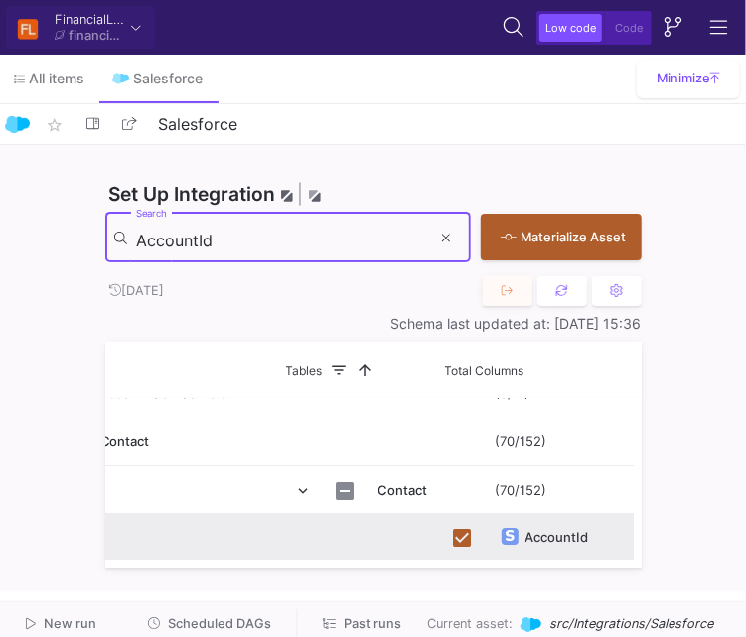
click at [205, 236] on input "AccountId" at bounding box center [283, 241] width 295 height 20
type input "v"
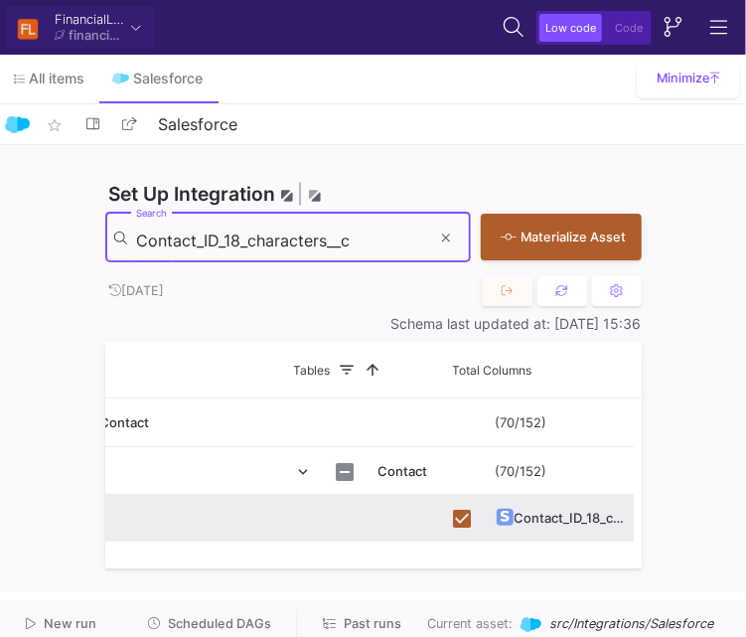
scroll to position [0, 99]
click at [356, 236] on input "Contact_ID_18_characters__c" at bounding box center [283, 241] width 295 height 20
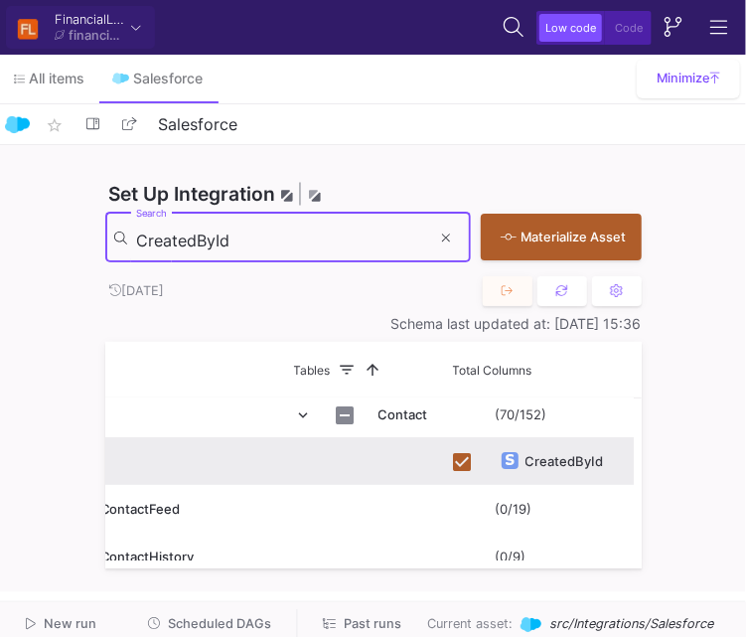
scroll to position [158, 0]
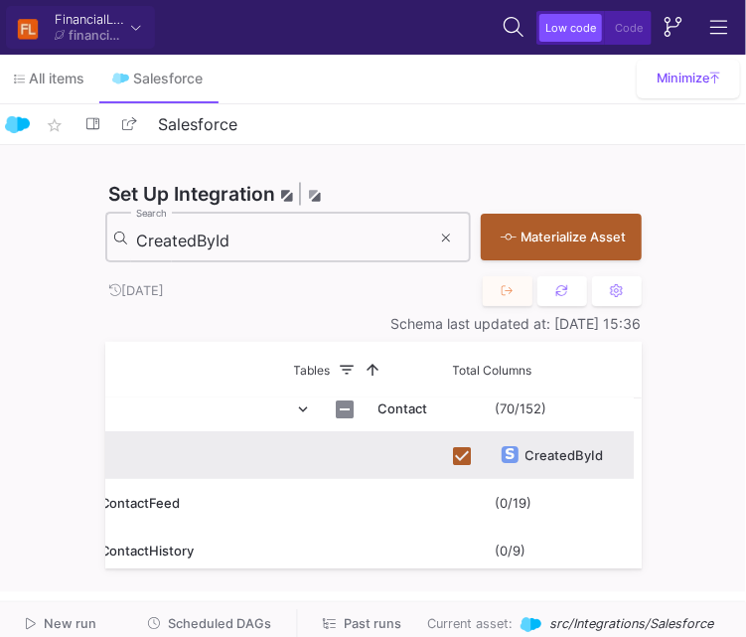
click at [324, 238] on input "CreatedById" at bounding box center [283, 241] width 295 height 20
click at [374, 249] on input "CreatedDate" at bounding box center [283, 241] width 295 height 20
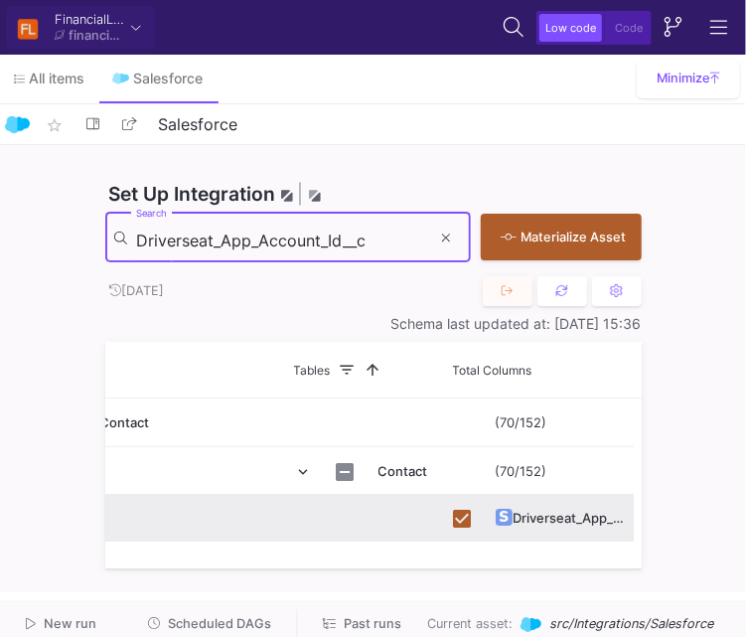
scroll to position [0, 0]
click at [312, 247] on input "Driverseat_App_Account_Id__c" at bounding box center [283, 241] width 295 height 20
type input "Eigenaar__c"
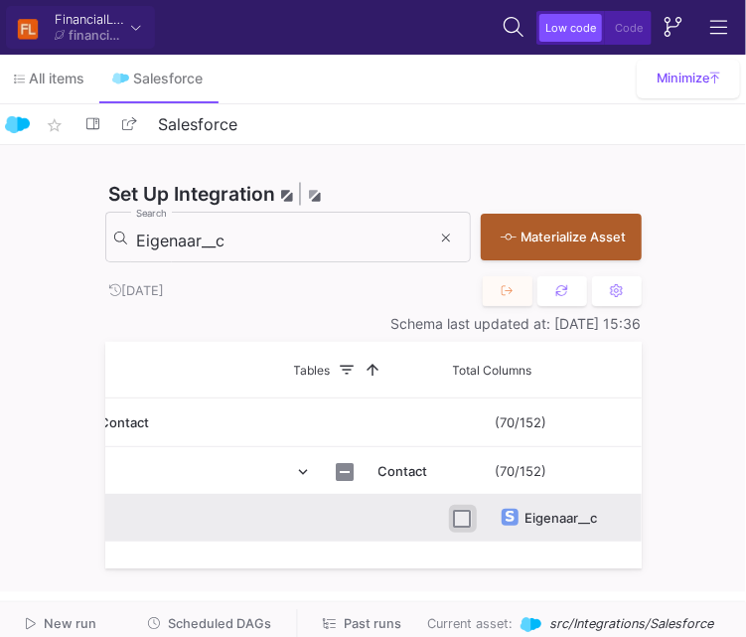
click at [469, 517] on input "Press Space to toggle row selection (unchecked)" at bounding box center [463, 519] width 18 height 18
checkbox input "true"
click at [329, 237] on input "Eigenaar__c" at bounding box center [283, 241] width 295 height 20
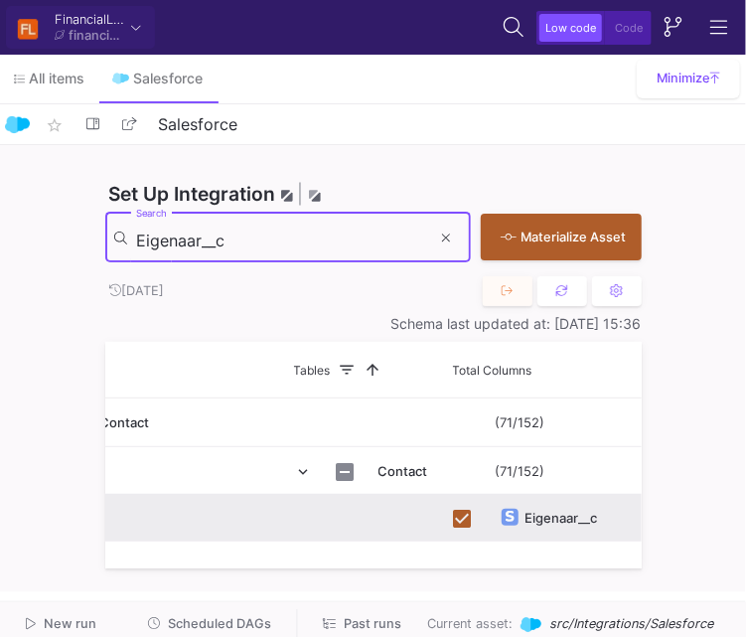
click at [329, 237] on input "Eigenaar__c" at bounding box center [283, 241] width 295 height 20
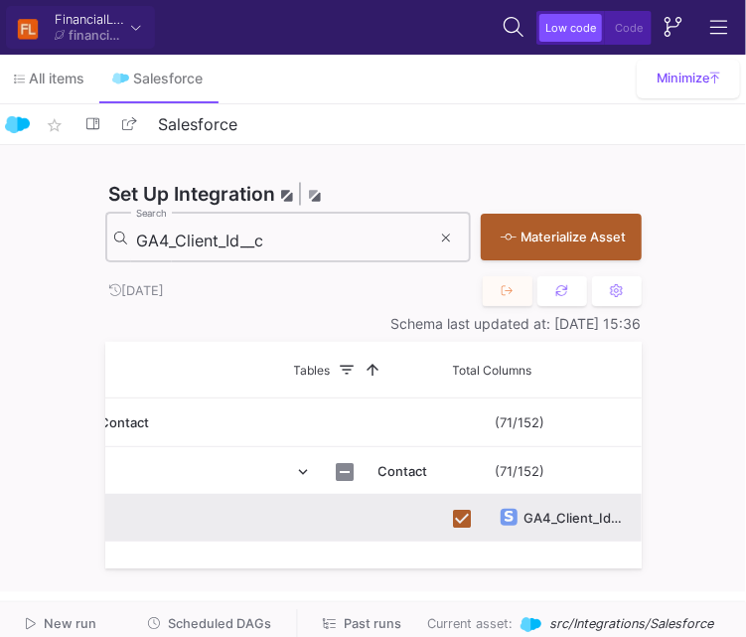
click at [324, 241] on input "GA4_Client_Id__c" at bounding box center [283, 241] width 295 height 20
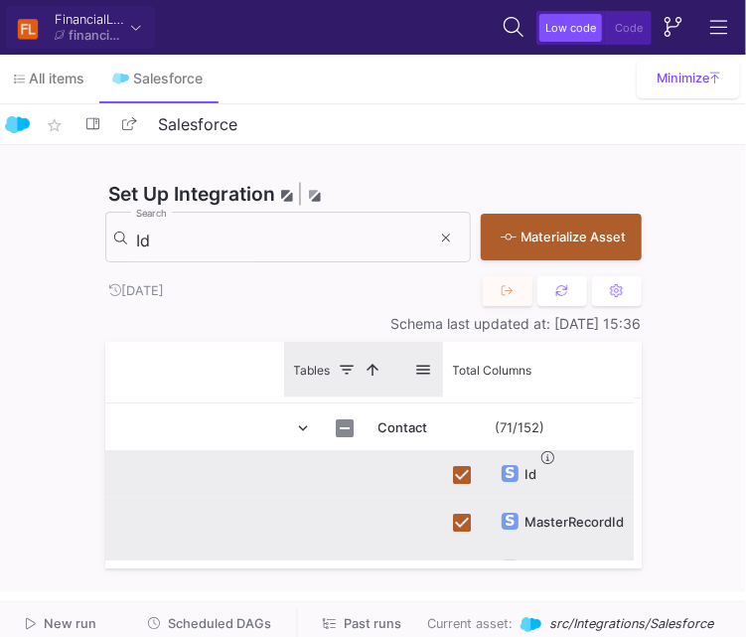
click at [431, 370] on span at bounding box center [424, 370] width 18 height 18
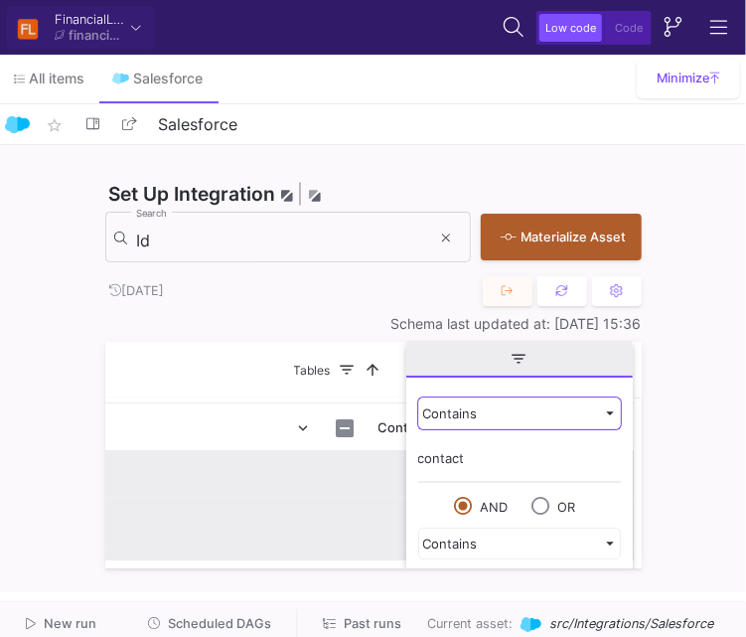
click at [463, 407] on div "Contains" at bounding box center [510, 413] width 175 height 16
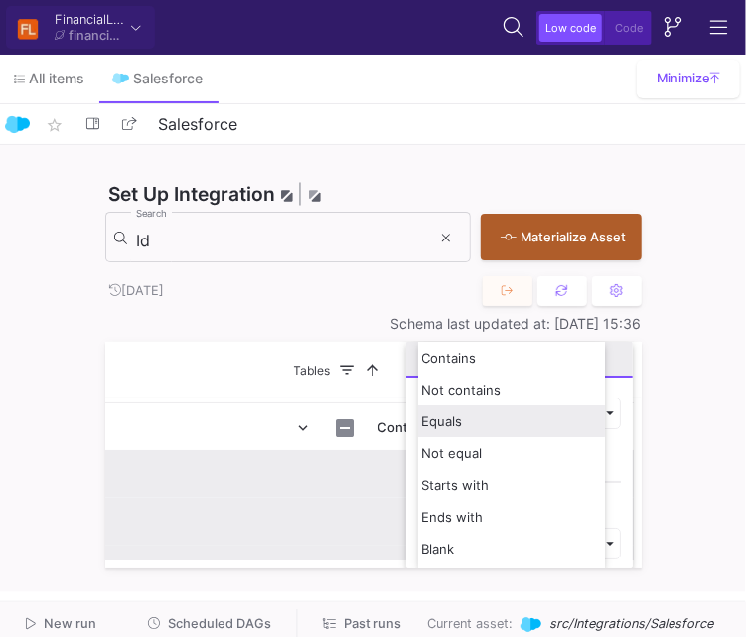
click at [462, 418] on div "Equals" at bounding box center [511, 421] width 187 height 32
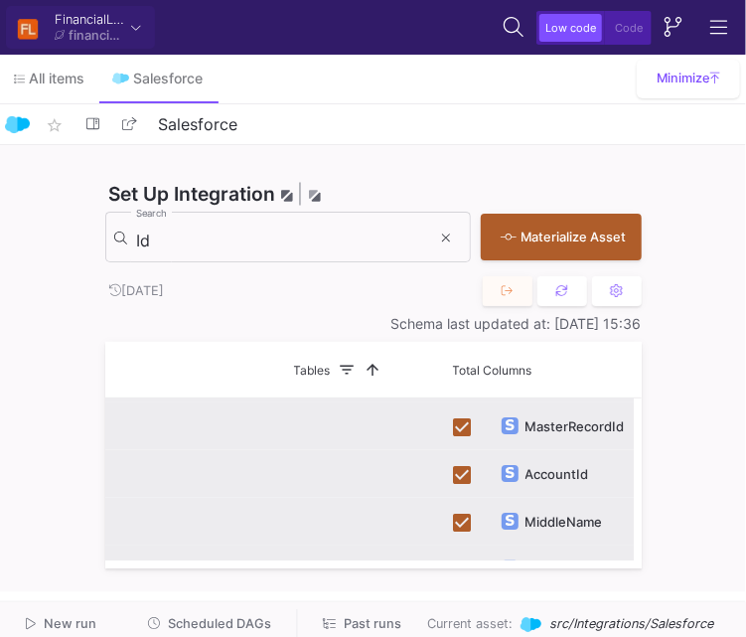
click at [711, 390] on div "Set Up Integration | Performance tip: only import tables and columns you need I…" at bounding box center [373, 368] width 746 height 447
click at [171, 232] on input "Id" at bounding box center [283, 241] width 295 height 20
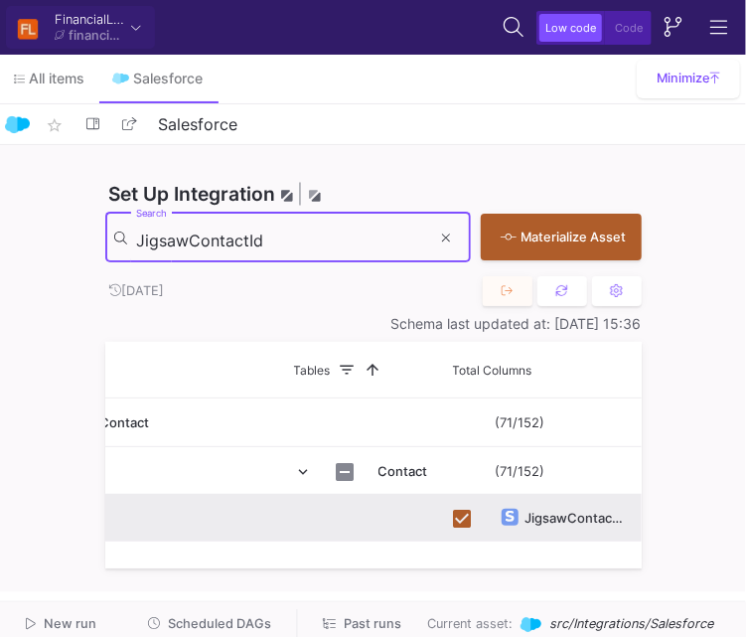
click at [294, 240] on input "JigsawContactId" at bounding box center [283, 241] width 295 height 20
click at [373, 244] on input "LastModifiedById" at bounding box center [283, 241] width 295 height 20
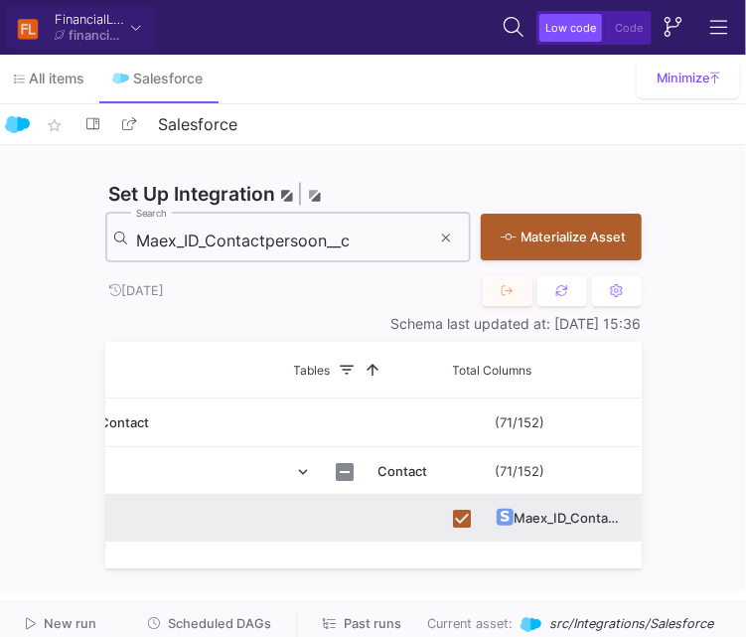
click at [372, 246] on input "Maex_ID_Contactpersoon__c" at bounding box center [283, 241] width 295 height 20
click at [322, 242] on input "Maex_ID_Verkoper__c" at bounding box center [283, 241] width 295 height 20
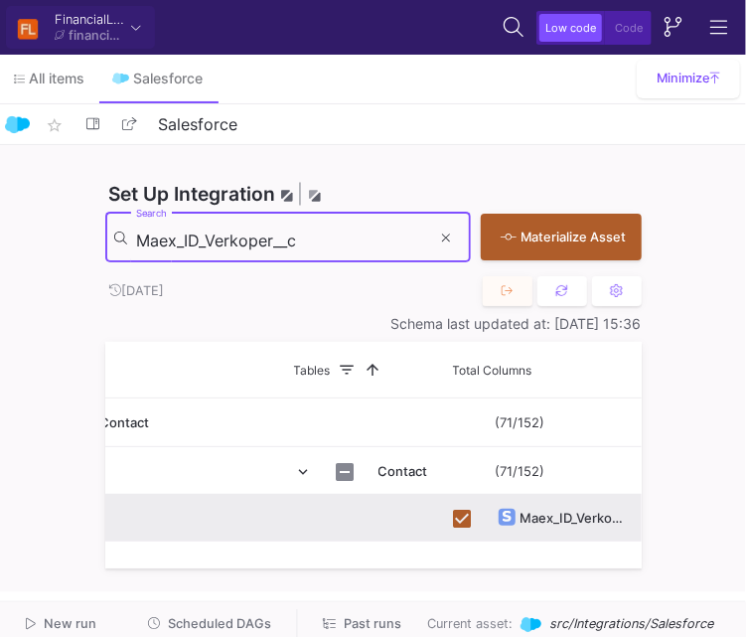
click at [322, 242] on input "Maex_ID_Verkoper__c" at bounding box center [283, 241] width 295 height 20
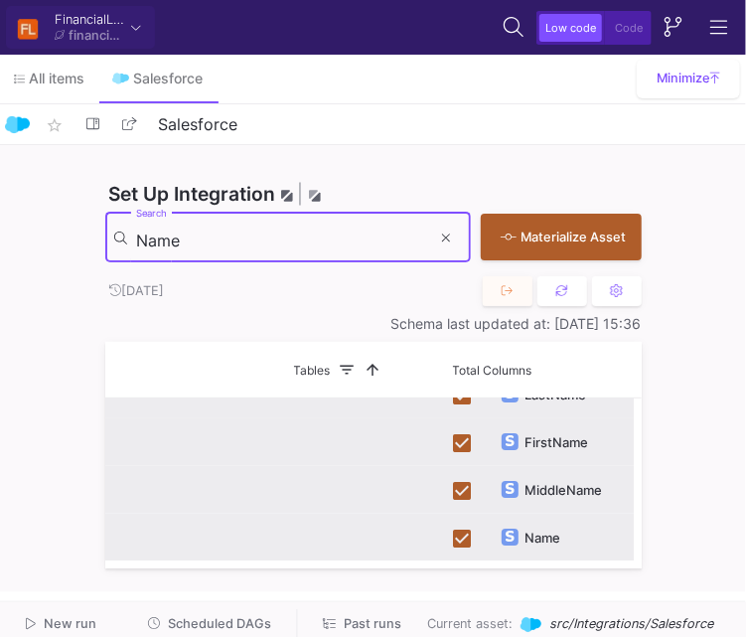
scroll to position [124, 0]
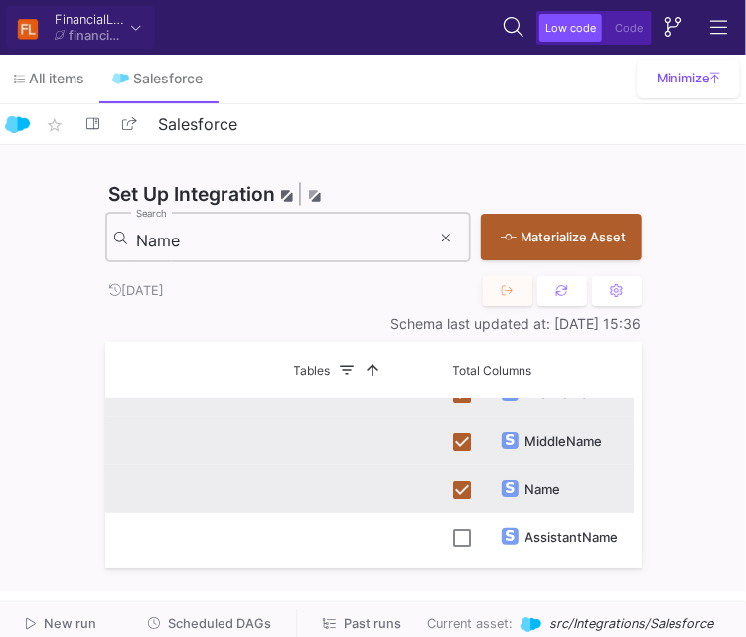
click at [287, 229] on div "Name Search" at bounding box center [283, 236] width 295 height 55
click at [288, 232] on div "Name Search" at bounding box center [283, 236] width 295 height 55
click at [288, 232] on input "Name" at bounding box center [283, 241] width 295 height 20
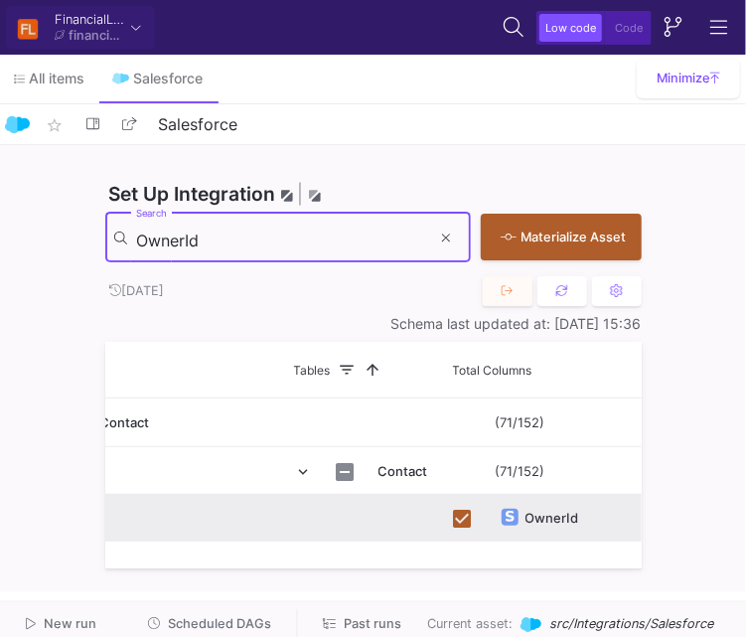
click at [366, 237] on input "OwnerId" at bounding box center [283, 241] width 295 height 20
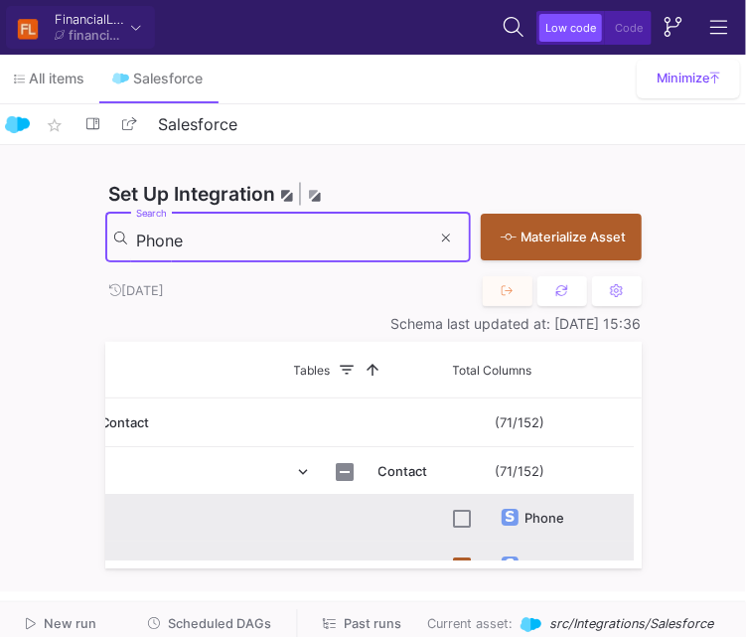
type input "Phone"
click at [466, 519] on input "Press Space to toggle row selection (unchecked)" at bounding box center [463, 519] width 18 height 18
checkbox input "true"
click at [338, 240] on input "Phone" at bounding box center [283, 241] width 295 height 20
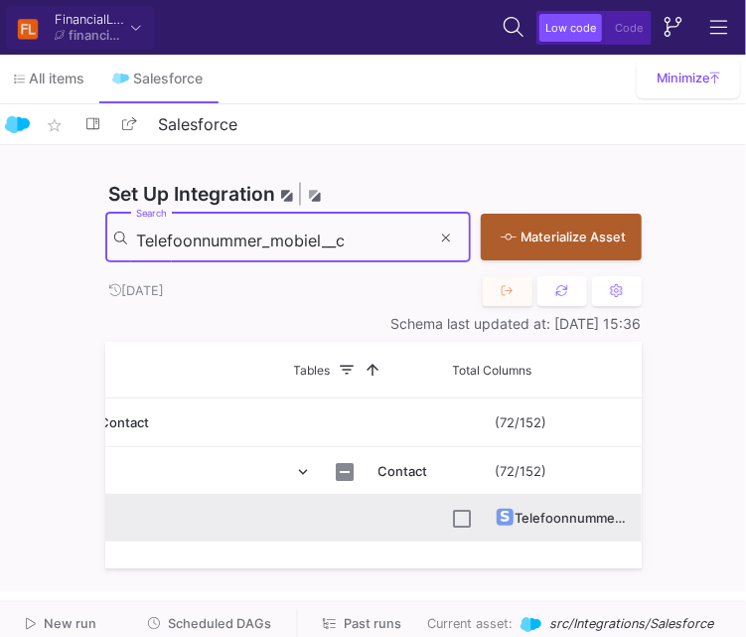
type input "Telefoonnummer_mobiel__c"
click at [463, 515] on input "Press Space to toggle row selection (unchecked)" at bounding box center [463, 519] width 18 height 18
checkbox input "true"
click at [380, 238] on input "Telefoonnummer_mobiel__c" at bounding box center [283, 241] width 295 height 20
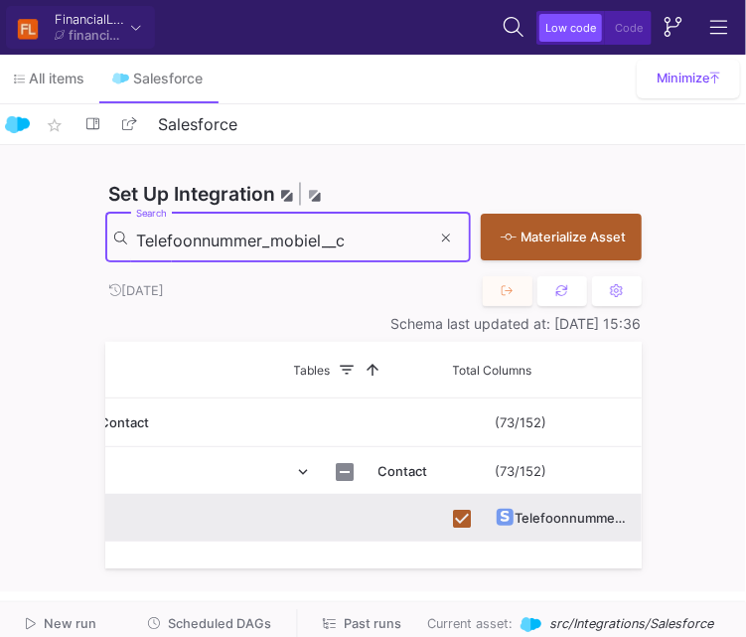
click at [380, 238] on input "Telefoonnummer_mobiel__c" at bounding box center [283, 241] width 295 height 20
click at [370, 244] on input "Web_Activity_Id__c" at bounding box center [283, 241] width 295 height 20
type input "nbavs__OmniExternalId__c"
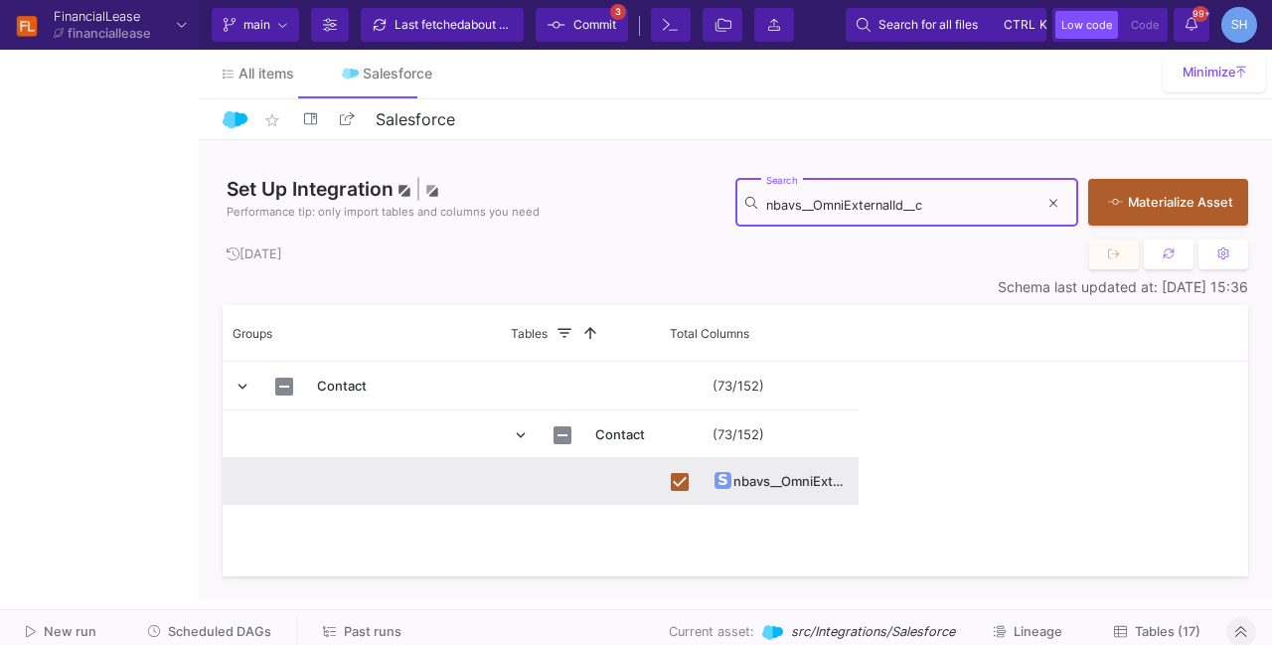
scroll to position [0, 0]
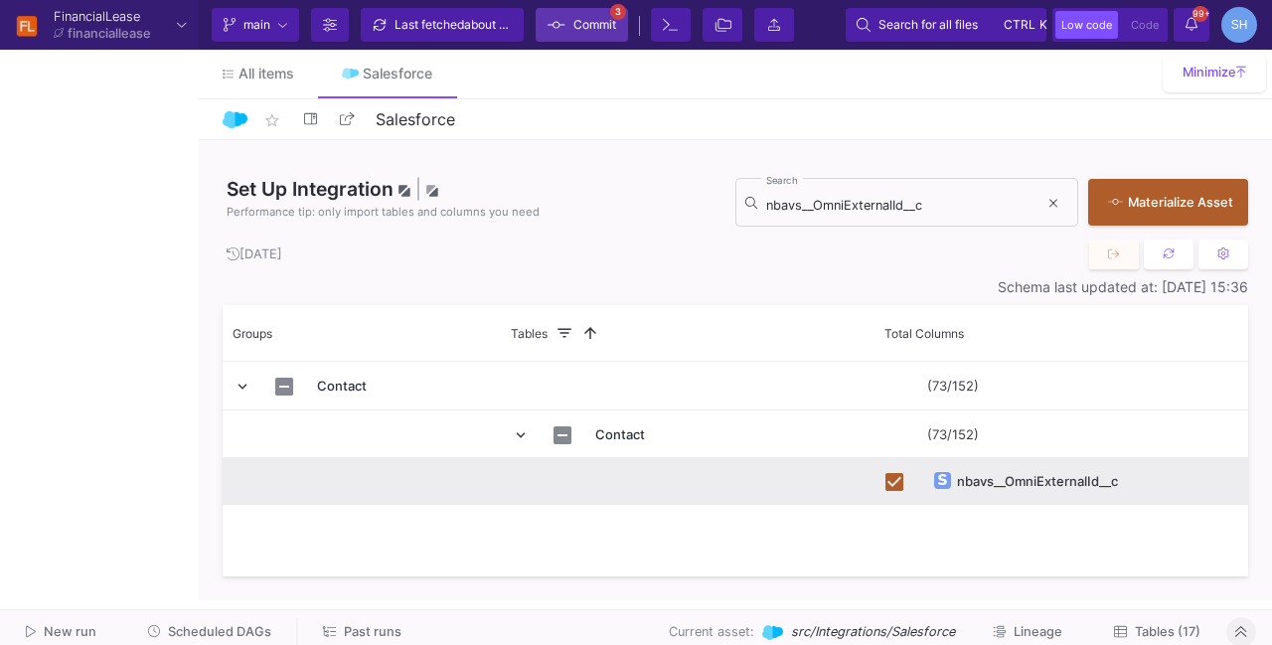
click at [573, 25] on span "Commit" at bounding box center [594, 25] width 43 height 30
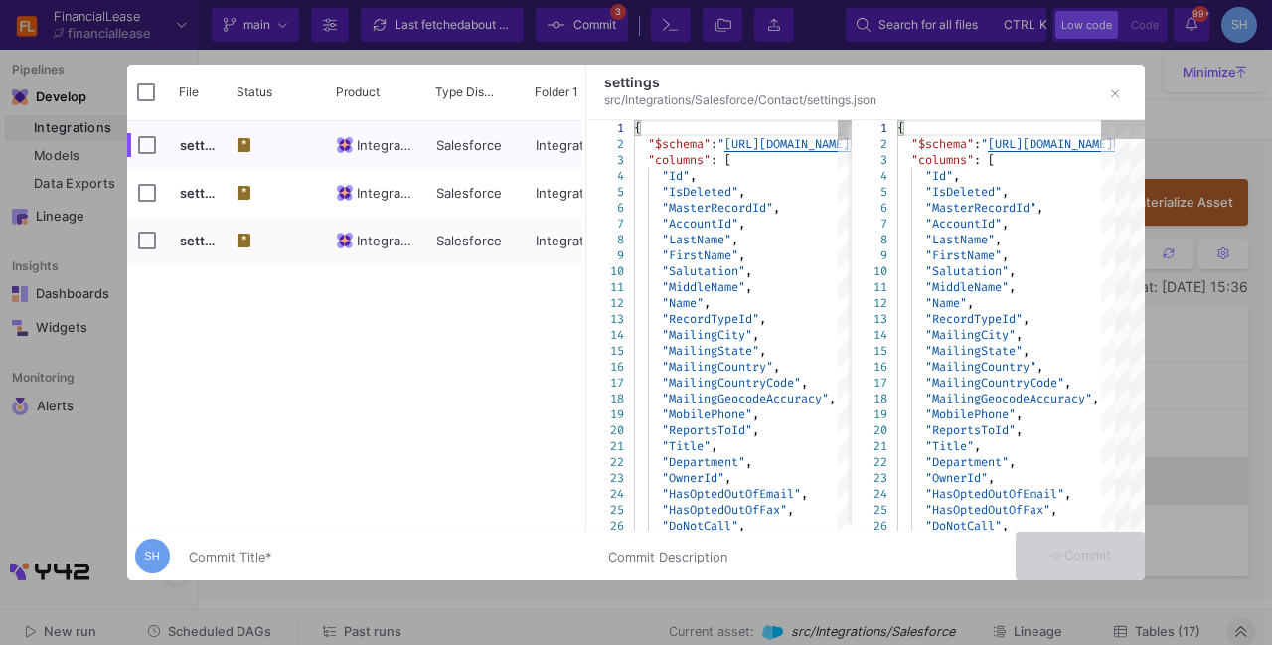
click at [150, 156] on div "Press SPACE to select this row." at bounding box center [147, 145] width 18 height 47
click at [149, 149] on input "Press Space to toggle row selection (unchecked)" at bounding box center [147, 145] width 18 height 18
checkbox input "true"
checkbox input "false"
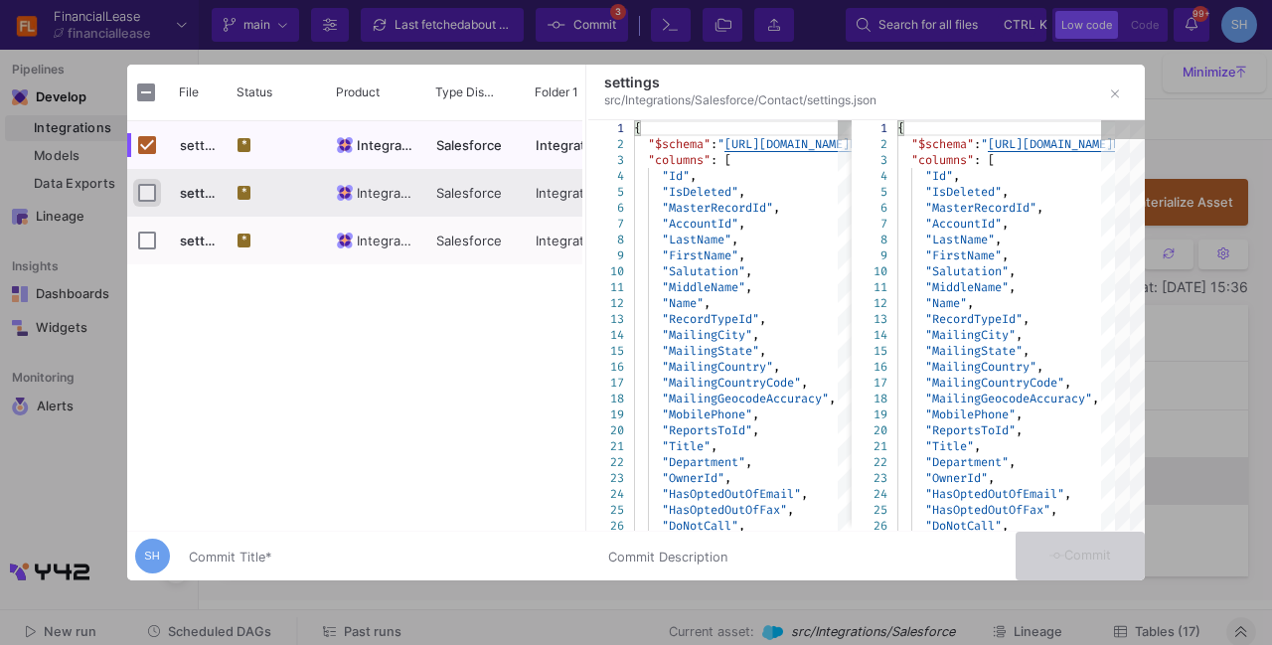
click at [146, 186] on input "Press Space to toggle row selection (unchecked)" at bounding box center [147, 193] width 18 height 18
checkbox input "true"
checkbox input "false"
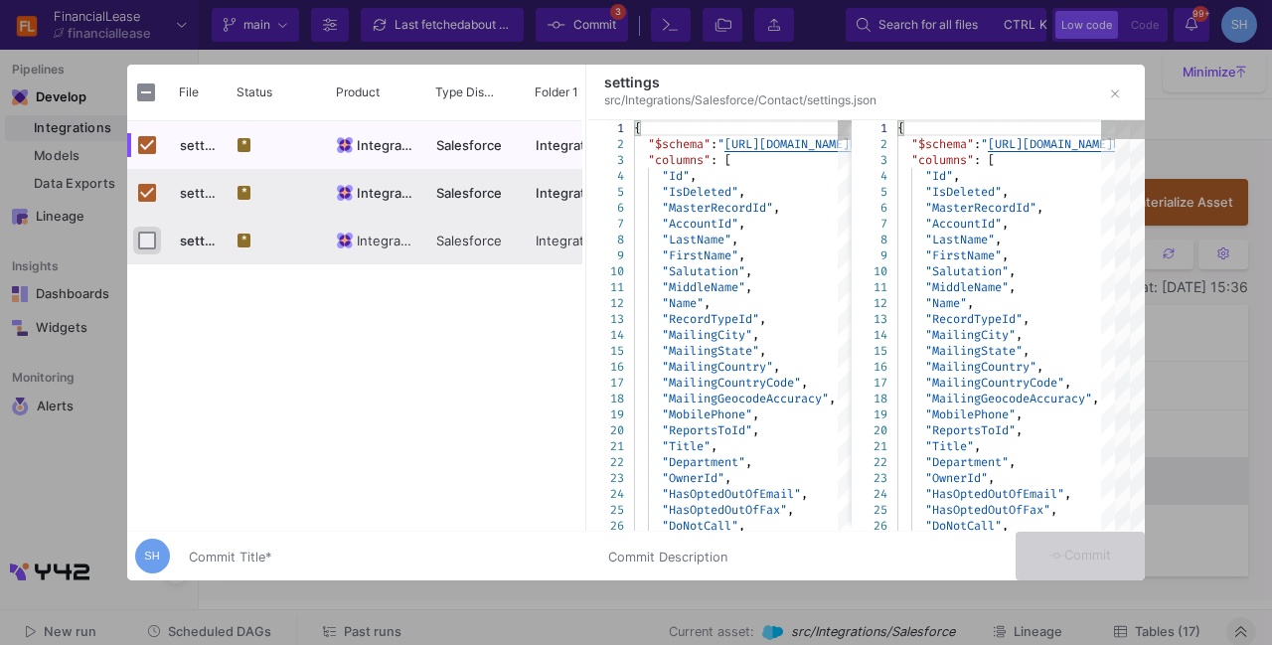
click at [149, 238] on input "Press Space to toggle row selection (unchecked)" at bounding box center [147, 240] width 18 height 18
checkbox input "true"
click at [231, 562] on input "Commit Title *" at bounding box center [386, 557] width 395 height 16
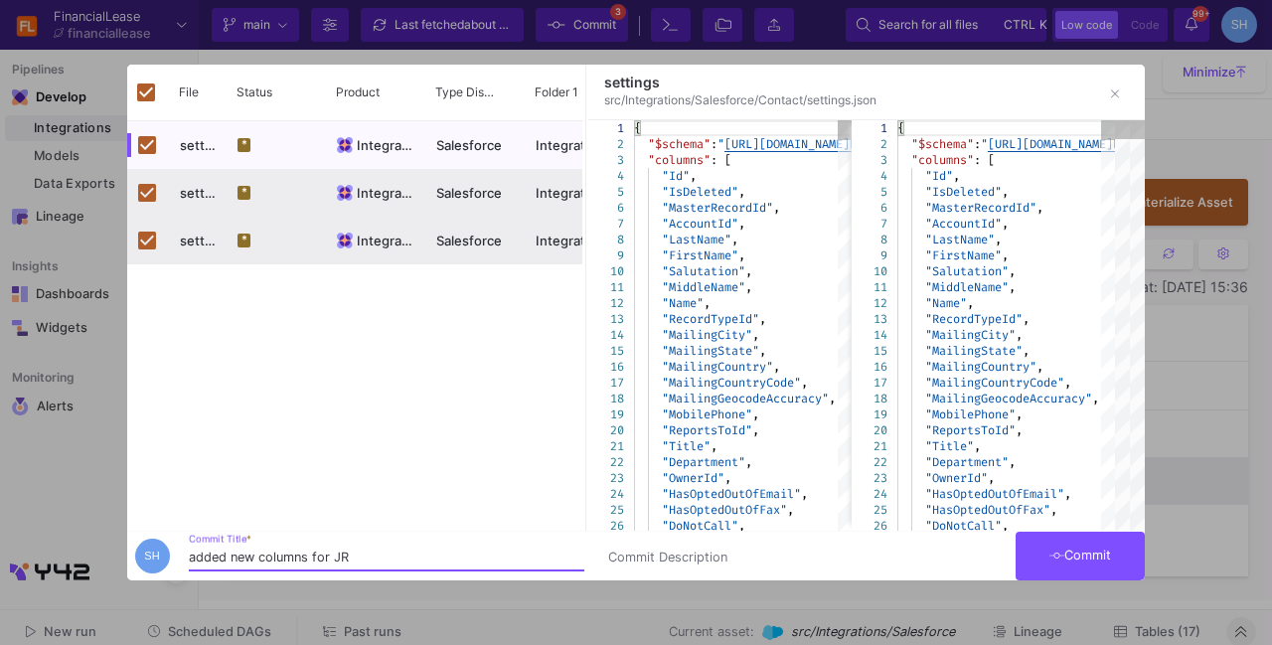
type input "added new columns for JR"
click at [1064, 539] on button "Commit" at bounding box center [1079, 556] width 129 height 49
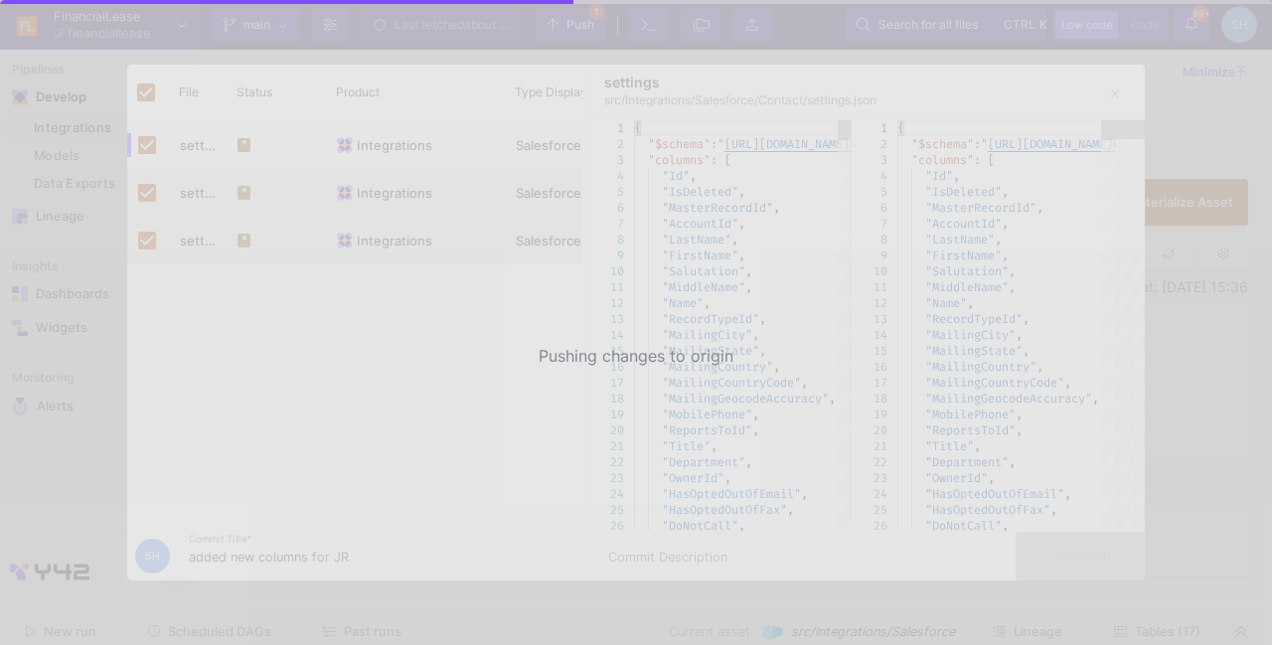
click at [1064, 539] on div "Pushing changes to origin" at bounding box center [636, 322] width 1272 height 645
checkbox input "false"
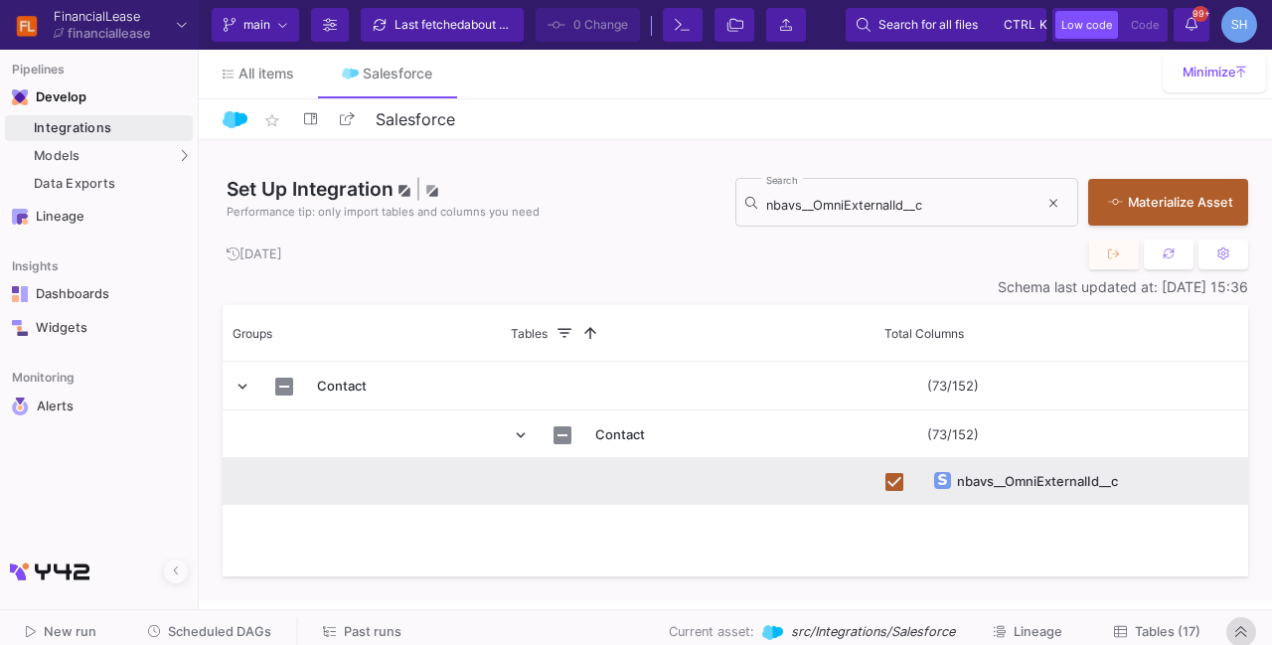
click at [1246, 625] on button at bounding box center [1241, 632] width 30 height 30
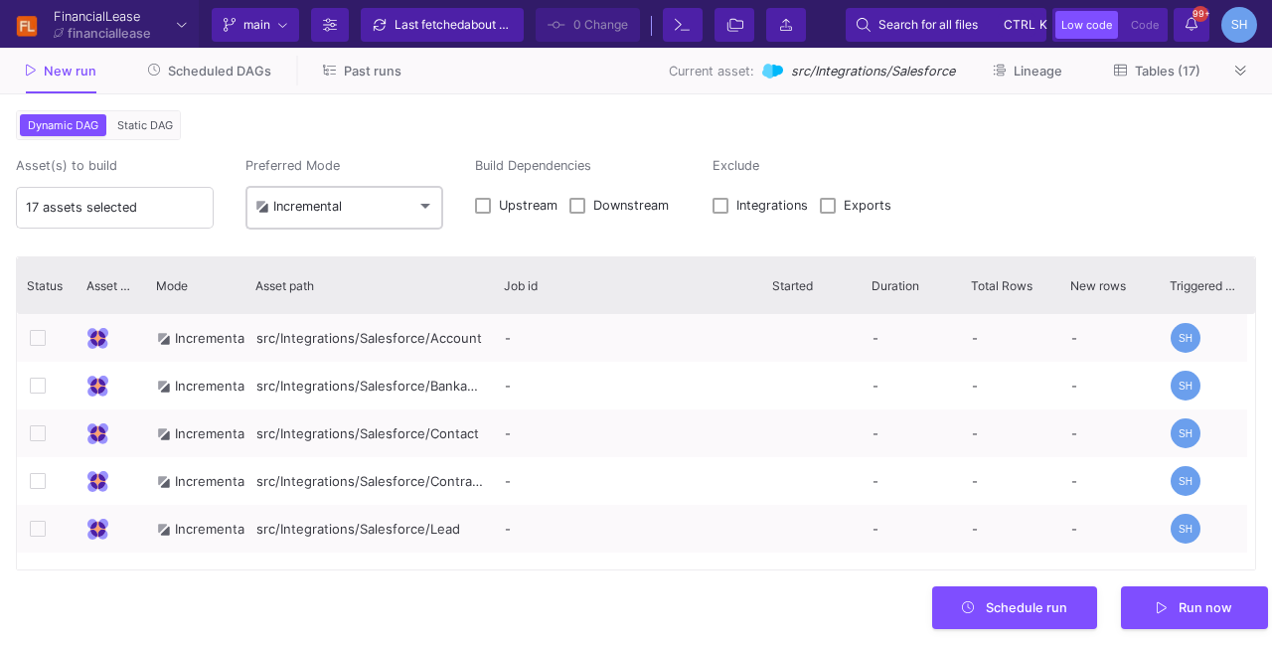
click at [316, 188] on div "Incremental" at bounding box center [344, 207] width 179 height 48
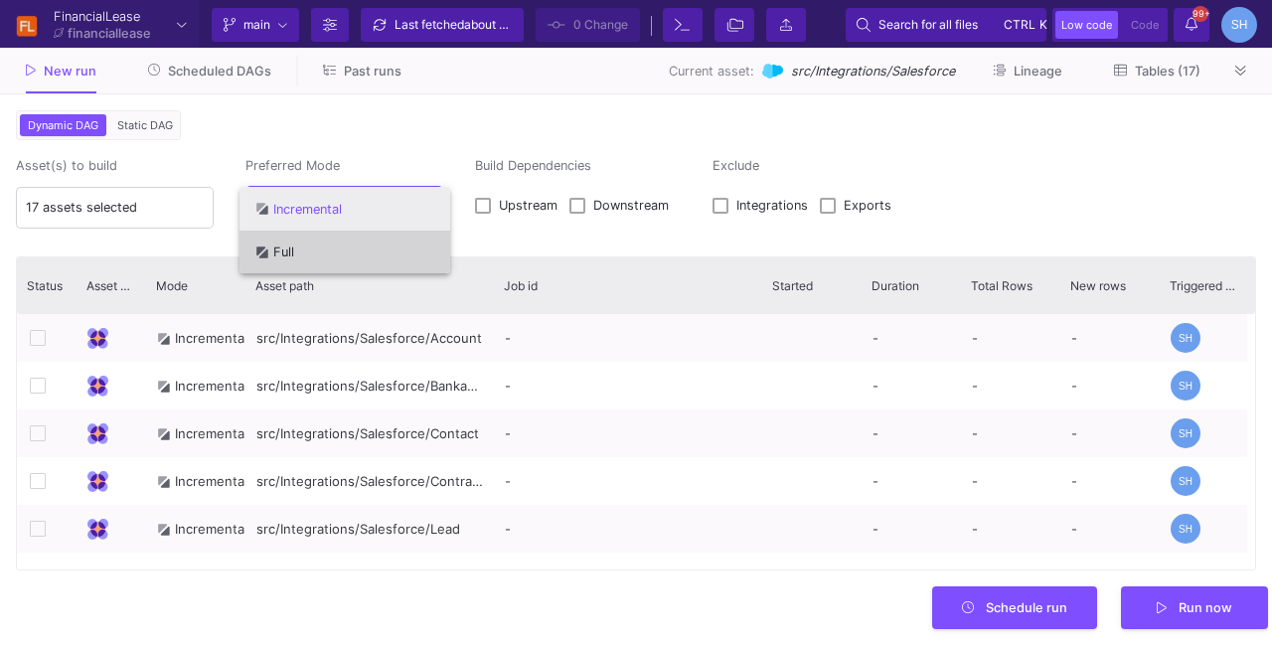
click at [320, 243] on span "Full" at bounding box center [344, 252] width 179 height 44
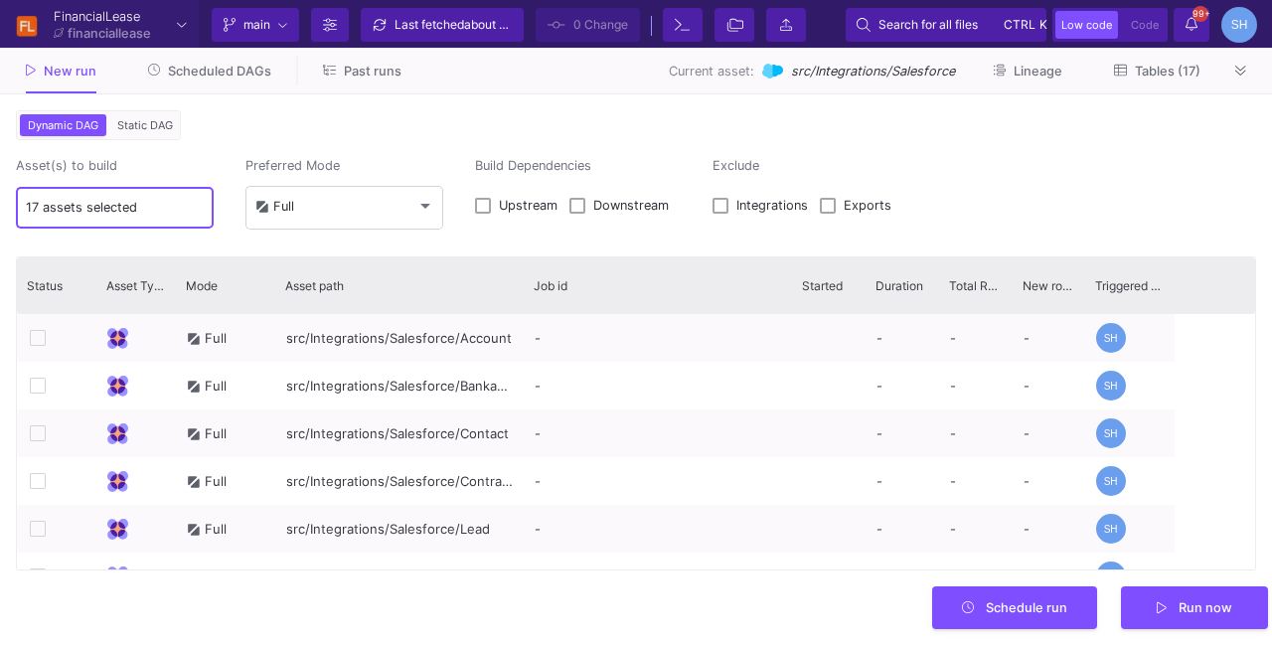
click at [157, 213] on input "17 assets selected" at bounding box center [115, 208] width 179 height 16
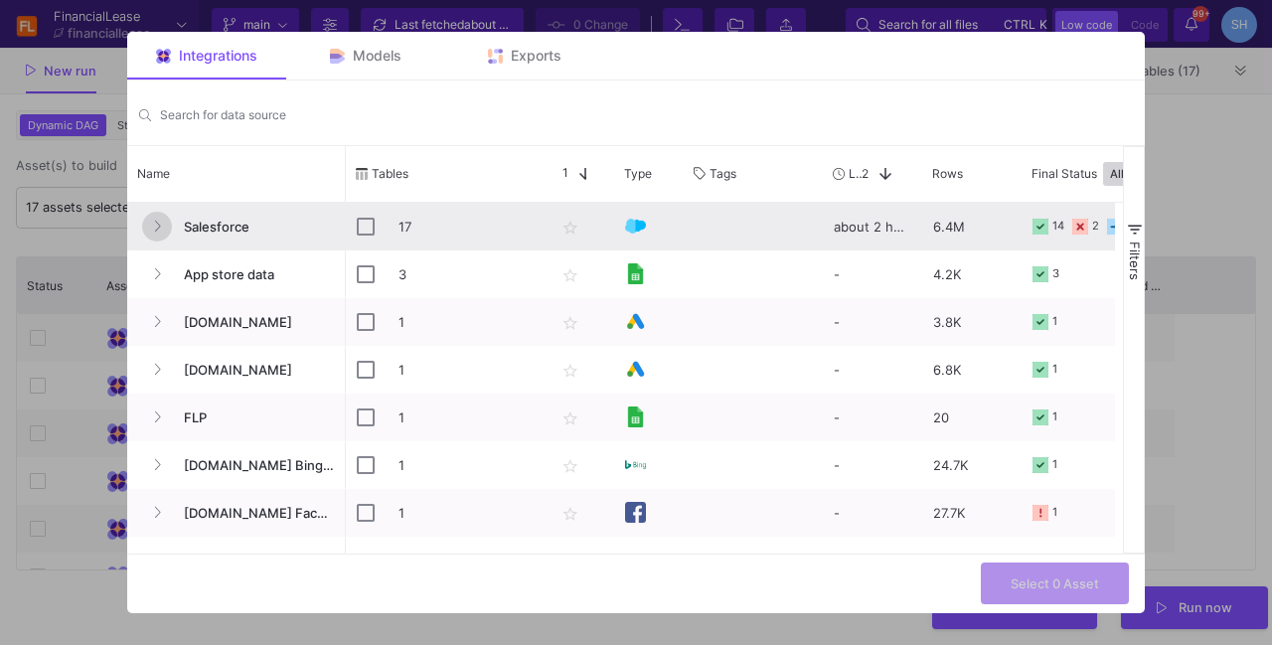
click at [146, 221] on button "Press SPACE to select this row." at bounding box center [157, 227] width 30 height 30
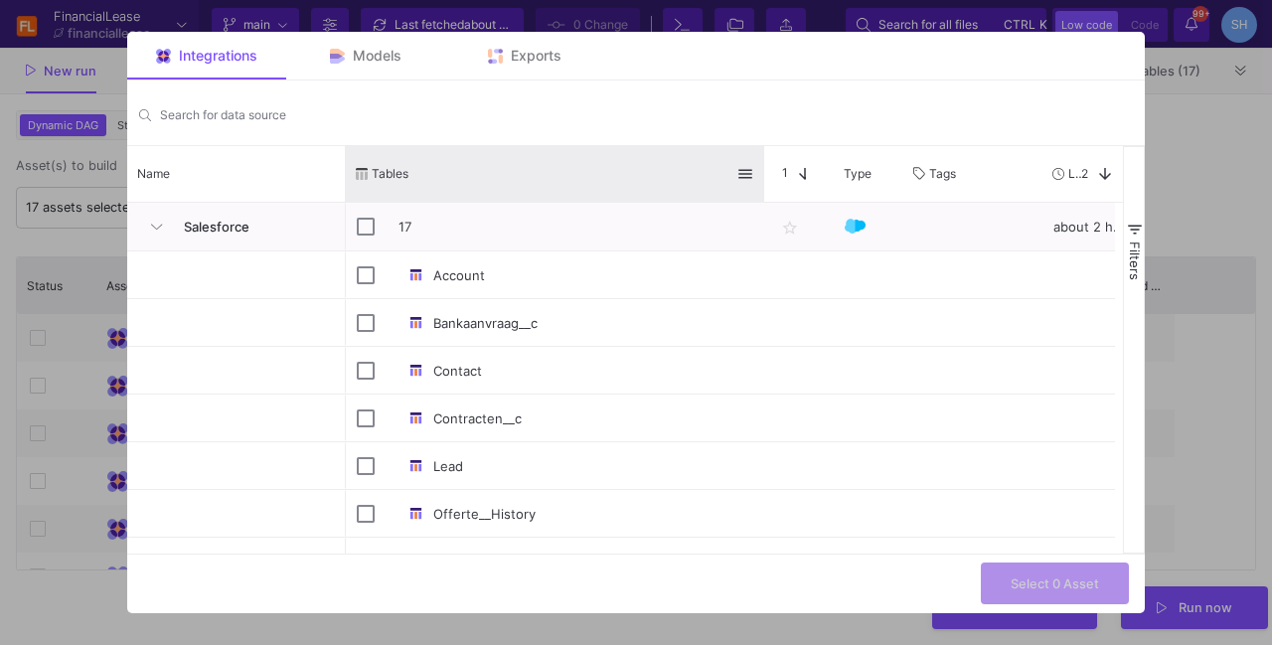
drag, startPoint x: 541, startPoint y: 170, endPoint x: 761, endPoint y: 175, distance: 219.6
click at [761, 175] on div at bounding box center [764, 174] width 8 height 56
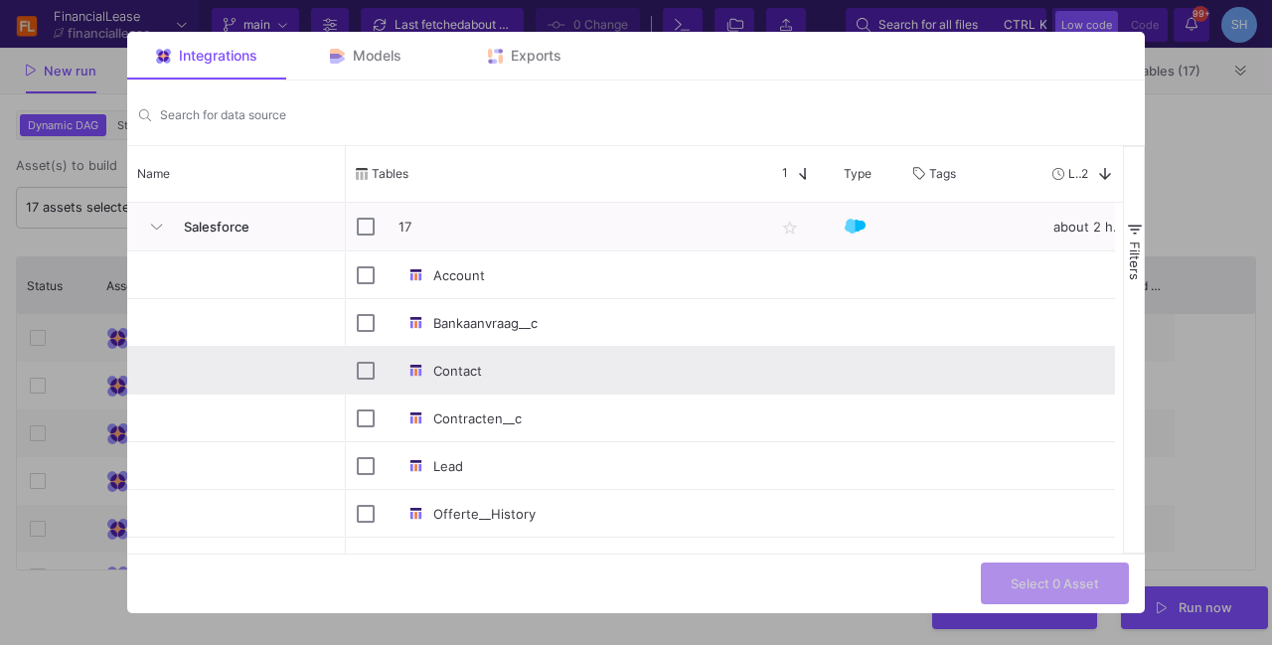
click at [365, 357] on div "Press SPACE to select this row." at bounding box center [366, 371] width 18 height 47
checkbox input "false"
checkbox input "true"
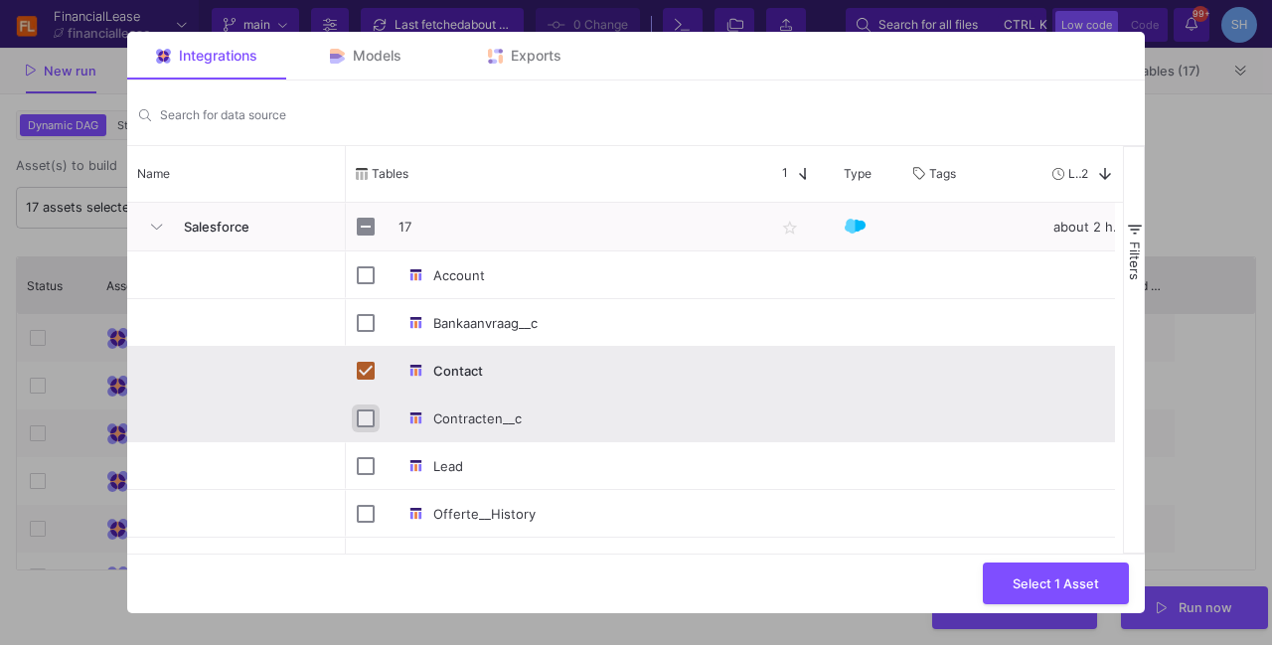
click at [365, 416] on input "Press Space to toggle row selection (unchecked)" at bounding box center [366, 418] width 18 height 18
checkbox input "true"
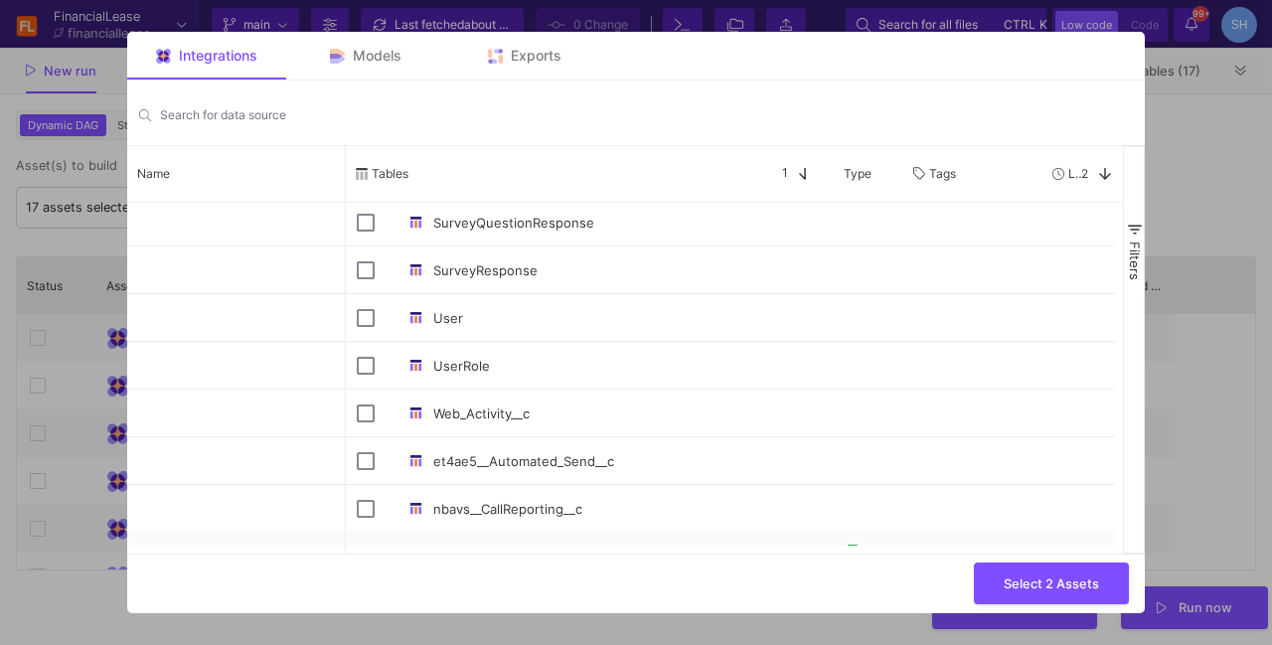
scroll to position [618, 0]
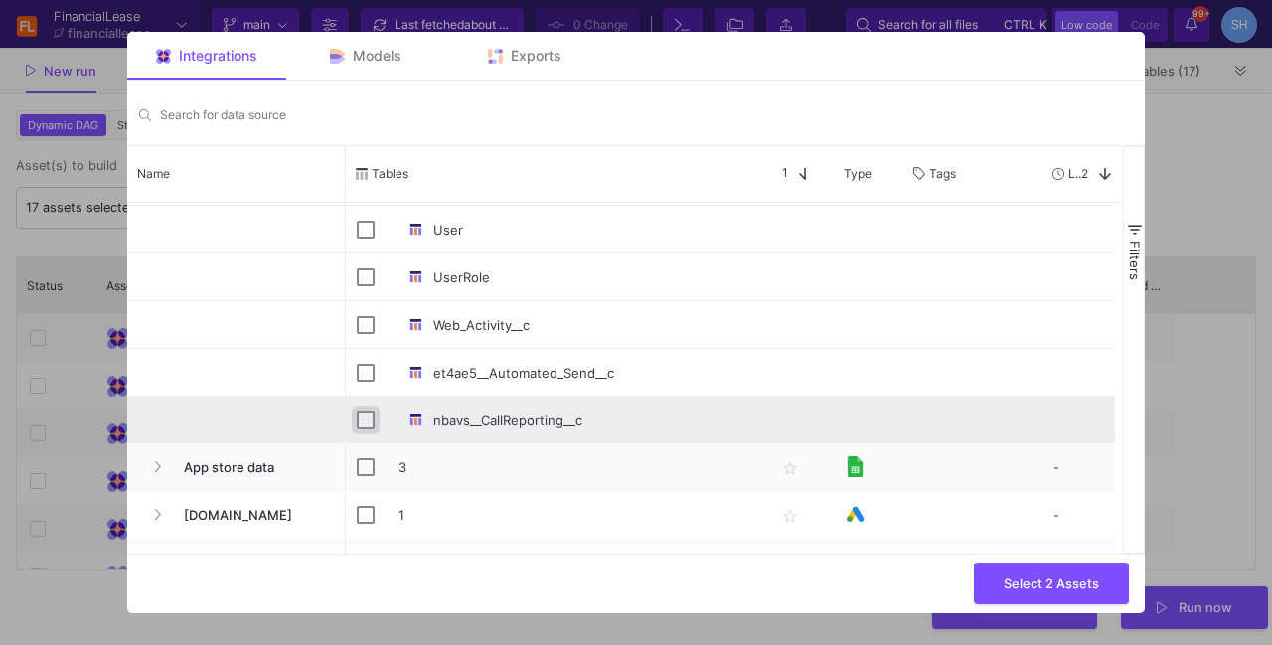
click at [363, 418] on input "Press Space to toggle row selection (unchecked)" at bounding box center [366, 420] width 18 height 18
checkbox input "true"
click at [1019, 579] on span "Select 3 Assets" at bounding box center [1050, 580] width 95 height 15
type input "3 assets selected"
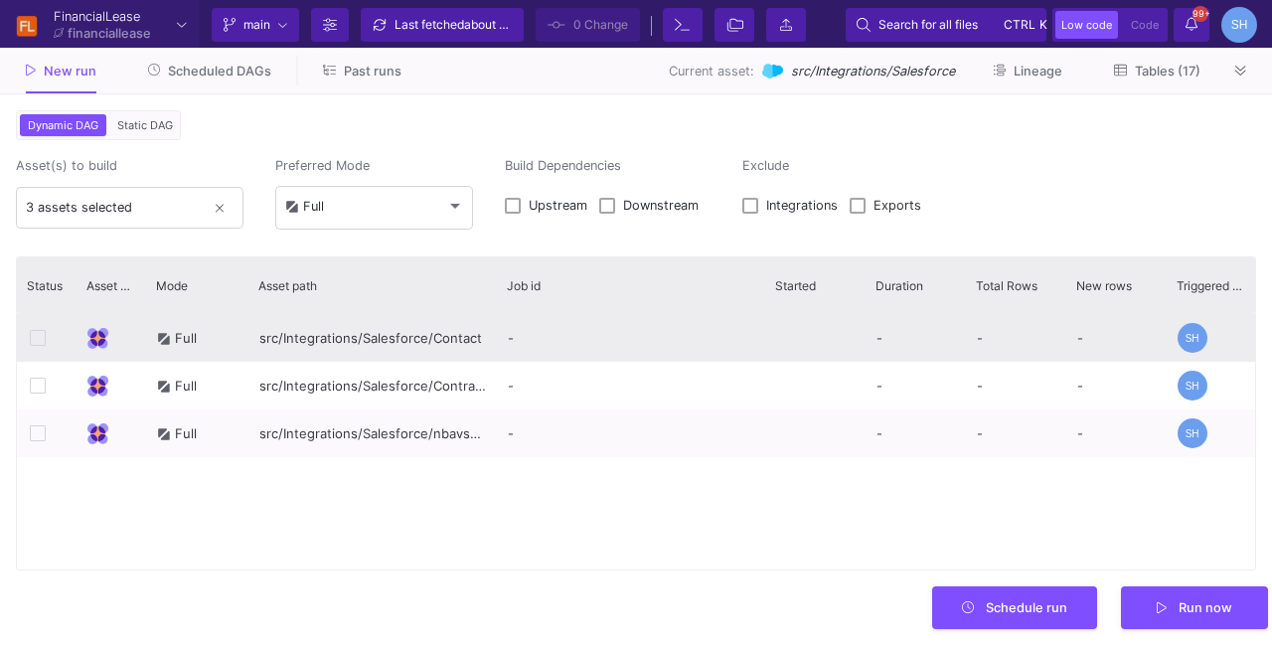
click at [37, 336] on icon at bounding box center [38, 338] width 16 height 16
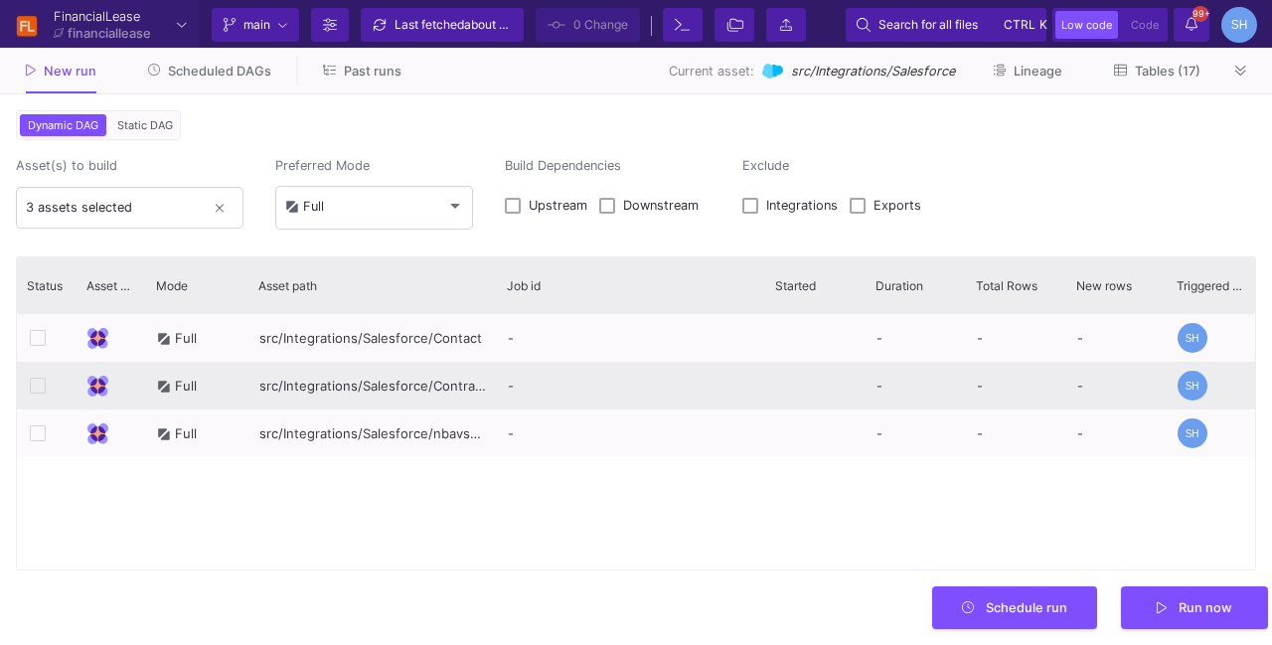
click at [32, 396] on div at bounding box center [47, 385] width 38 height 45
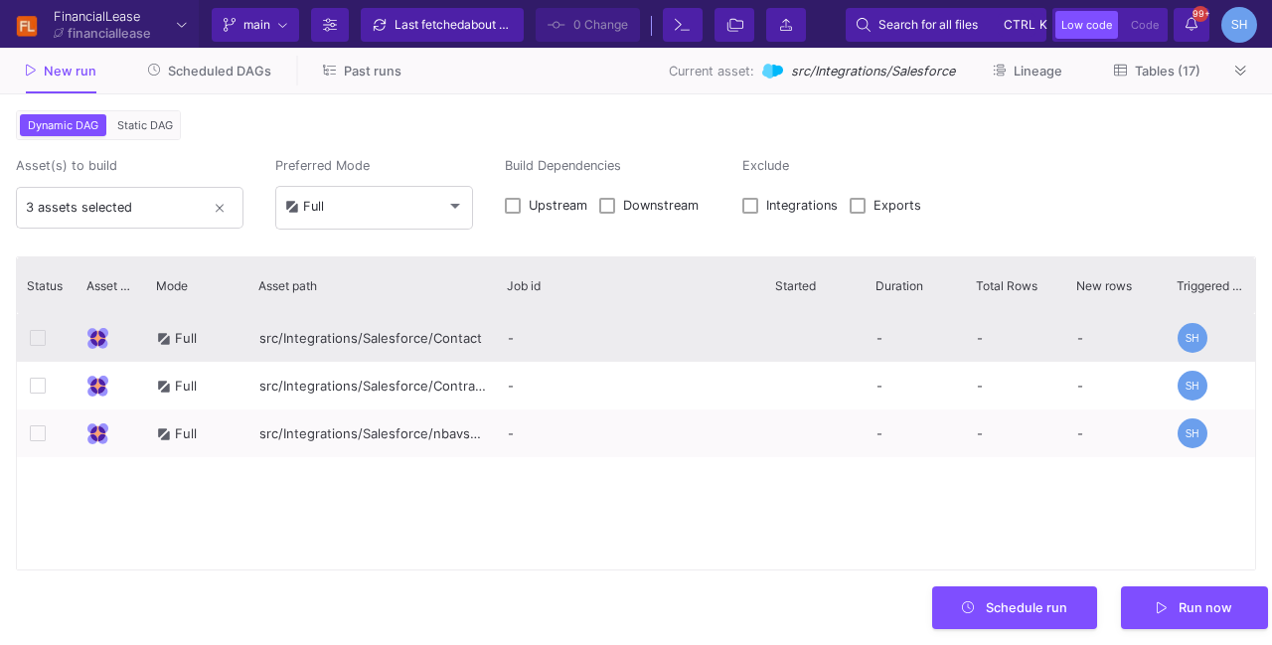
click at [41, 337] on icon at bounding box center [38, 338] width 16 height 16
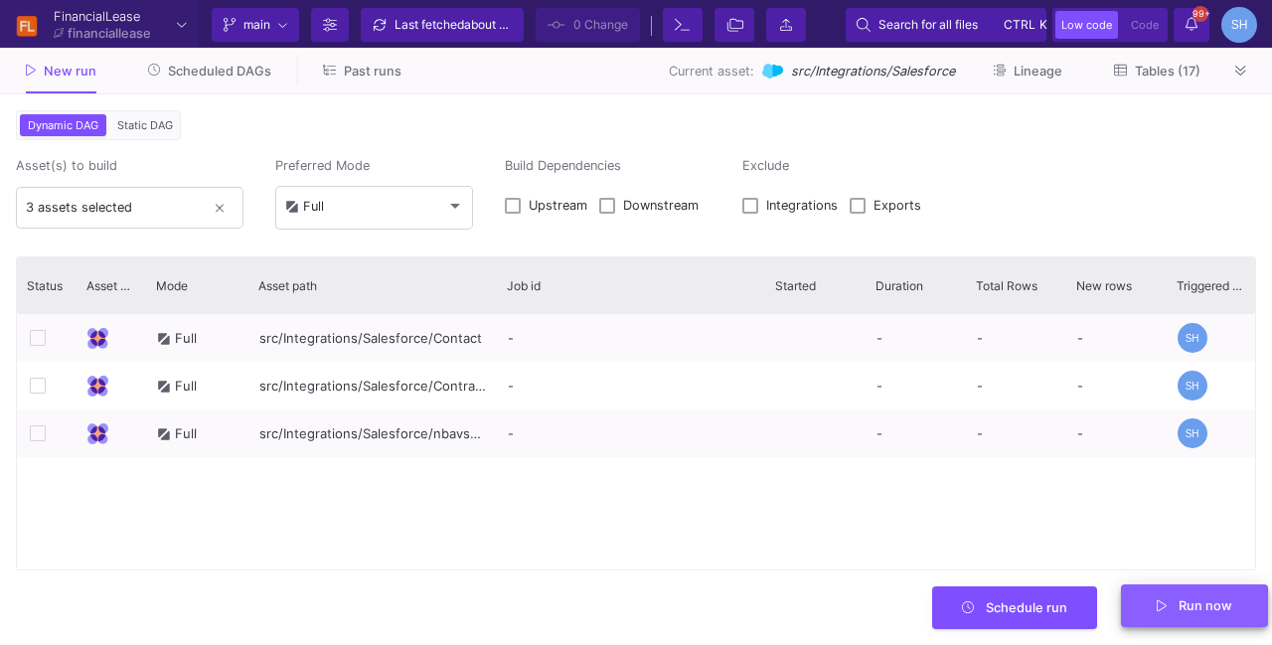
click at [1127, 611] on button "Run now" at bounding box center [1194, 605] width 147 height 43
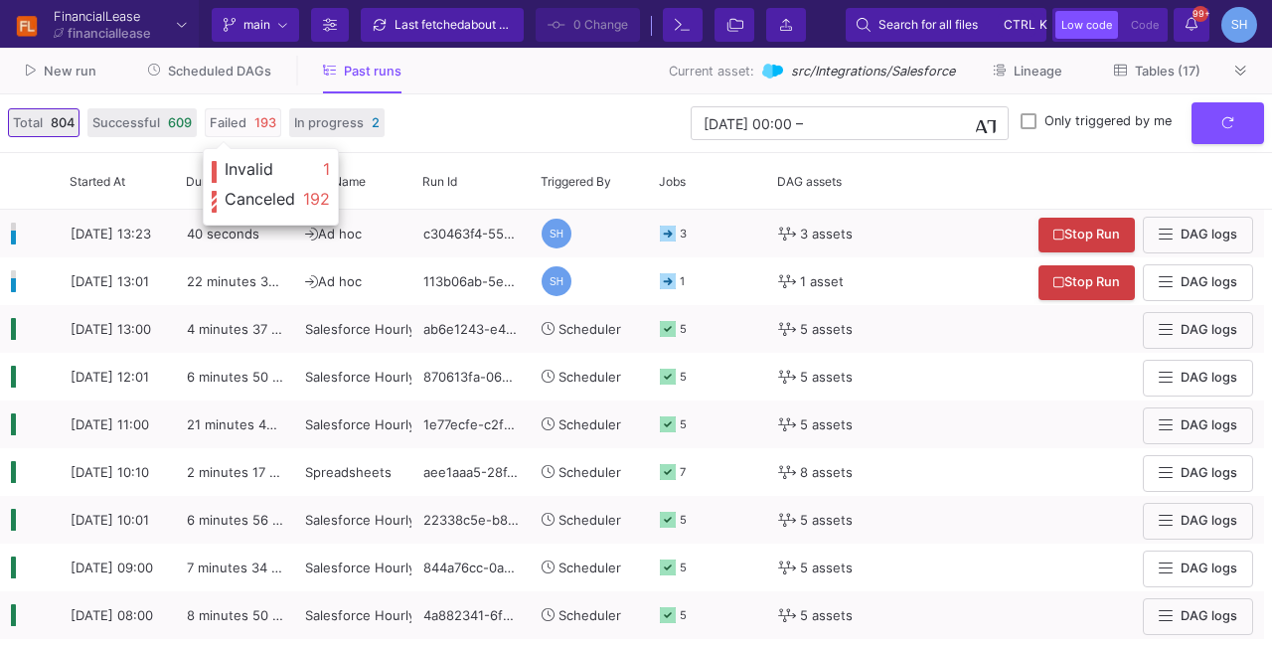
click at [247, 134] on span at bounding box center [243, 122] width 75 height 27
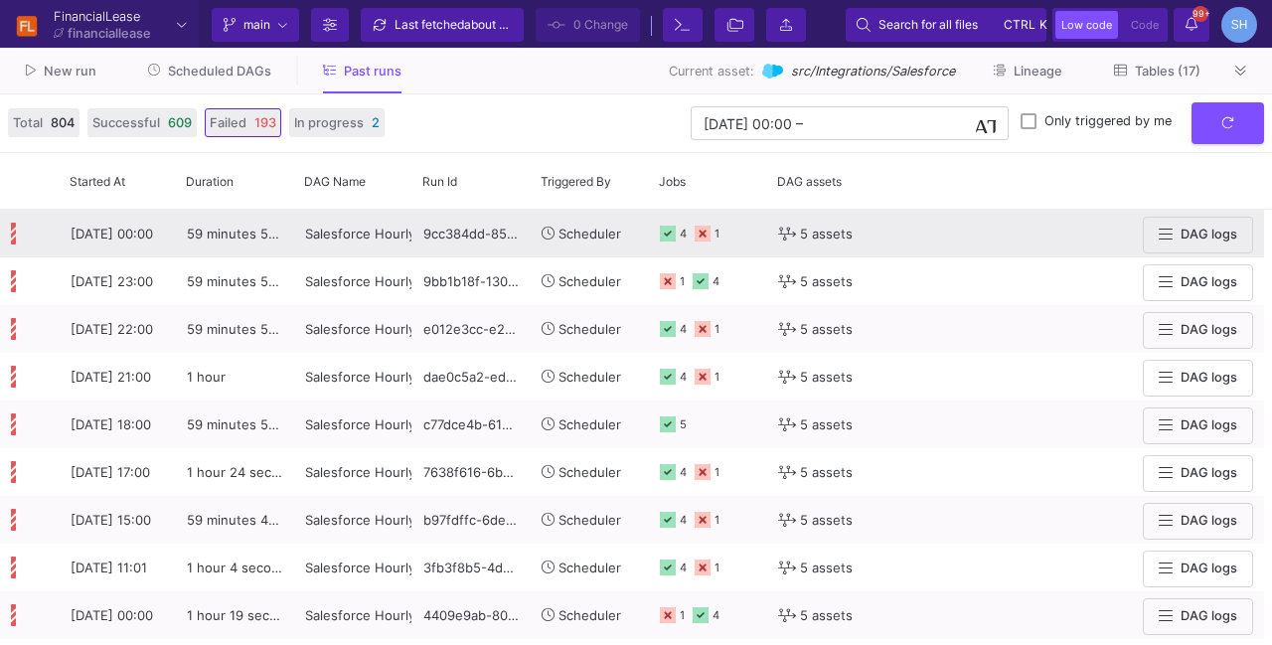
click at [697, 233] on icon at bounding box center [702, 234] width 16 height 16
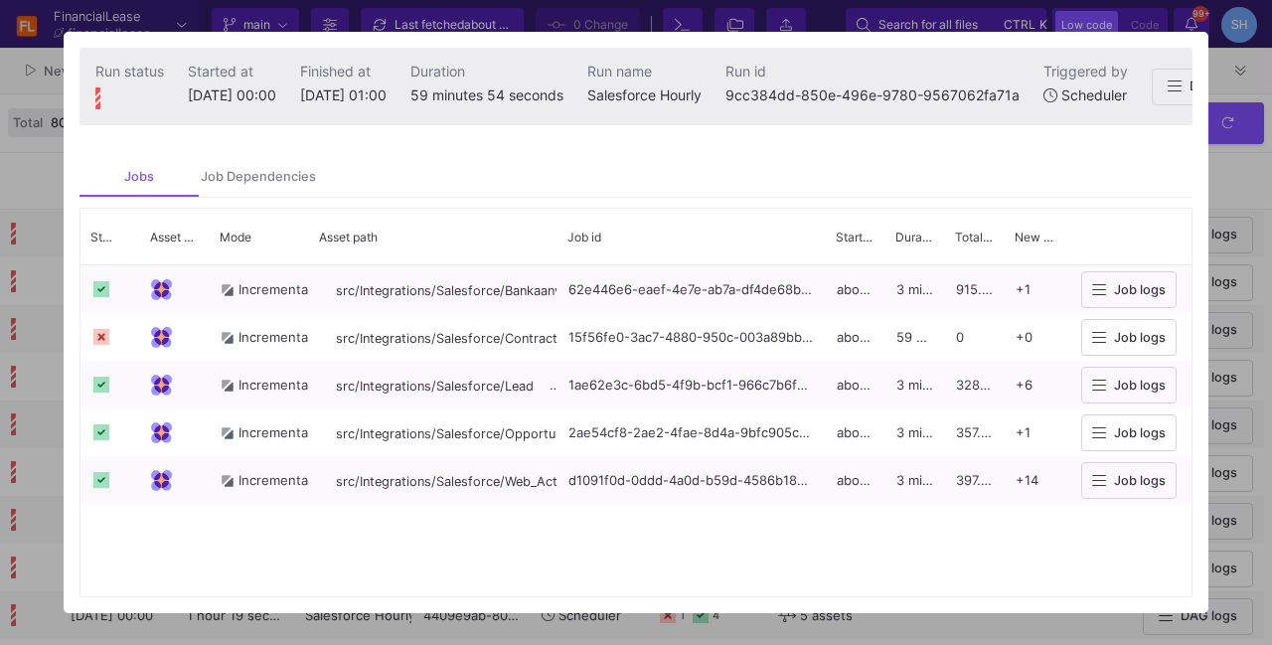
click at [1210, 187] on div at bounding box center [636, 322] width 1272 height 645
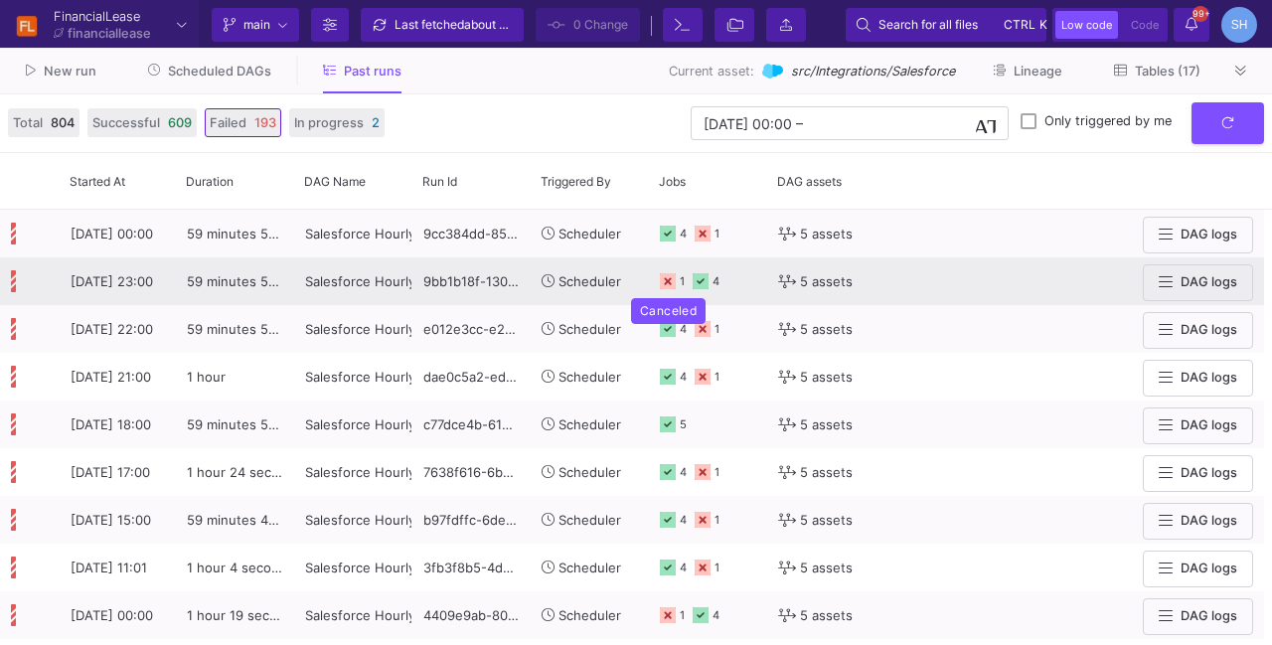
click at [668, 281] on rect at bounding box center [668, 281] width 16 height 16
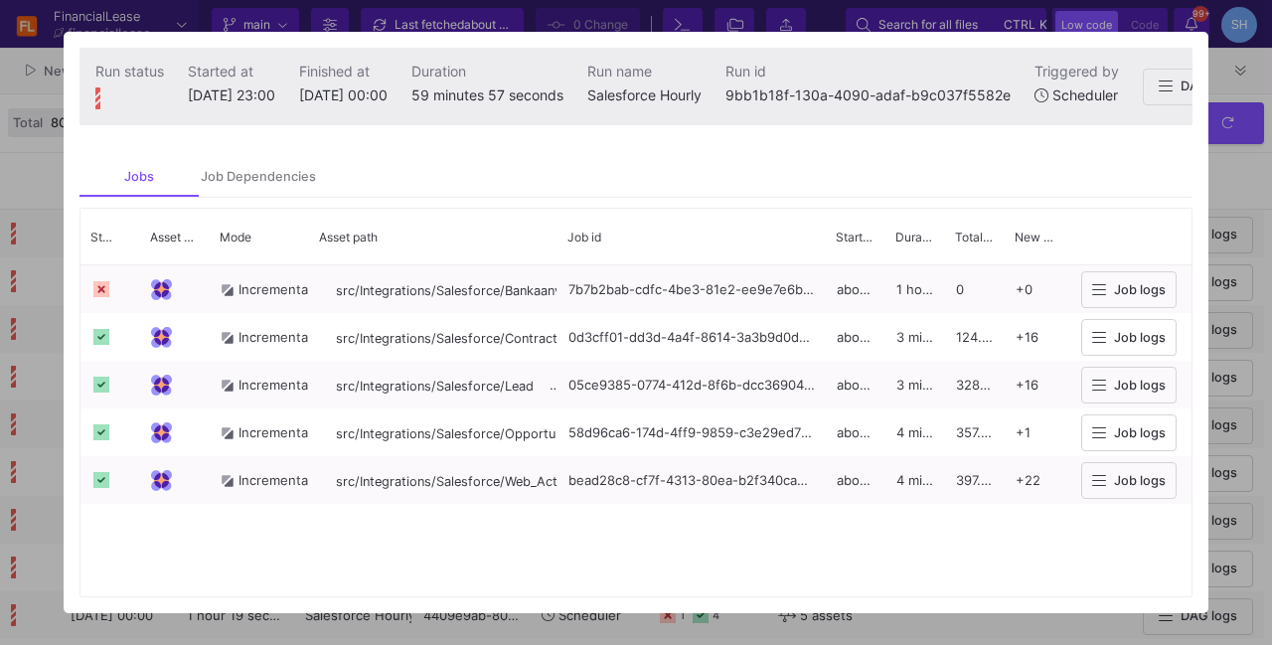
click at [1230, 167] on div at bounding box center [636, 322] width 1272 height 645
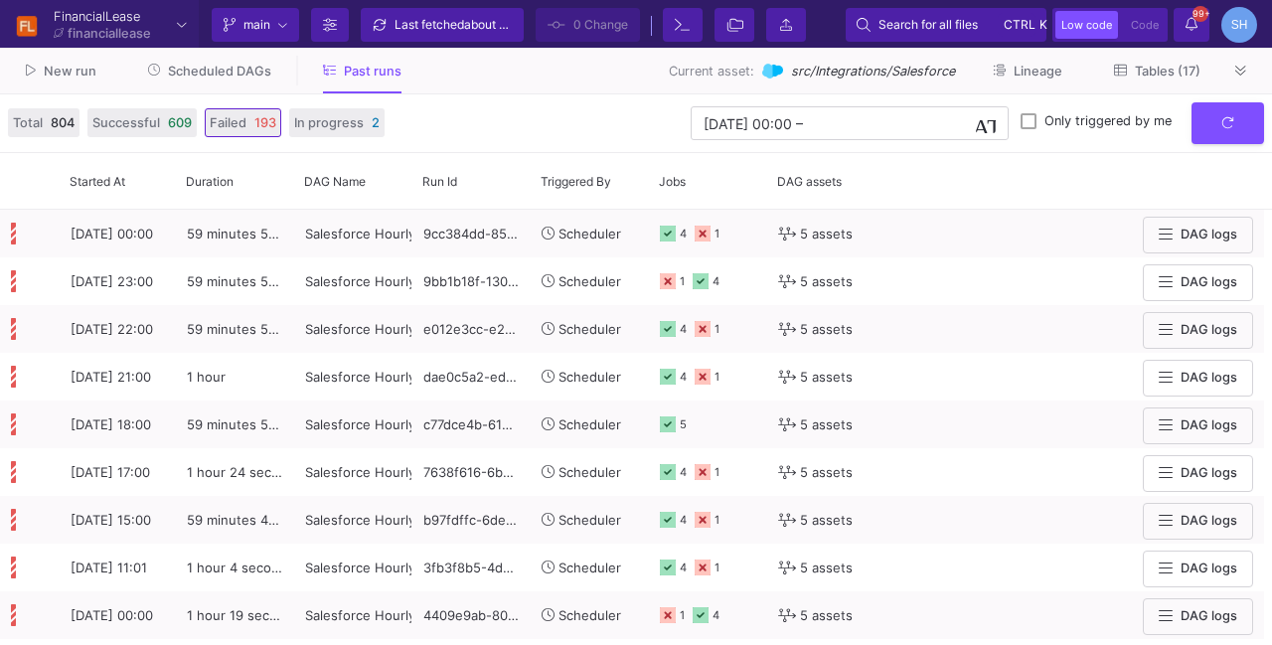
click at [1230, 167] on div at bounding box center [1139, 181] width 229 height 46
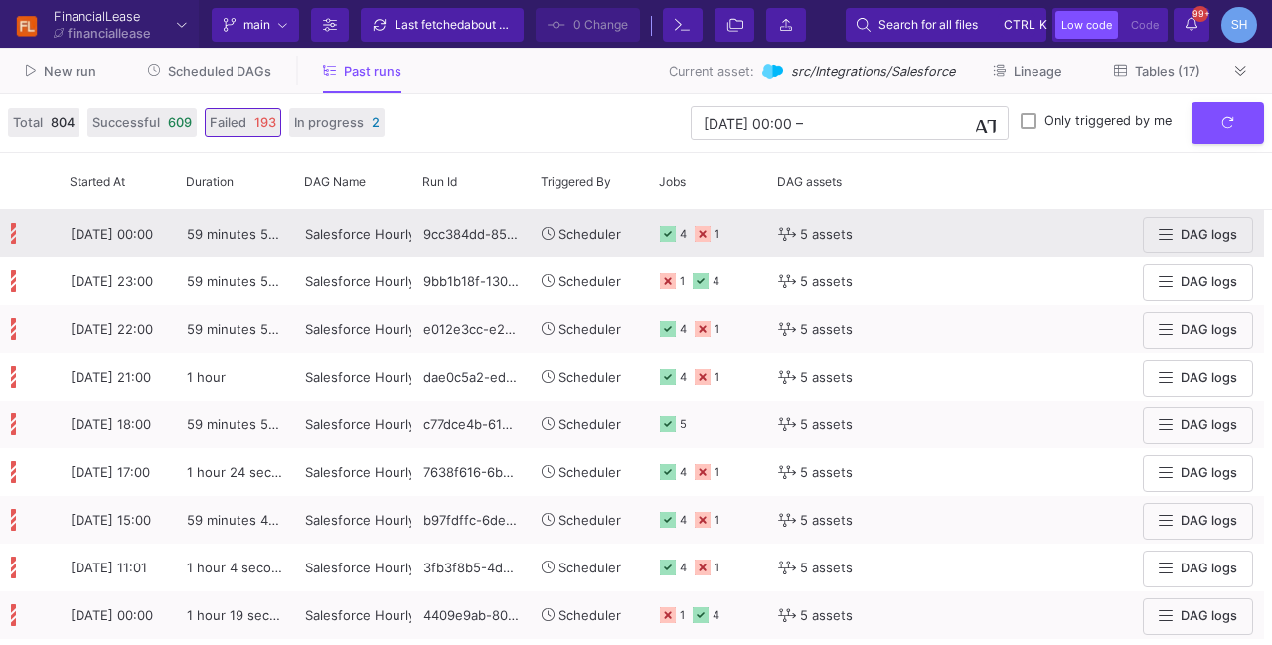
click at [666, 232] on icon at bounding box center [668, 234] width 16 height 16
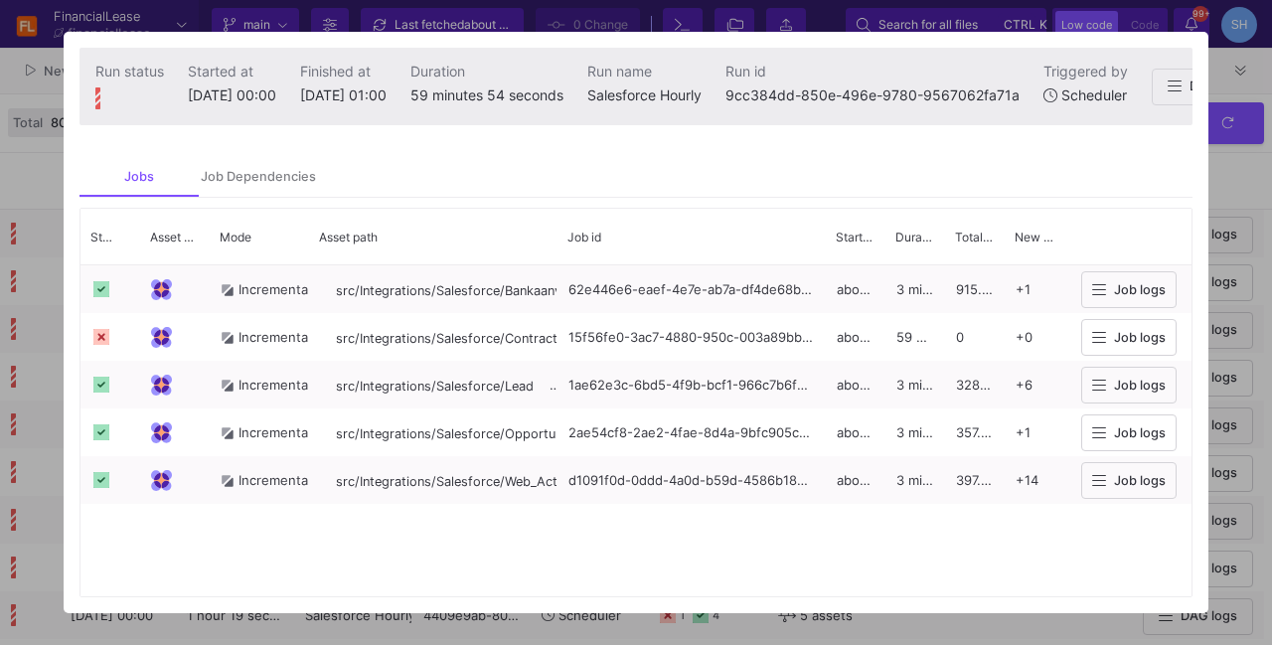
click at [1227, 178] on div at bounding box center [636, 322] width 1272 height 645
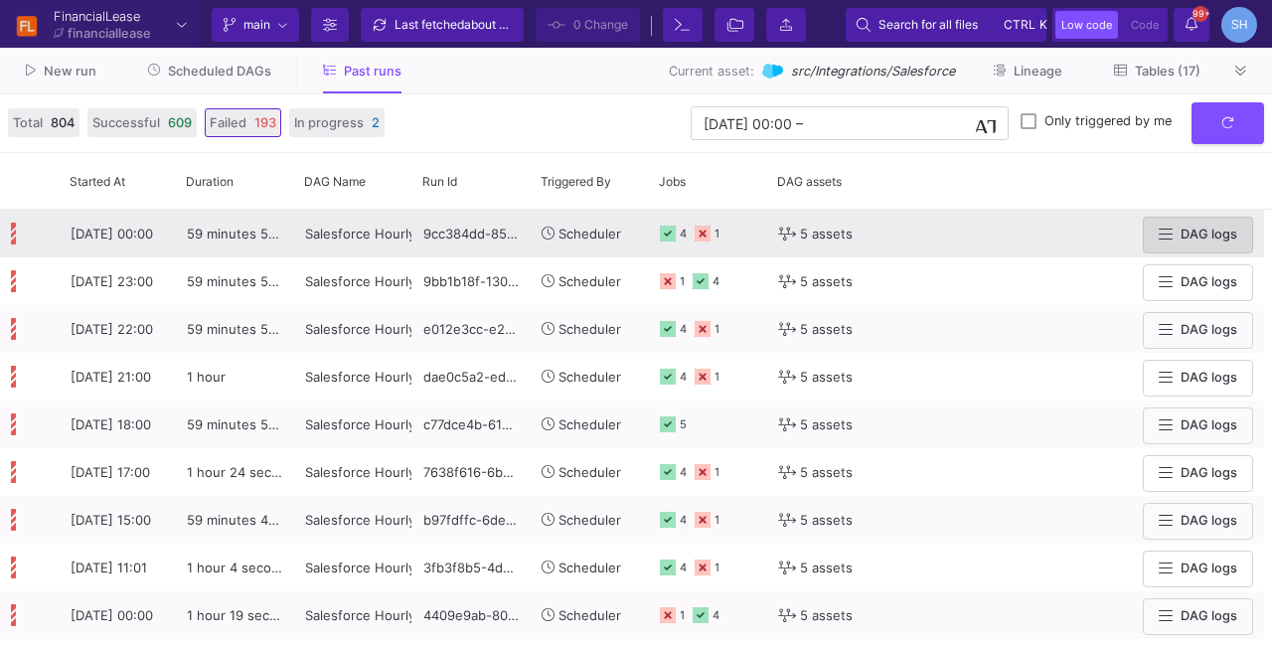
click at [1202, 235] on span "DAG logs" at bounding box center [1208, 234] width 57 height 15
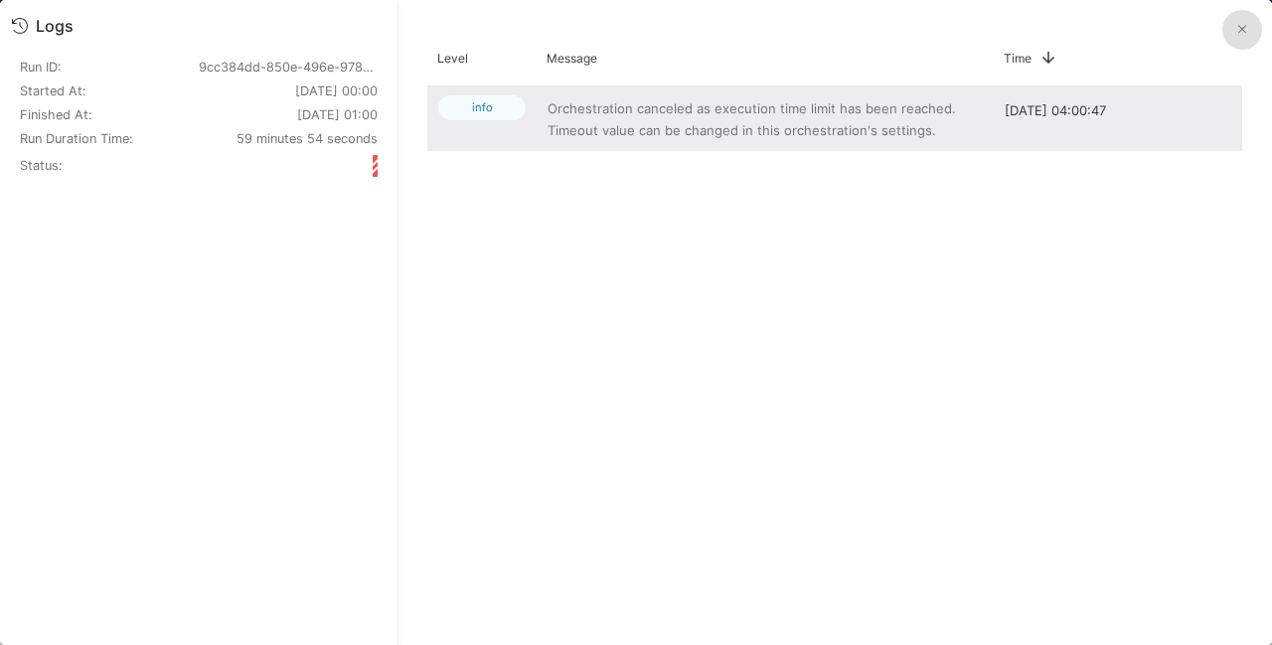
click at [797, 142] on div "Orchestration canceled as execution time limit has been reached. Timeout value …" at bounding box center [765, 118] width 457 height 65
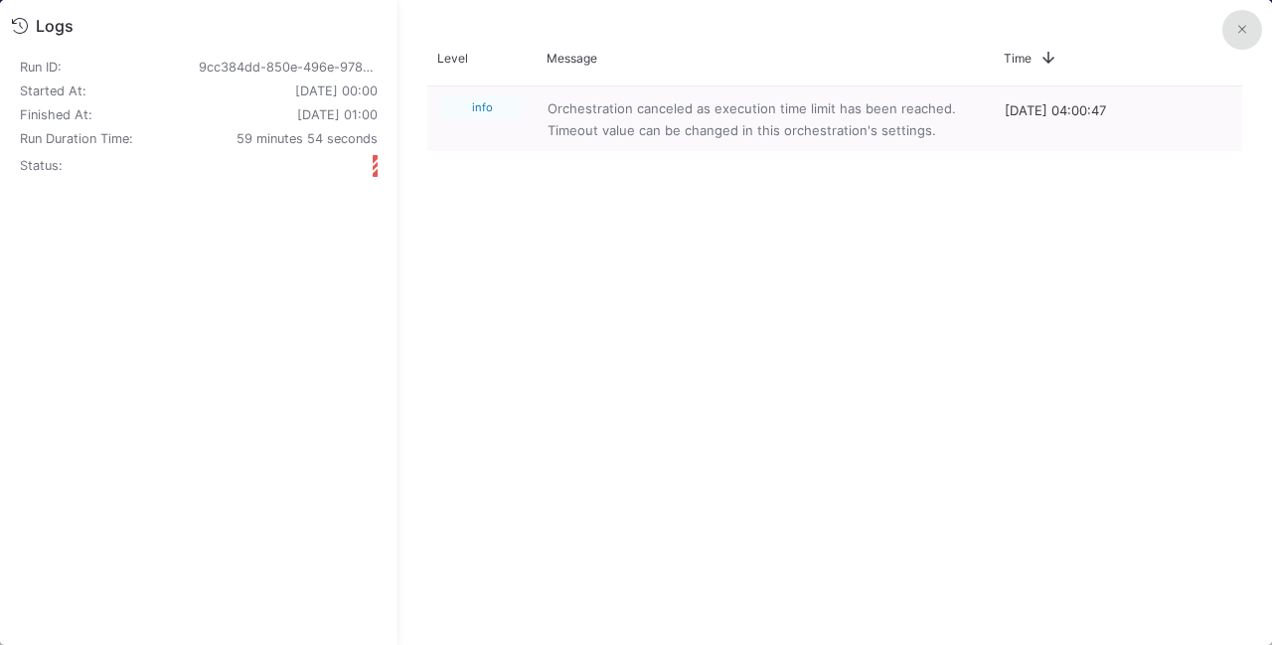
click at [1238, 31] on icon at bounding box center [1242, 29] width 8 height 13
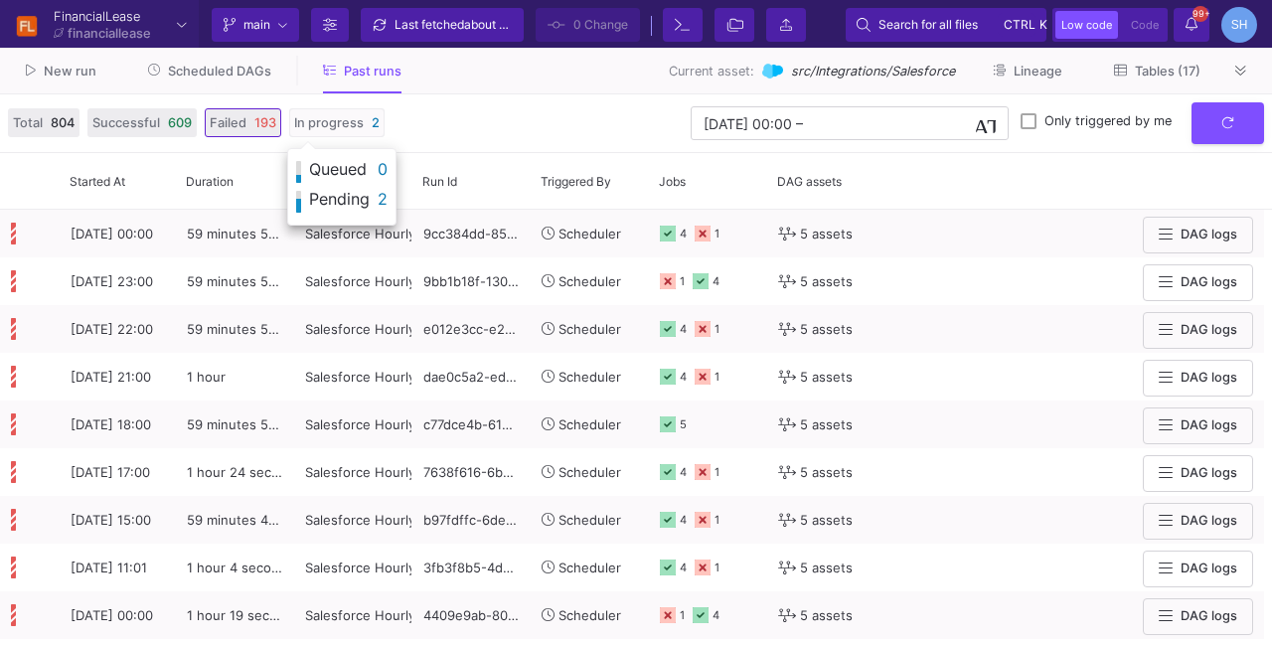
click at [357, 125] on span "In progress" at bounding box center [329, 122] width 70 height 19
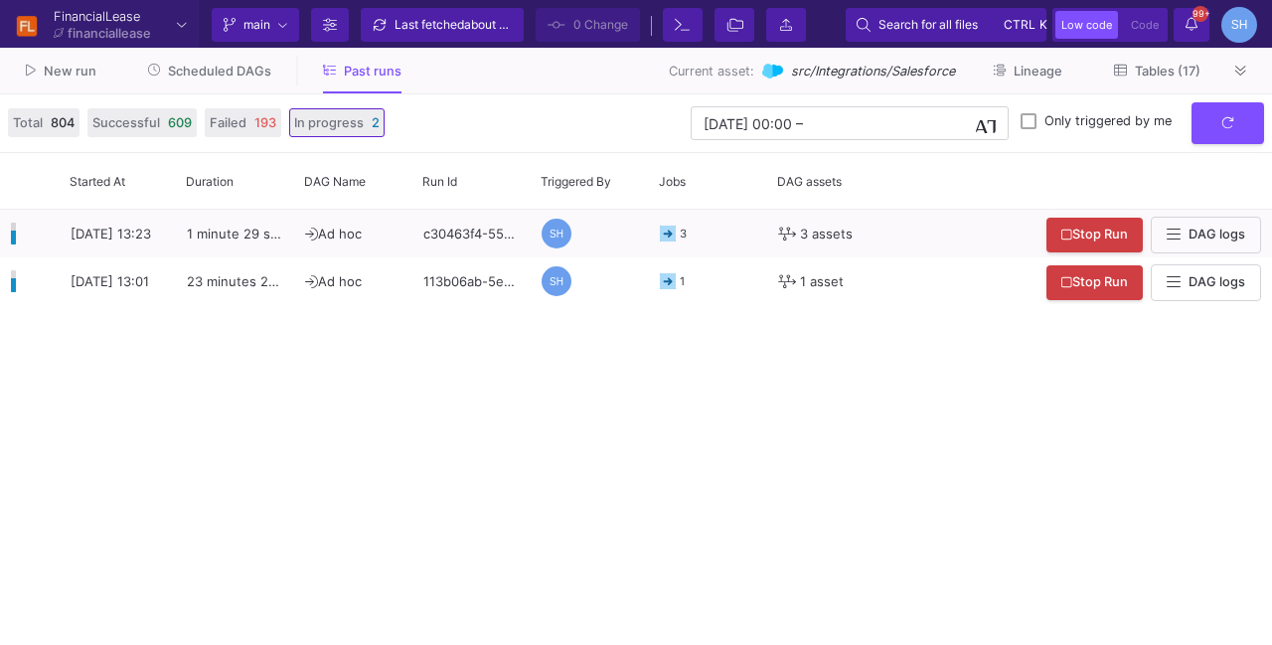
click at [751, 410] on div "[DATE] 13:23 1 minute 29 seconds Ad hoc c30463f4-55bf-4954-8a96-0c1f0c8c8f5c SH…" at bounding box center [636, 427] width 1272 height 435
